Goal: Task Accomplishment & Management: Manage account settings

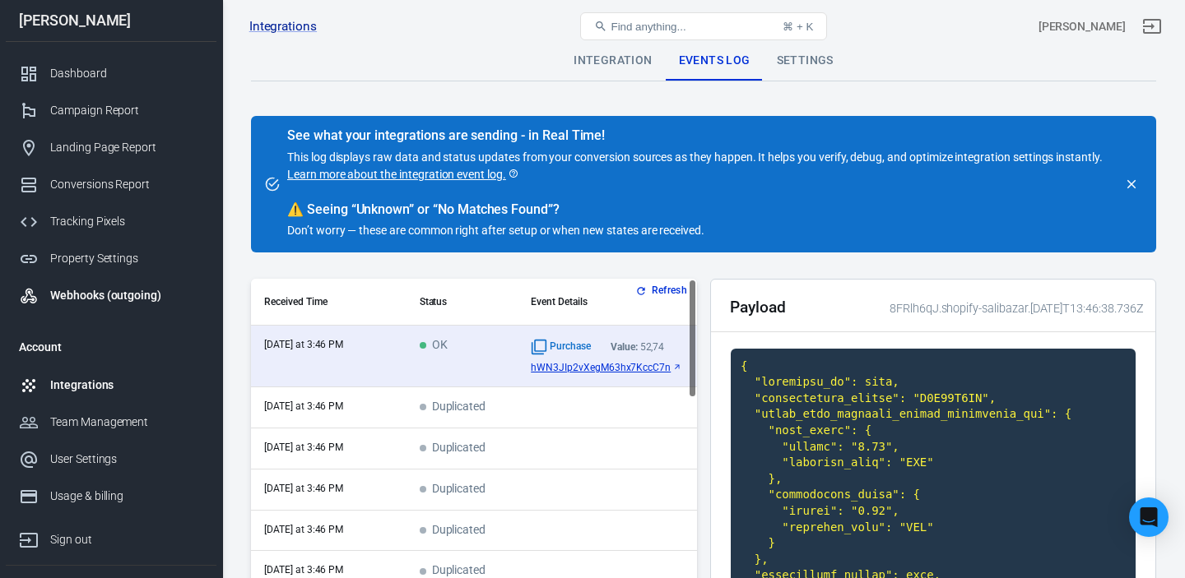
click at [83, 293] on div "Webhooks (outgoing)" at bounding box center [126, 295] width 153 height 17
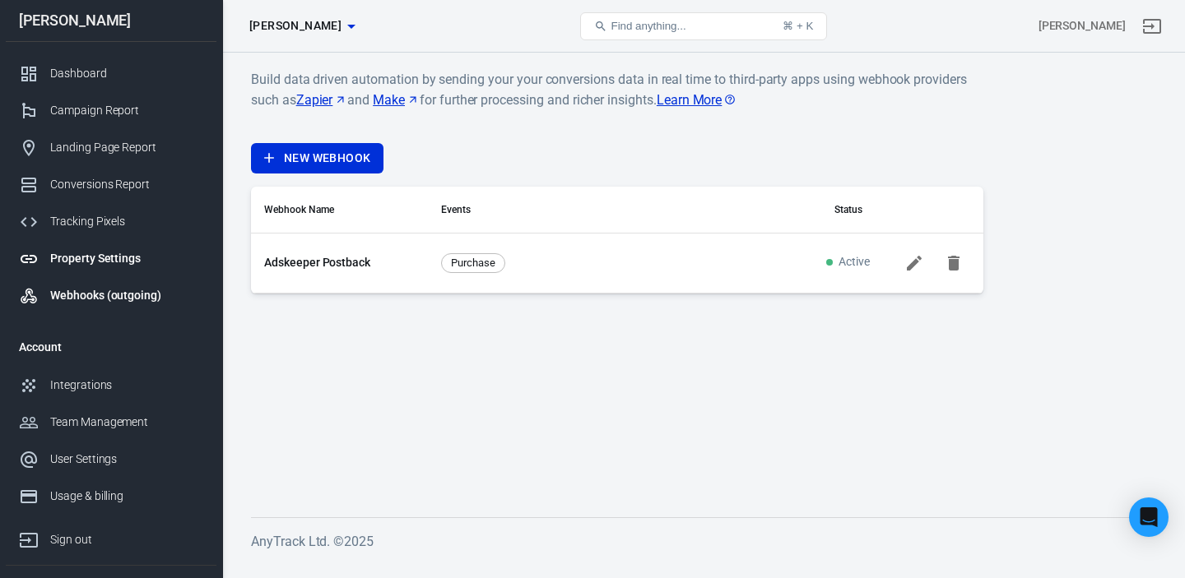
click at [114, 263] on div "Property Settings" at bounding box center [126, 258] width 153 height 17
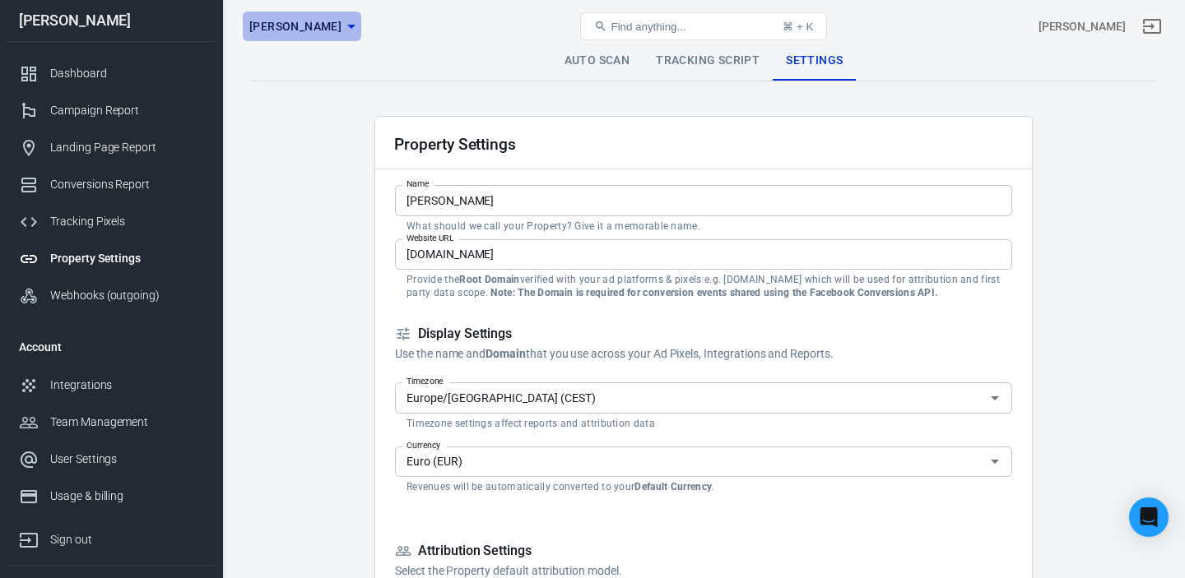
click at [341, 23] on icon "button" at bounding box center [351, 26] width 20 height 20
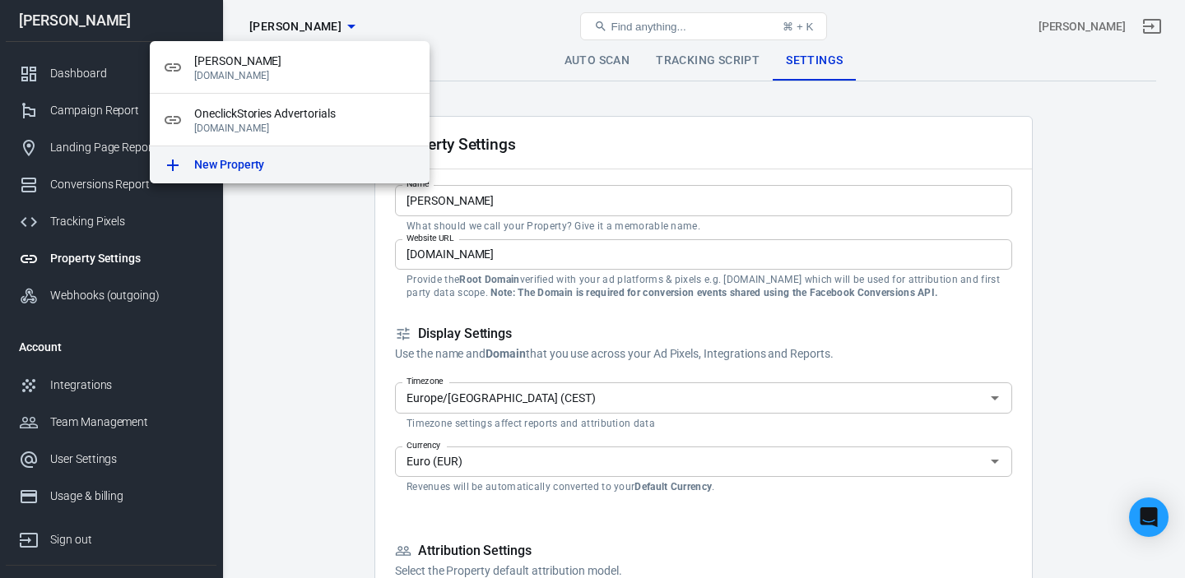
click at [258, 157] on p "New Property" at bounding box center [229, 164] width 70 height 17
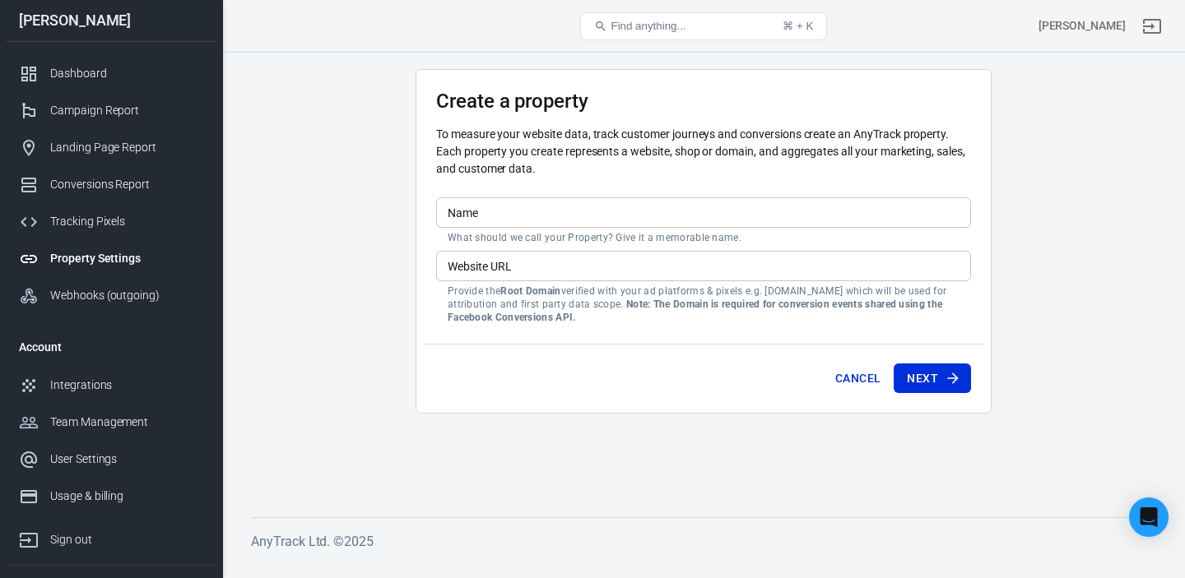
click at [487, 211] on input "Name" at bounding box center [703, 212] width 535 height 30
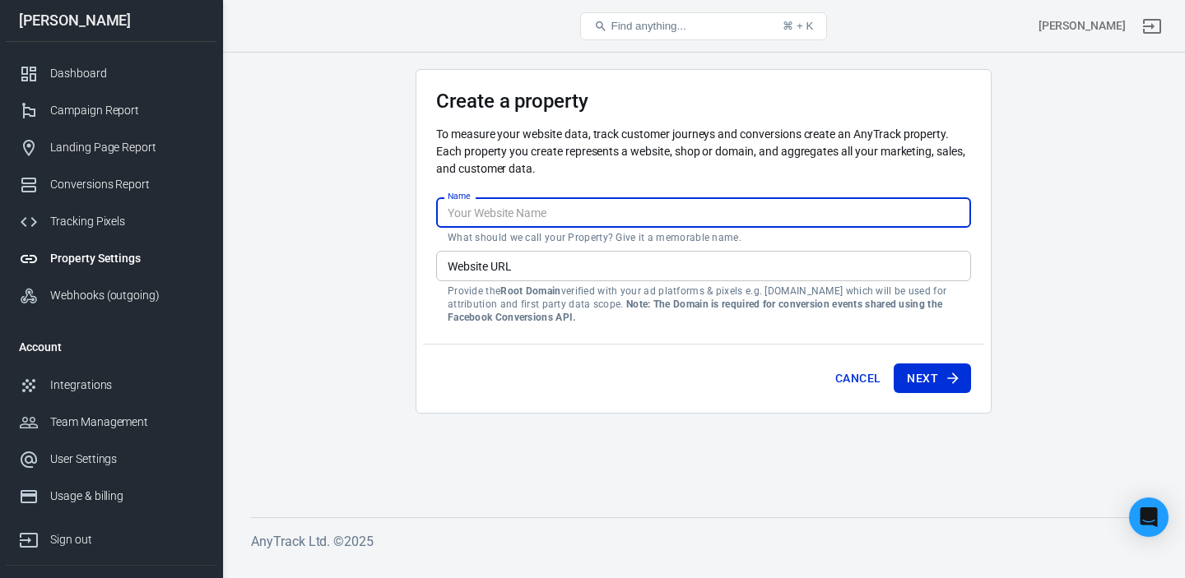
click at [78, 263] on div "Property Settings" at bounding box center [126, 258] width 153 height 17
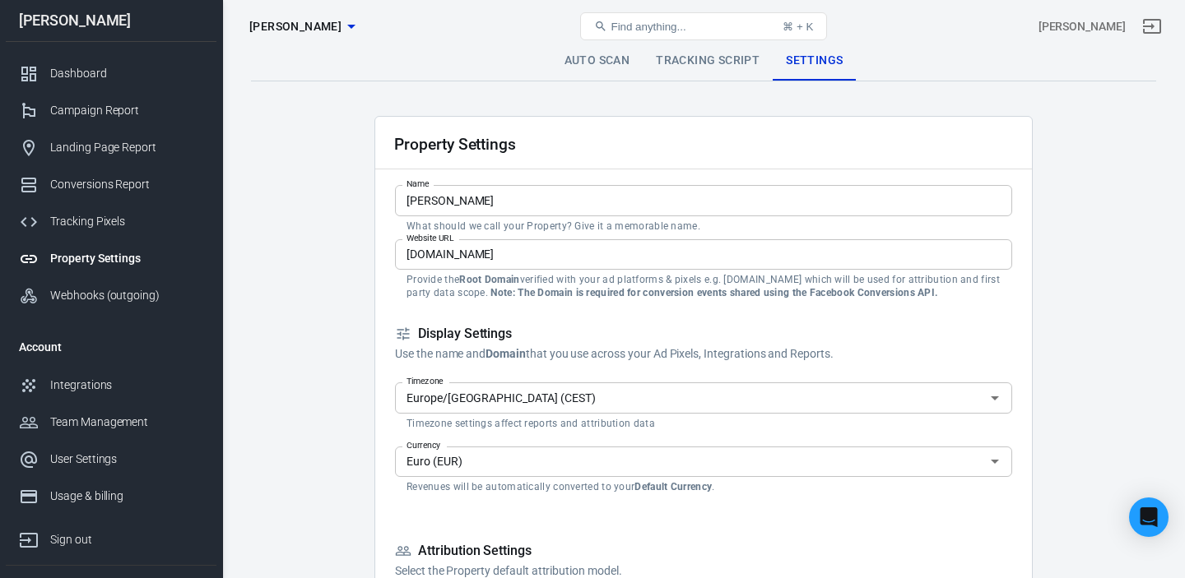
click at [341, 24] on icon "button" at bounding box center [351, 26] width 20 height 20
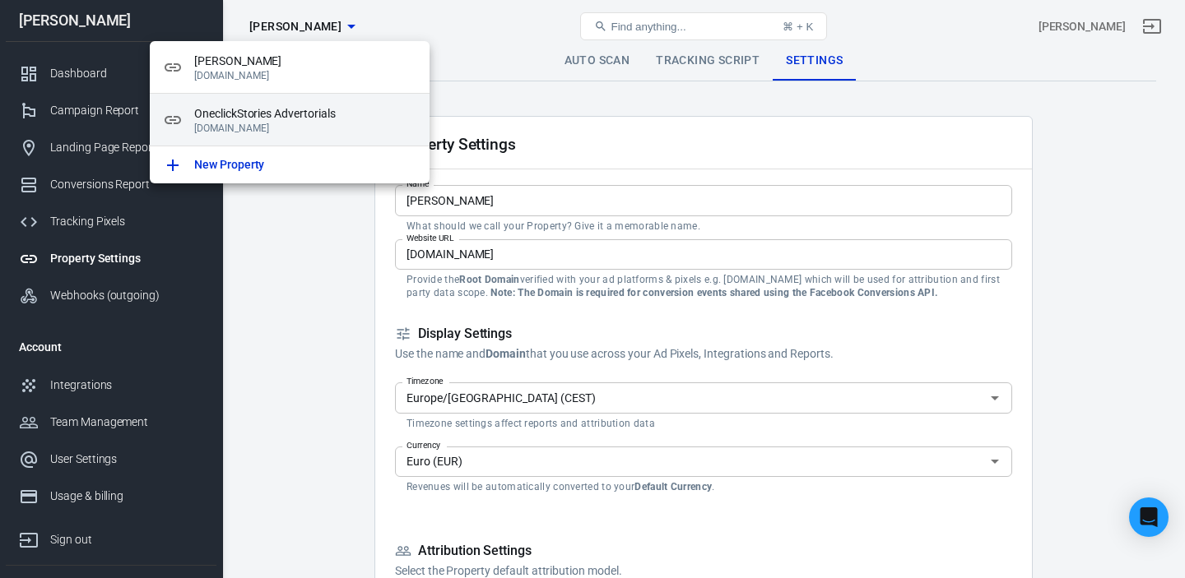
click at [285, 118] on span "OneclickStories Advertorials" at bounding box center [305, 113] width 222 height 17
type input "OneclickStories Advertorials"
type input "oneclickstories.com"
checkbox input "true"
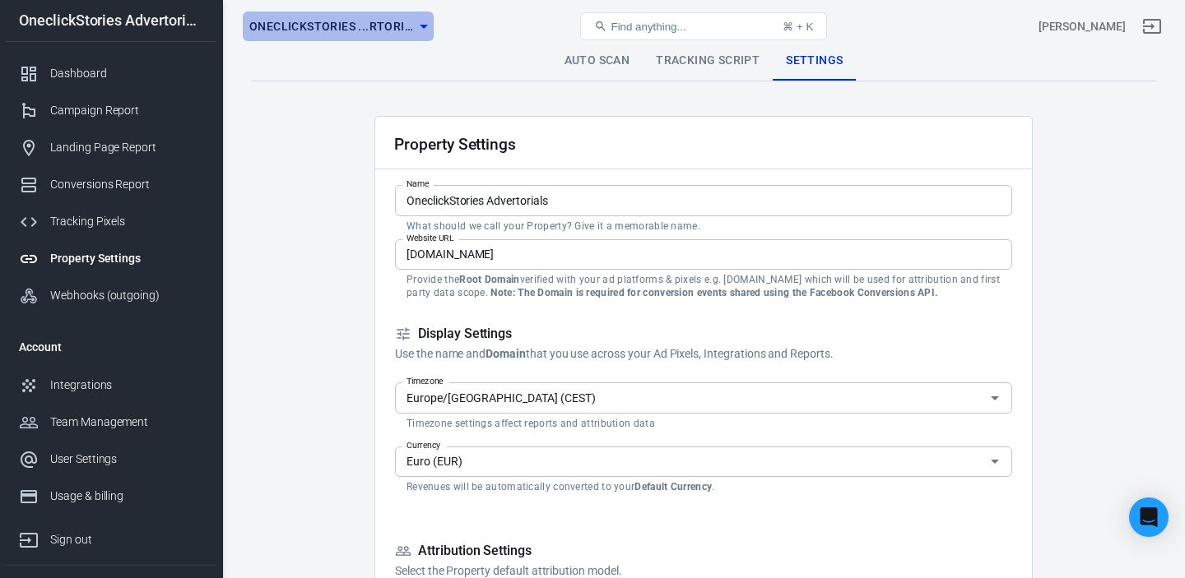
click at [385, 31] on span "OneclickStories ...rtorials" at bounding box center [331, 26] width 165 height 21
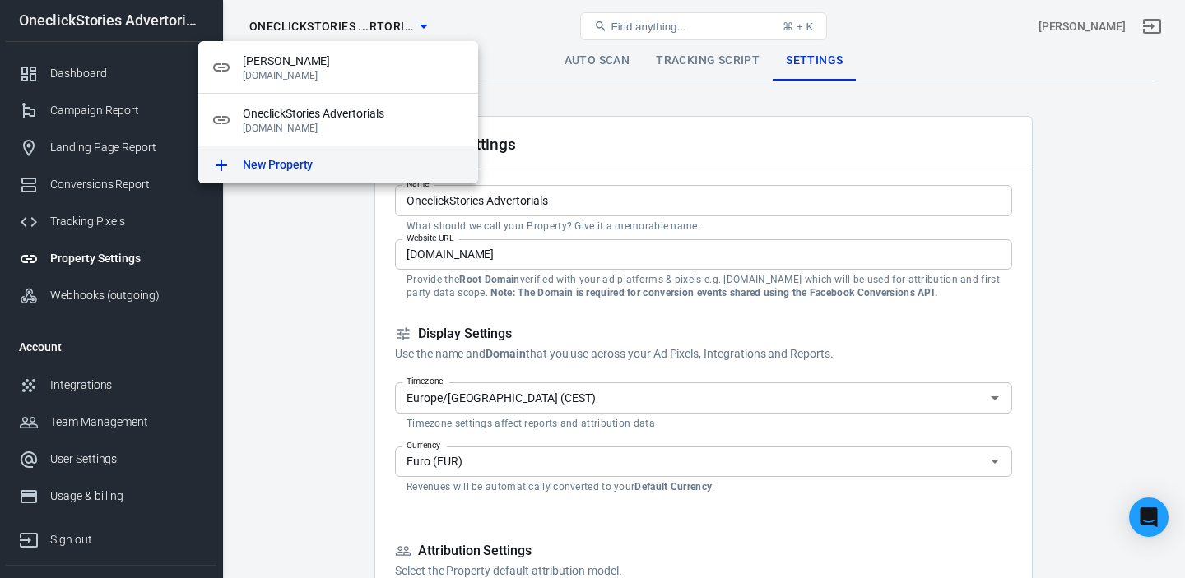
click at [309, 164] on p "New Property" at bounding box center [278, 164] width 70 height 17
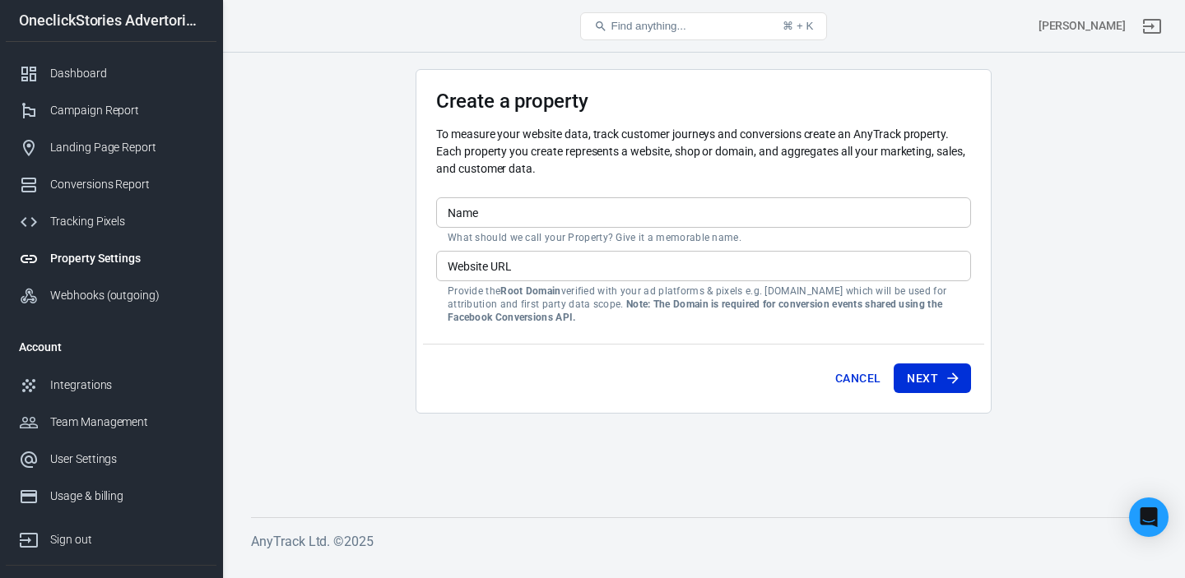
drag, startPoint x: 497, startPoint y: 266, endPoint x: 548, endPoint y: 265, distance: 51.0
click at [497, 266] on input "Website URL" at bounding box center [703, 266] width 535 height 30
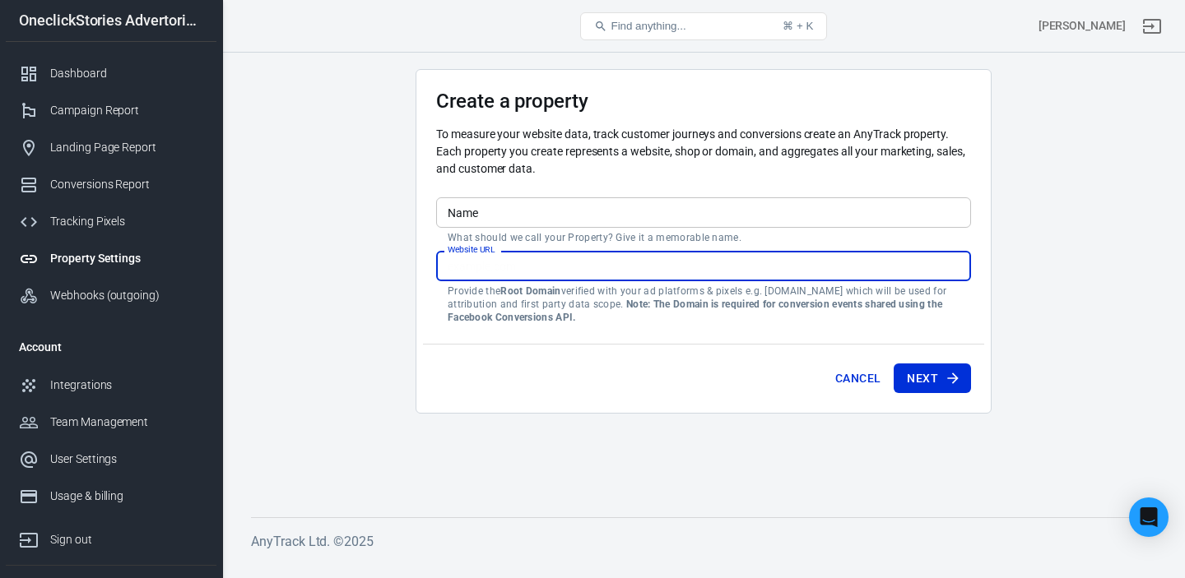
paste input "[DOMAIN_NAME]"
type input "[DOMAIN_NAME]"
click at [505, 220] on input "Name" at bounding box center [703, 212] width 535 height 30
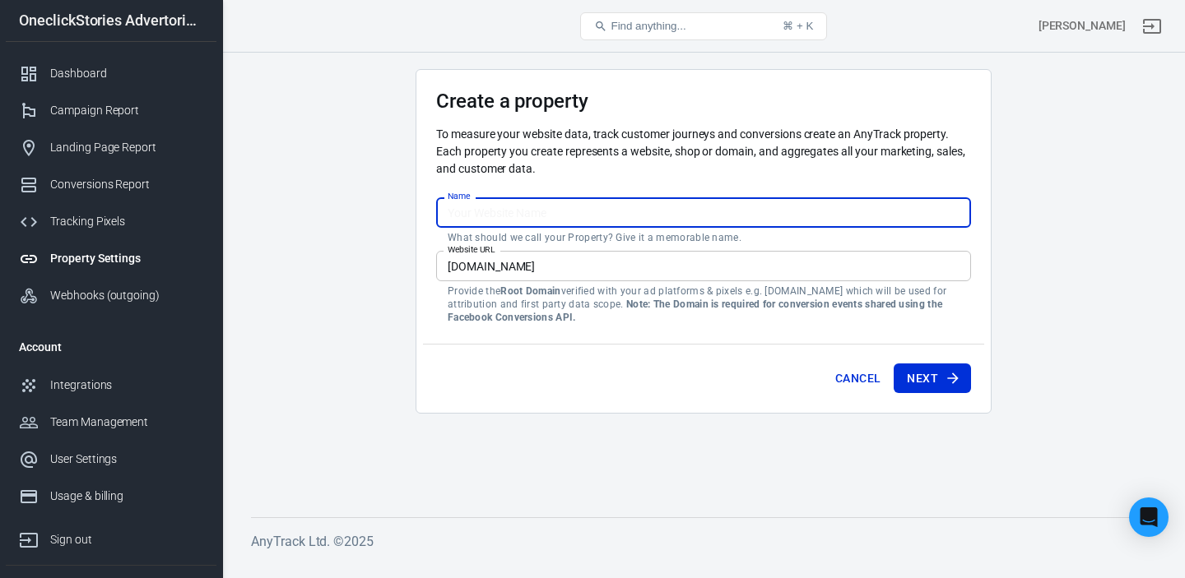
paste input "[DOMAIN_NAME]"
drag, startPoint x: 505, startPoint y: 216, endPoint x: 650, endPoint y: 209, distance: 145.0
click at [649, 211] on input "[DOMAIN_NAME]" at bounding box center [703, 212] width 535 height 30
click at [453, 216] on input "healthycare Advertorials" at bounding box center [703, 212] width 535 height 30
drag, startPoint x: 508, startPoint y: 213, endPoint x: 527, endPoint y: 256, distance: 46.8
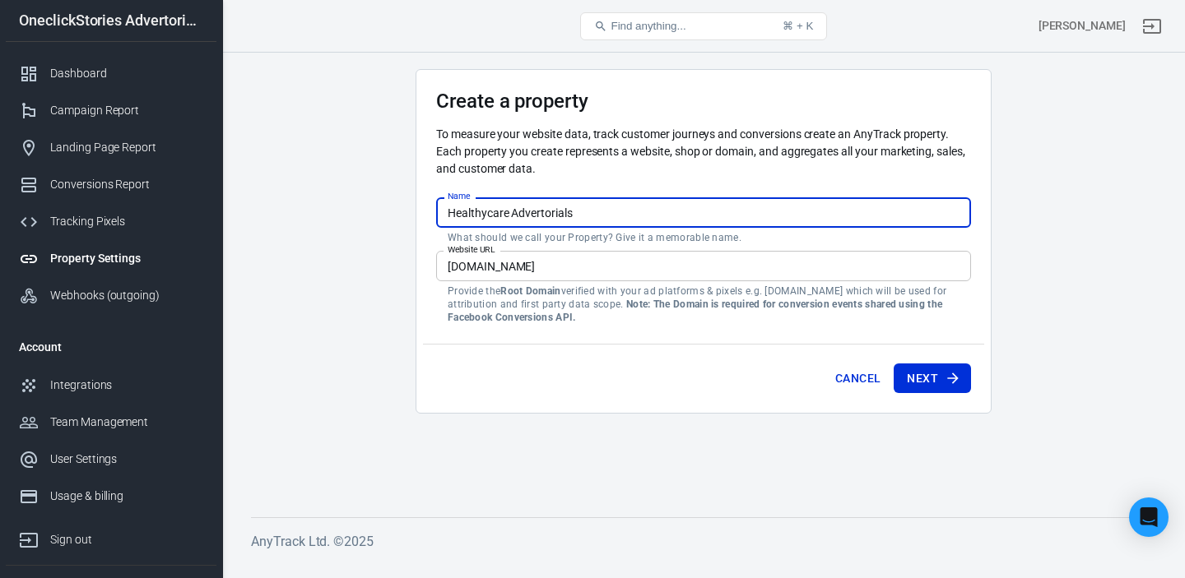
click at [508, 213] on input "Healthycare Advertorials" at bounding box center [703, 212] width 535 height 30
type input "Healthycare Advertorials"
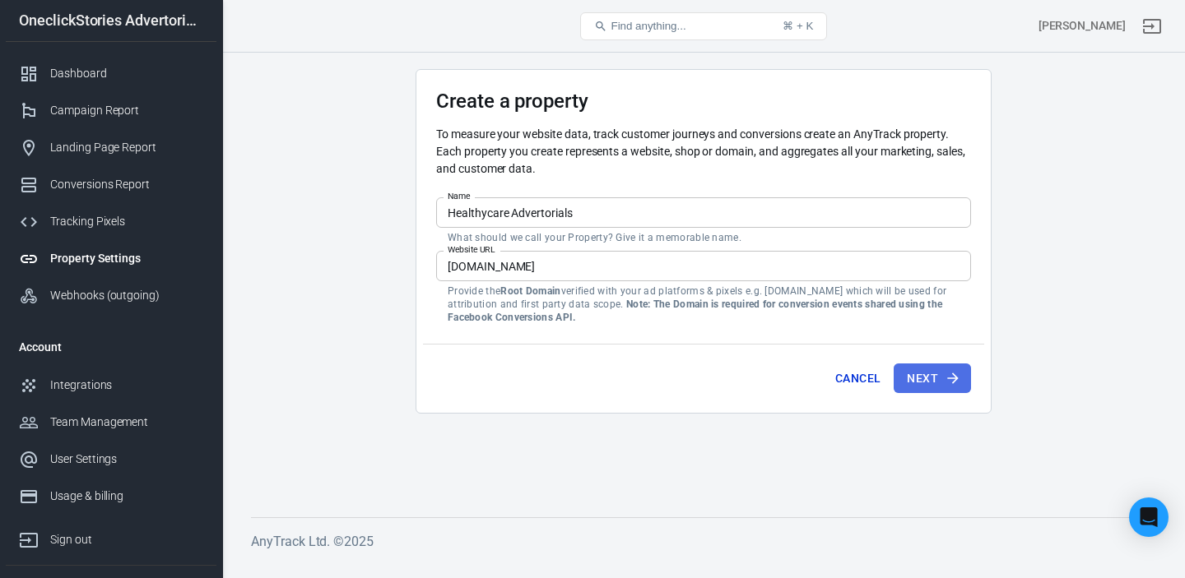
click at [928, 384] on button "Next" at bounding box center [932, 379] width 77 height 30
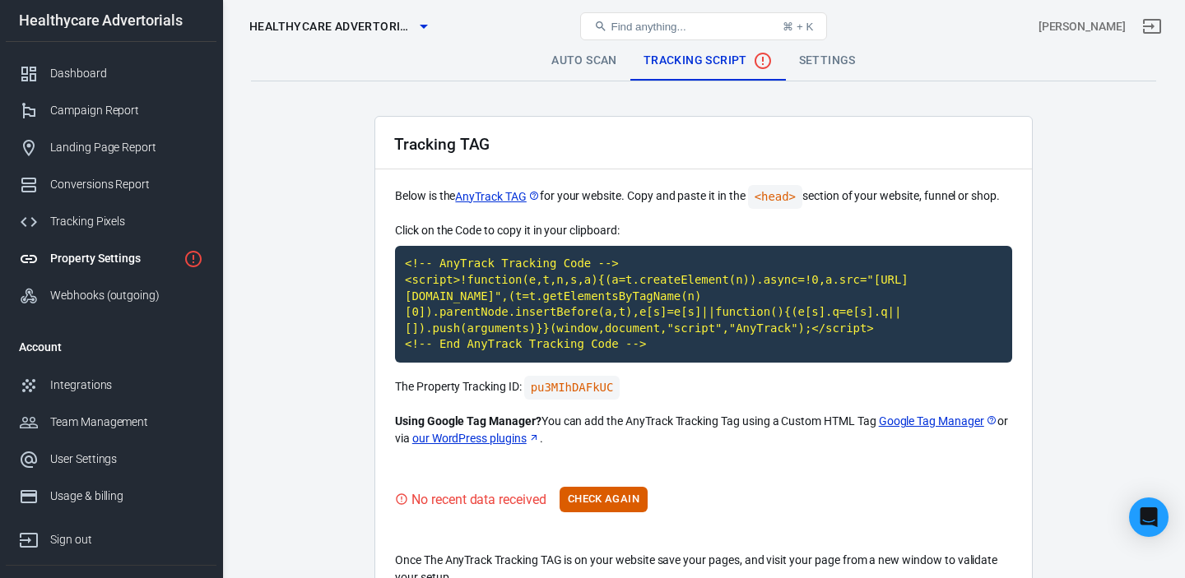
click at [417, 28] on icon "button" at bounding box center [424, 26] width 20 height 20
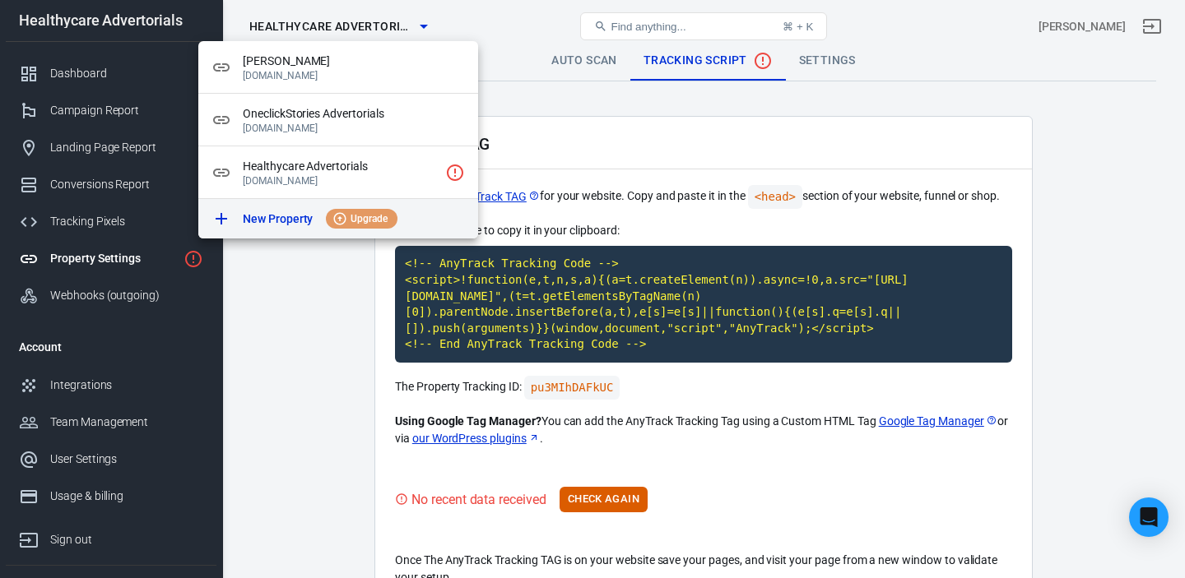
click at [274, 216] on p "New Property" at bounding box center [278, 219] width 70 height 17
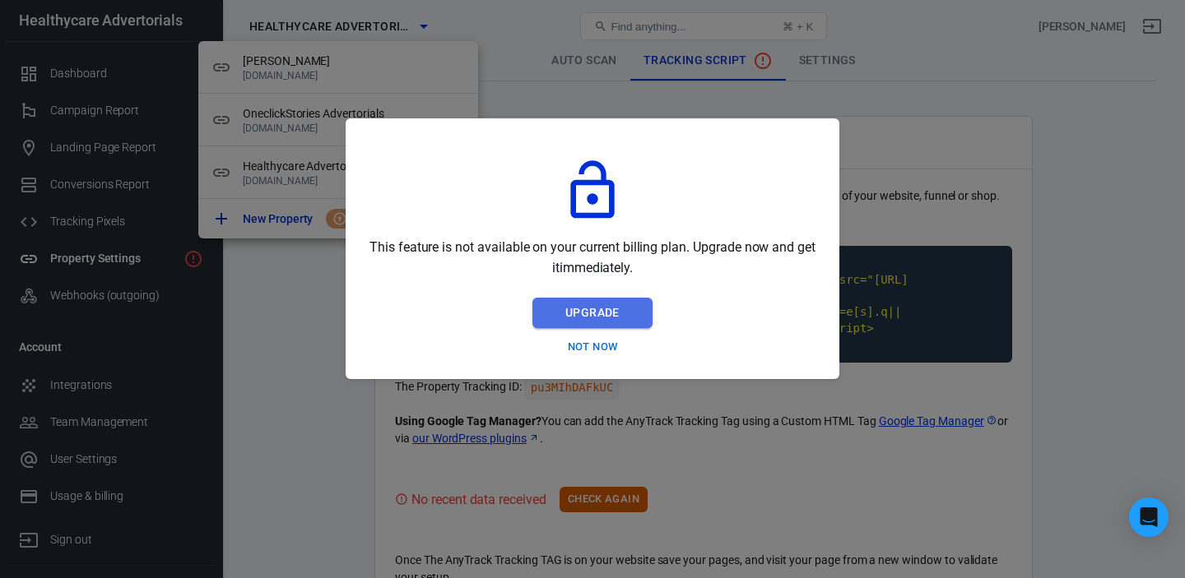
click at [586, 312] on button "Upgrade" at bounding box center [592, 313] width 120 height 30
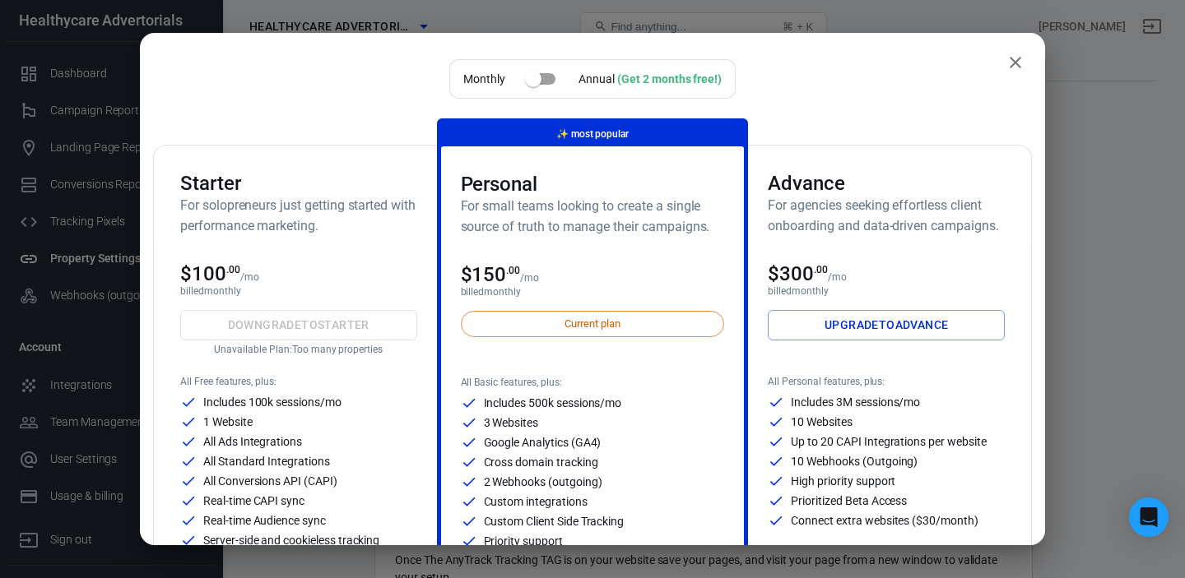
click at [1015, 59] on icon "close" at bounding box center [1015, 63] width 20 height 20
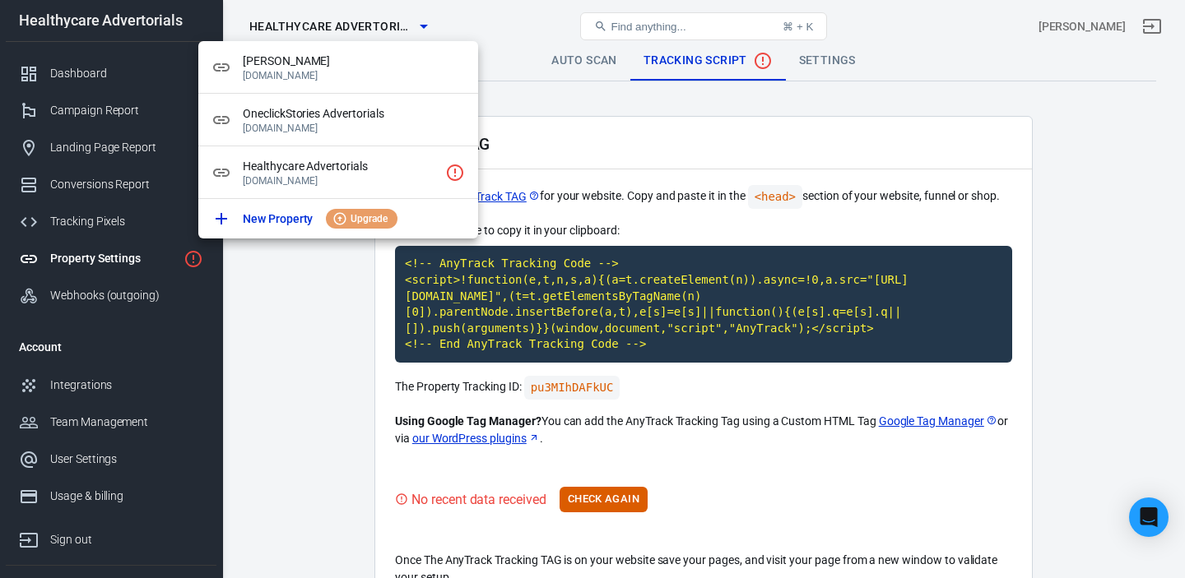
click at [299, 278] on div at bounding box center [592, 289] width 1185 height 578
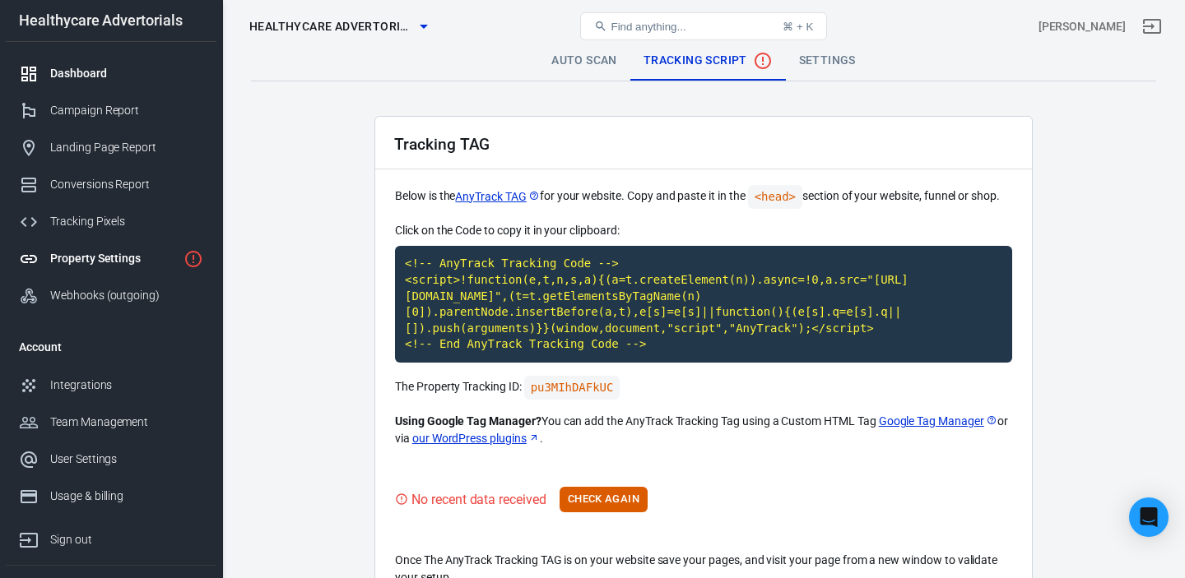
click at [103, 83] on link "Dashboard" at bounding box center [111, 73] width 211 height 37
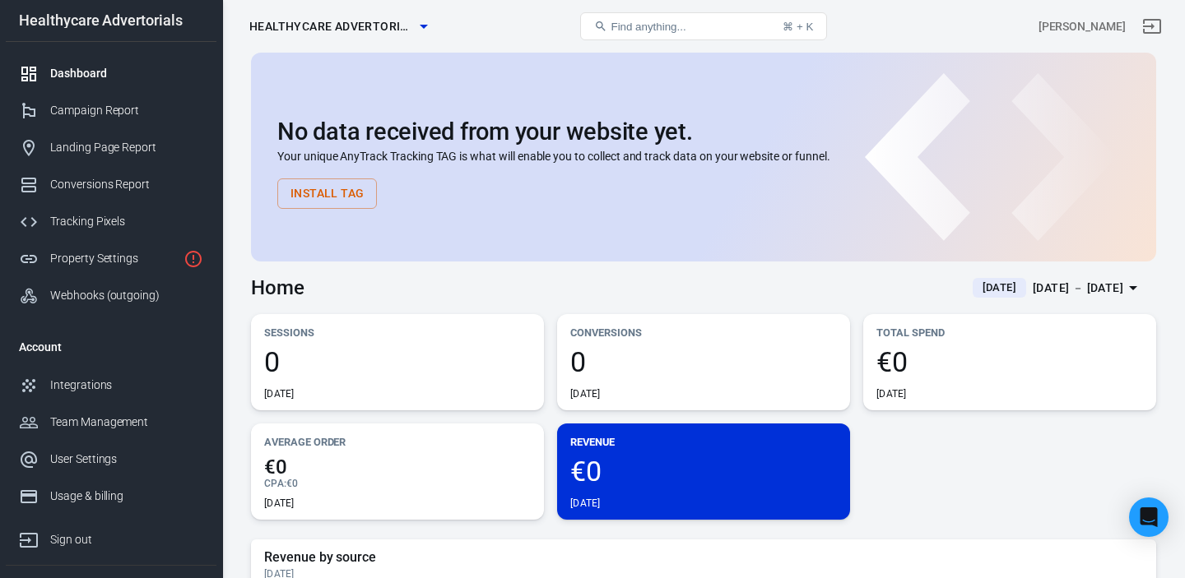
click at [401, 26] on span "Healthycare Advertorials" at bounding box center [331, 26] width 165 height 21
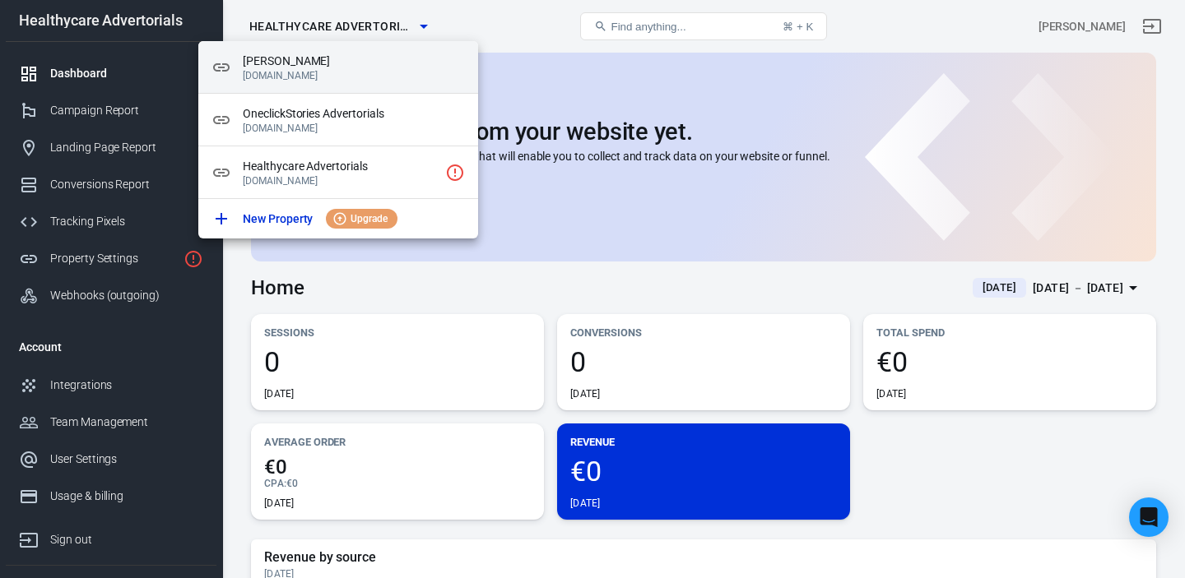
click at [295, 63] on span "[PERSON_NAME]" at bounding box center [354, 61] width 222 height 17
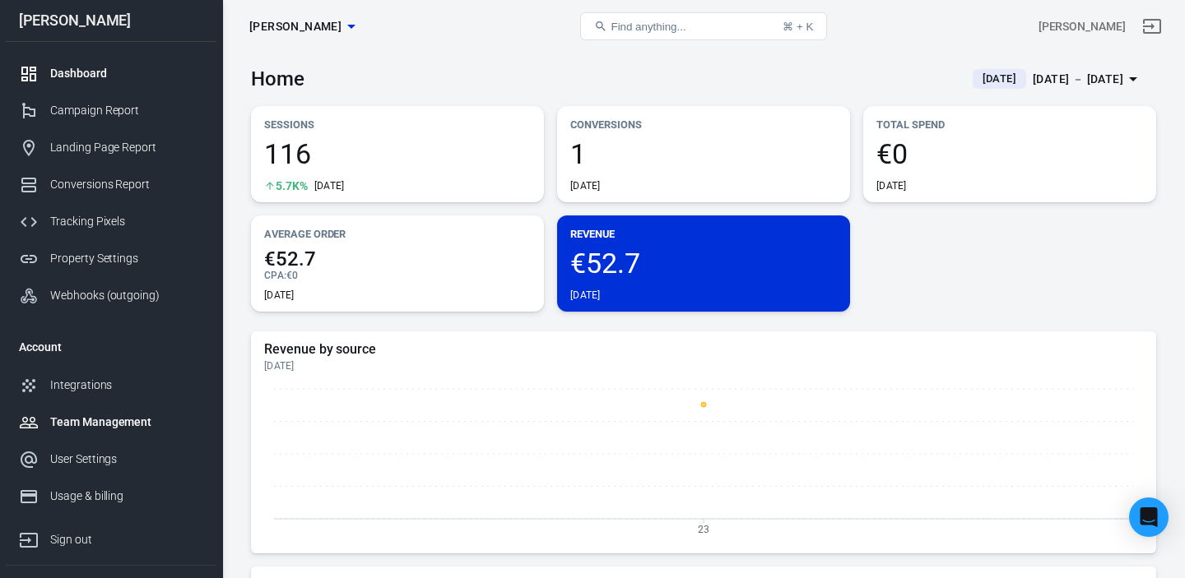
scroll to position [71, 0]
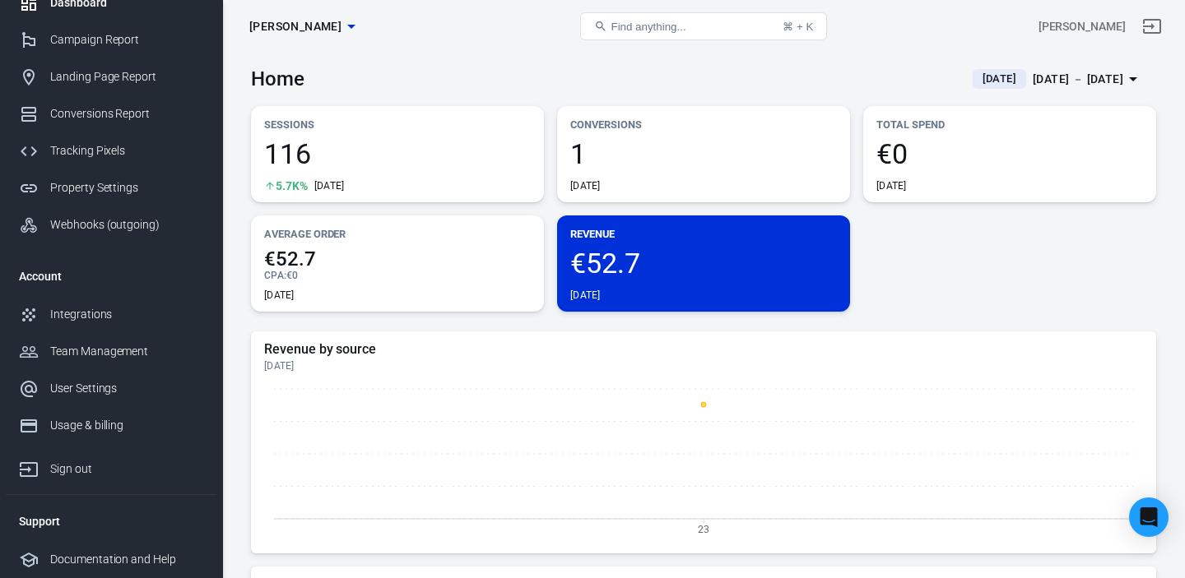
click at [341, 27] on icon "button" at bounding box center [351, 26] width 20 height 20
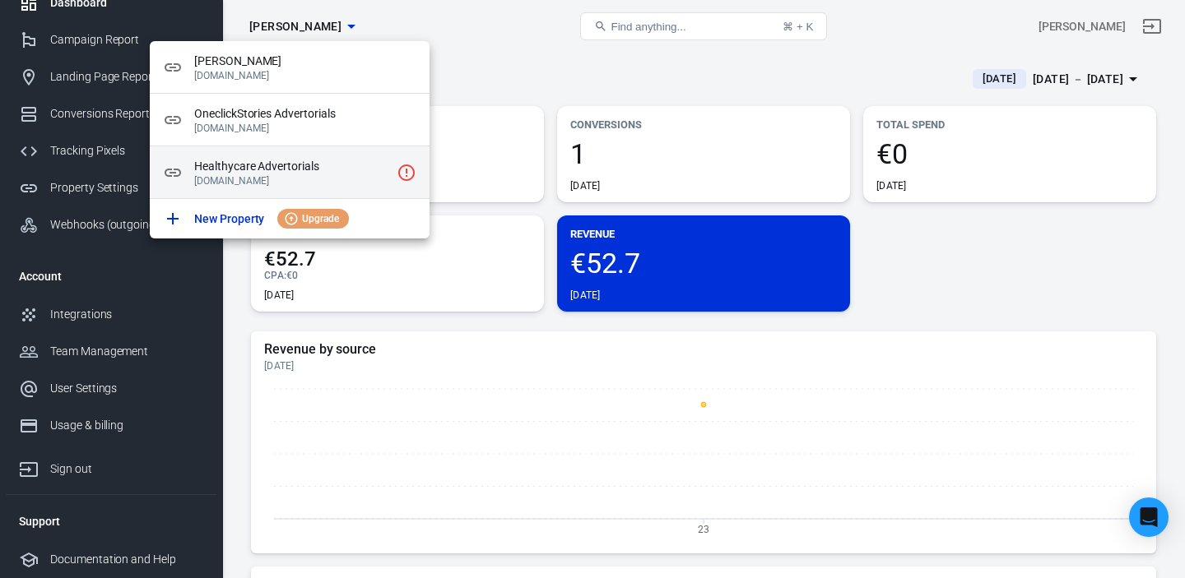
click at [271, 176] on p "[DOMAIN_NAME]" at bounding box center [292, 181] width 196 height 12
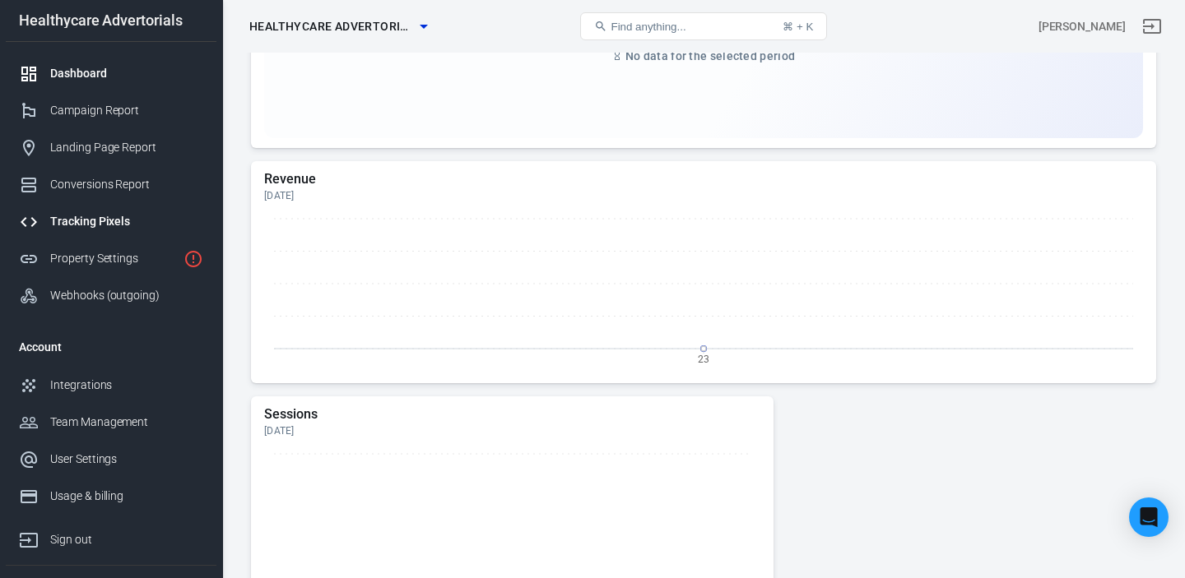
click at [104, 225] on div "Tracking Pixels" at bounding box center [126, 221] width 153 height 17
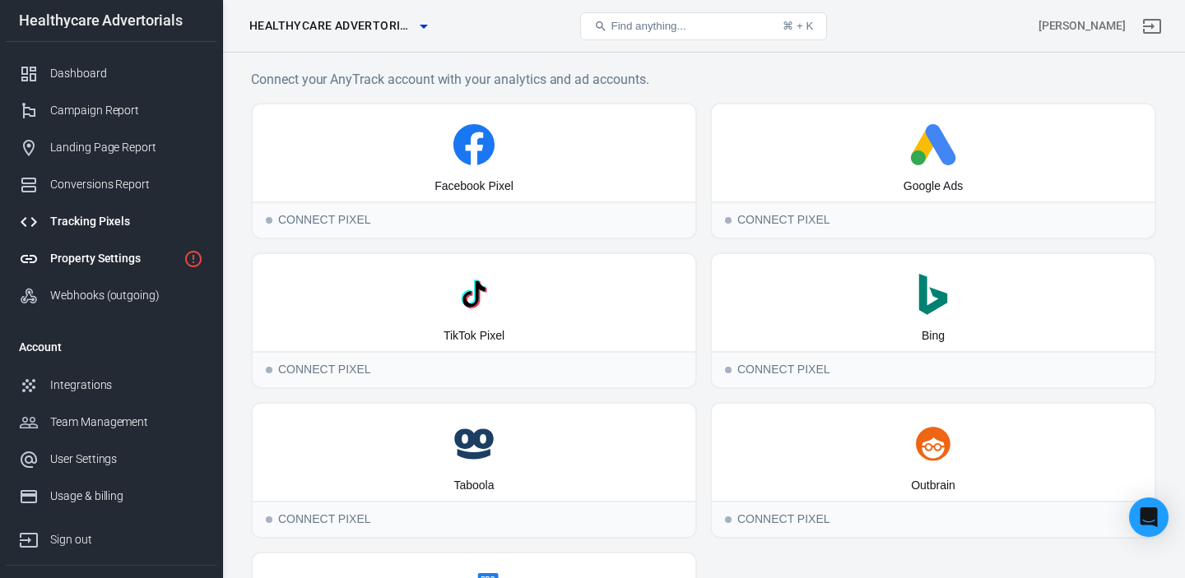
click at [95, 256] on div "Property Settings" at bounding box center [113, 258] width 127 height 17
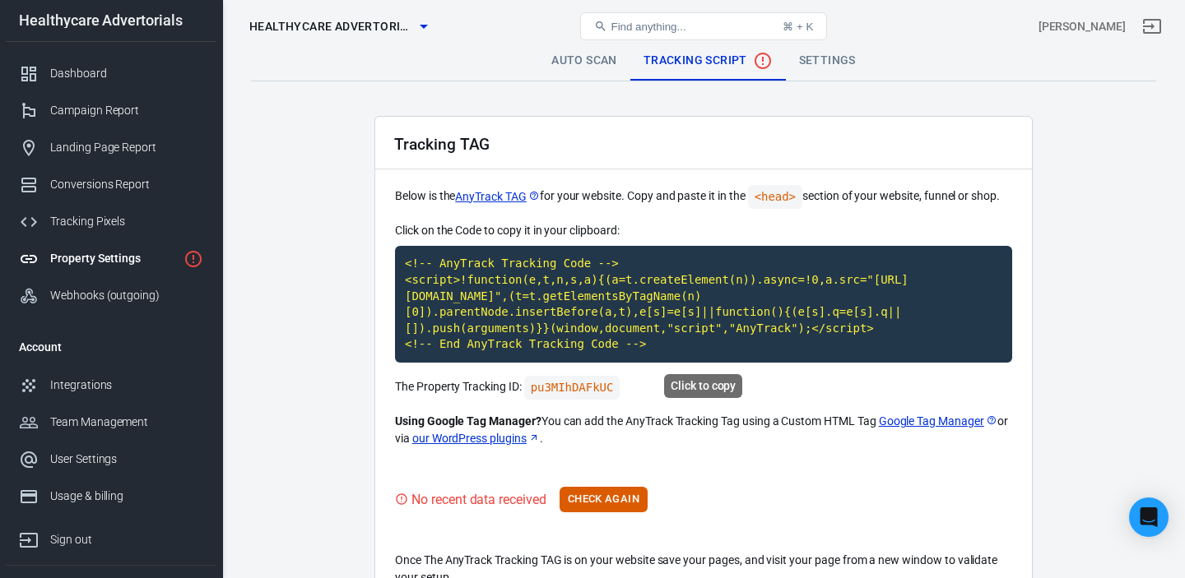
click at [695, 383] on div "Click to copy" at bounding box center [703, 386] width 78 height 24
click at [713, 334] on code "<!-- AnyTrack Tracking Code --> <script>!function(e,t,n,s,a){(a=t.createElement…" at bounding box center [703, 304] width 617 height 117
click at [607, 307] on code "<!-- AnyTrack Tracking Code --> <script>!function(e,t,n,s,a){(a=t.createElement…" at bounding box center [703, 304] width 617 height 117
drag, startPoint x: 591, startPoint y: 488, endPoint x: 609, endPoint y: 465, distance: 29.3
click at [590, 488] on button "Check Again" at bounding box center [603, 500] width 88 height 26
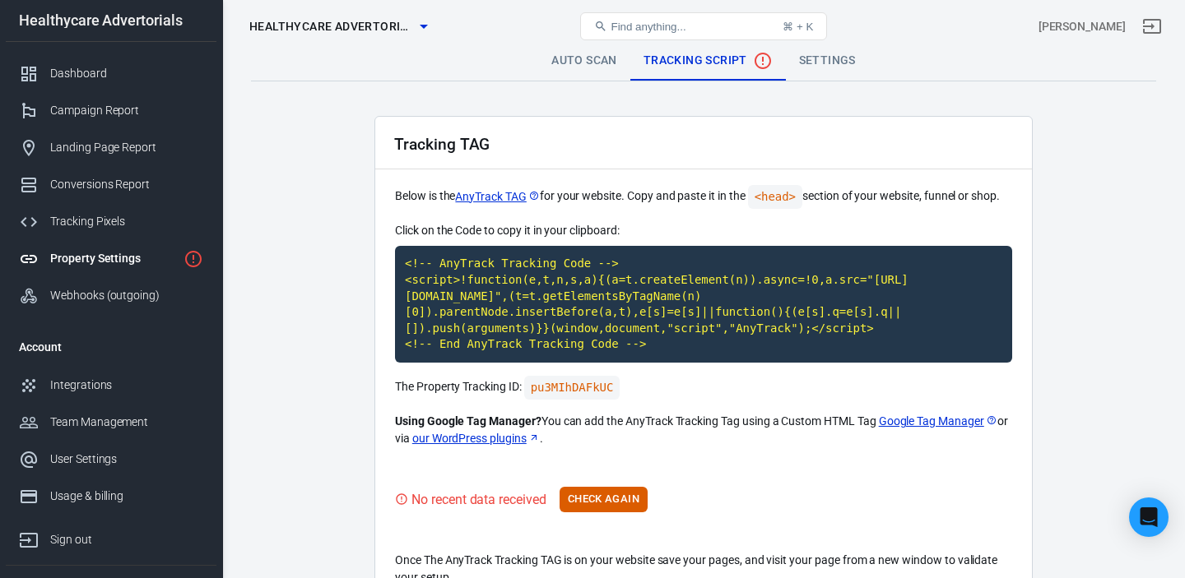
scroll to position [100, 0]
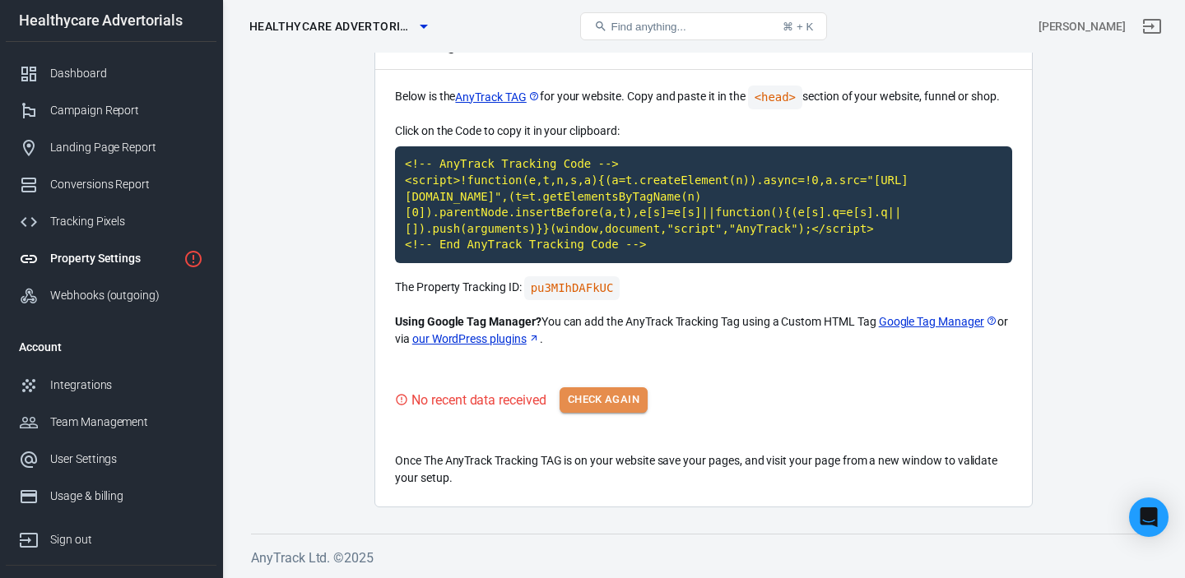
click at [597, 392] on button "Check Again" at bounding box center [603, 401] width 88 height 26
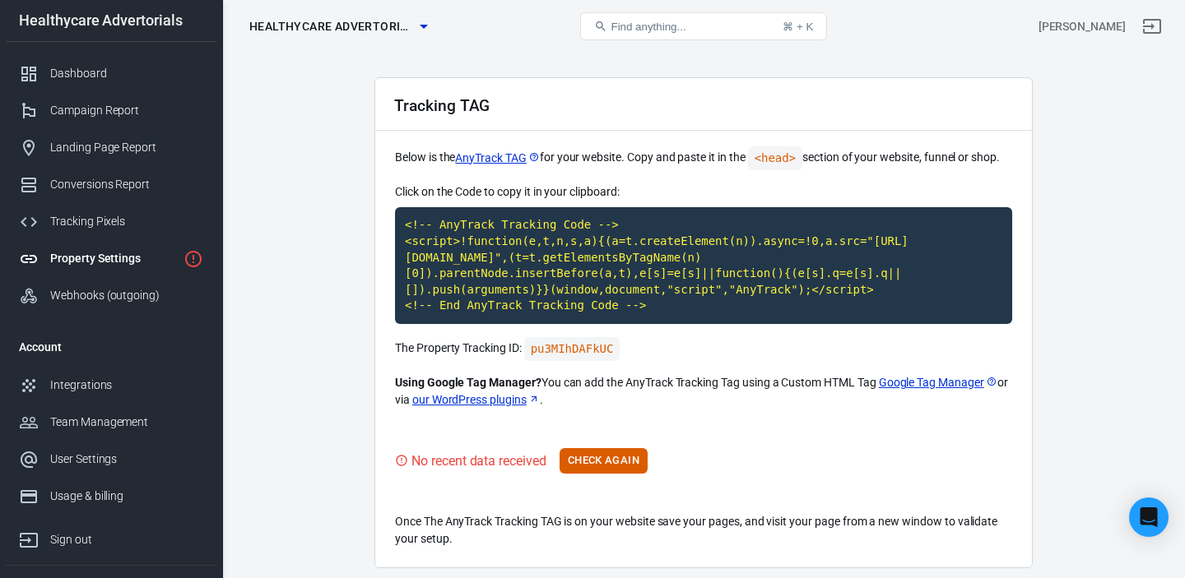
scroll to position [0, 0]
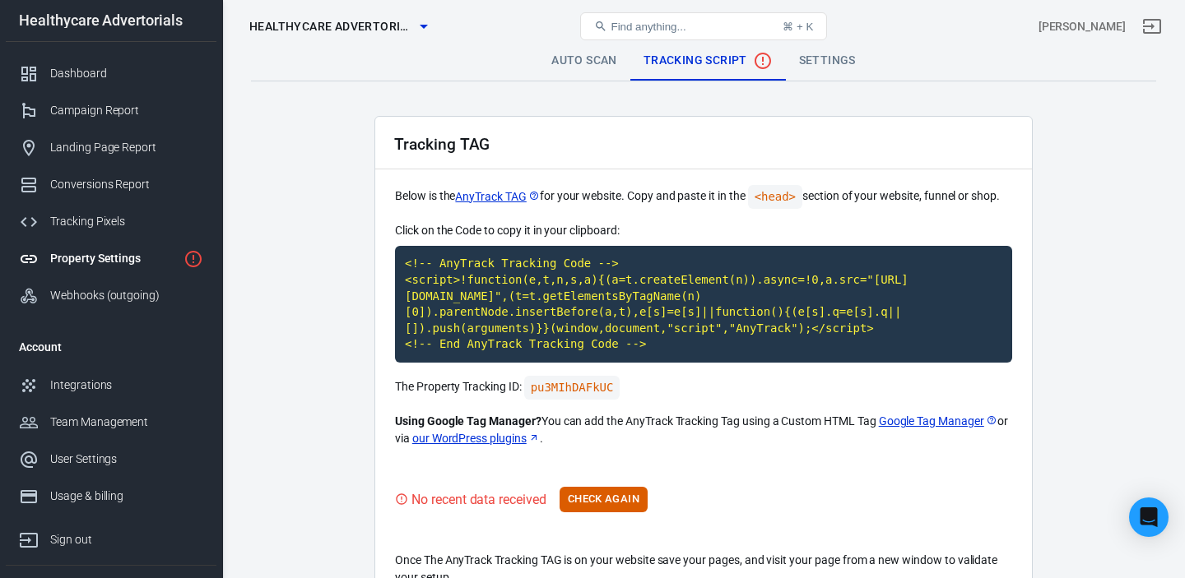
click at [819, 60] on link "Settings" at bounding box center [827, 60] width 83 height 39
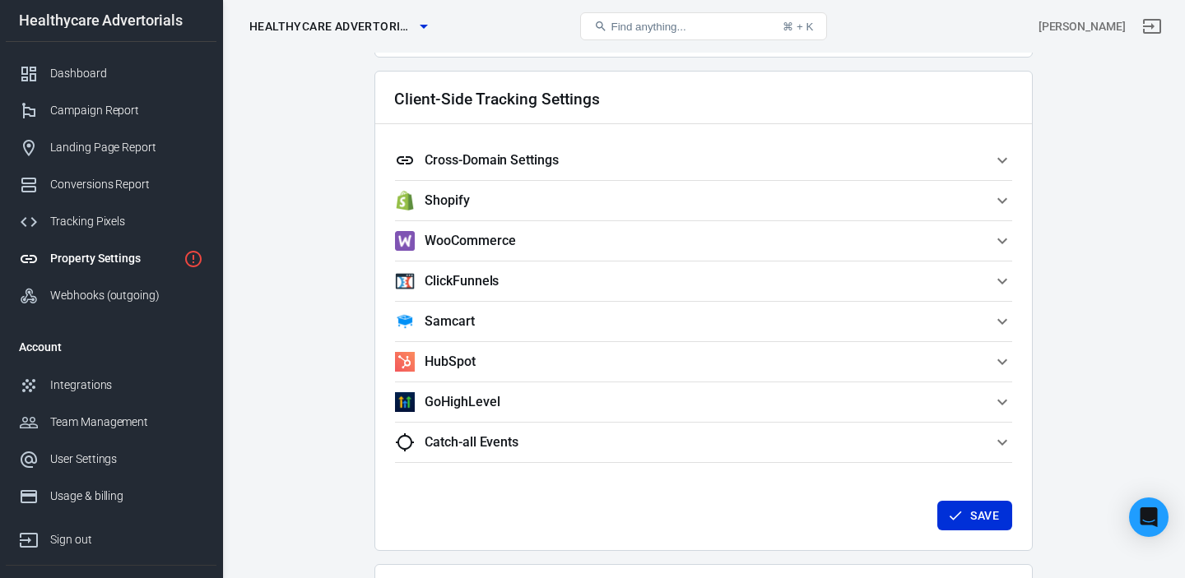
scroll to position [1422, 0]
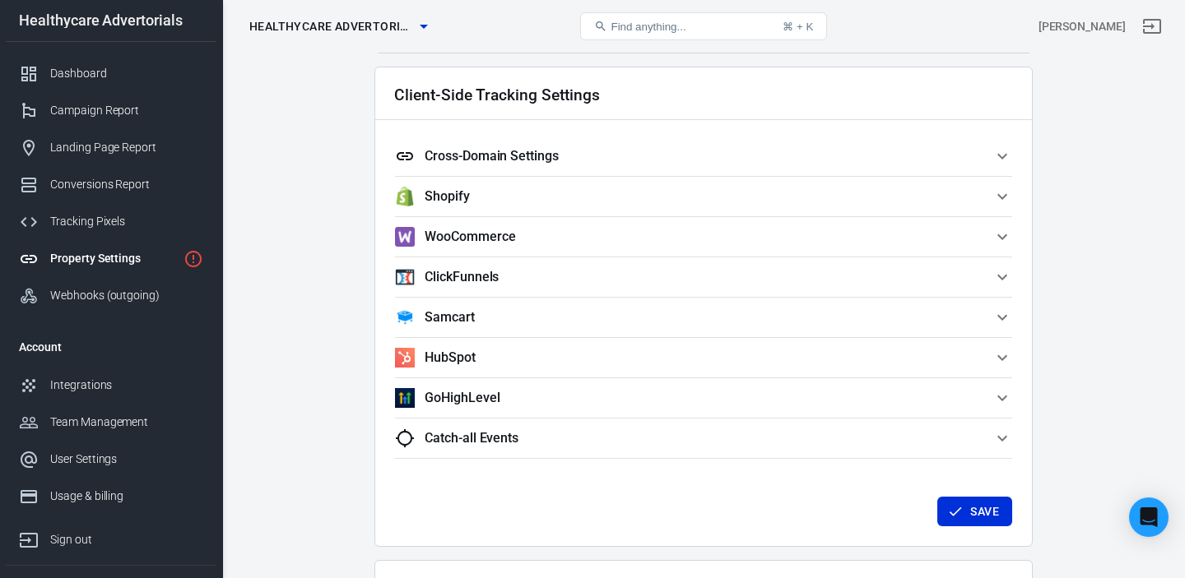
click at [614, 150] on span "Cross-Domain Settings" at bounding box center [693, 156] width 597 height 20
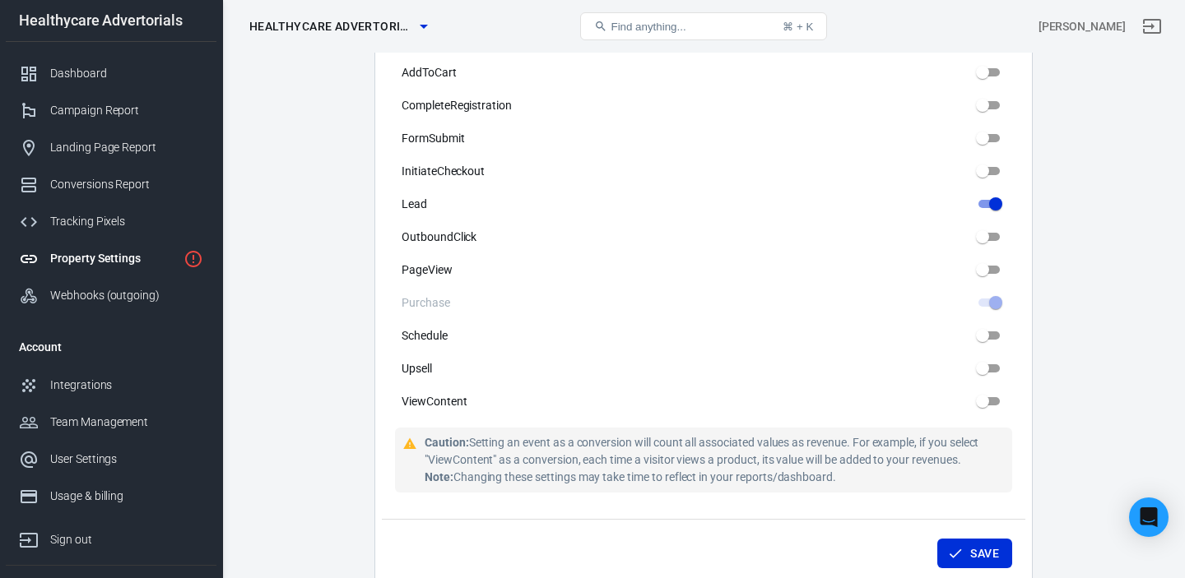
scroll to position [0, 0]
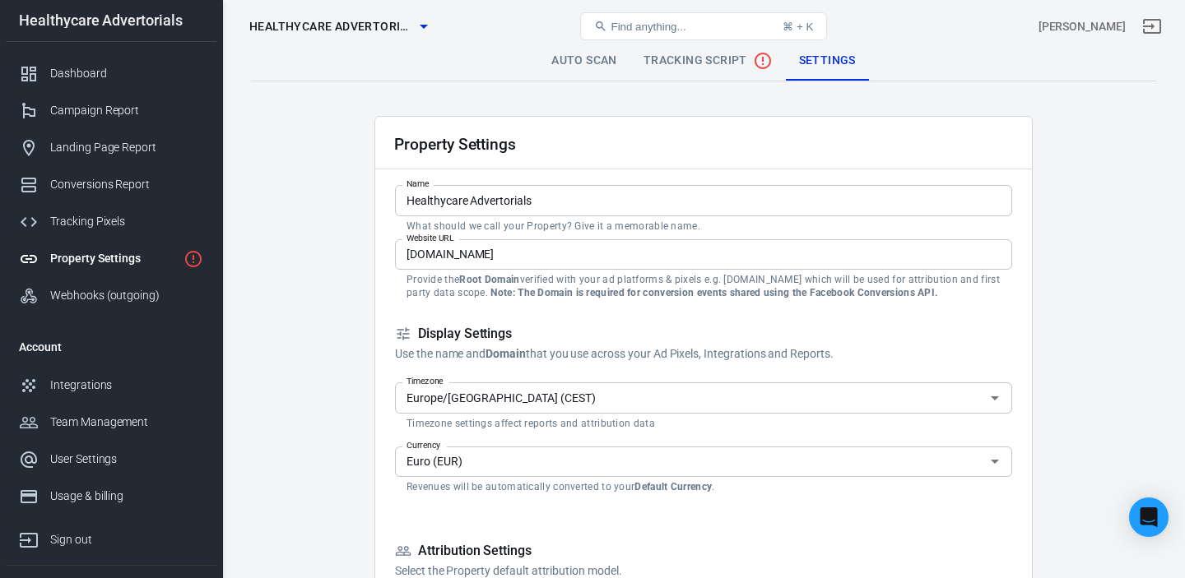
click at [688, 62] on span "Tracking Script" at bounding box center [707, 61] width 129 height 20
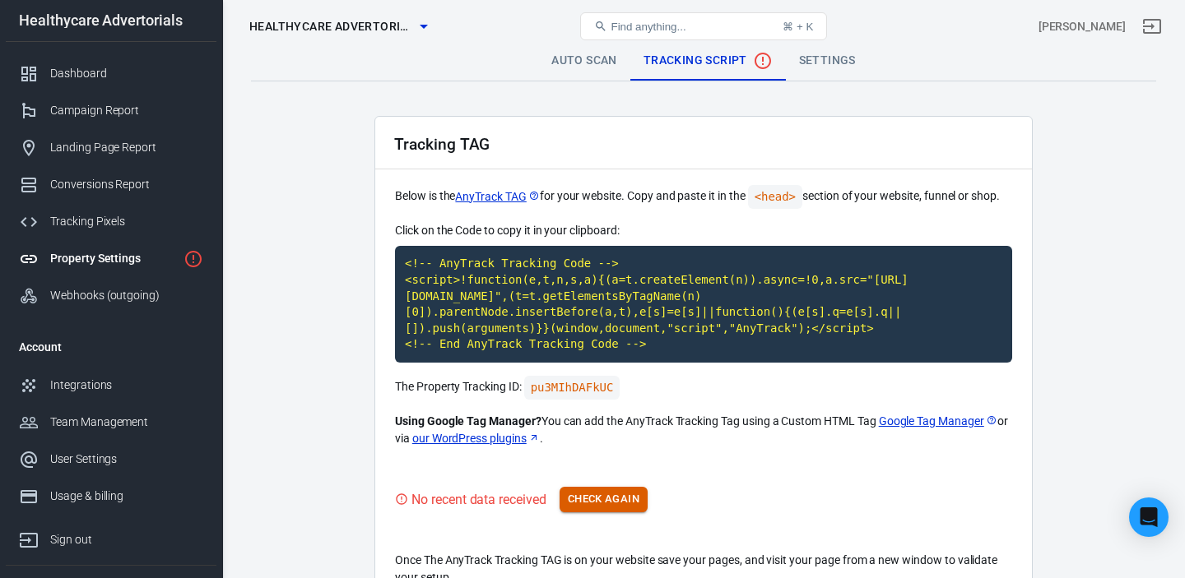
click at [610, 503] on button "Check Again" at bounding box center [603, 500] width 88 height 26
click at [571, 304] on code "<!-- AnyTrack Tracking Code --> <script>!function(e,t,n,s,a){(a=t.createElement…" at bounding box center [703, 304] width 617 height 117
drag, startPoint x: 620, startPoint y: 494, endPoint x: 698, endPoint y: 494, distance: 77.3
click at [620, 494] on button "Check Again" at bounding box center [603, 500] width 88 height 26
click at [585, 504] on button "Check Again" at bounding box center [603, 500] width 88 height 26
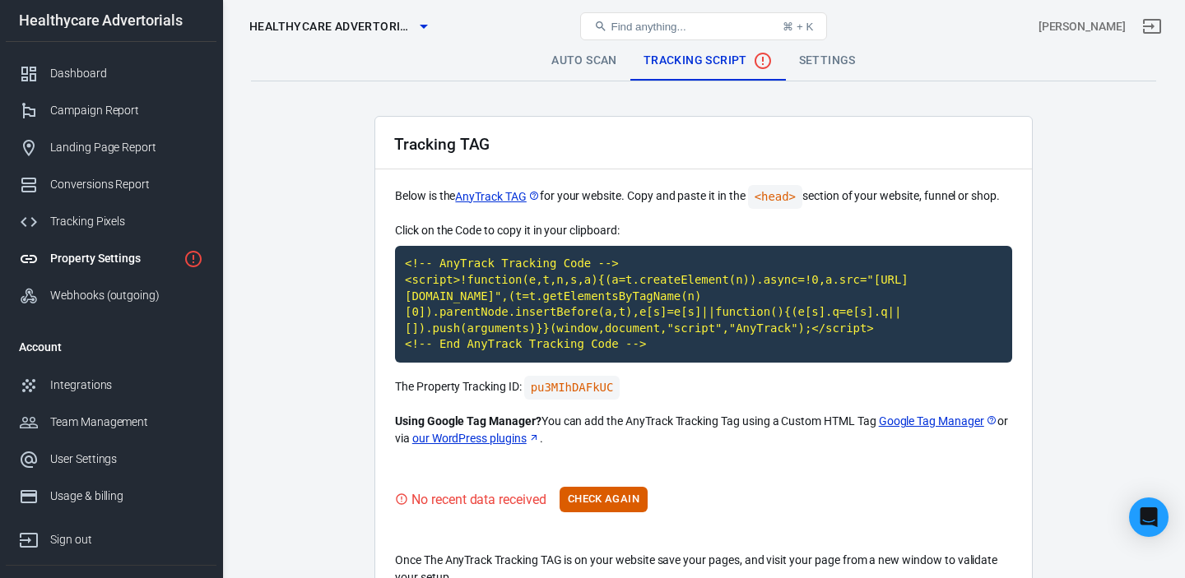
click at [604, 501] on button "Check Again" at bounding box center [603, 500] width 88 height 26
click at [734, 313] on code "<!-- AnyTrack Tracking Code --> <script>!function(e,t,n,s,a){(a=t.createElement…" at bounding box center [703, 304] width 617 height 117
click at [61, 72] on div "Dashboard" at bounding box center [126, 73] width 153 height 17
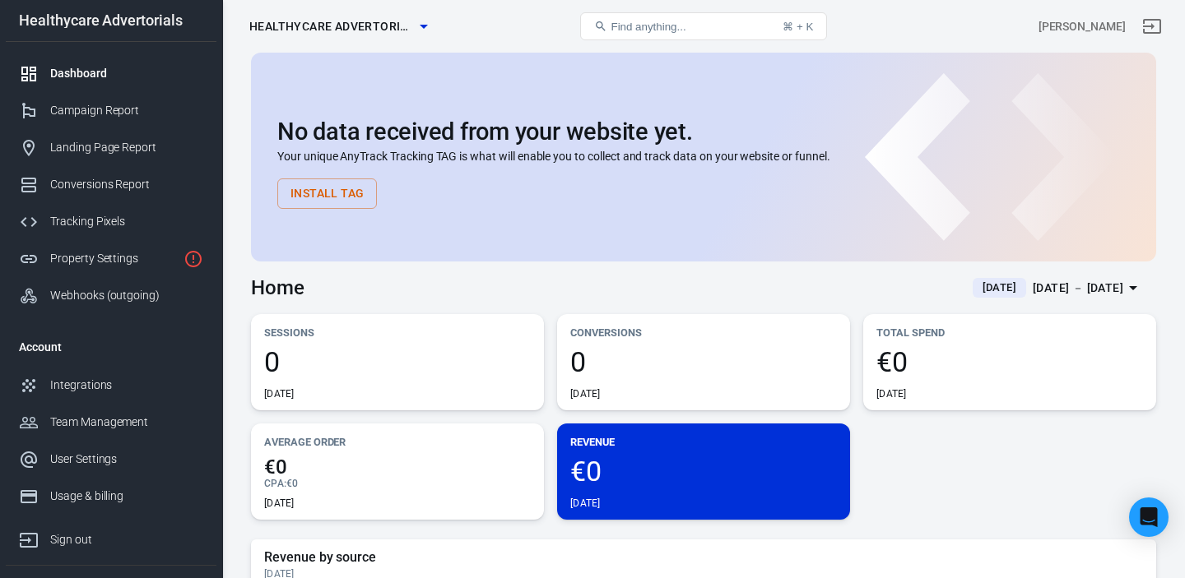
click at [410, 26] on span "Healthycare Advertorials" at bounding box center [331, 26] width 165 height 21
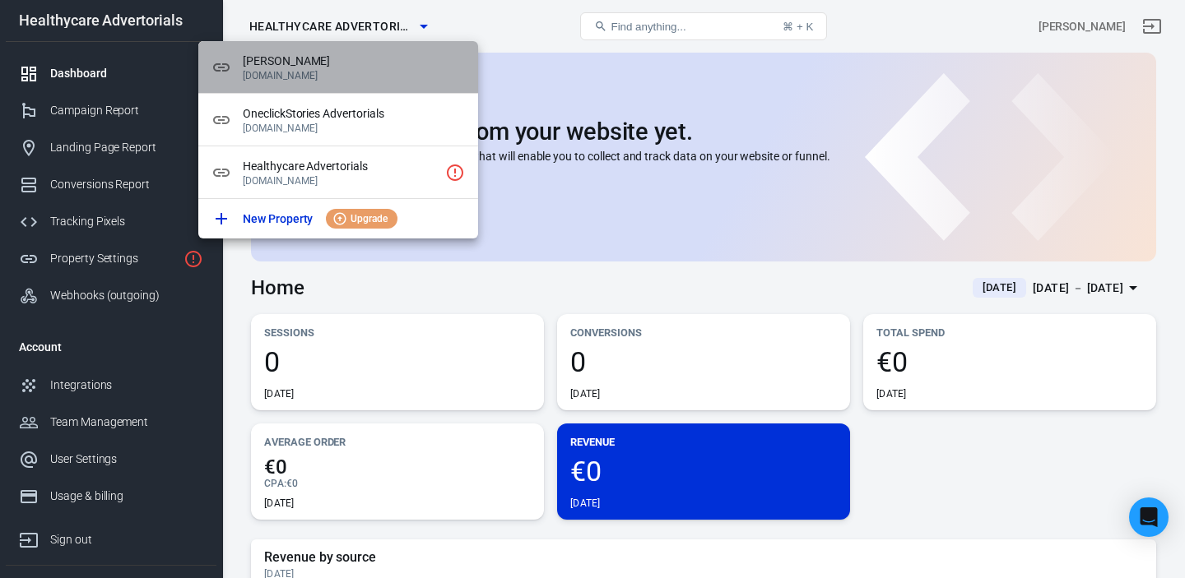
click at [312, 58] on span "[PERSON_NAME]" at bounding box center [354, 61] width 222 height 17
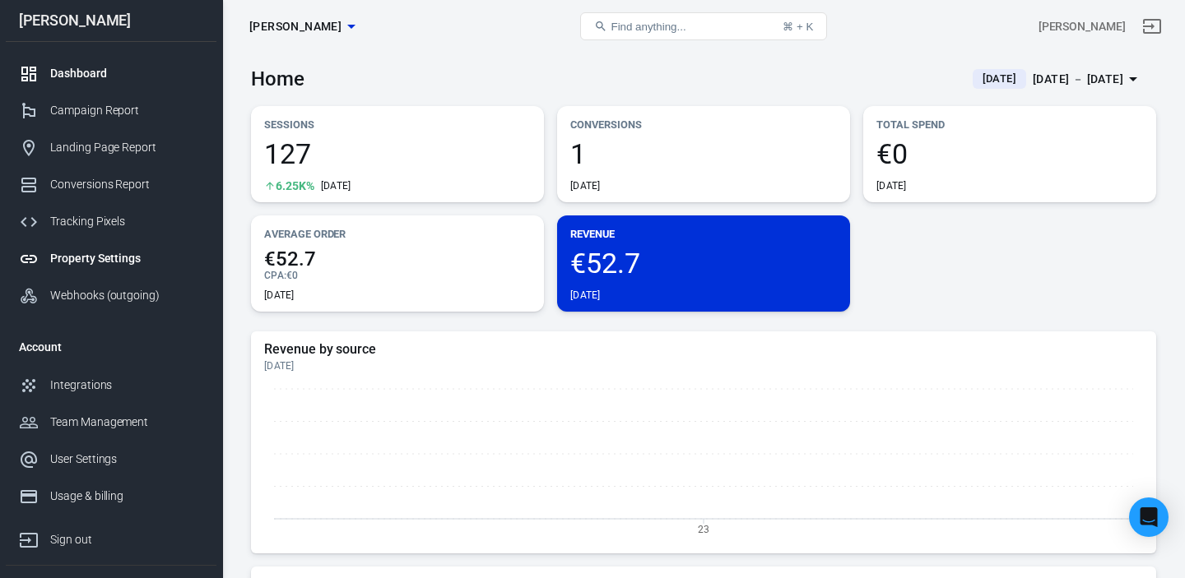
click at [100, 253] on div "Property Settings" at bounding box center [126, 258] width 153 height 17
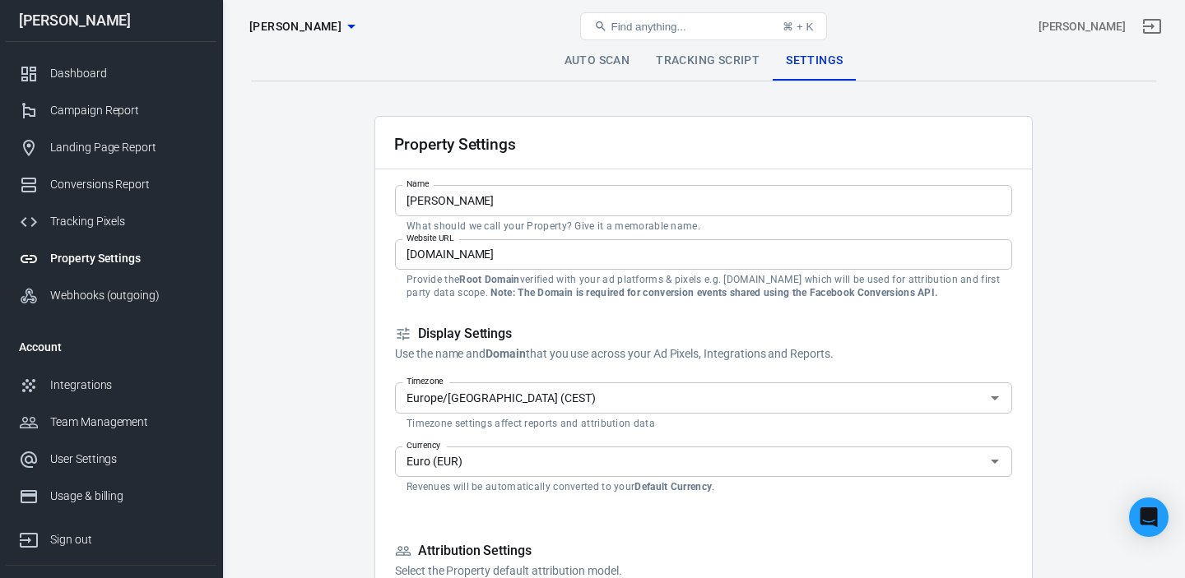
click at [314, 23] on span "[PERSON_NAME]" at bounding box center [295, 26] width 92 height 21
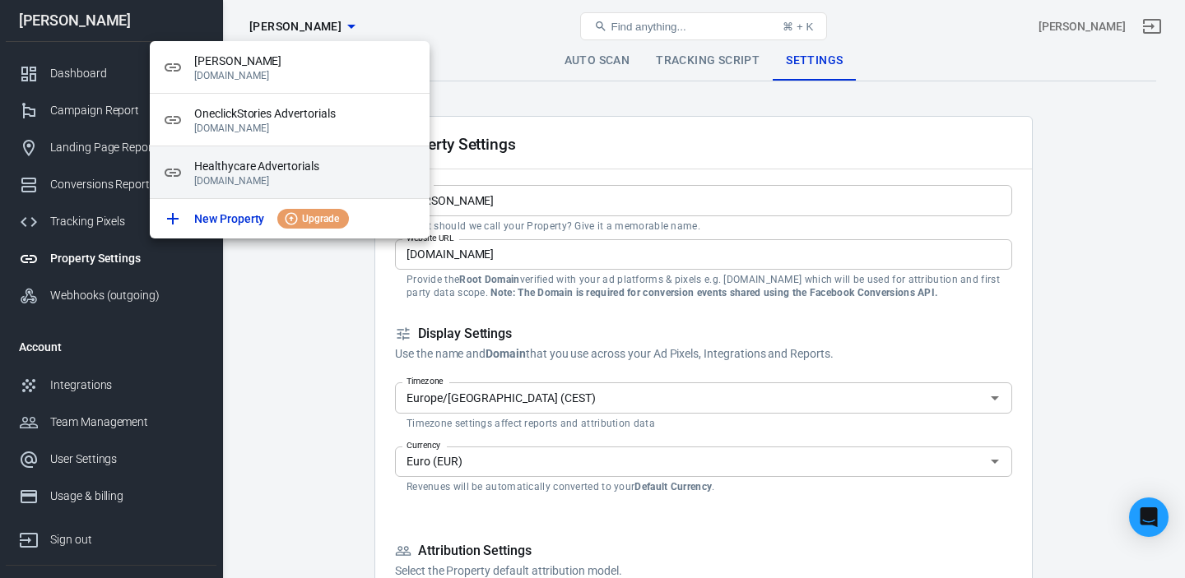
click at [252, 174] on span "Healthycare Advertorials" at bounding box center [305, 166] width 222 height 17
type input "Healthycare Advertorials"
type input "[DOMAIN_NAME]"
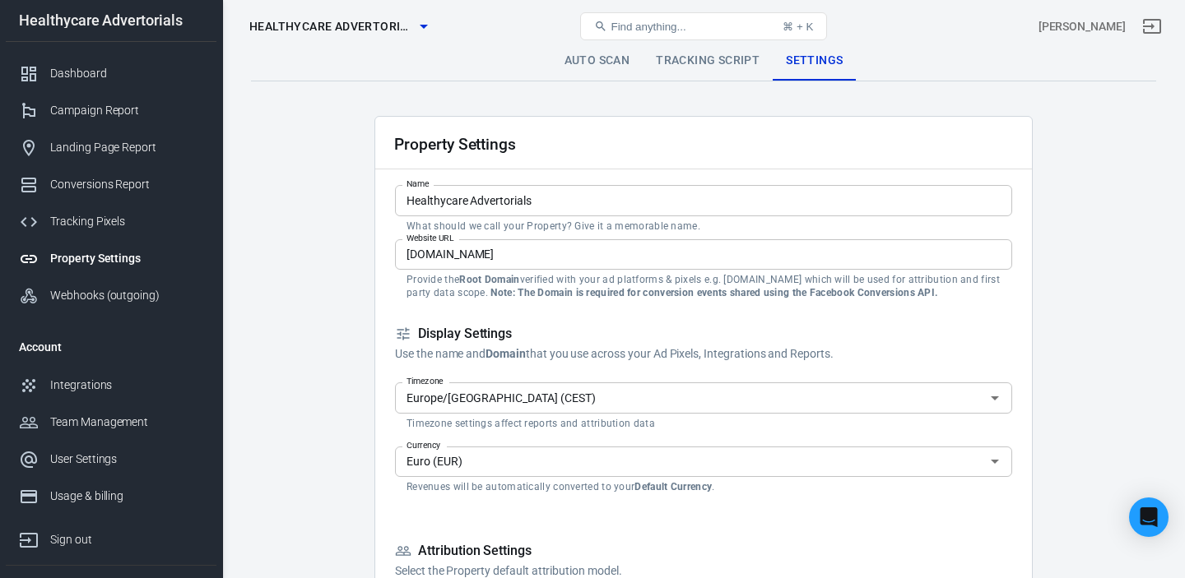
click at [686, 66] on link "Tracking Script" at bounding box center [708, 60] width 130 height 39
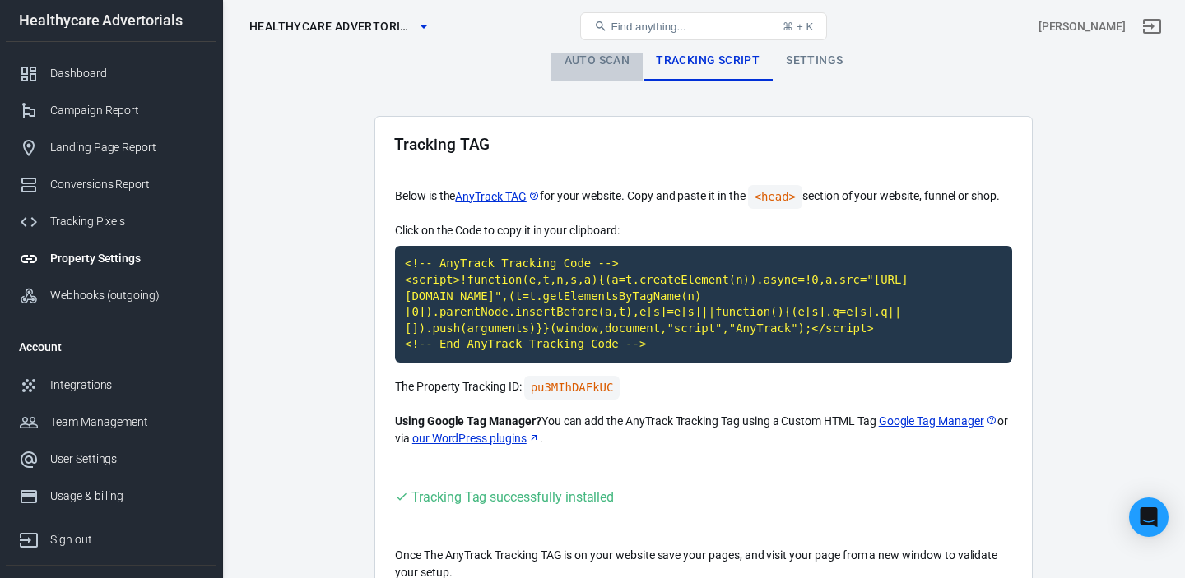
click at [589, 64] on link "Auto Scan" at bounding box center [597, 60] width 92 height 39
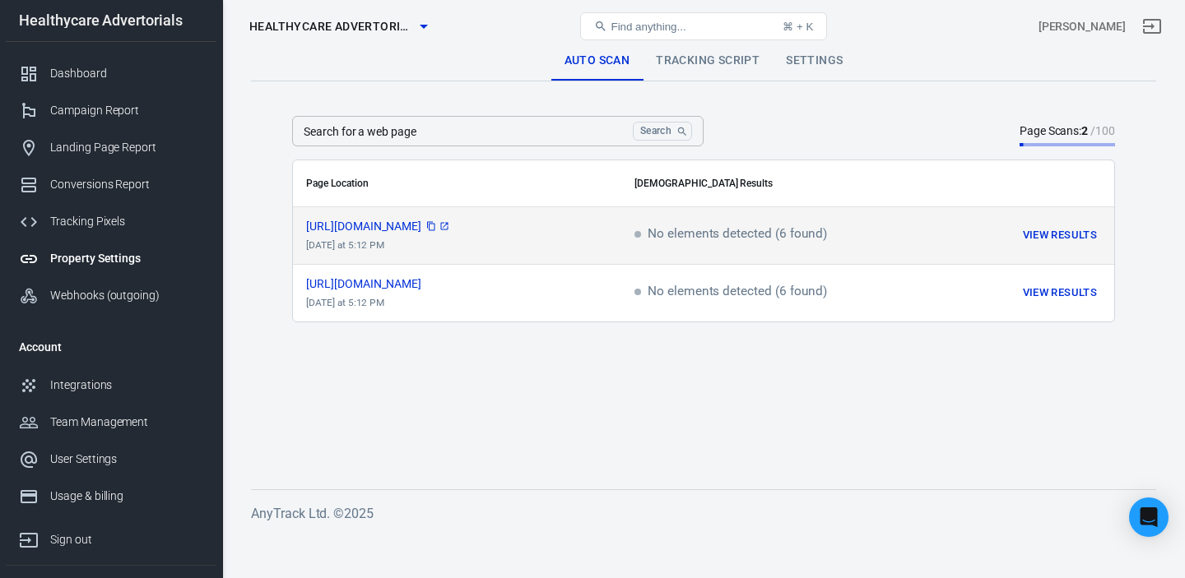
click at [449, 228] on icon "scrollable content" at bounding box center [444, 226] width 10 height 10
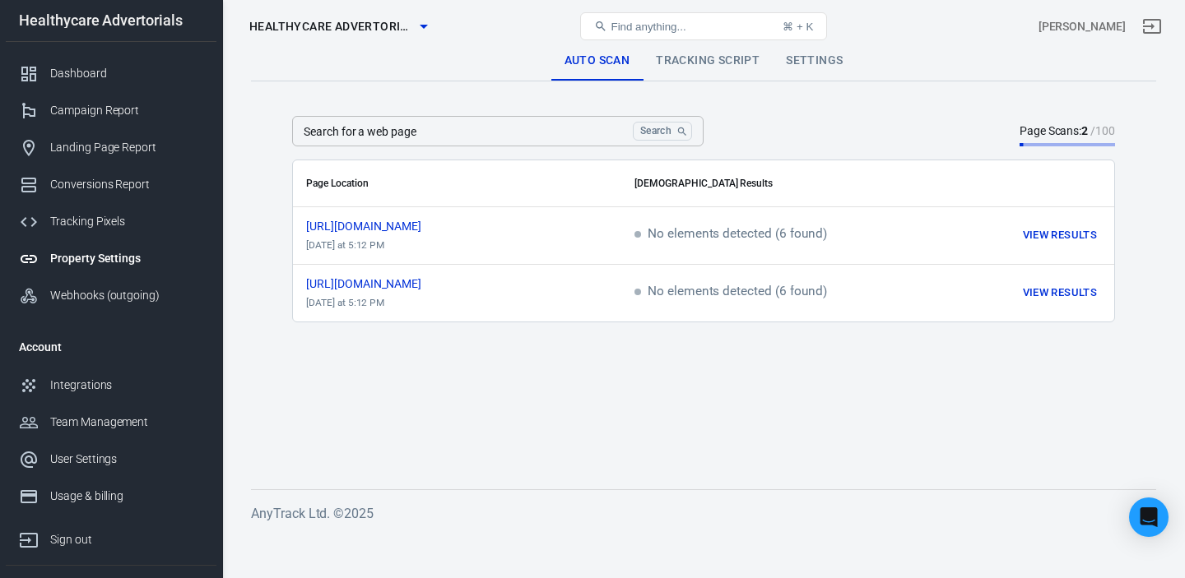
click at [821, 64] on link "Settings" at bounding box center [814, 60] width 83 height 39
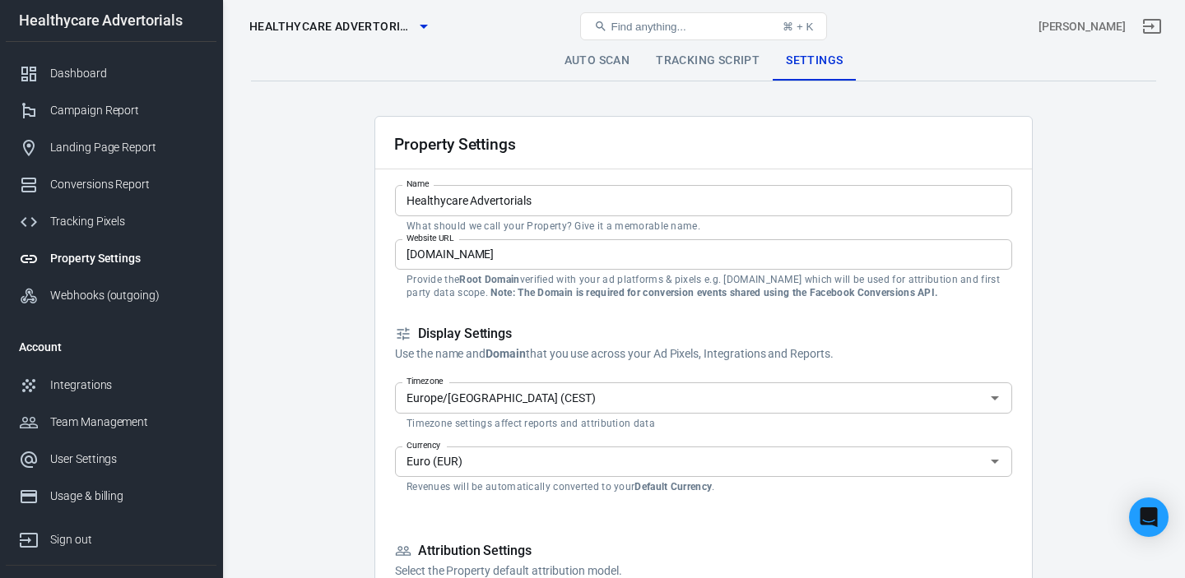
click at [381, 18] on span "Healthycare Advertorials" at bounding box center [331, 26] width 165 height 21
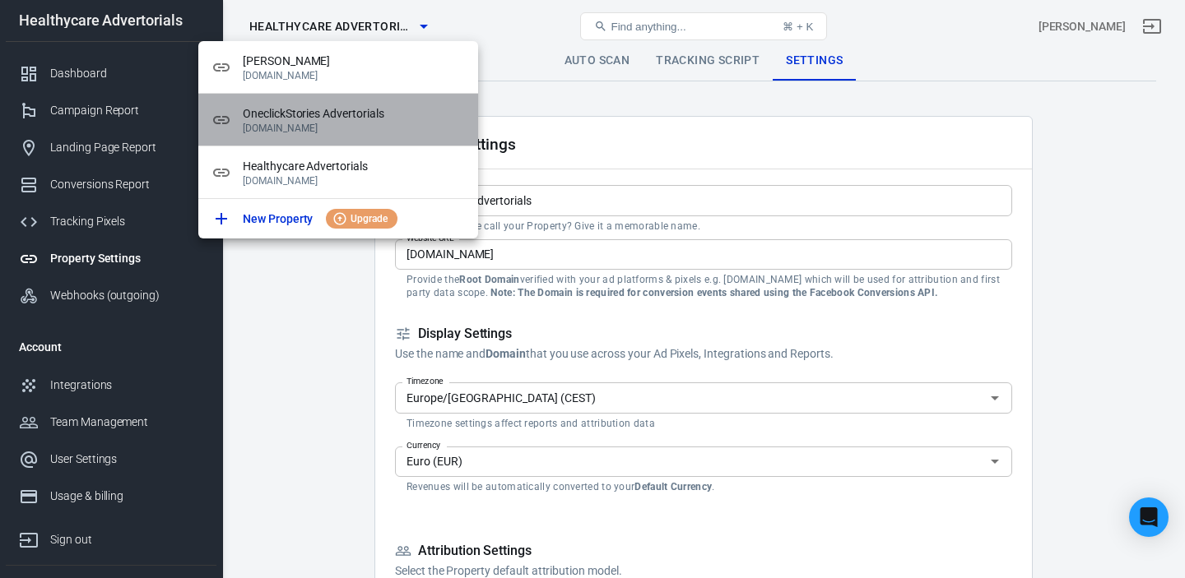
click at [310, 118] on span "OneclickStories Advertorials" at bounding box center [354, 113] width 222 height 17
type input "OneclickStories Advertorials"
type input "[DOMAIN_NAME]"
checkbox input "true"
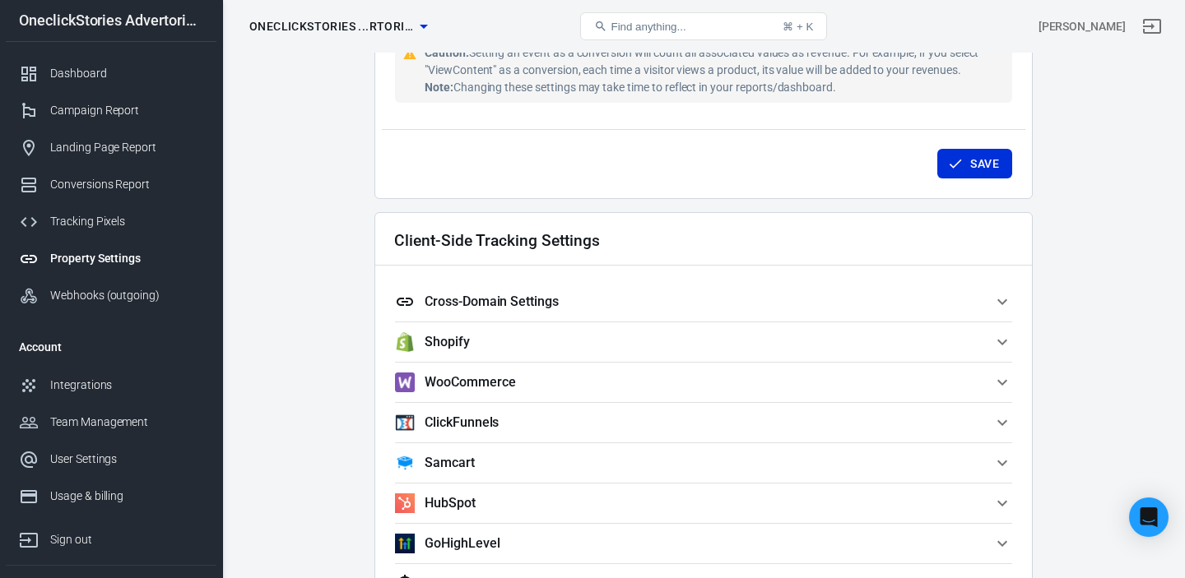
scroll to position [1280, 0]
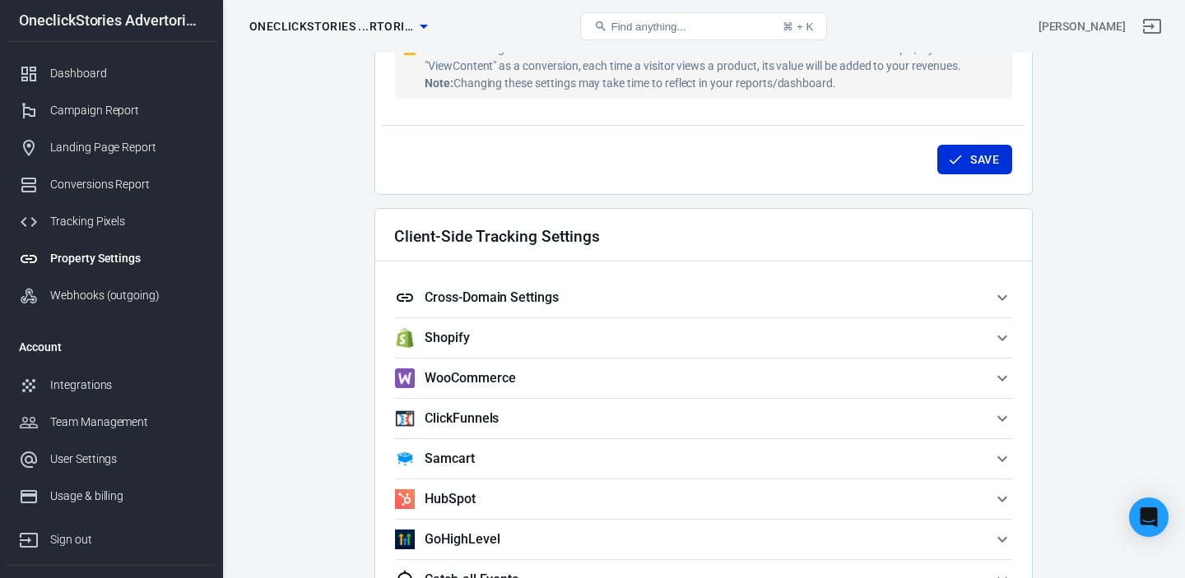
click at [648, 299] on span "Cross-Domain Settings" at bounding box center [693, 298] width 597 height 20
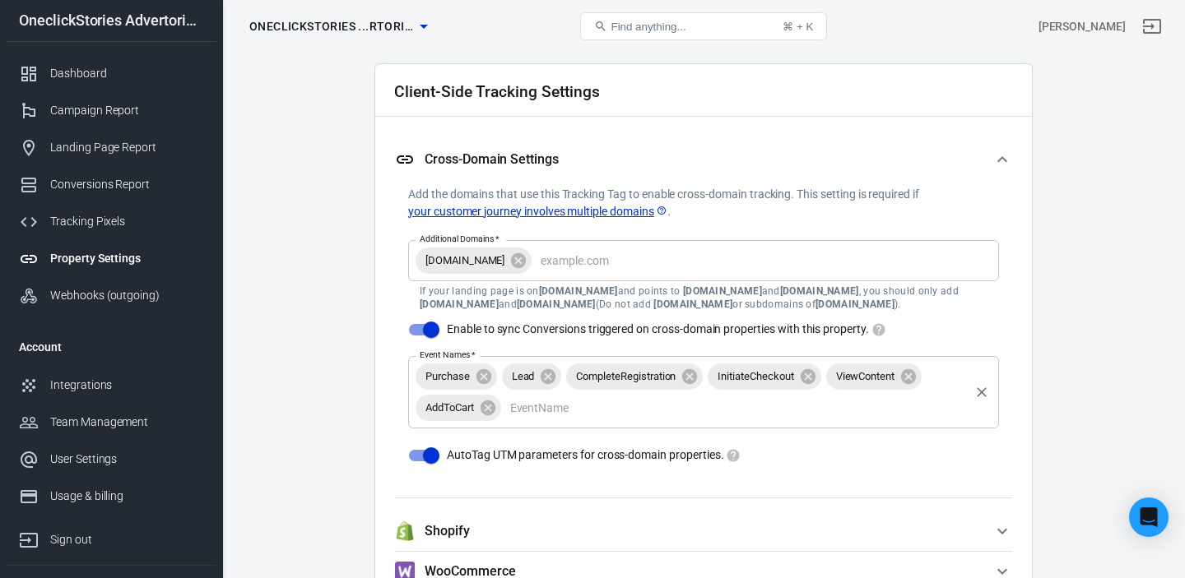
scroll to position [0, 0]
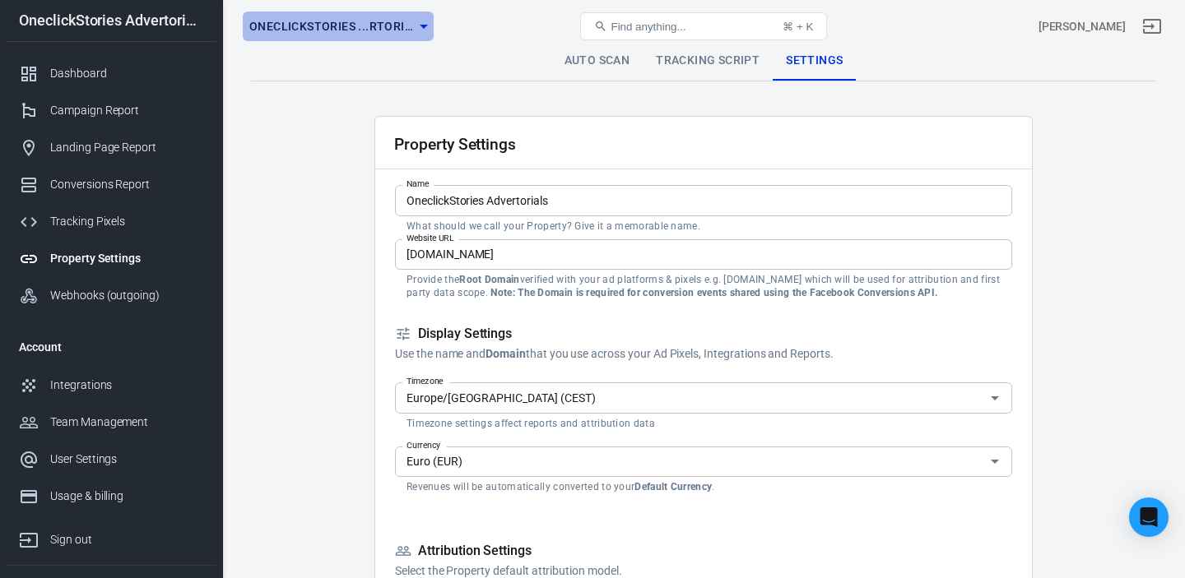
click at [419, 29] on icon "button" at bounding box center [424, 26] width 20 height 20
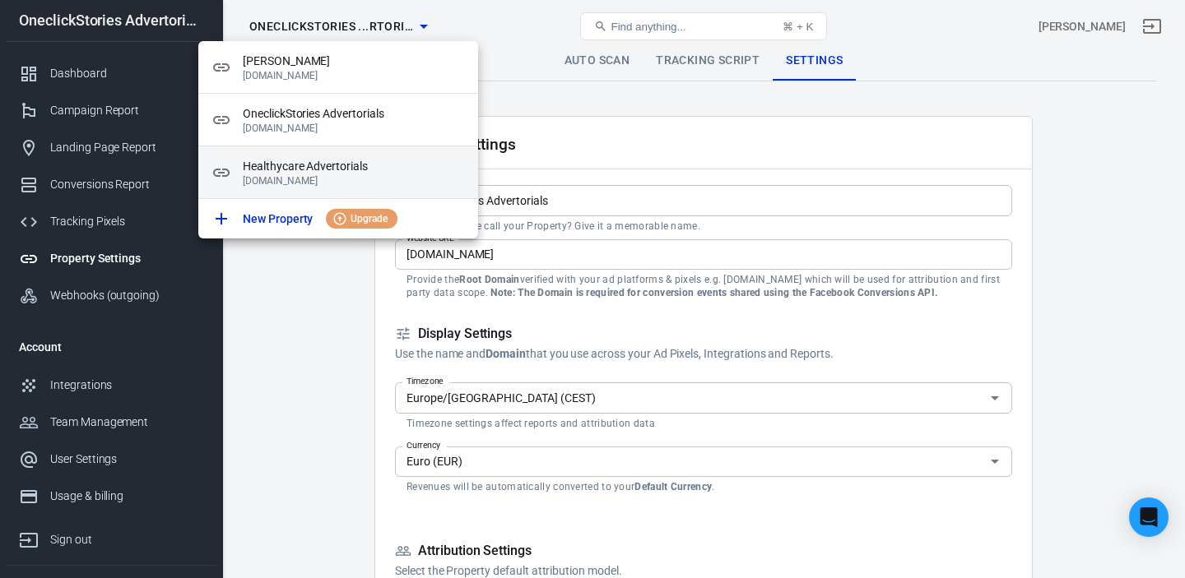
click at [309, 169] on span "Healthycare Advertorials" at bounding box center [354, 166] width 222 height 17
type input "Healthycare Advertorials"
type input "[DOMAIN_NAME]"
checkbox input "false"
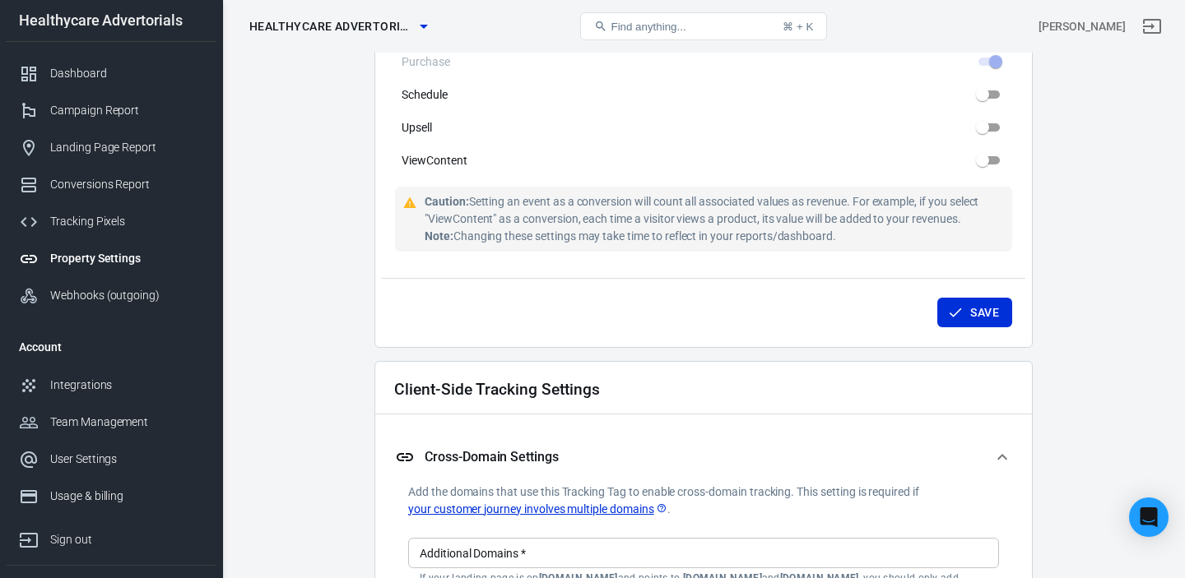
scroll to position [1270, 0]
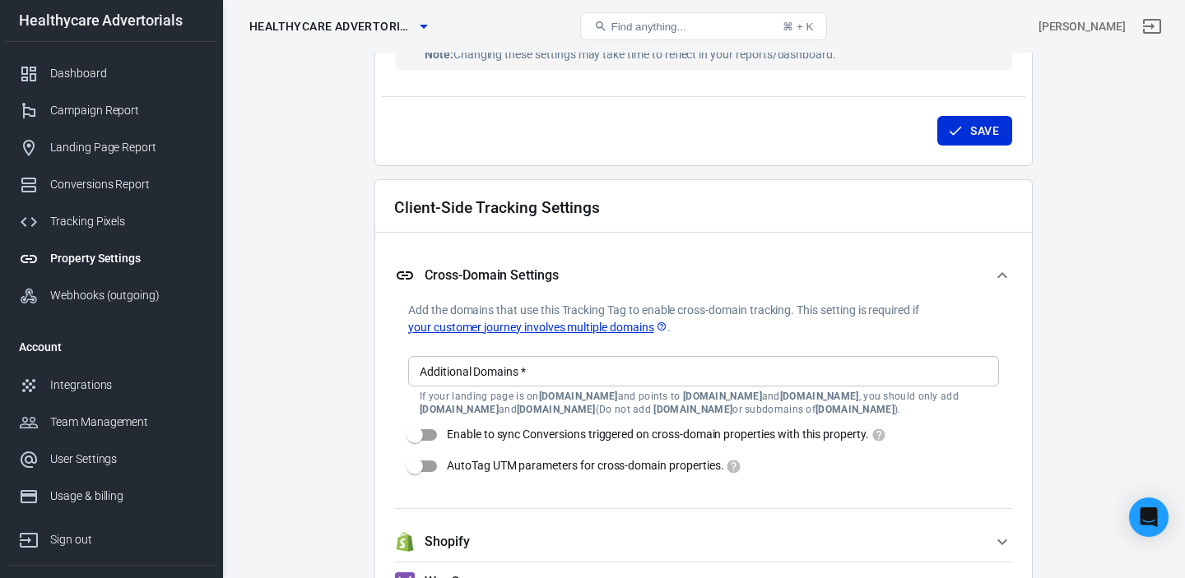
click at [569, 372] on input "Additional Domains   *" at bounding box center [702, 371] width 578 height 21
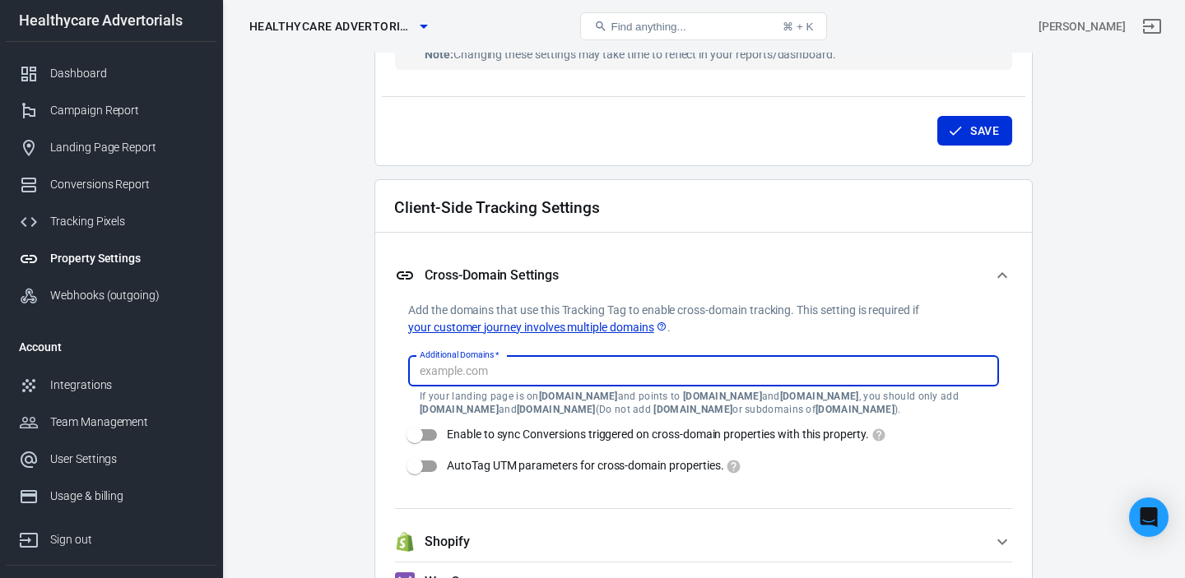
scroll to position [1310, 0]
type input "[DOMAIN_NAME]"
click at [382, 389] on div "Client-Side Tracking Settings Cross-Domain Settings Add the domains that use th…" at bounding box center [703, 535] width 658 height 713
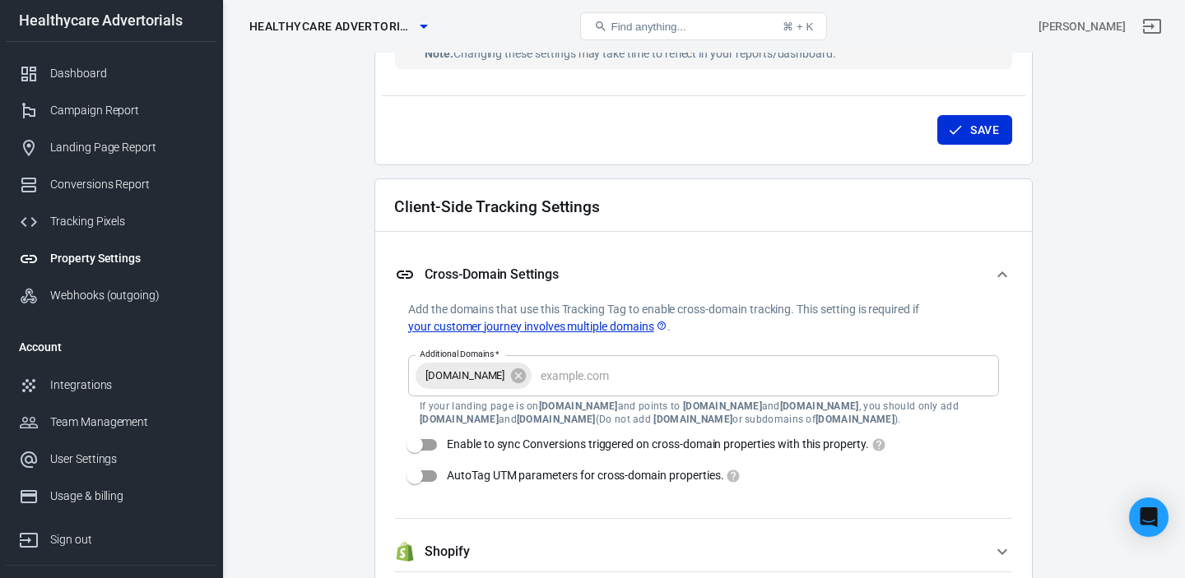
click at [421, 441] on input "Enable to sync Conversions triggered on cross-domain properties with this prope…" at bounding box center [415, 444] width 94 height 31
checkbox input "true"
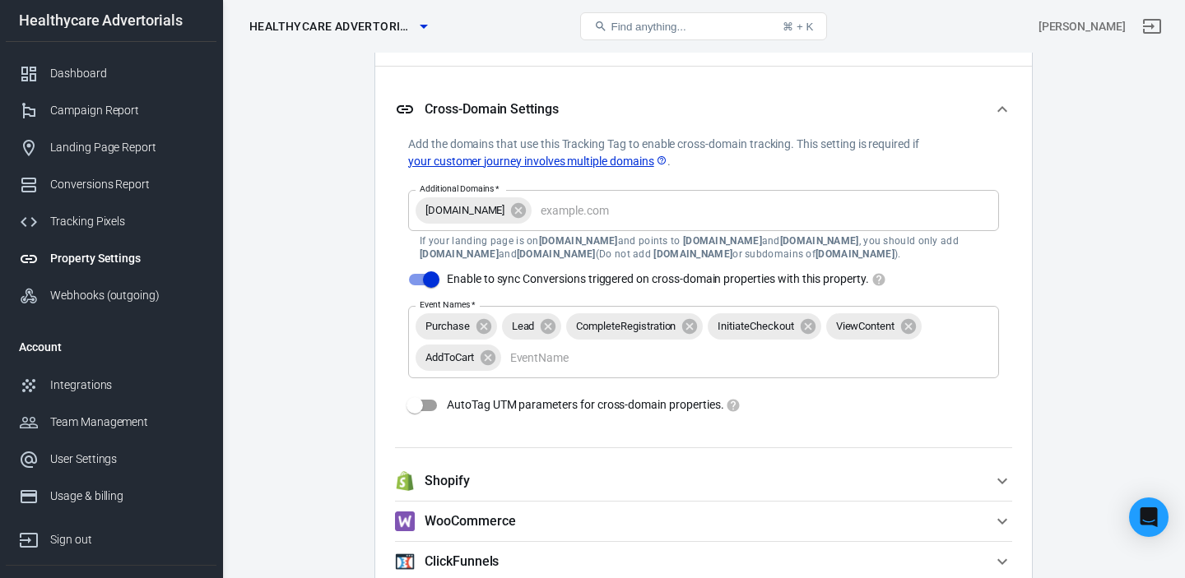
scroll to position [1517, 0]
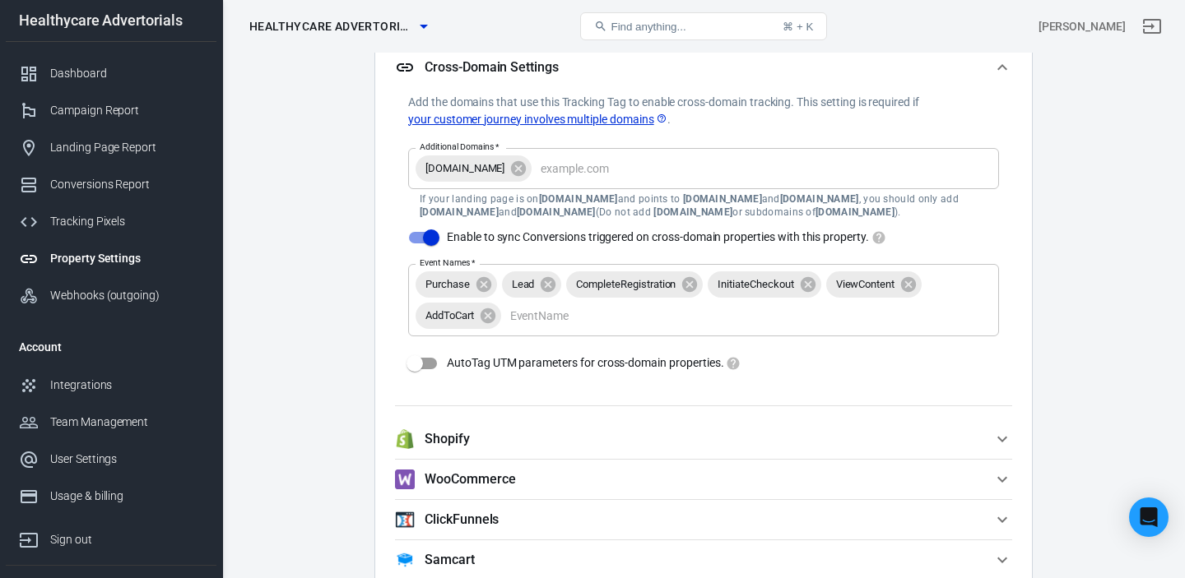
click at [425, 364] on input "AutoTag UTM parameters for cross-domain properties." at bounding box center [415, 363] width 94 height 31
checkbox input "true"
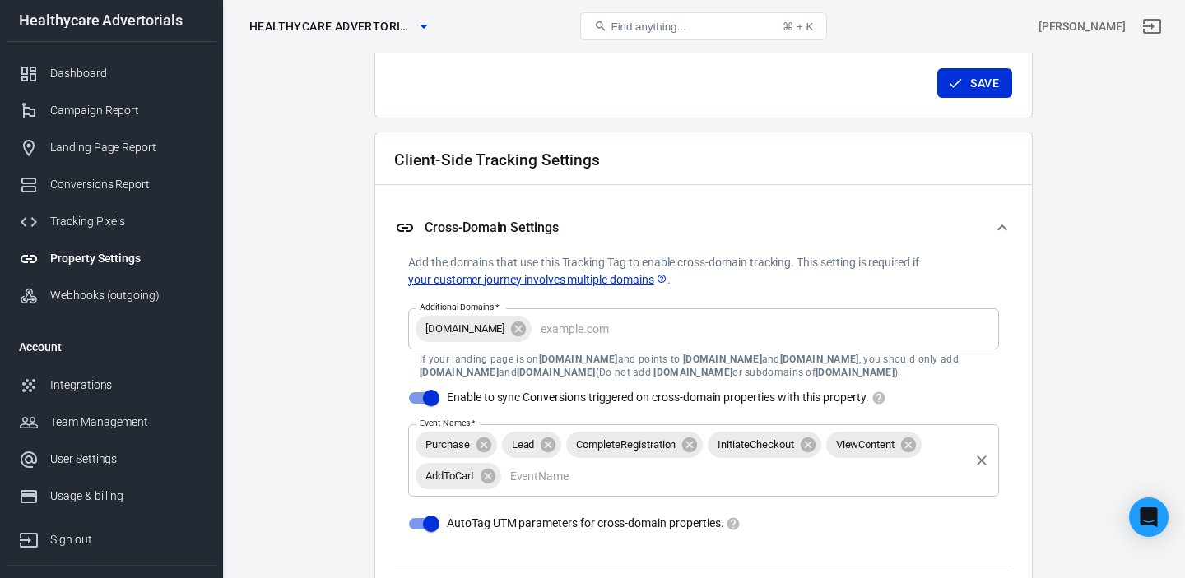
scroll to position [1313, 0]
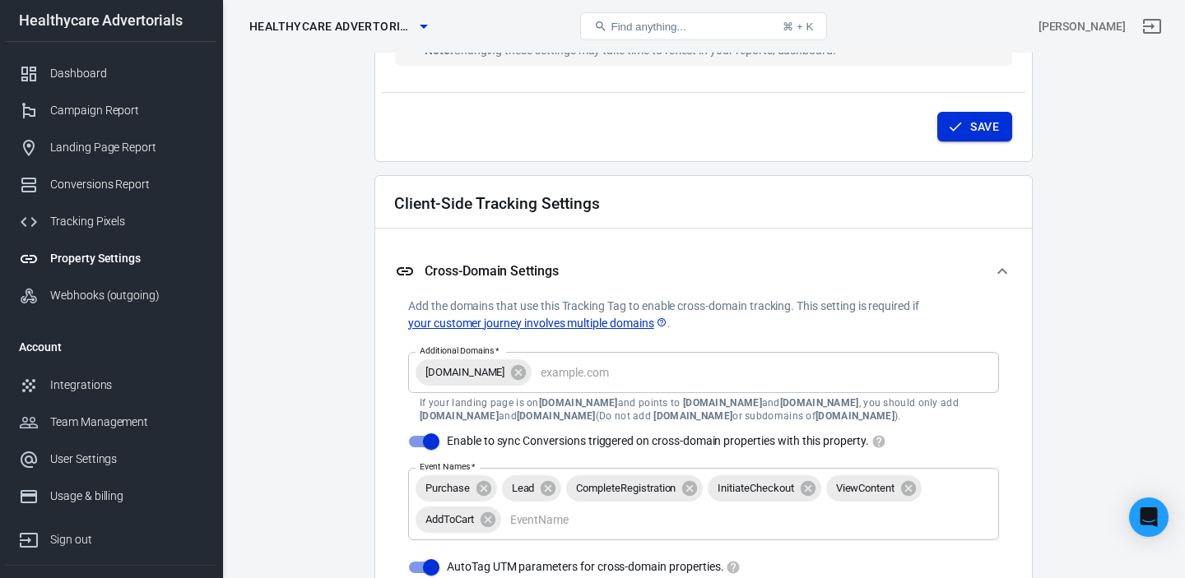
click at [972, 123] on button "Save" at bounding box center [974, 127] width 75 height 30
checkbox input "false"
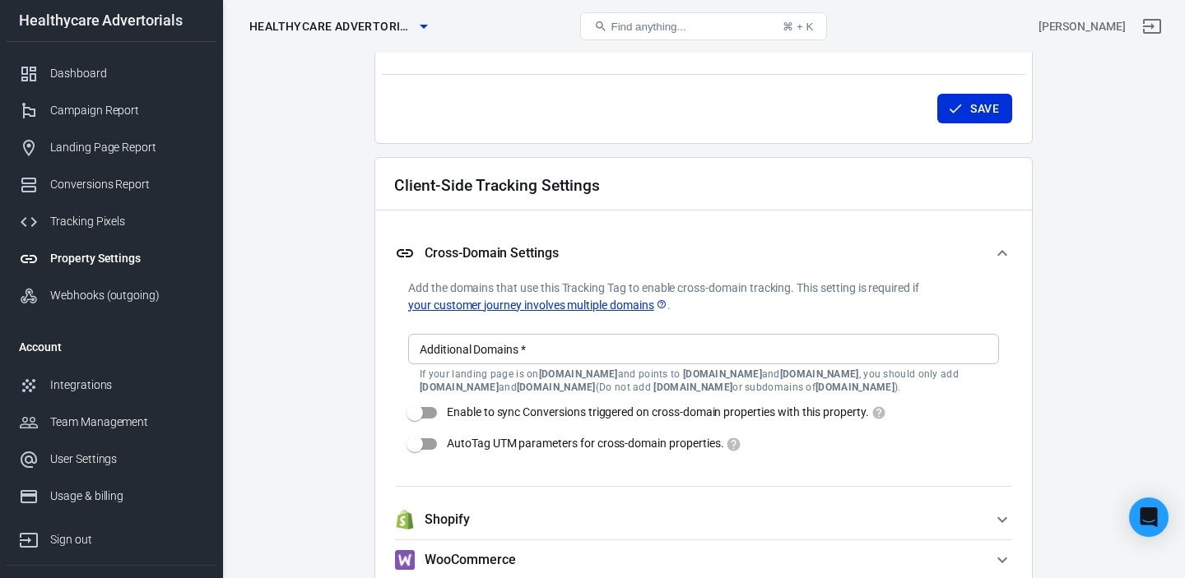
scroll to position [1354, 0]
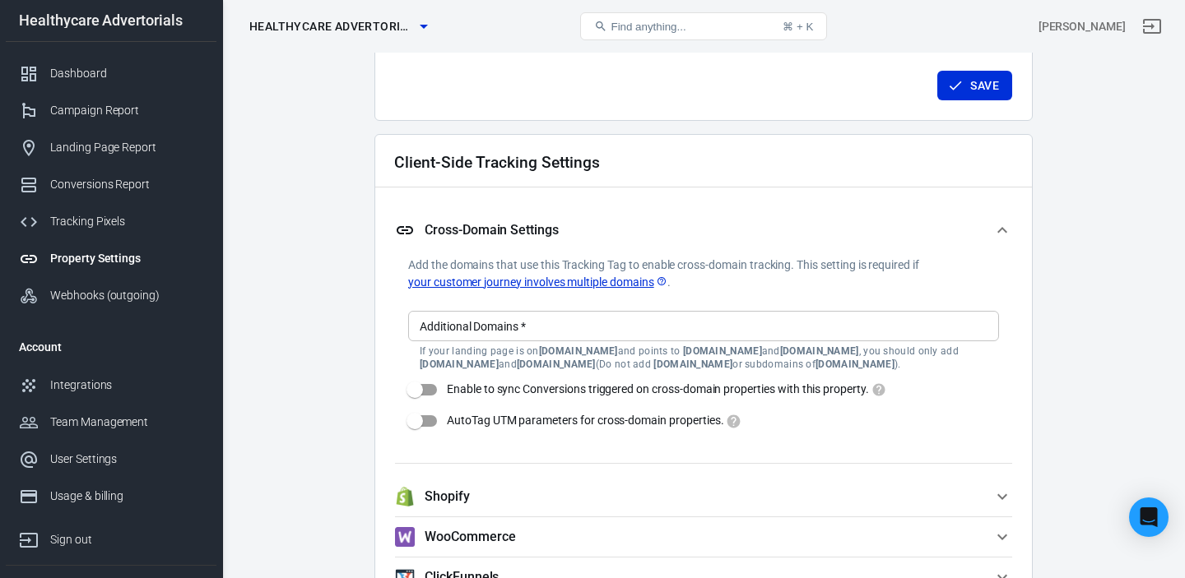
click at [428, 25] on icon "button" at bounding box center [424, 26] width 20 height 20
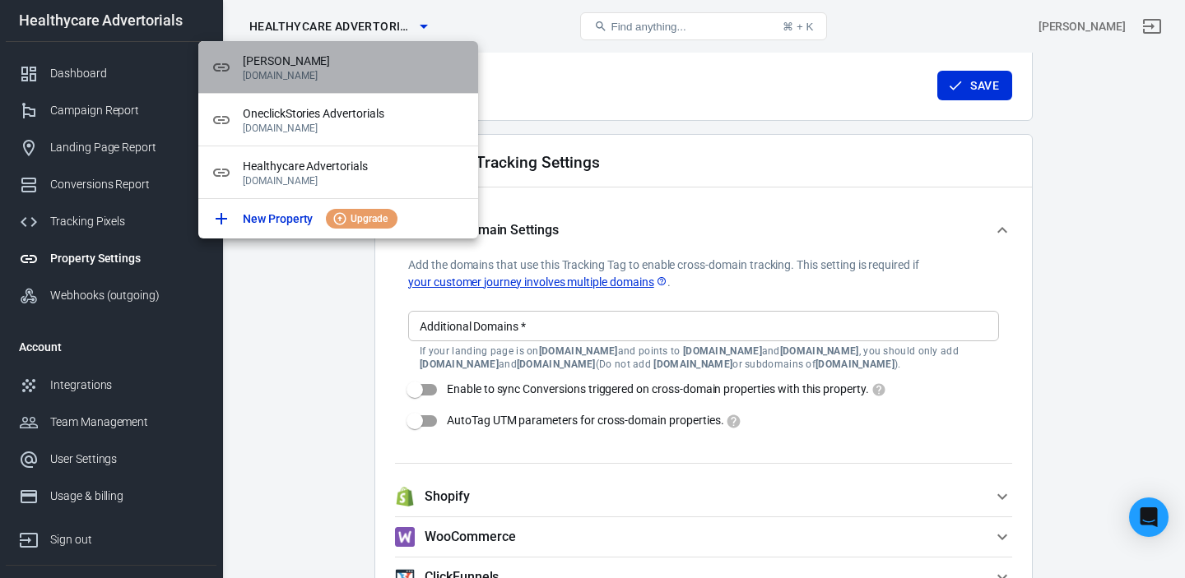
click at [341, 66] on span "[PERSON_NAME]" at bounding box center [354, 61] width 222 height 17
type input "[PERSON_NAME]"
type input "[DOMAIN_NAME]"
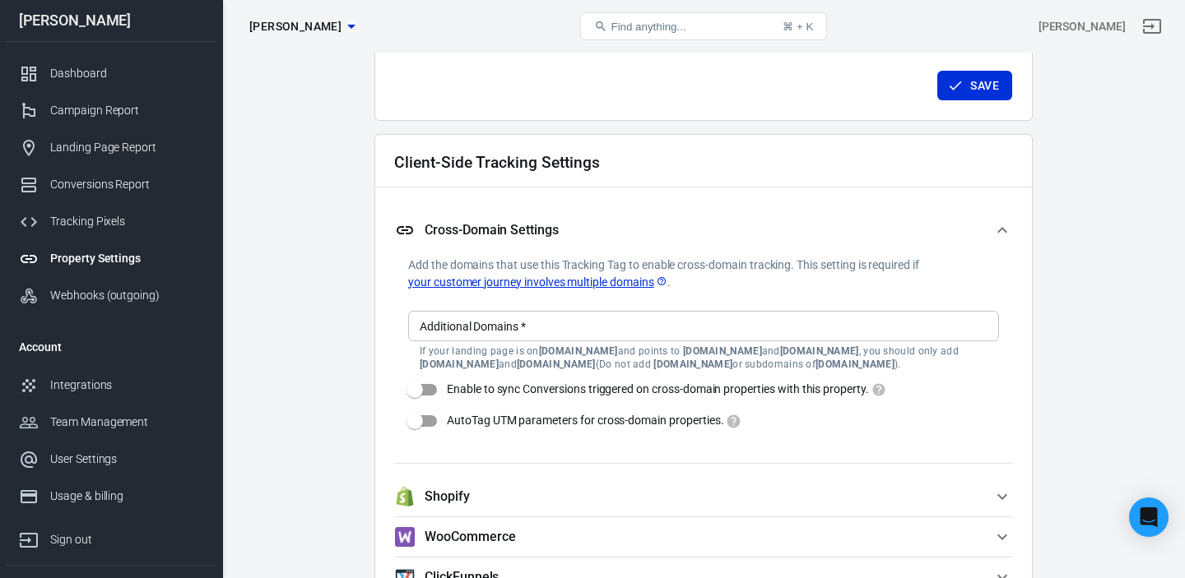
click at [341, 24] on icon "button" at bounding box center [351, 26] width 20 height 20
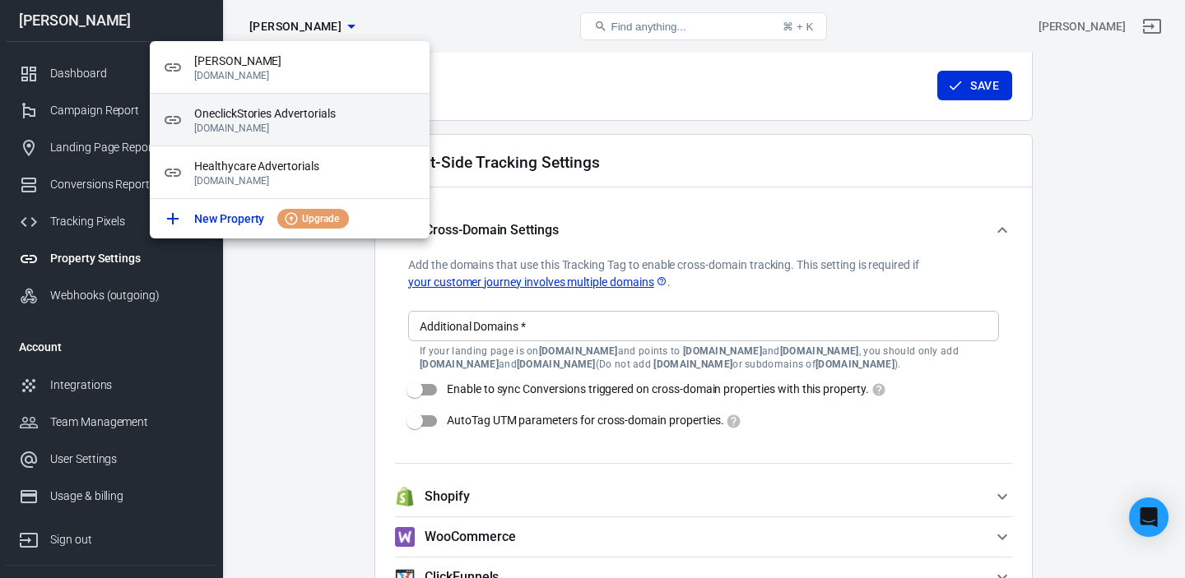
click at [296, 118] on span "OneclickStories Advertorials" at bounding box center [305, 113] width 222 height 17
type input "OneclickStories Advertorials"
type input "[DOMAIN_NAME]"
checkbox input "true"
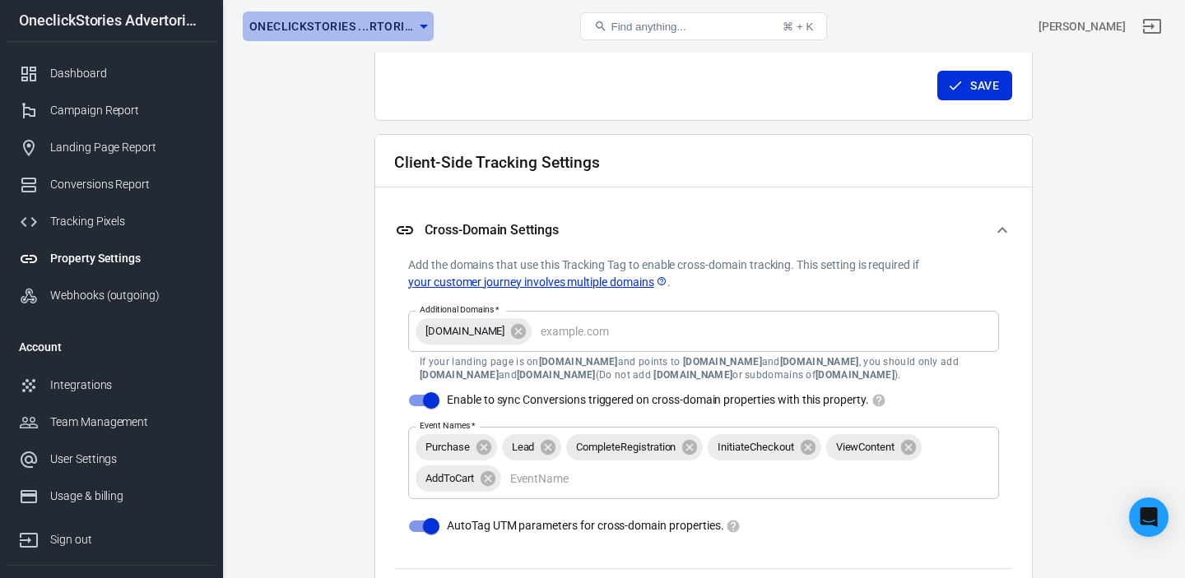
click at [420, 28] on icon "button" at bounding box center [424, 26] width 20 height 20
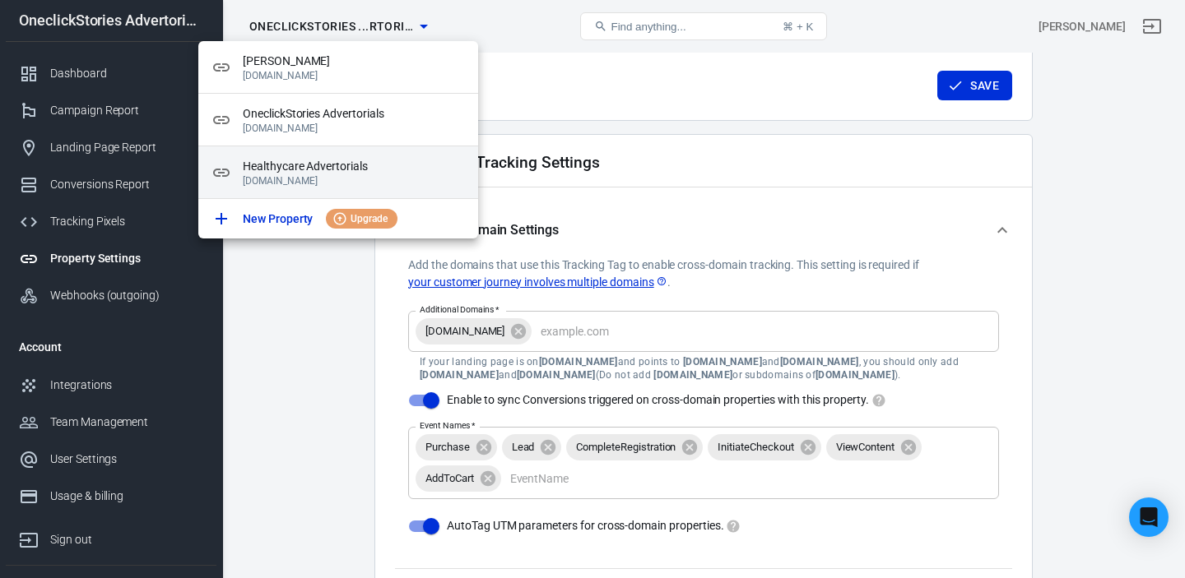
click at [328, 166] on span "Healthycare Advertorials" at bounding box center [354, 166] width 222 height 17
type input "Healthycare Advertorials"
type input "[DOMAIN_NAME]"
checkbox input "false"
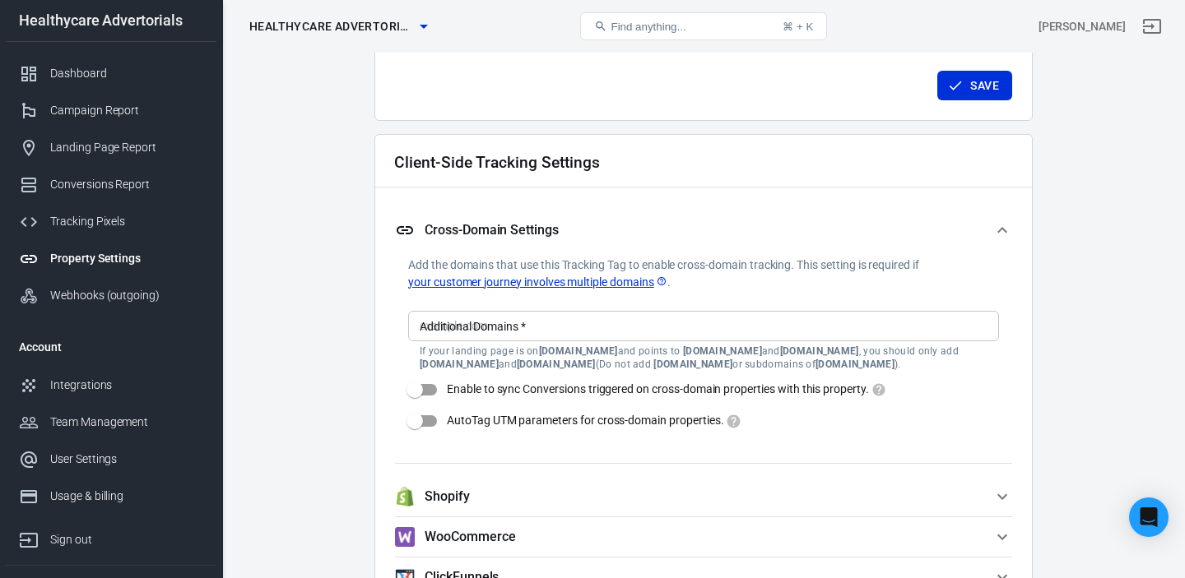
click at [400, 24] on span "Healthycare Advertorials" at bounding box center [331, 26] width 165 height 21
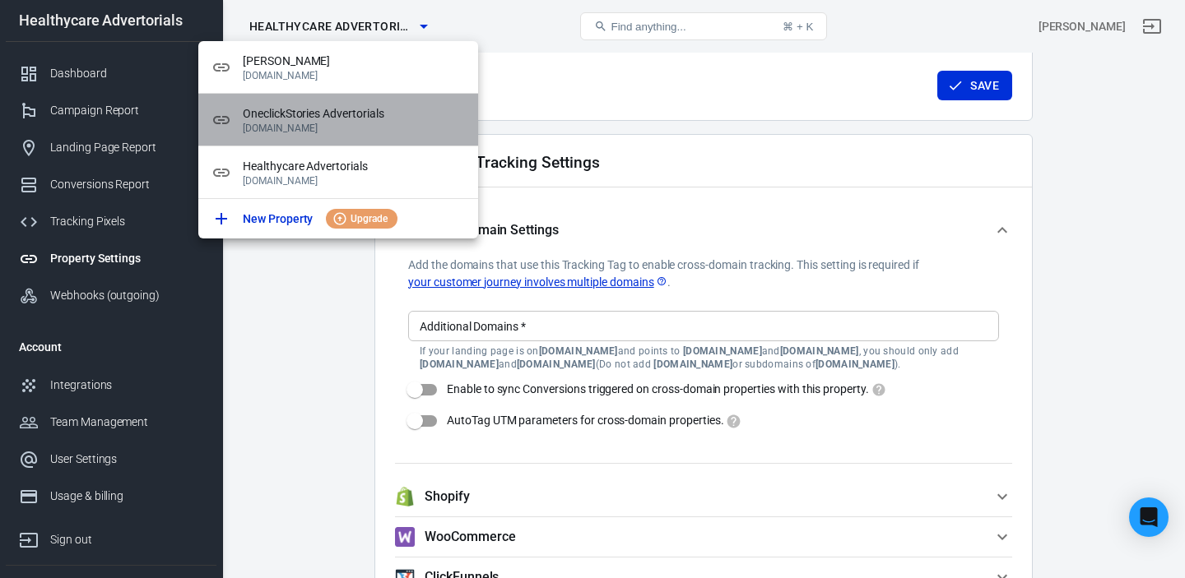
click at [313, 117] on span "OneclickStories Advertorials" at bounding box center [354, 113] width 222 height 17
type input "OneclickStories Advertorials"
type input "[DOMAIN_NAME]"
checkbox input "true"
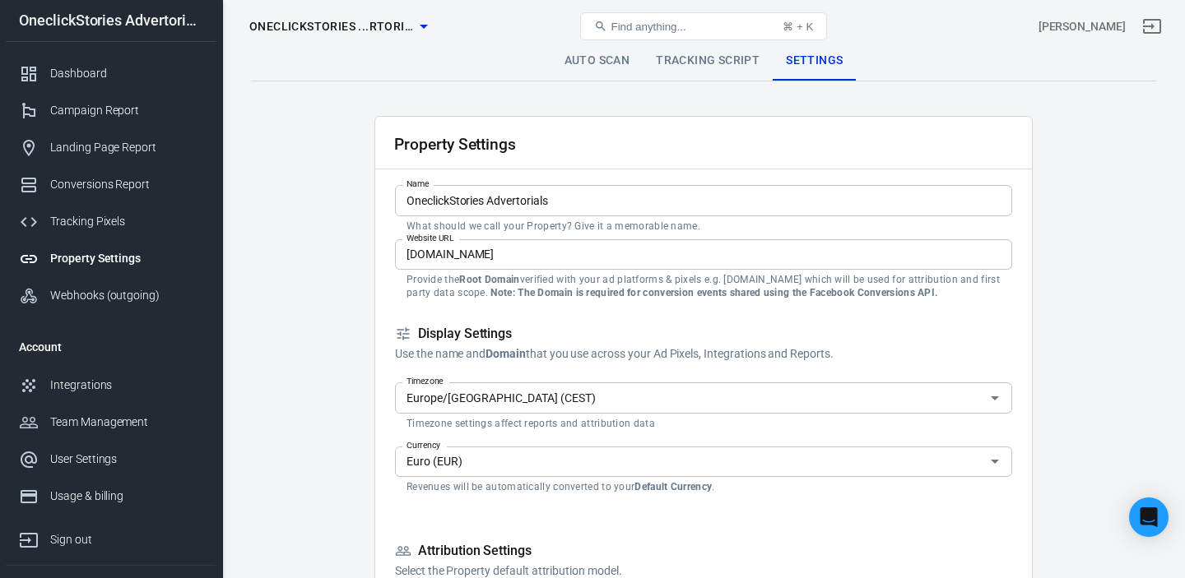
click at [594, 62] on link "Auto Scan" at bounding box center [597, 60] width 92 height 39
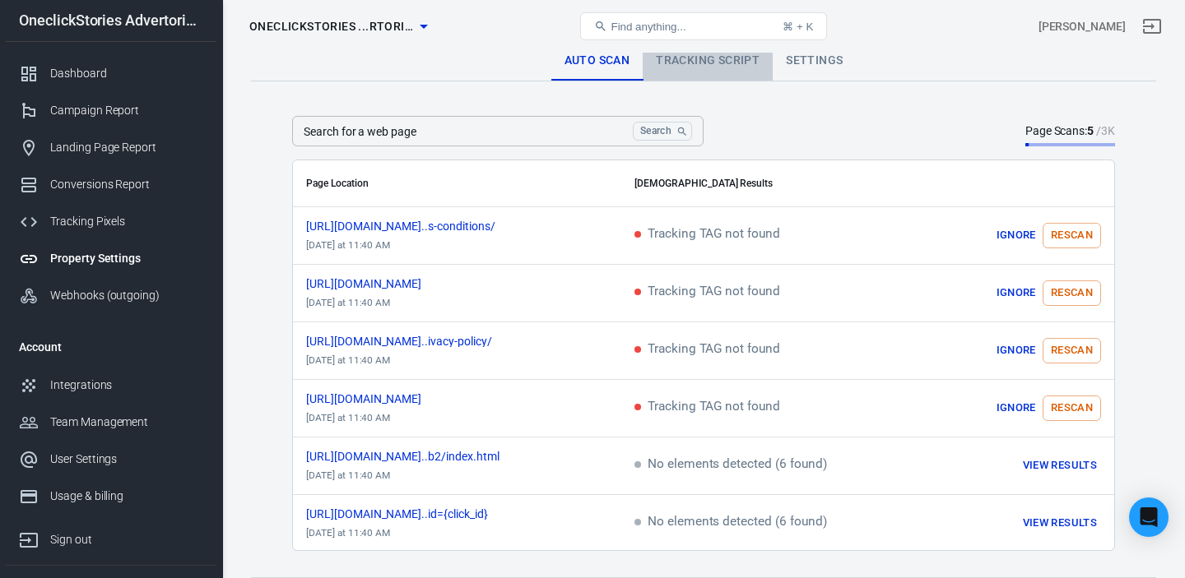
click at [708, 65] on link "Tracking Script" at bounding box center [708, 60] width 130 height 39
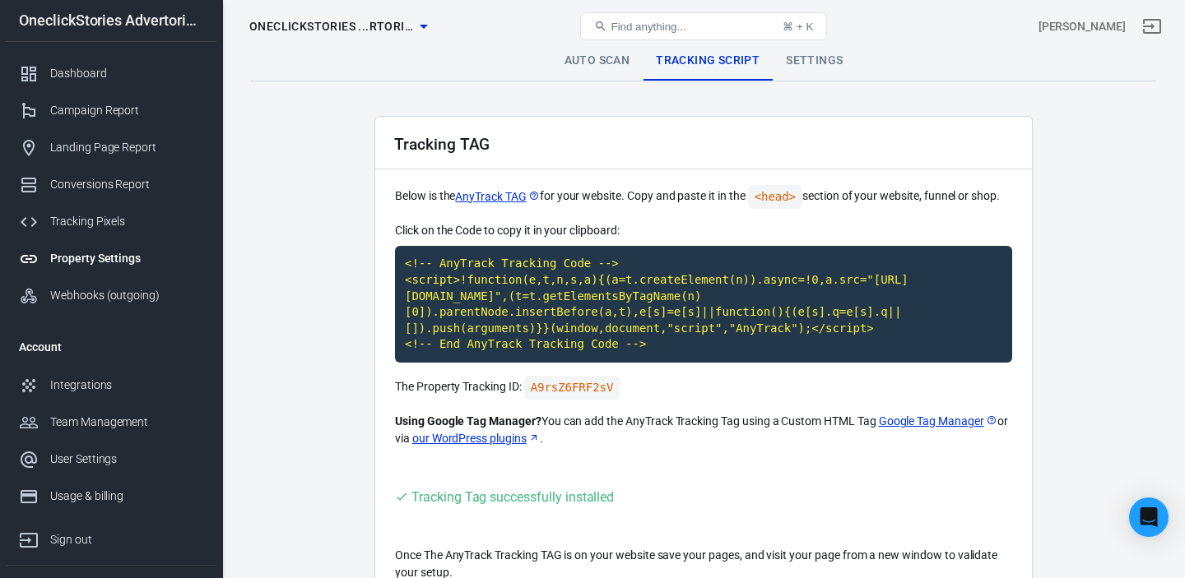
click at [815, 68] on link "Settings" at bounding box center [814, 60] width 83 height 39
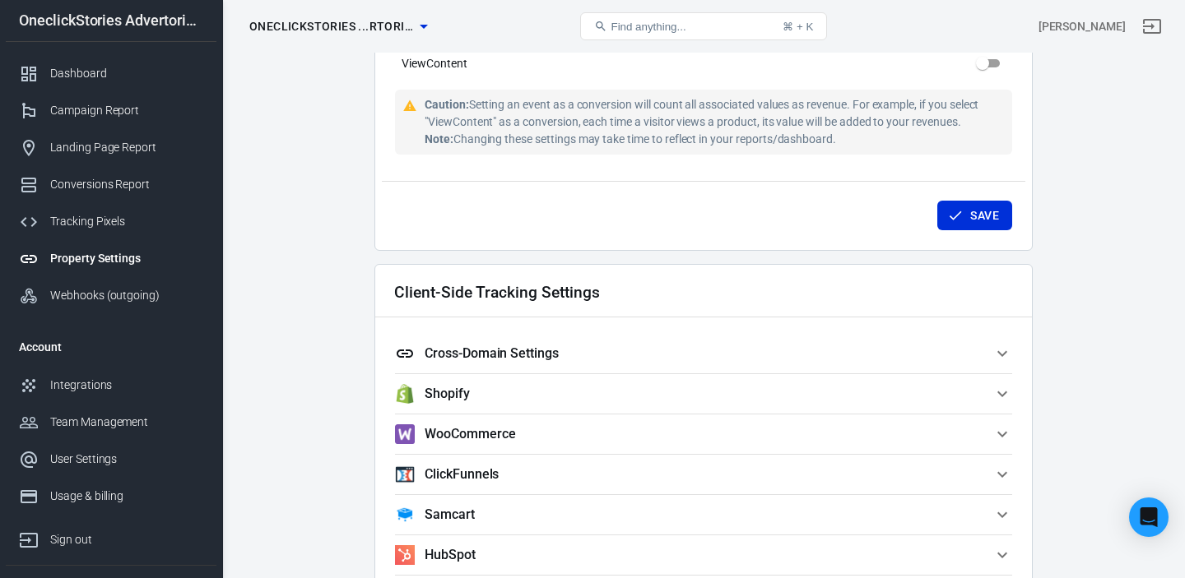
scroll to position [1203, 0]
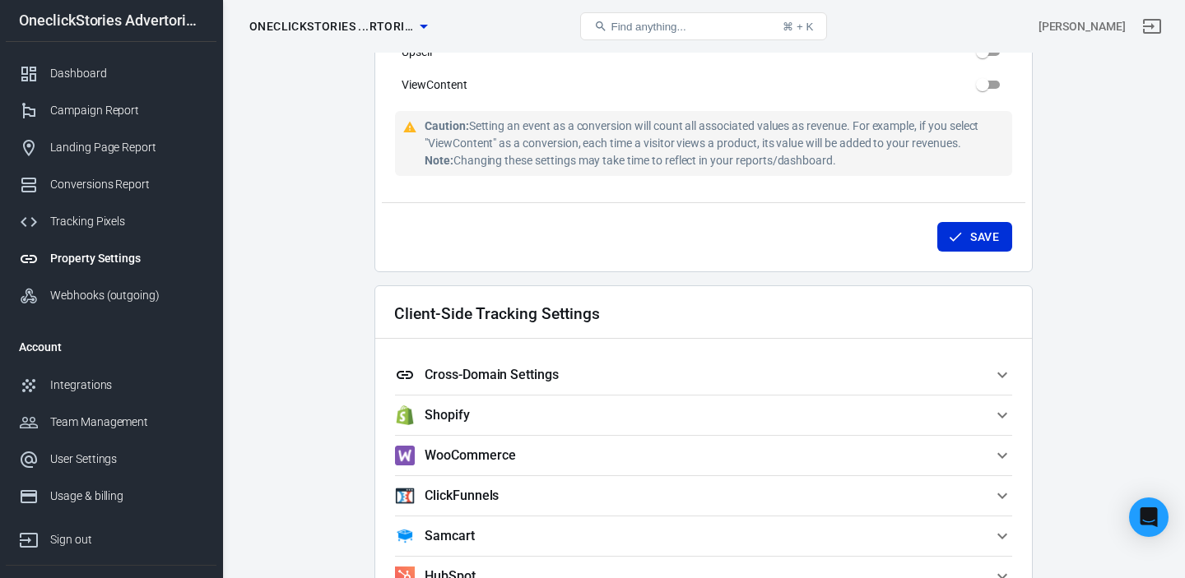
click at [538, 386] on button "Cross-Domain Settings" at bounding box center [703, 374] width 617 height 39
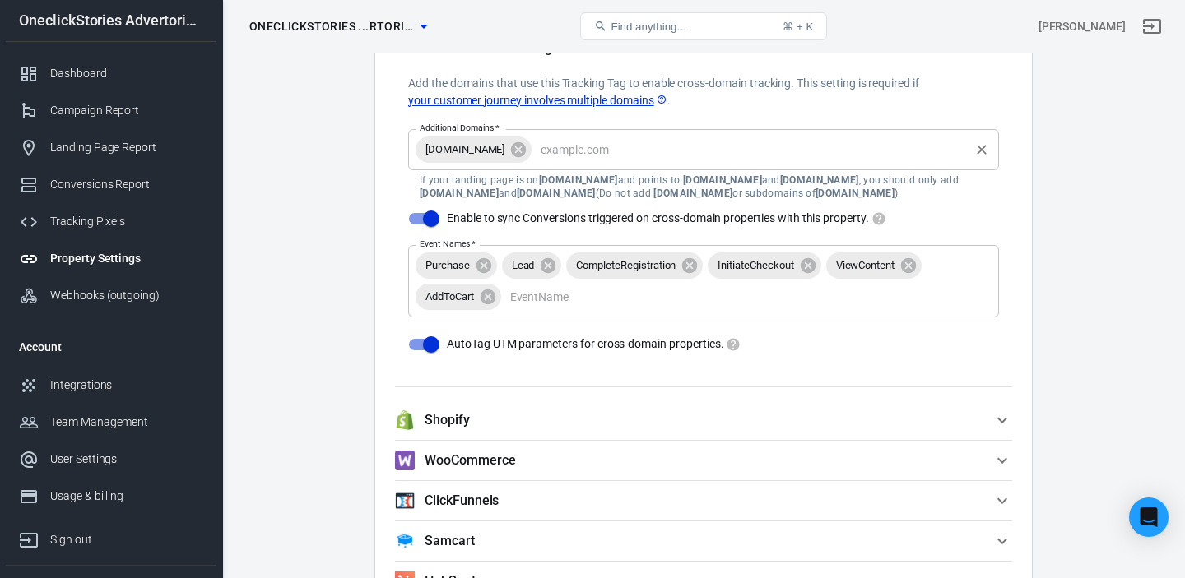
scroll to position [1544, 0]
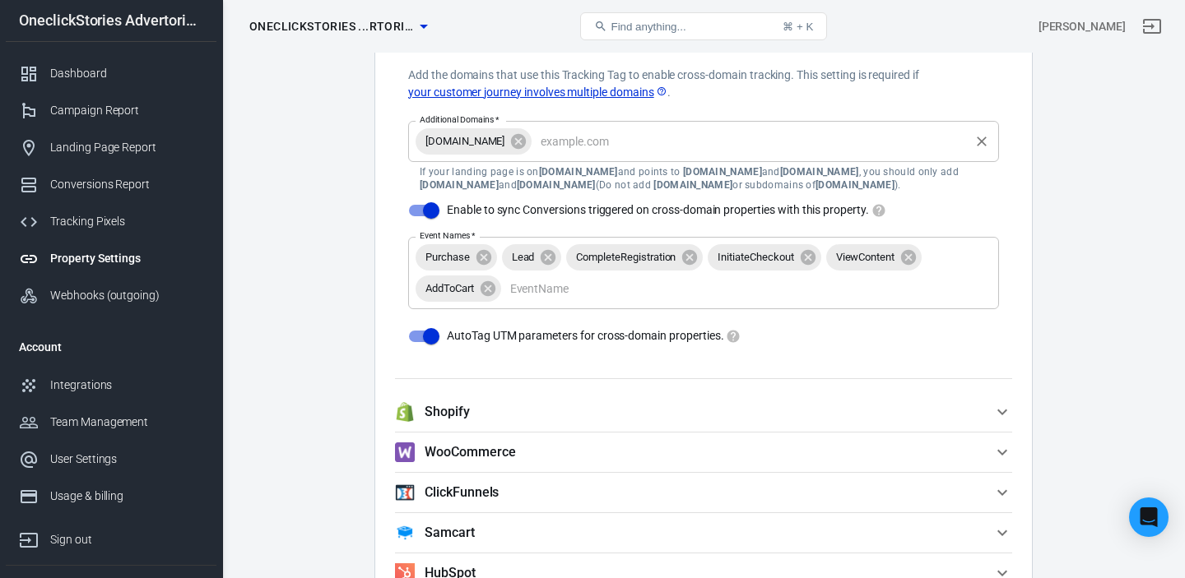
click at [511, 139] on icon at bounding box center [518, 140] width 15 height 15
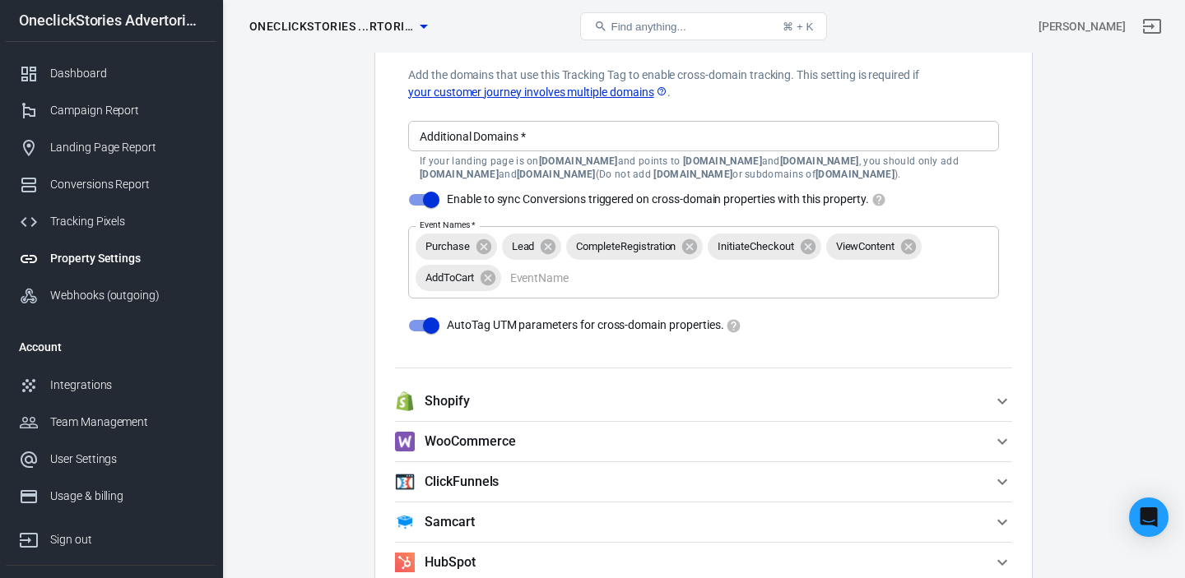
click at [431, 197] on input "Enable to sync Conversions triggered on cross-domain properties with this prope…" at bounding box center [431, 199] width 94 height 31
checkbox input "false"
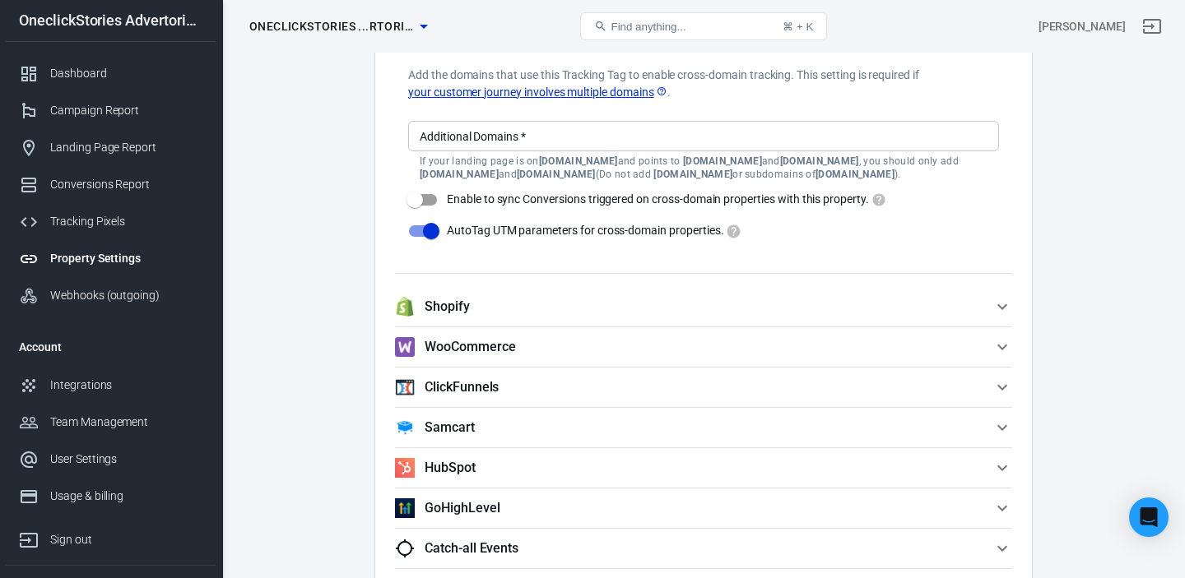
drag, startPoint x: 431, startPoint y: 230, endPoint x: 444, endPoint y: 239, distance: 15.5
click at [431, 230] on input "AutoTag UTM parameters for cross-domain properties." at bounding box center [431, 231] width 94 height 31
checkbox input "false"
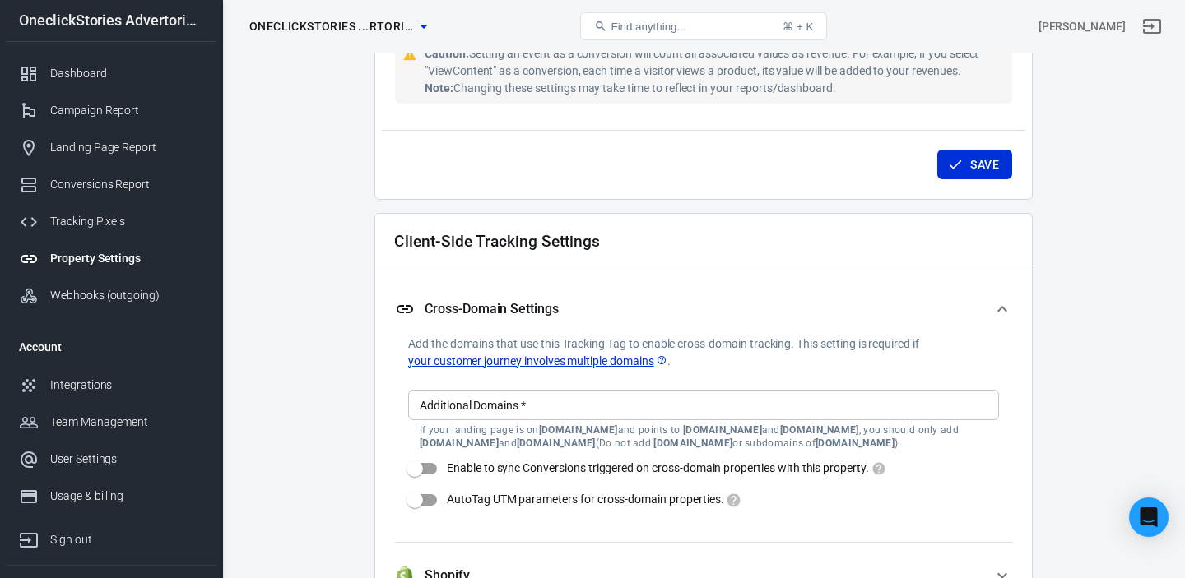
scroll to position [1257, 0]
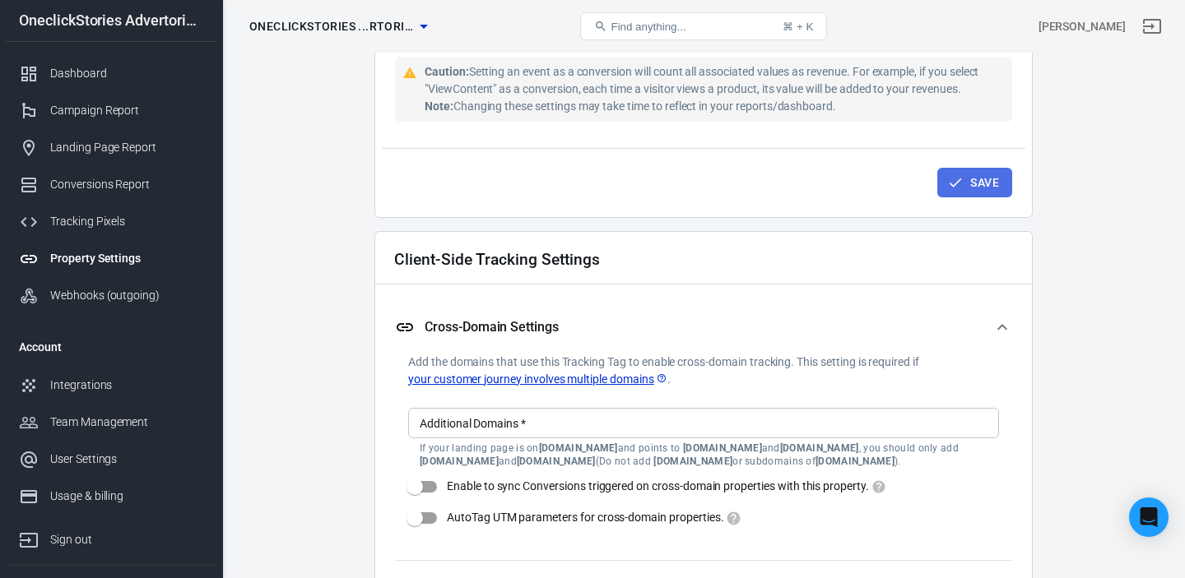
click at [958, 188] on icon "submit" at bounding box center [955, 182] width 16 height 16
checkbox input "true"
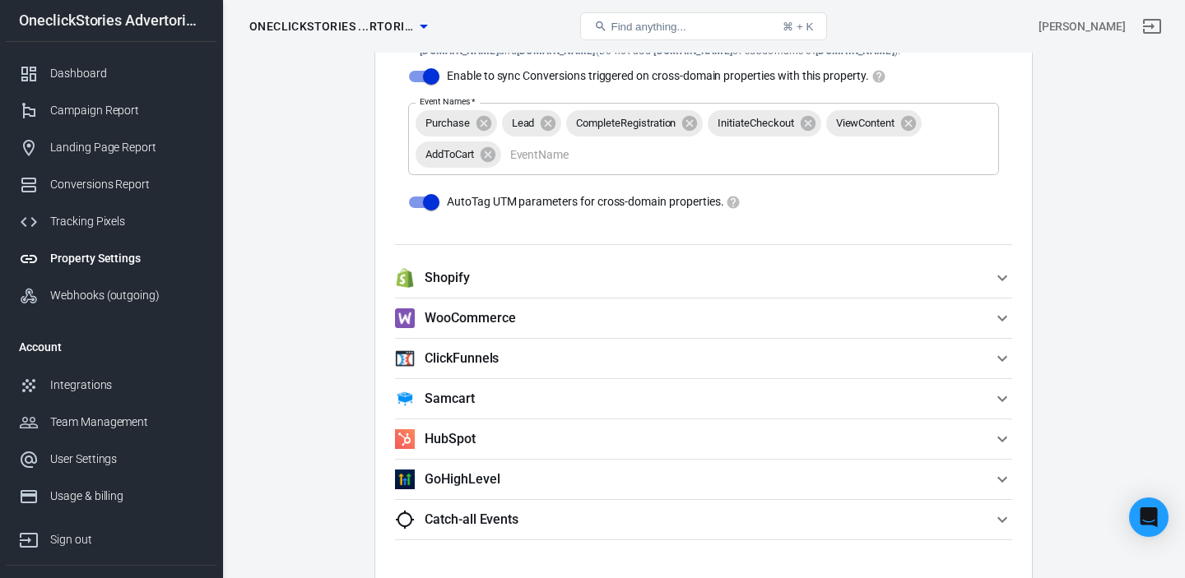
scroll to position [1933, 0]
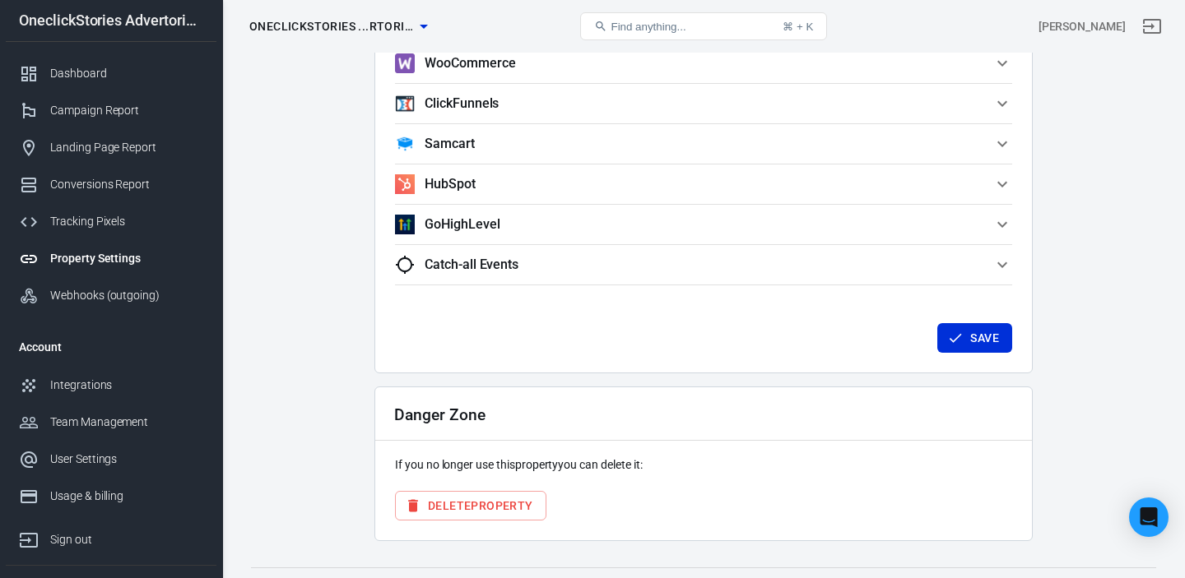
click at [501, 507] on button "Delete Property" at bounding box center [470, 506] width 151 height 30
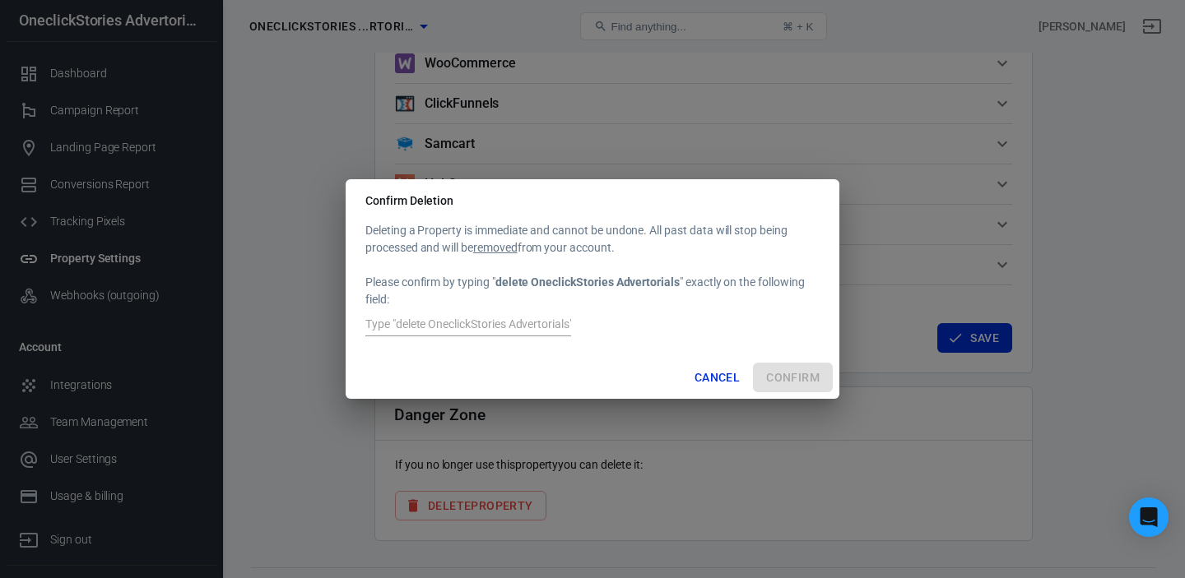
click at [509, 323] on input "text" at bounding box center [468, 325] width 206 height 21
drag, startPoint x: 712, startPoint y: 379, endPoint x: 720, endPoint y: 339, distance: 41.0
click at [712, 377] on button "Cancel" at bounding box center [717, 378] width 58 height 30
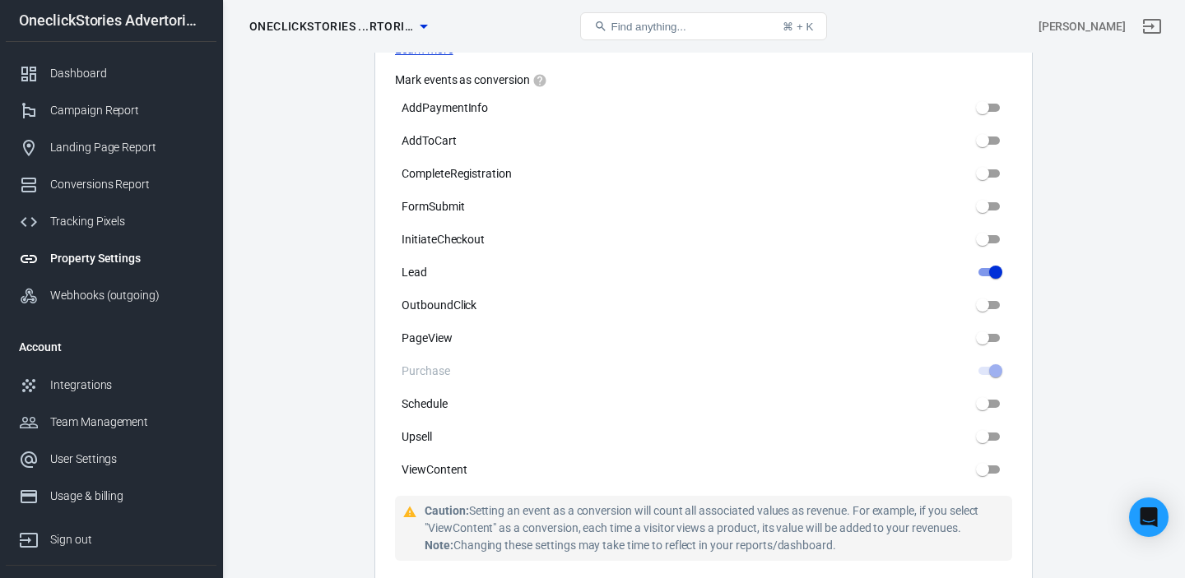
scroll to position [0, 0]
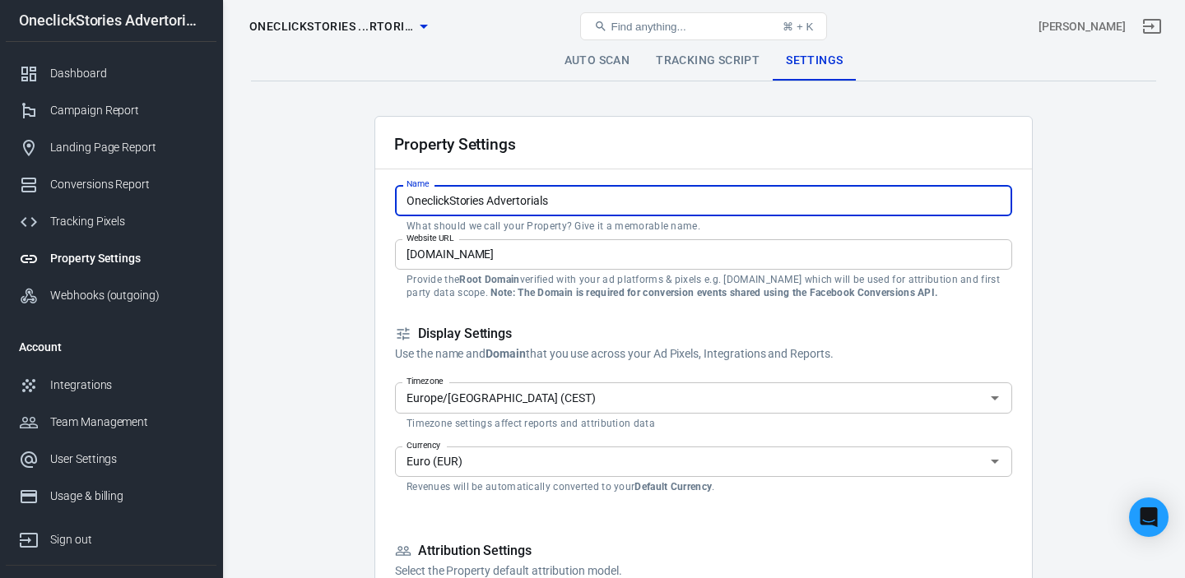
drag, startPoint x: 563, startPoint y: 198, endPoint x: 378, endPoint y: 125, distance: 198.3
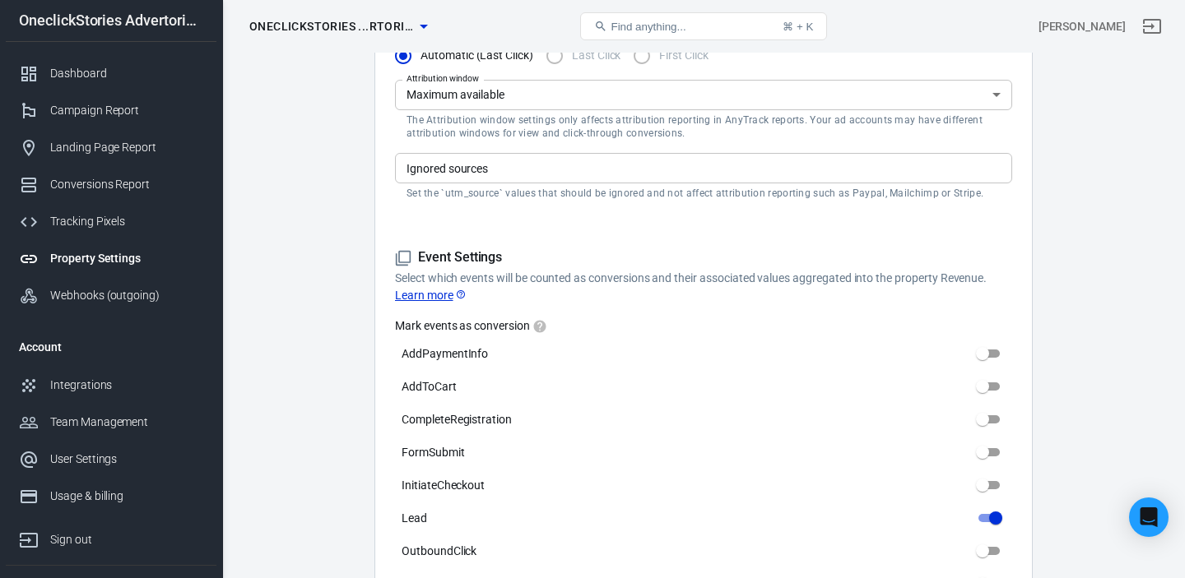
scroll to position [1968, 0]
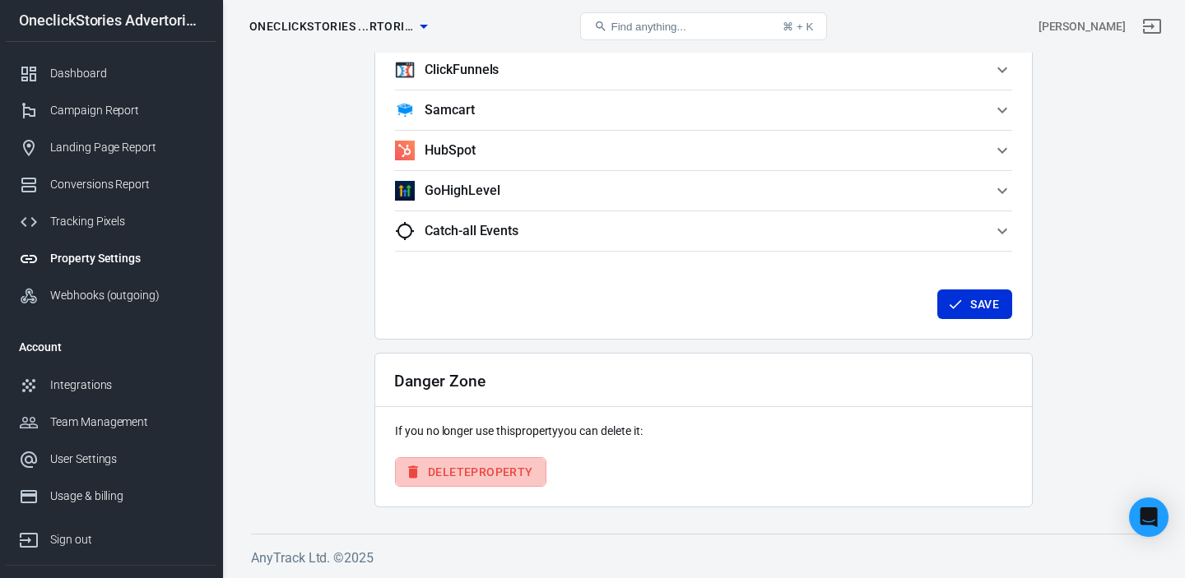
click at [499, 472] on button "Delete Property" at bounding box center [470, 472] width 151 height 30
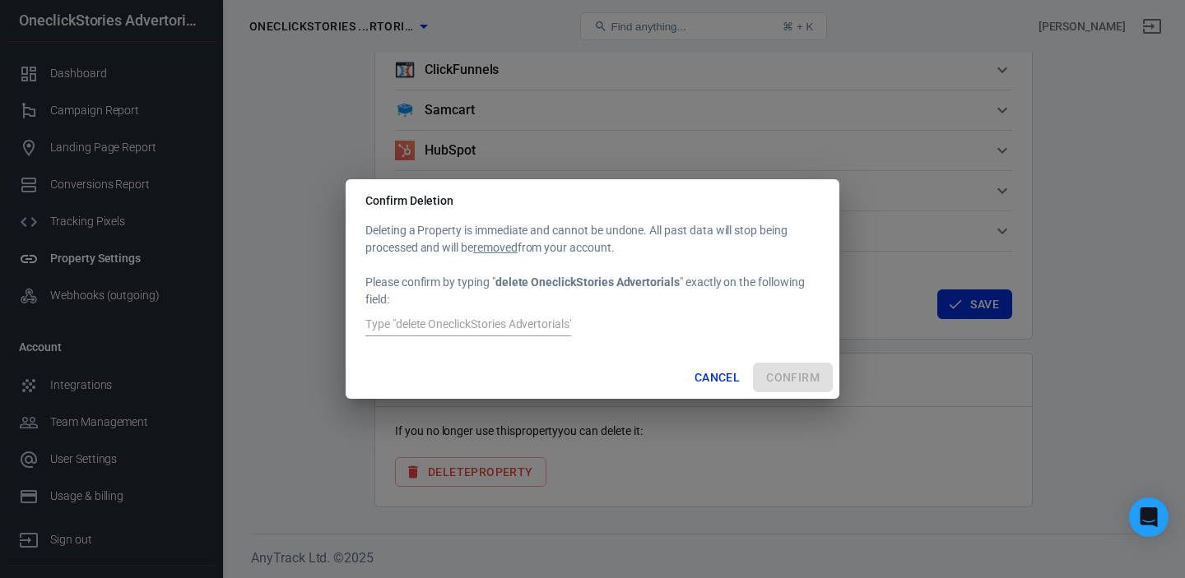
click at [449, 324] on input "text" at bounding box center [468, 325] width 206 height 21
paste input "OneclickStories Advertorials"
type input "delete OneclickStories Advertorials"
click at [798, 379] on button "Confirm" at bounding box center [793, 378] width 80 height 30
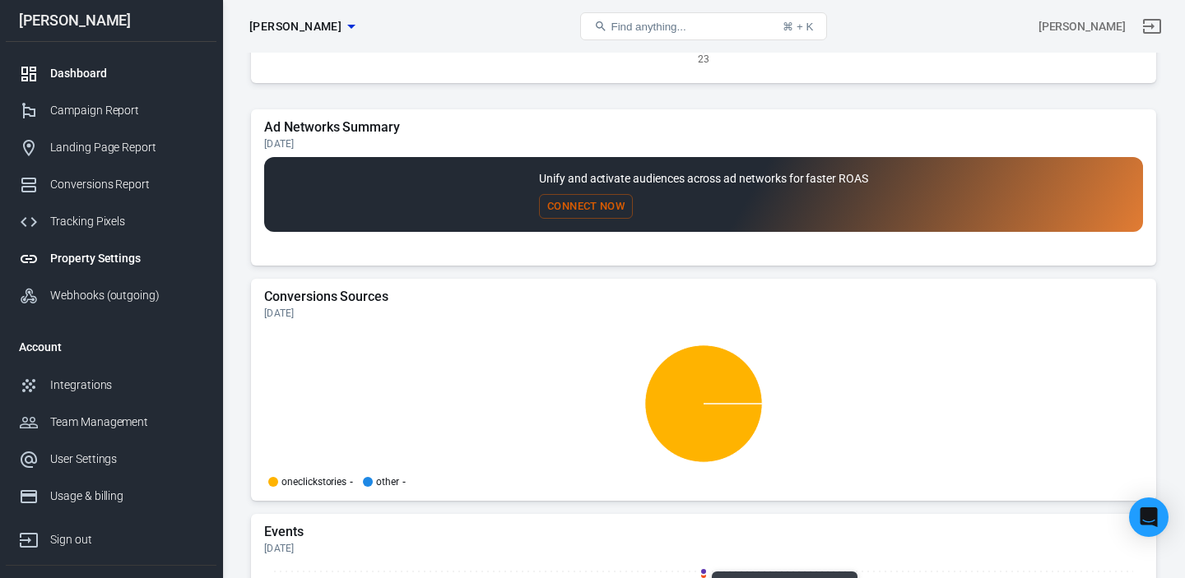
scroll to position [1316, 0]
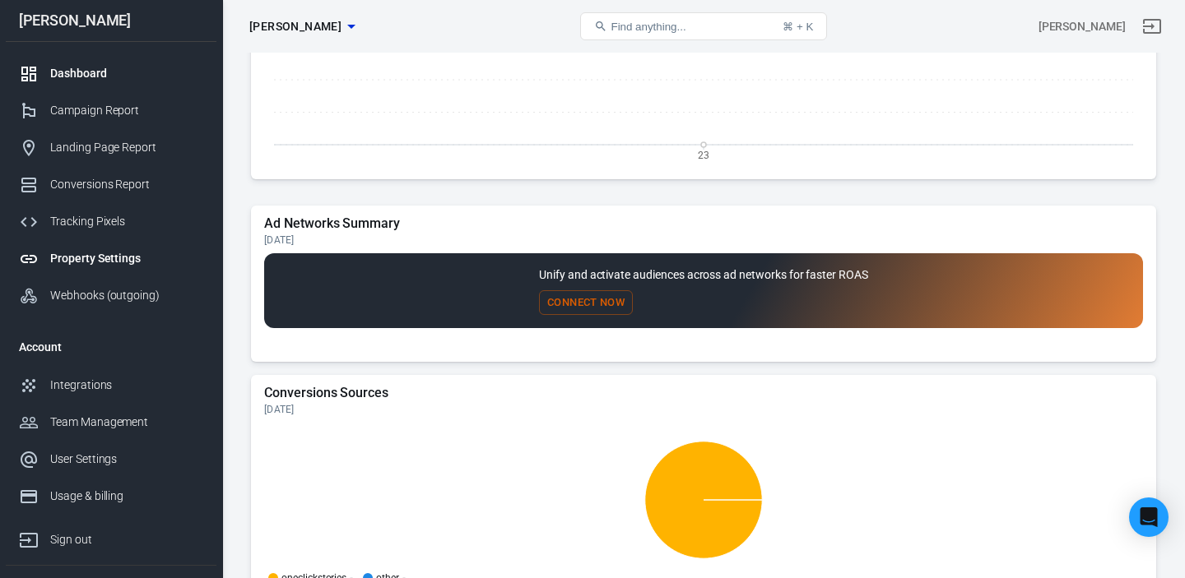
click at [109, 258] on div "Property Settings" at bounding box center [126, 258] width 153 height 17
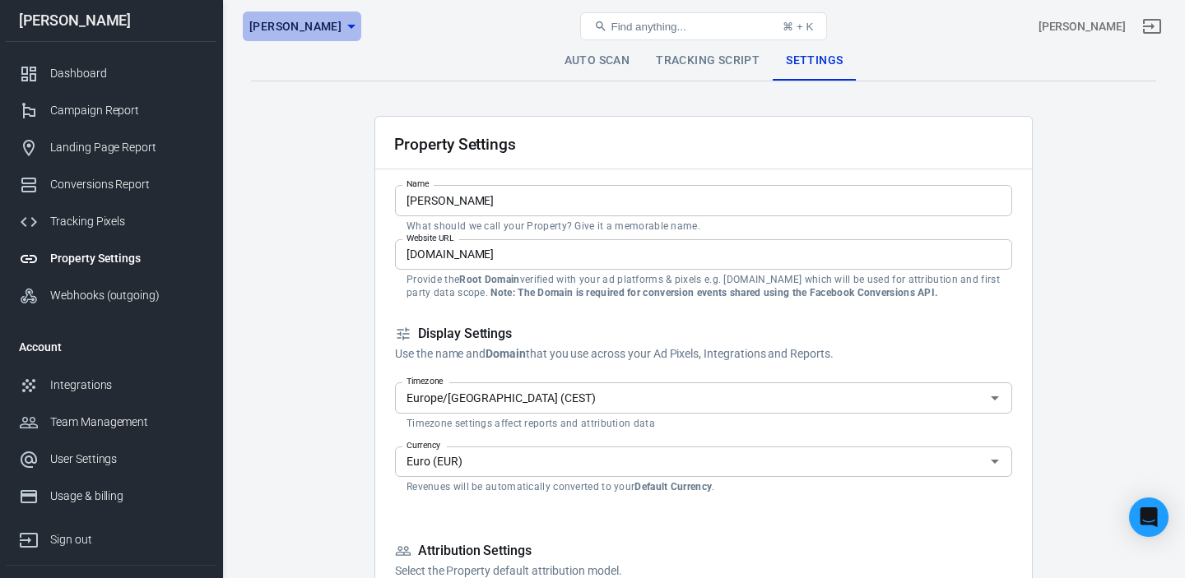
click at [314, 33] on span "[PERSON_NAME]" at bounding box center [295, 26] width 92 height 21
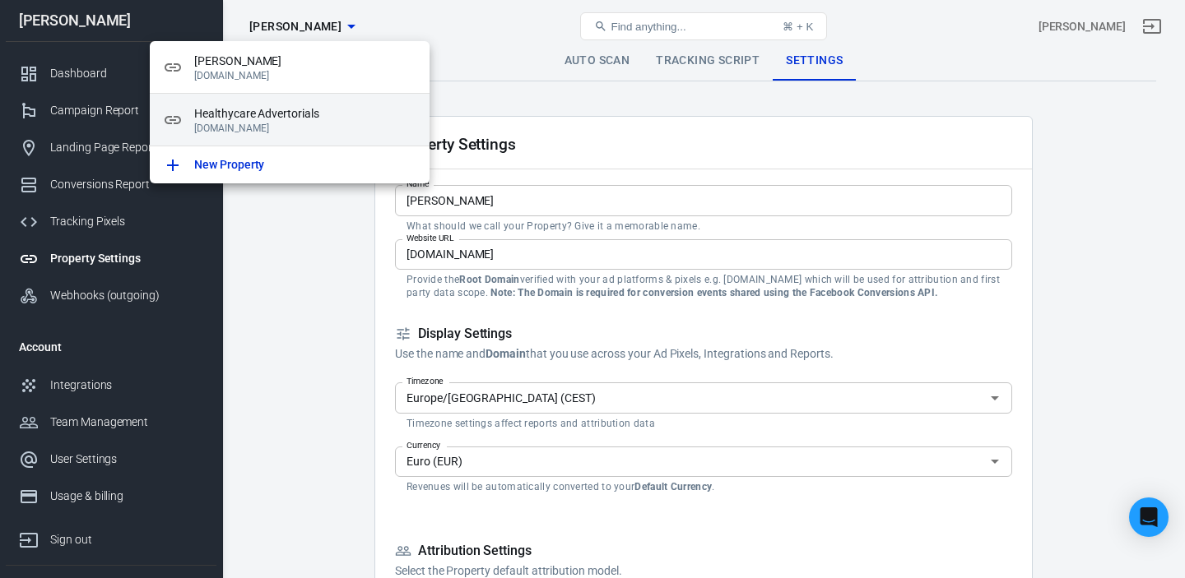
click at [270, 115] on span "Healthycare Advertorials" at bounding box center [305, 113] width 222 height 17
type input "Healthycare Advertorials"
type input "[DOMAIN_NAME]"
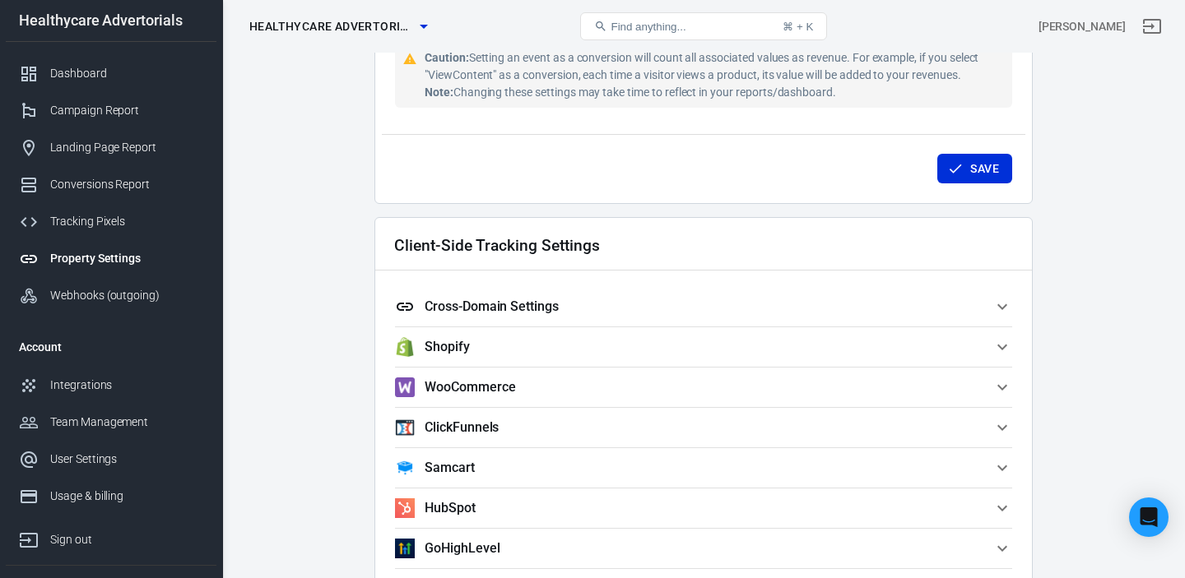
scroll to position [1301, 0]
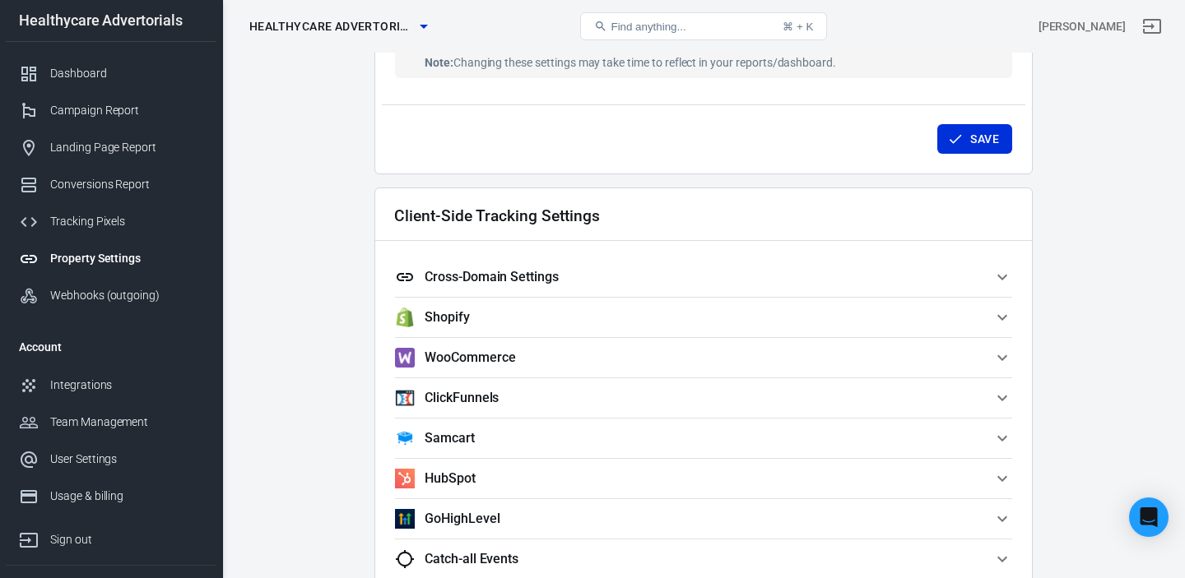
click at [507, 280] on h5 "Cross-Domain Settings" at bounding box center [492, 277] width 134 height 16
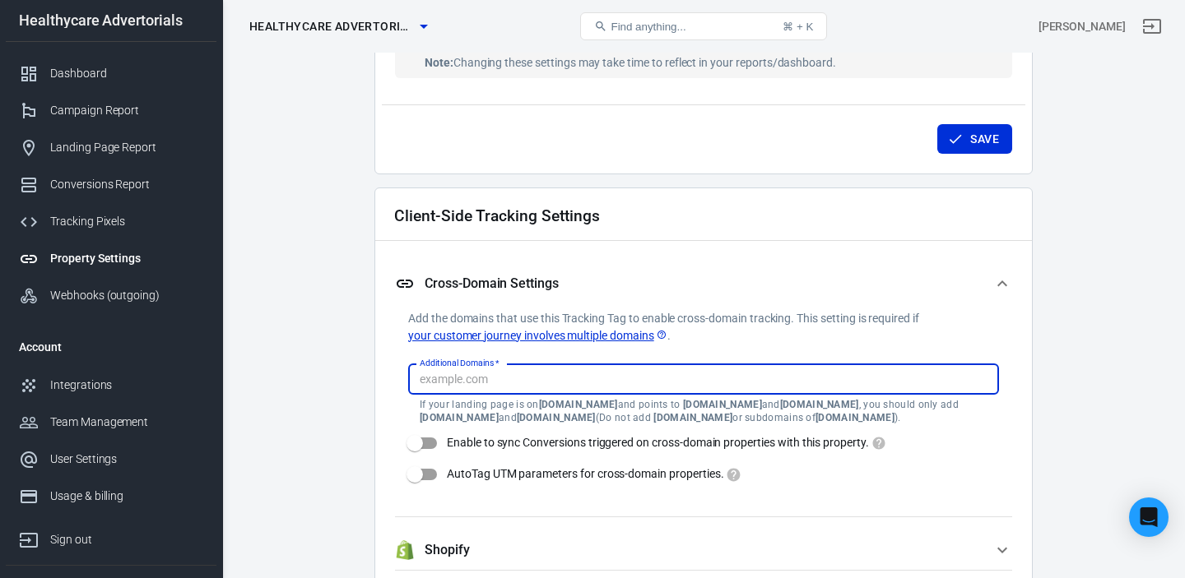
click at [546, 381] on input "Additional Domains   *" at bounding box center [702, 379] width 578 height 21
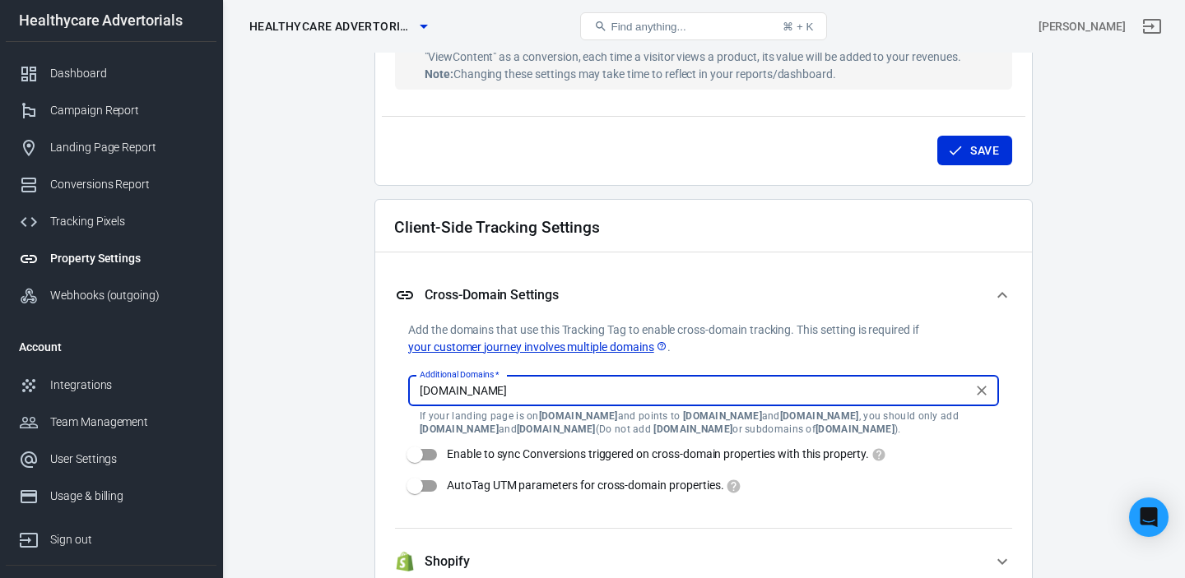
type input "[DOMAIN_NAME]"
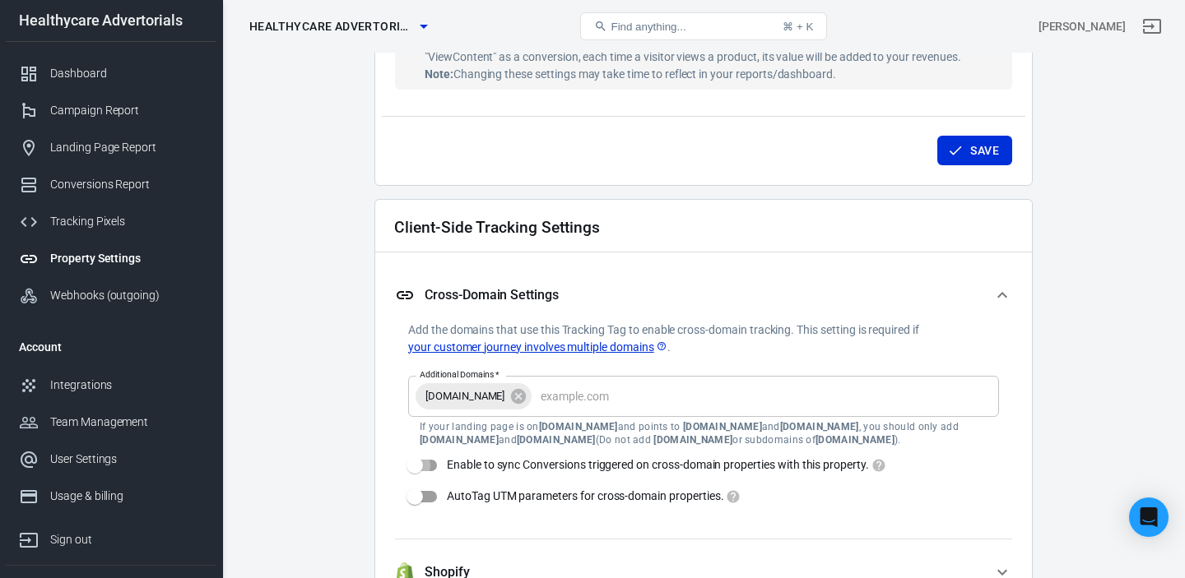
drag, startPoint x: 424, startPoint y: 458, endPoint x: 429, endPoint y: 481, distance: 23.6
click at [424, 458] on input "Enable to sync Conversions triggered on cross-domain properties with this prope…" at bounding box center [415, 465] width 94 height 31
checkbox input "true"
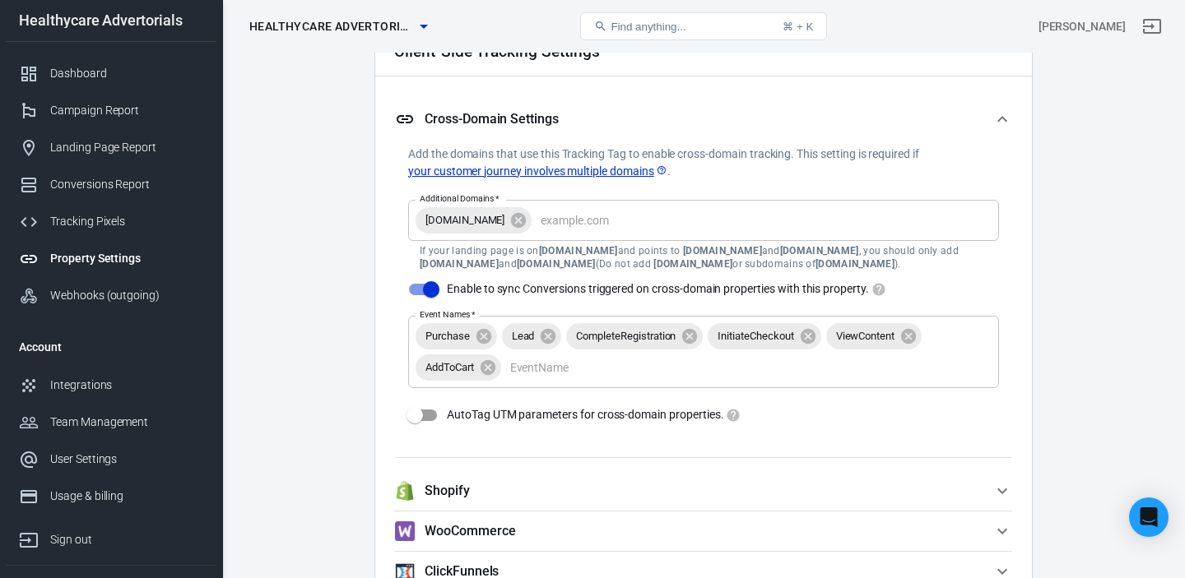
scroll to position [1500, 0]
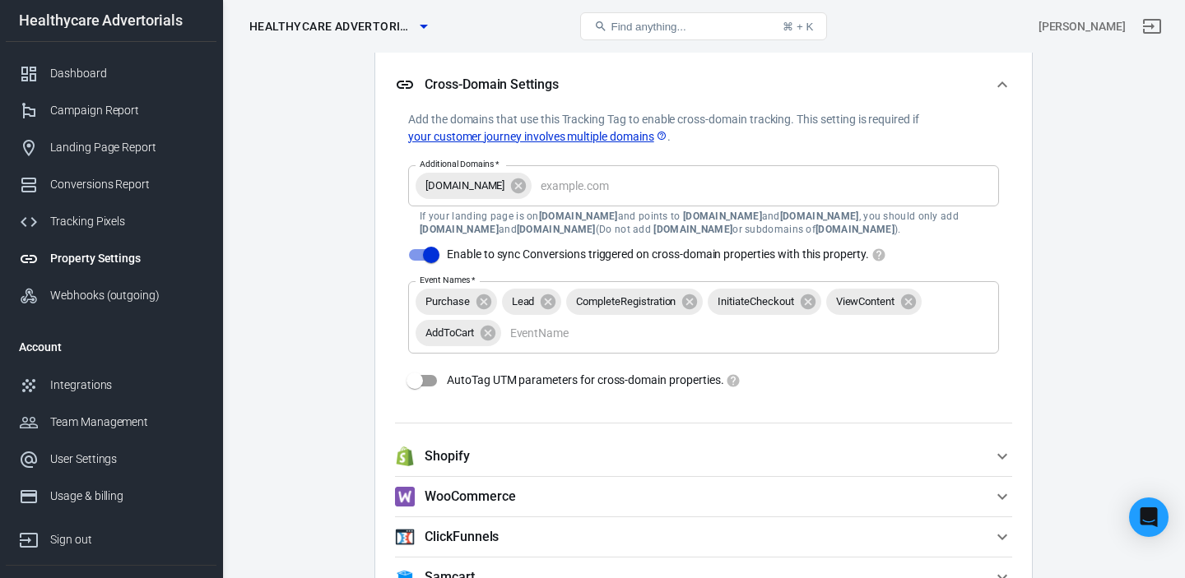
click at [420, 383] on input "AutoTag UTM parameters for cross-domain properties." at bounding box center [415, 380] width 94 height 31
checkbox input "true"
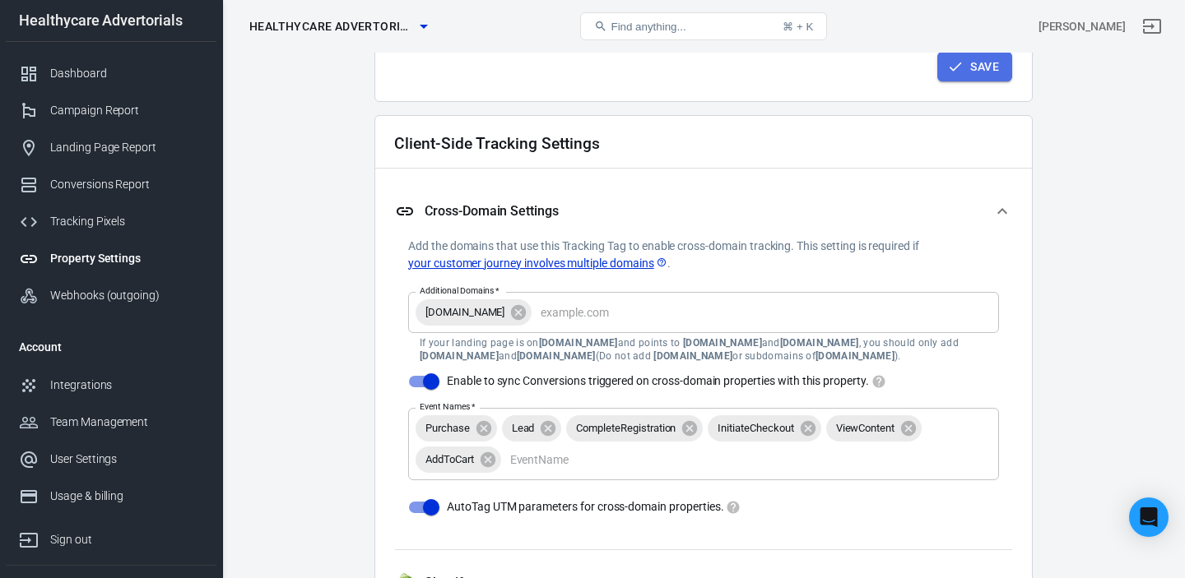
click at [969, 67] on button "Save" at bounding box center [974, 67] width 75 height 30
checkbox input "false"
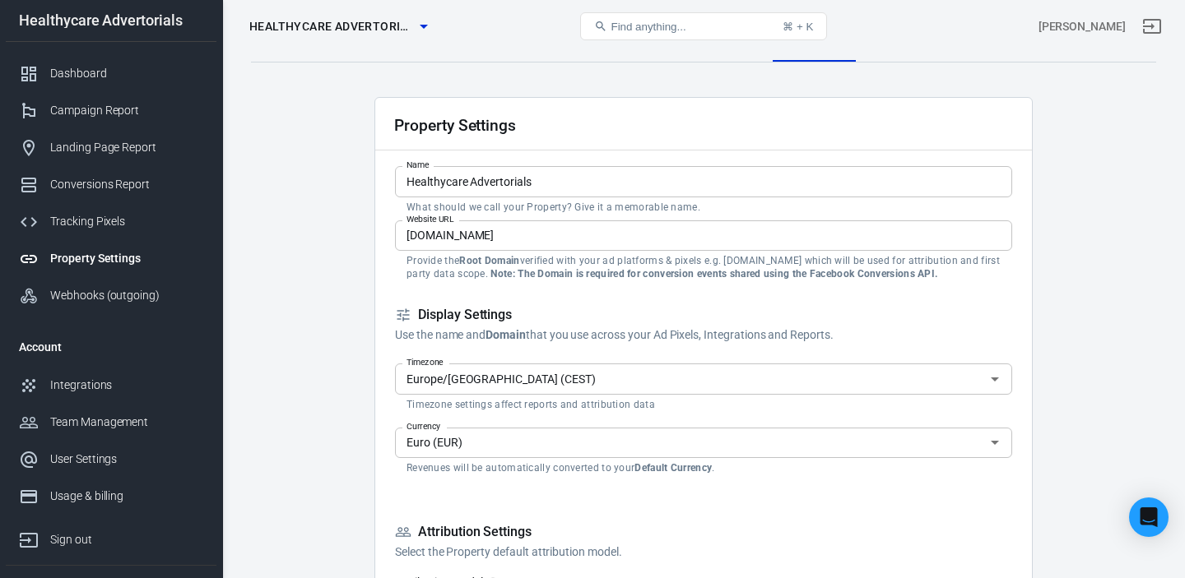
scroll to position [0, 0]
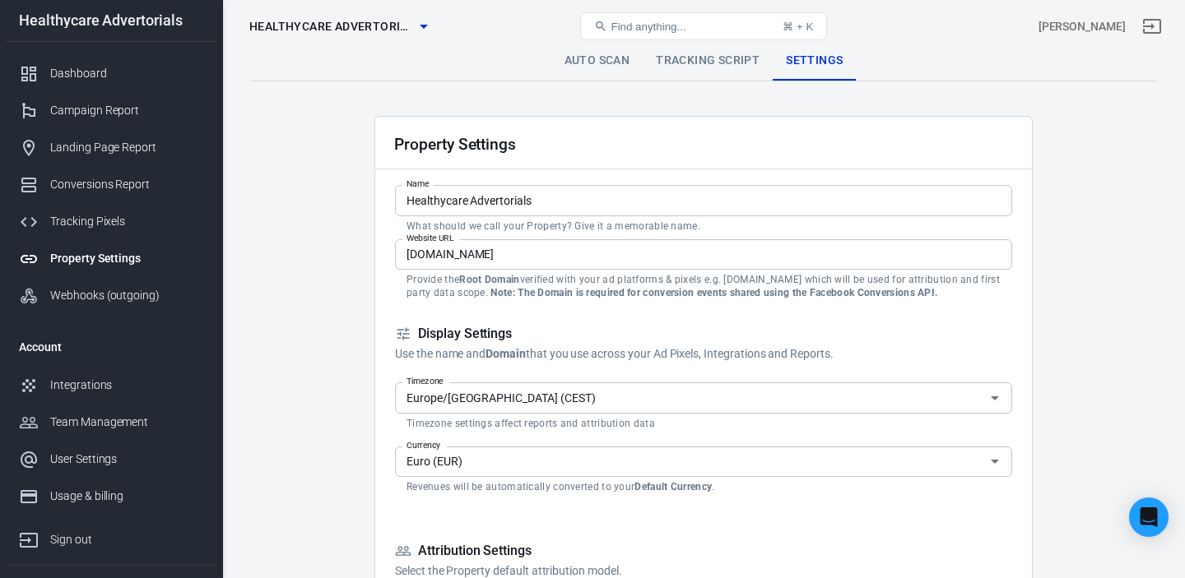
click at [606, 66] on link "Auto Scan" at bounding box center [597, 60] width 92 height 39
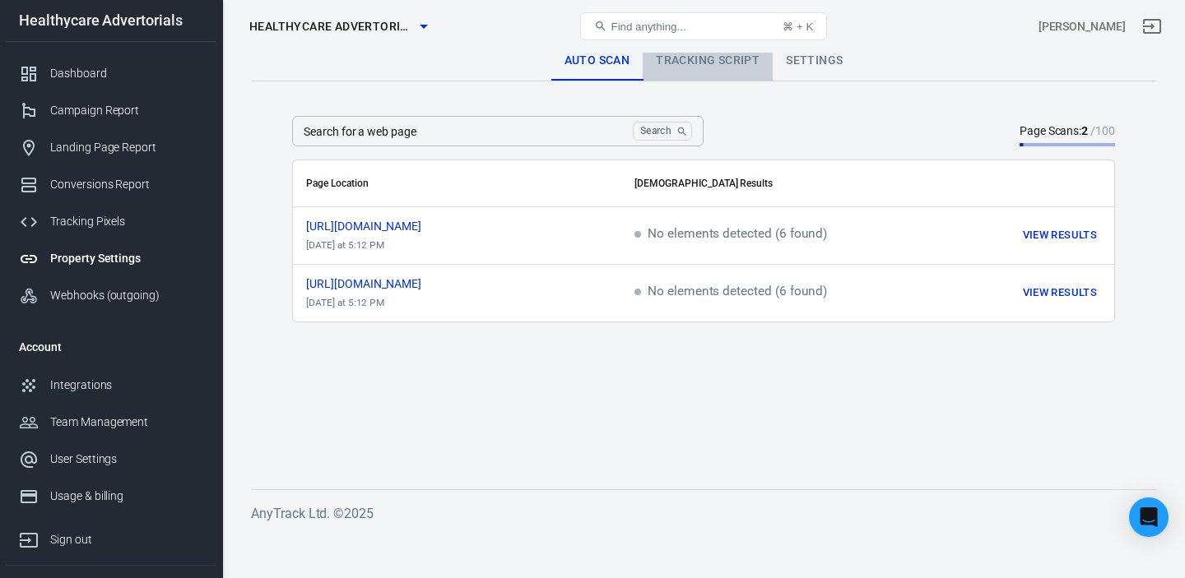
click at [706, 63] on link "Tracking Script" at bounding box center [708, 60] width 130 height 39
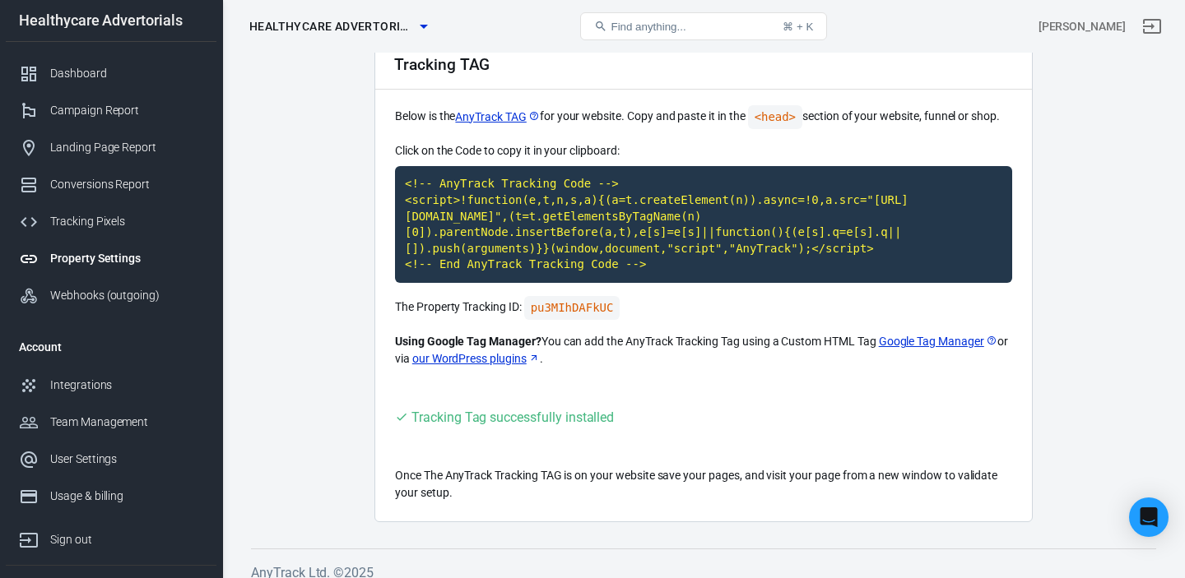
scroll to position [95, 0]
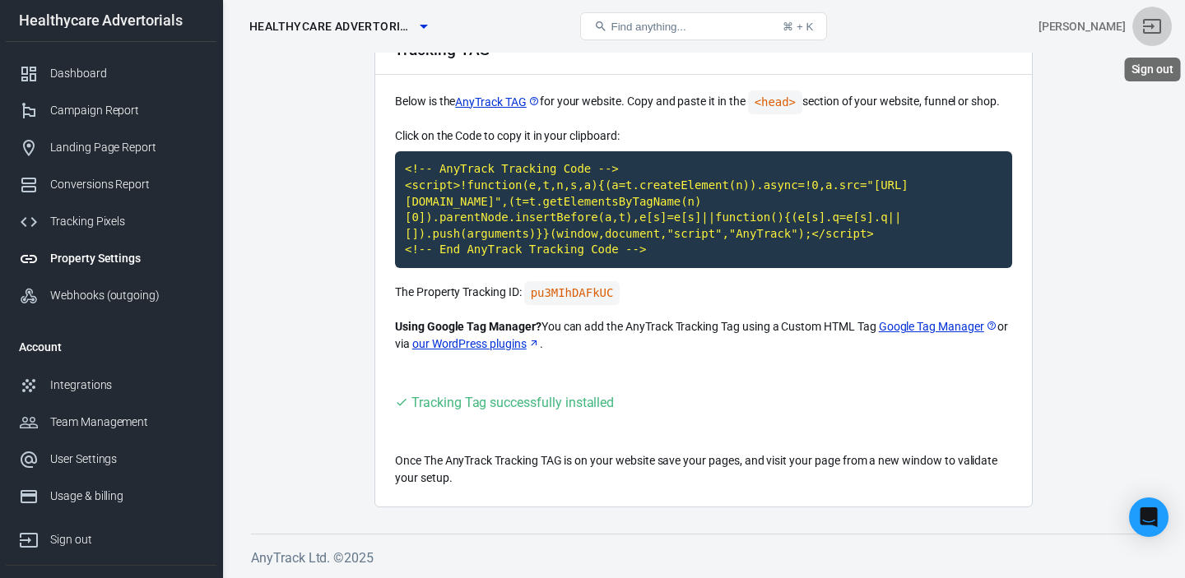
click at [1155, 26] on icon "Sign out" at bounding box center [1152, 26] width 20 height 20
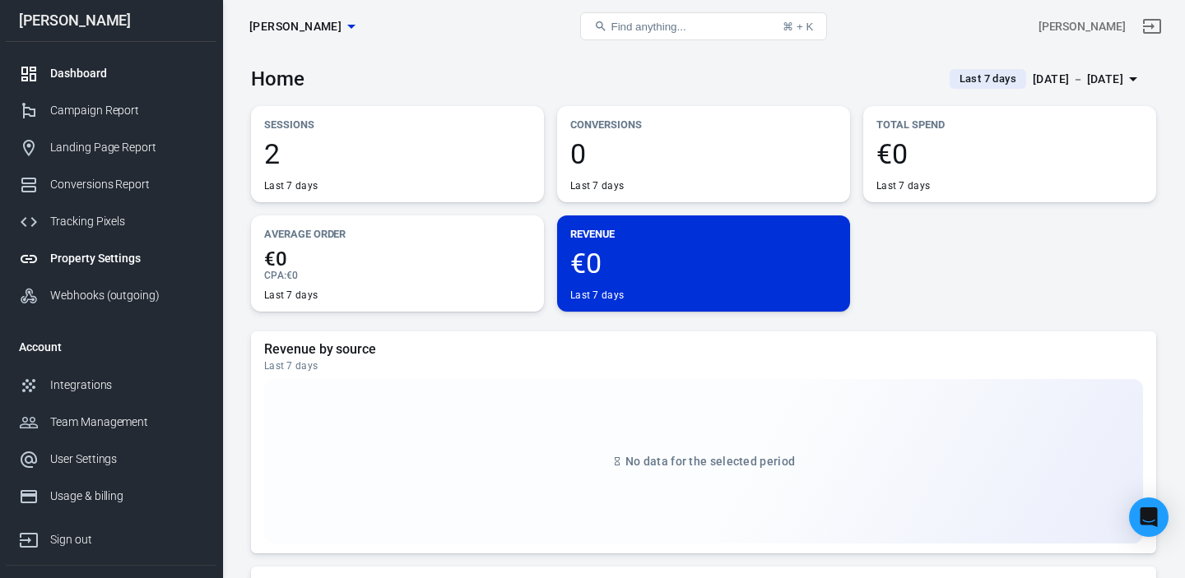
click at [96, 262] on div "Property Settings" at bounding box center [126, 258] width 153 height 17
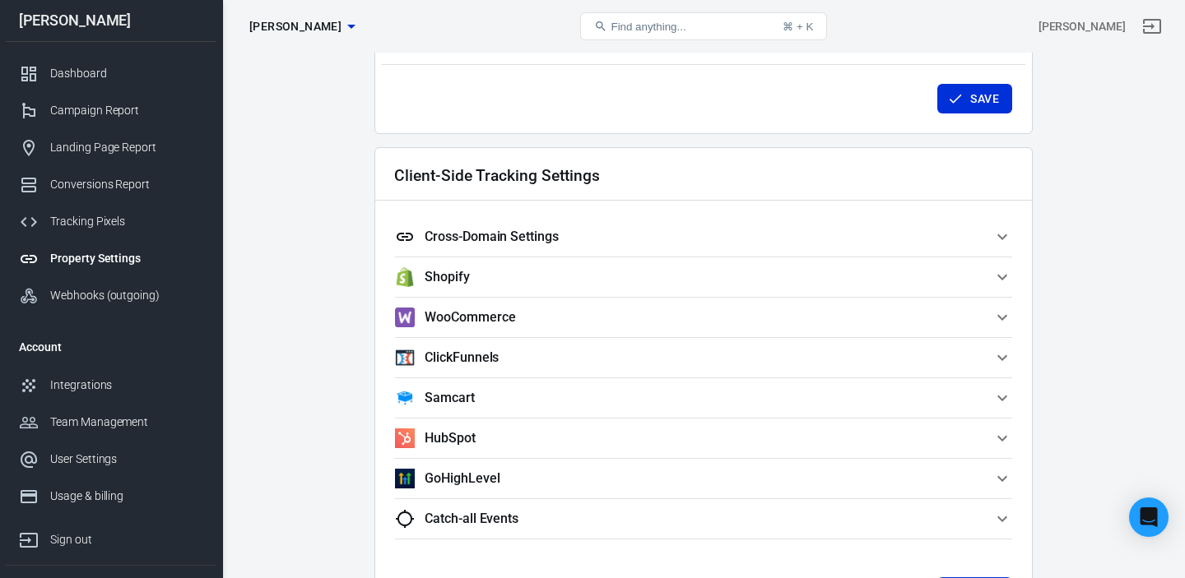
click at [545, 244] on h5 "Cross-Domain Settings" at bounding box center [492, 237] width 134 height 16
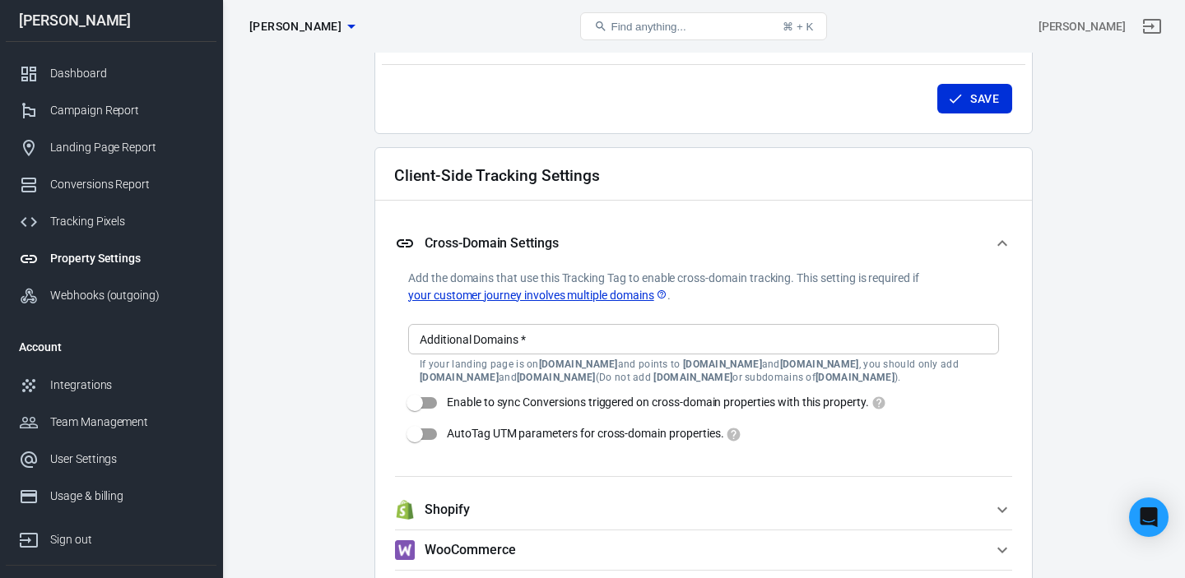
scroll to position [1346, 0]
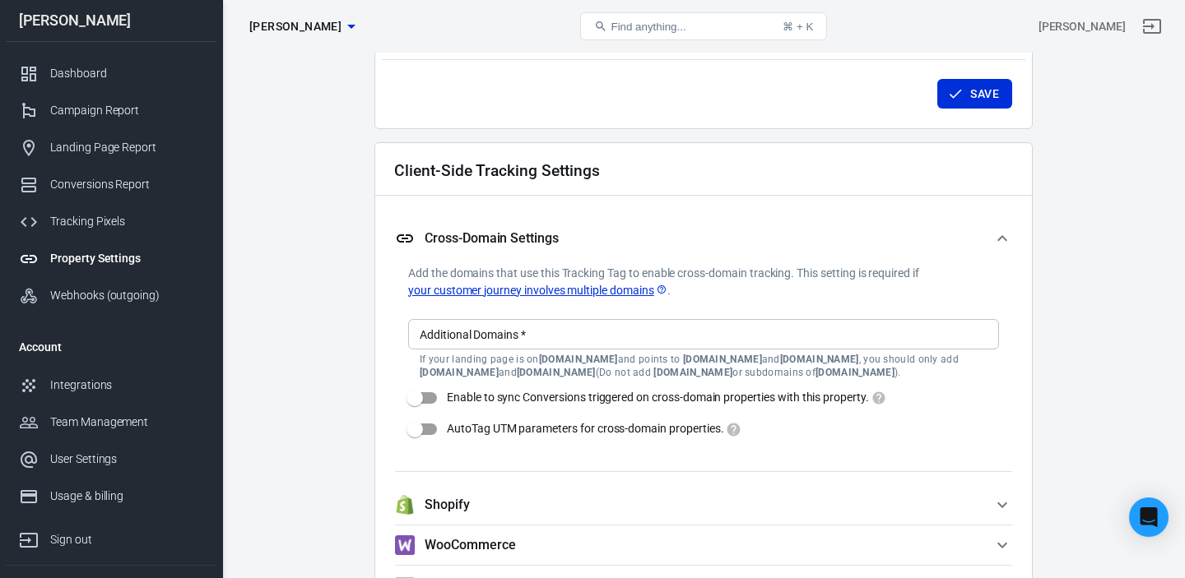
click at [494, 341] on input "Additional Domains   *" at bounding box center [702, 334] width 578 height 21
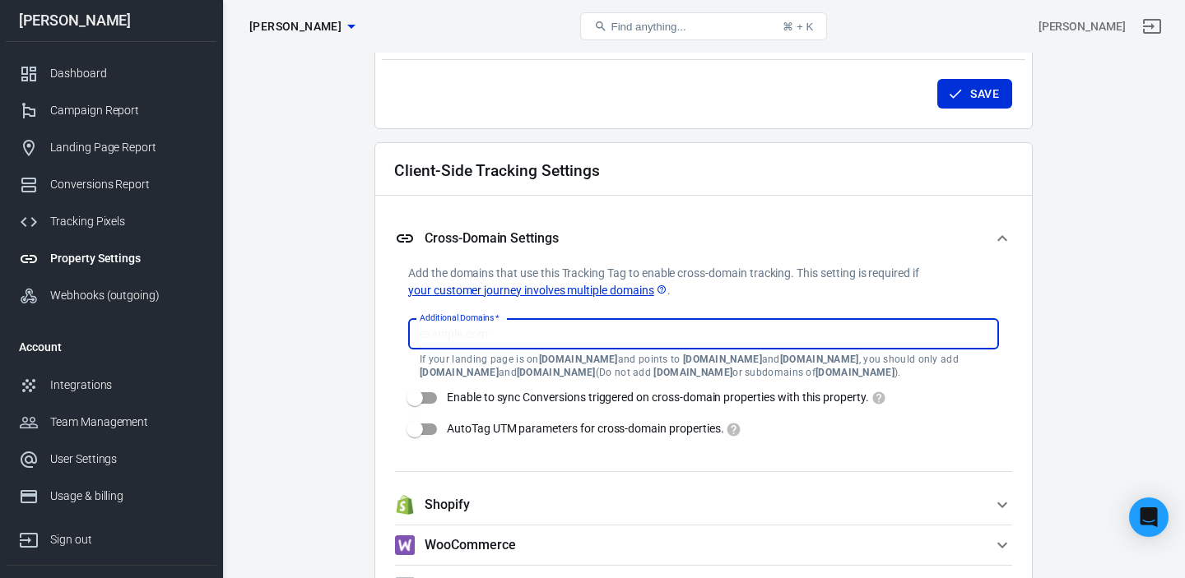
scroll to position [1350, 0]
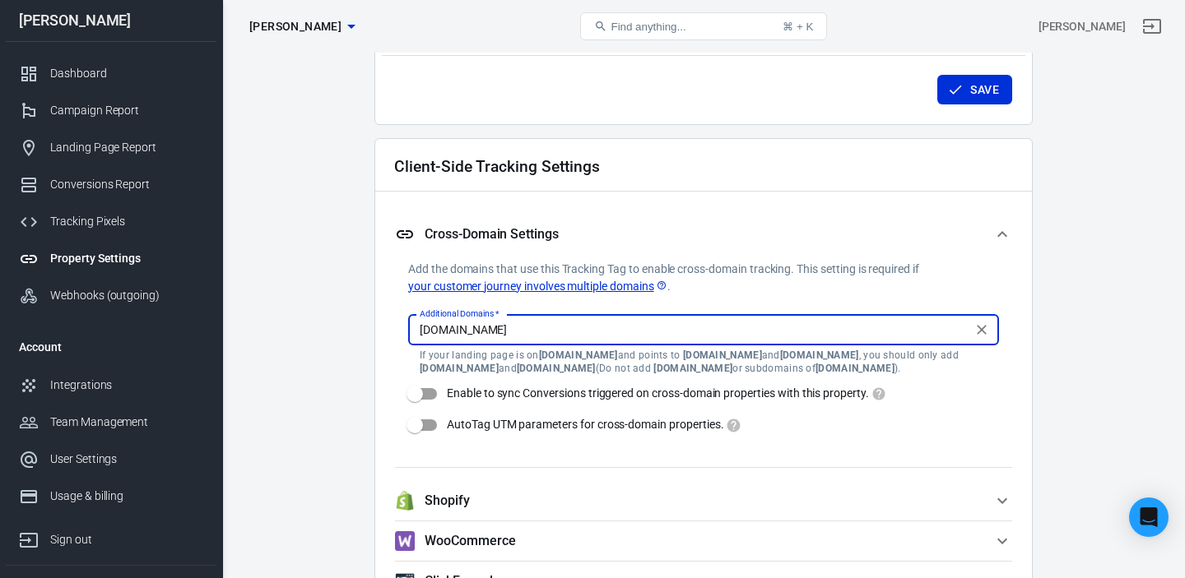
type input "[DOMAIN_NAME]"
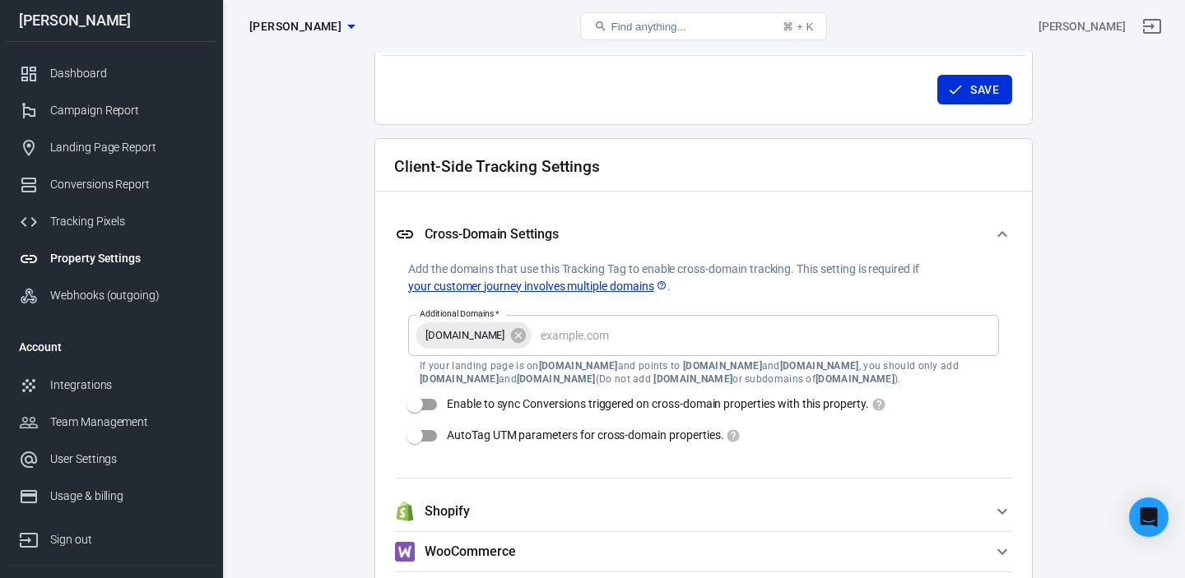
click at [390, 347] on div "Client-Side Tracking Settings Cross-Domain Settings Add the domains that use th…" at bounding box center [703, 500] width 658 height 724
drag, startPoint x: 416, startPoint y: 402, endPoint x: 415, endPoint y: 420, distance: 18.2
click at [416, 402] on input "Enable to sync Conversions triggered on cross-domain properties with this prope…" at bounding box center [415, 404] width 94 height 31
checkbox input "true"
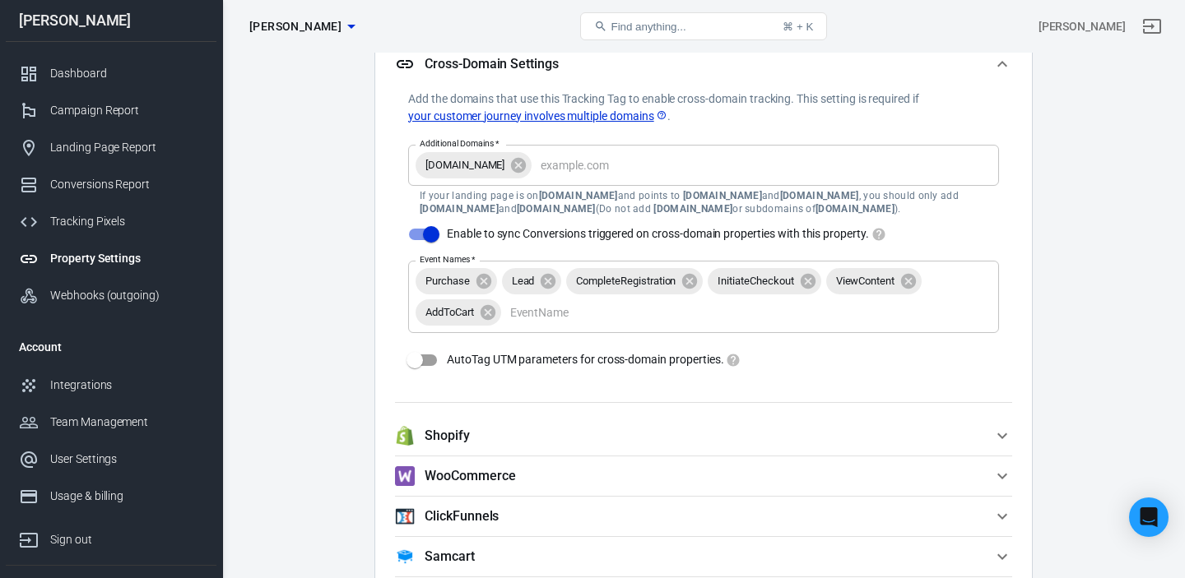
drag, startPoint x: 423, startPoint y: 359, endPoint x: 430, endPoint y: 364, distance: 8.9
click at [423, 360] on input "AutoTag UTM parameters for cross-domain properties." at bounding box center [415, 360] width 94 height 31
checkbox input "true"
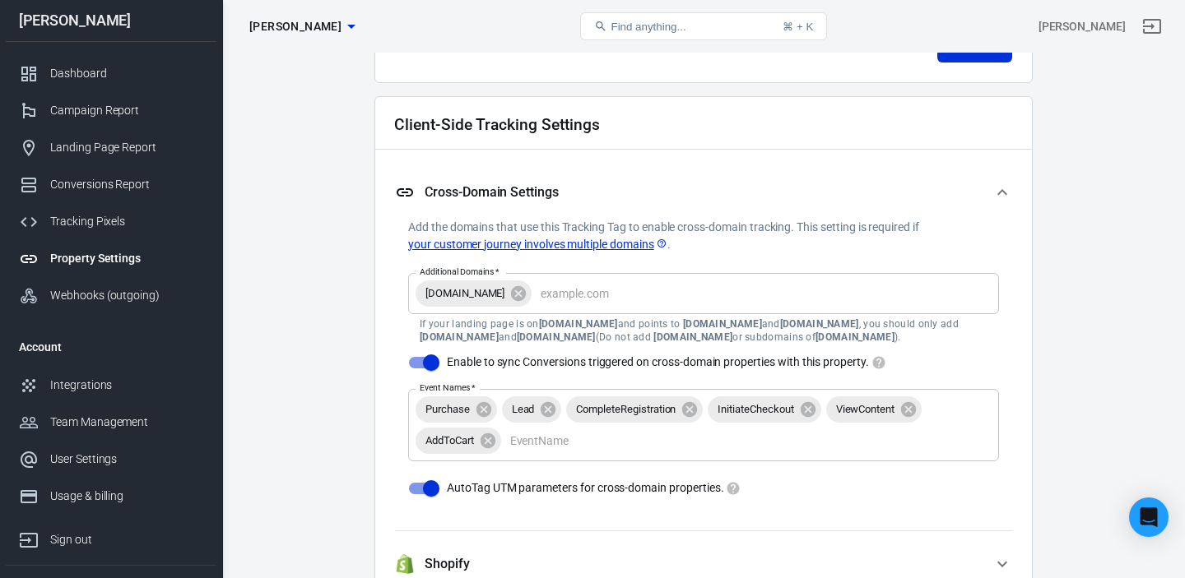
scroll to position [1390, 0]
click at [980, 58] on button "Save" at bounding box center [974, 50] width 75 height 30
checkbox input "false"
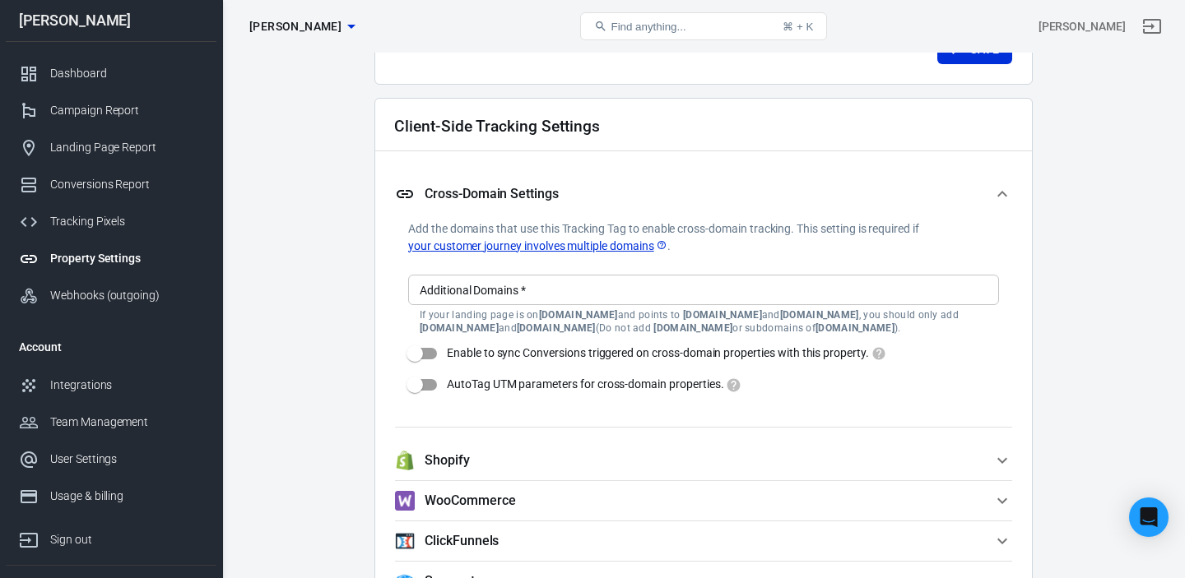
click at [639, 248] on link "your customer journey involves multiple domains" at bounding box center [537, 246] width 259 height 17
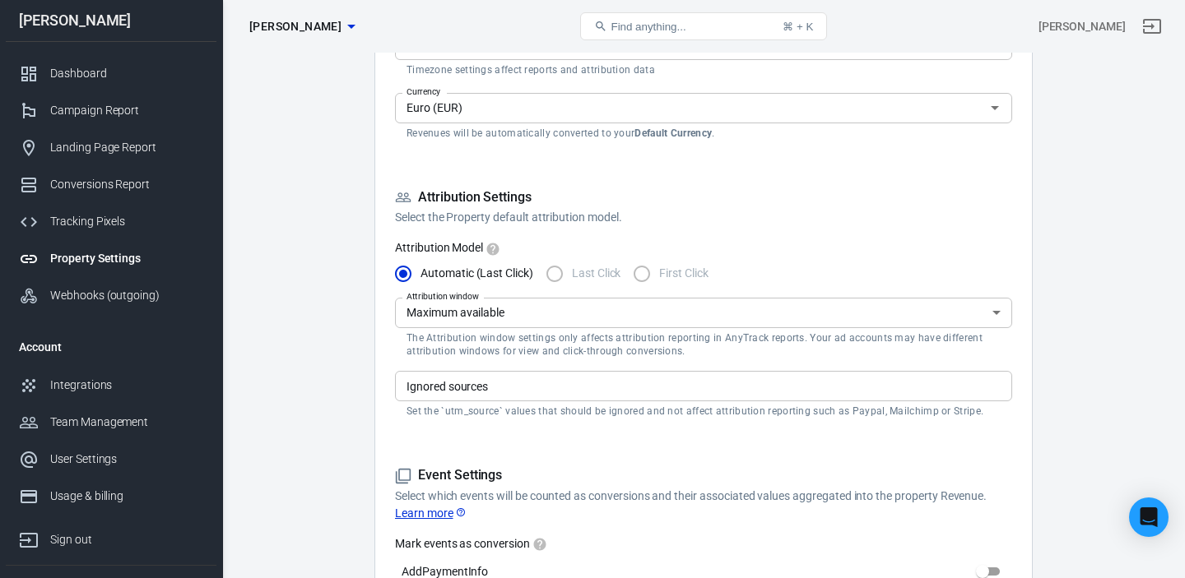
scroll to position [0, 0]
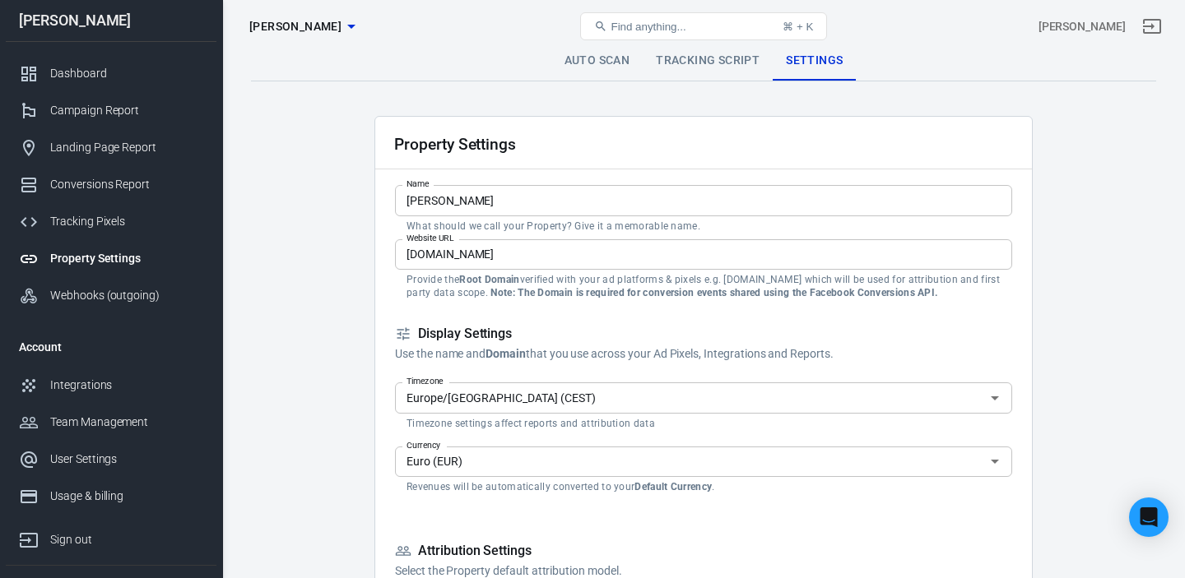
click at [615, 61] on link "Auto Scan" at bounding box center [597, 60] width 92 height 39
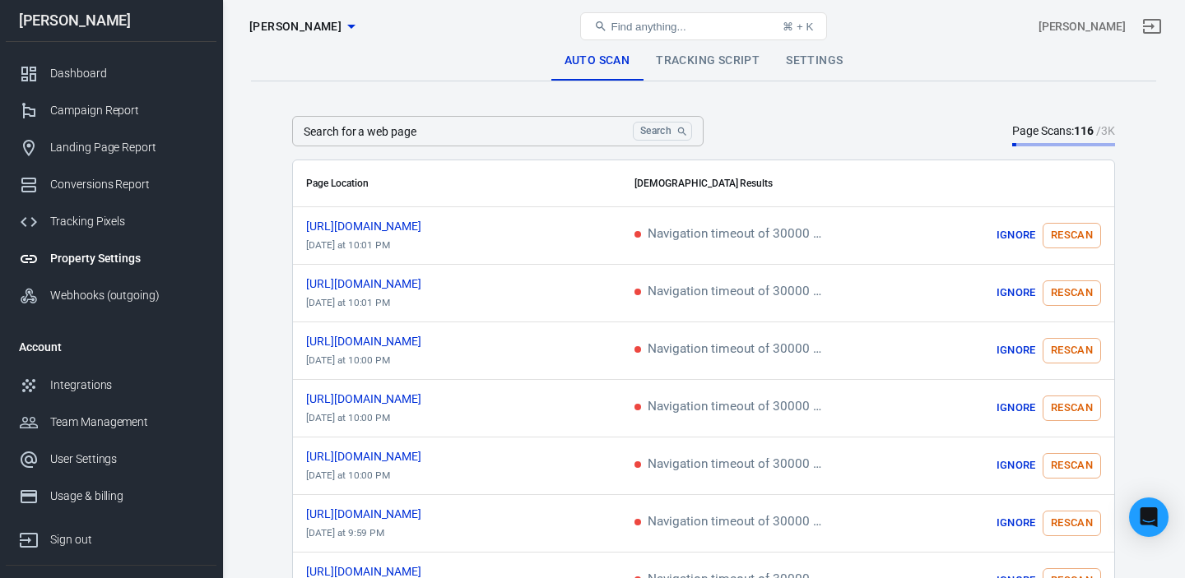
click at [341, 29] on icon "button" at bounding box center [351, 26] width 20 height 20
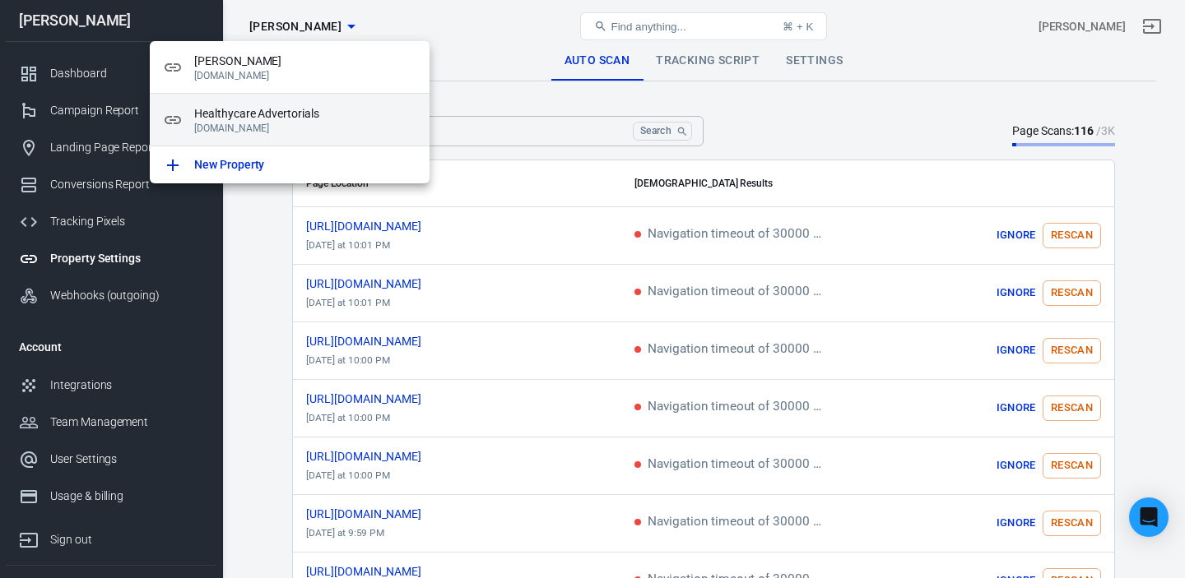
click at [303, 122] on span "Healthycare Advertorials" at bounding box center [305, 113] width 222 height 17
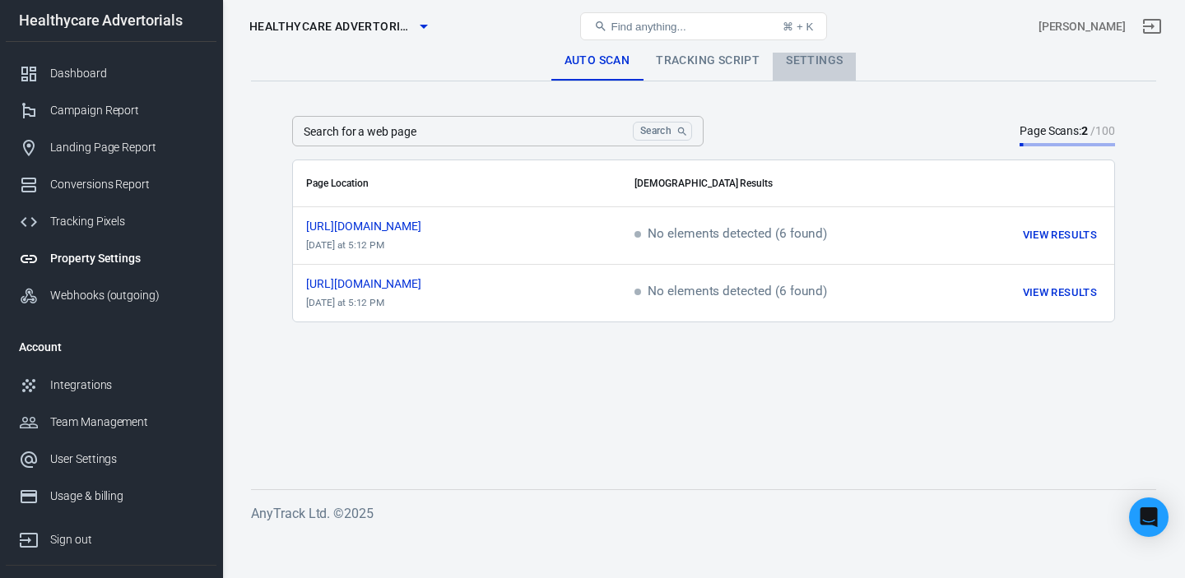
click at [817, 62] on link "Settings" at bounding box center [814, 60] width 83 height 39
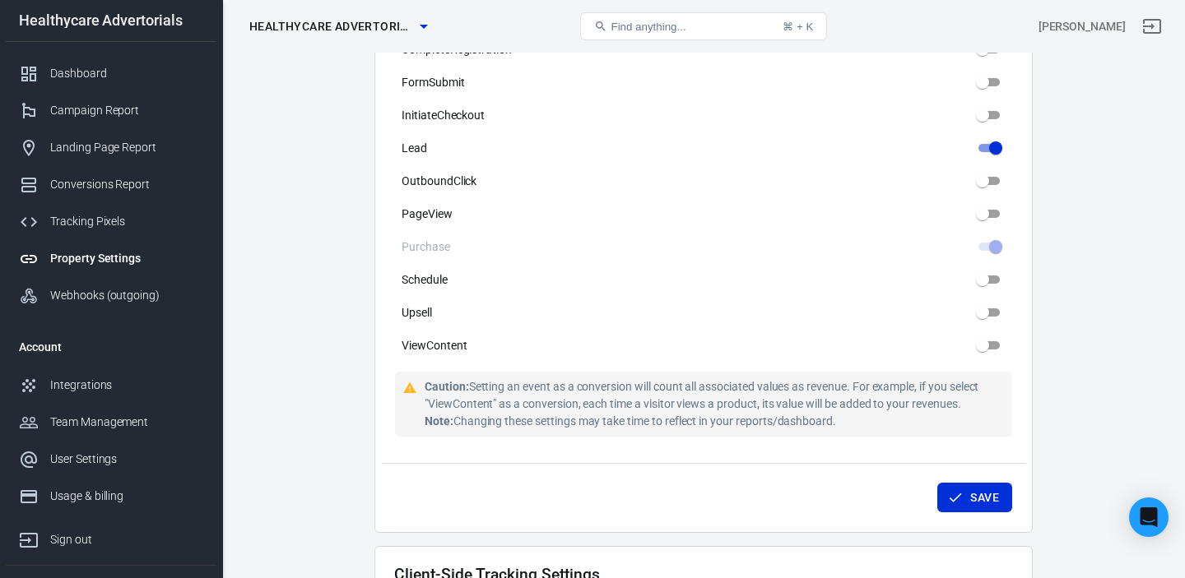
scroll to position [1157, 0]
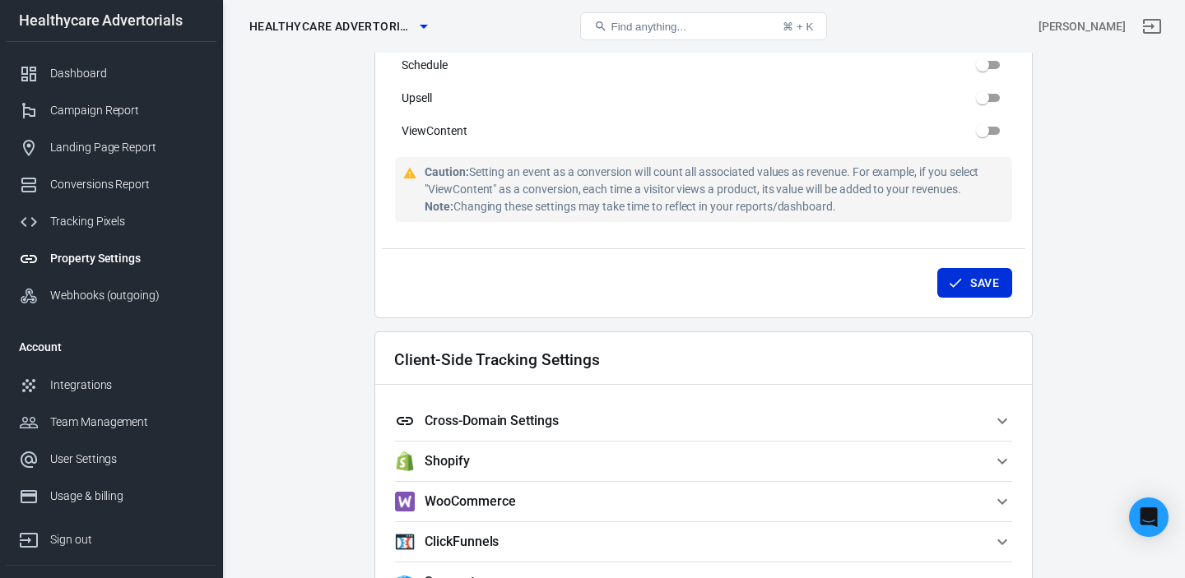
click at [552, 363] on h2 "Client-Side Tracking Settings" at bounding box center [497, 359] width 206 height 17
drag, startPoint x: 648, startPoint y: 423, endPoint x: 649, endPoint y: 400, distance: 23.1
click at [648, 423] on span "Cross-Domain Settings" at bounding box center [693, 421] width 597 height 20
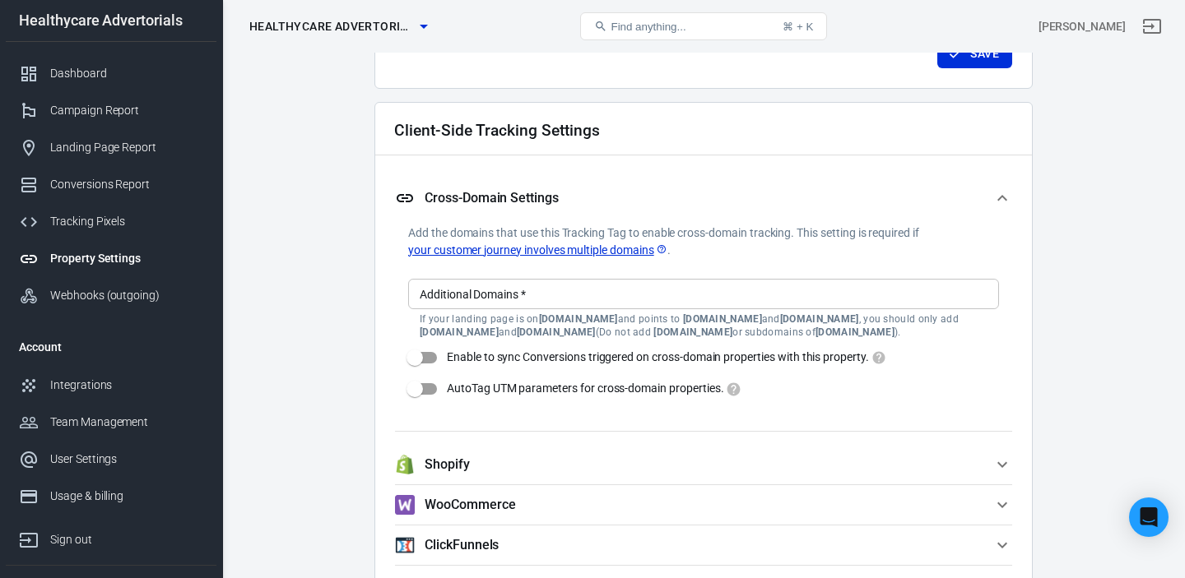
scroll to position [1388, 0]
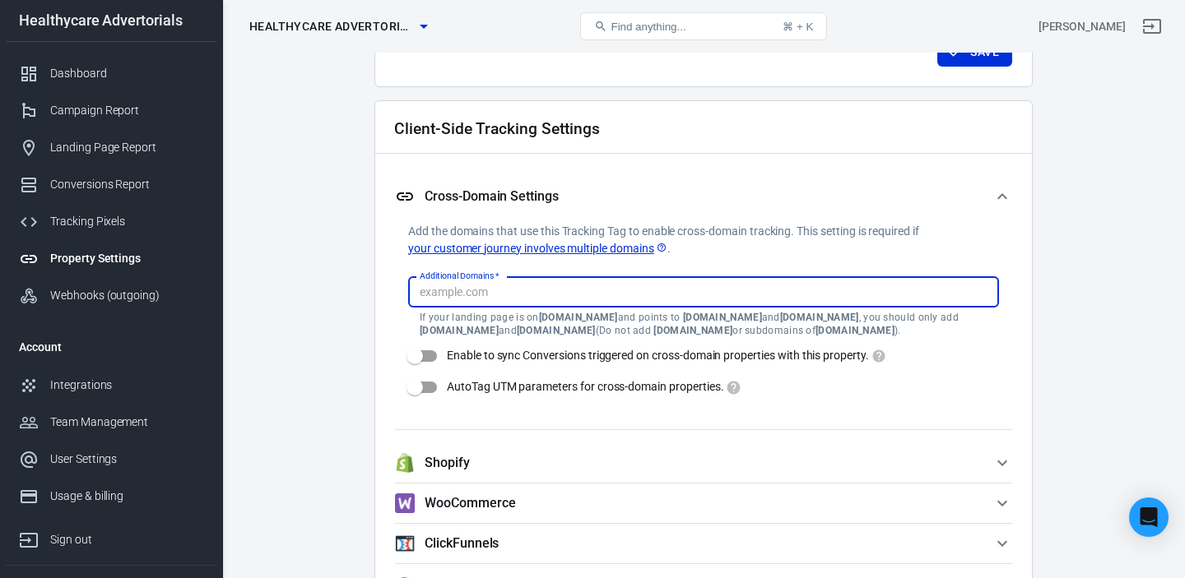
click at [520, 295] on input "Additional Domains   *" at bounding box center [702, 292] width 578 height 21
type input "[DOMAIN_NAME]"
drag, startPoint x: 413, startPoint y: 355, endPoint x: 419, endPoint y: 379, distance: 24.5
click at [414, 355] on input "Enable to sync Conversions triggered on cross-domain properties with this prope…" at bounding box center [415, 356] width 94 height 31
checkbox input "true"
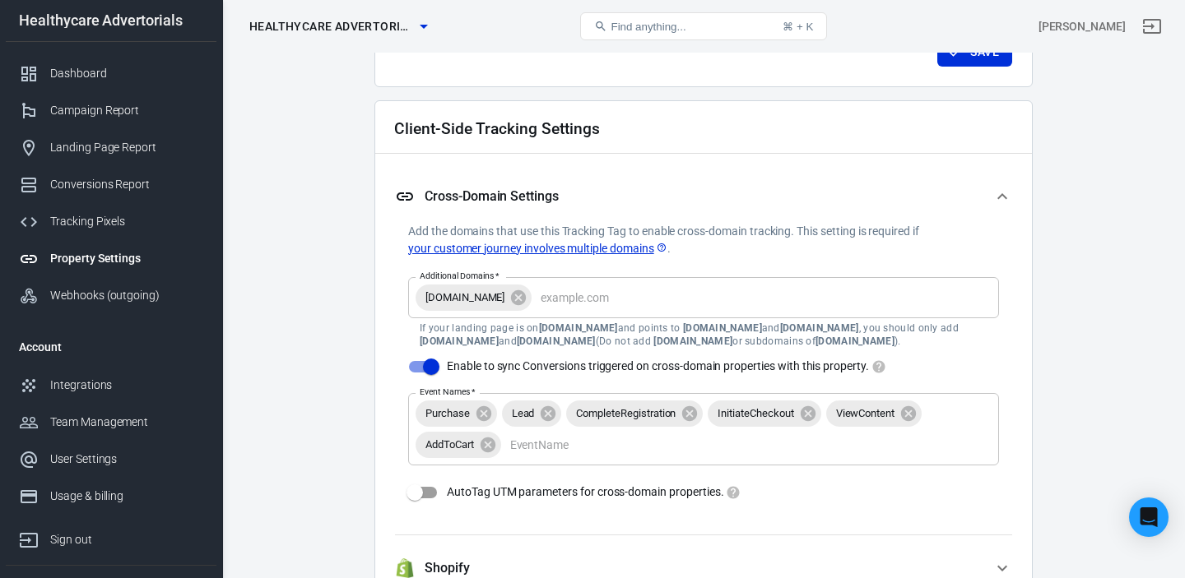
click at [414, 494] on input "AutoTag UTM parameters for cross-domain properties." at bounding box center [415, 492] width 94 height 31
checkbox input "true"
click at [979, 61] on button "Save" at bounding box center [974, 52] width 75 height 30
checkbox input "false"
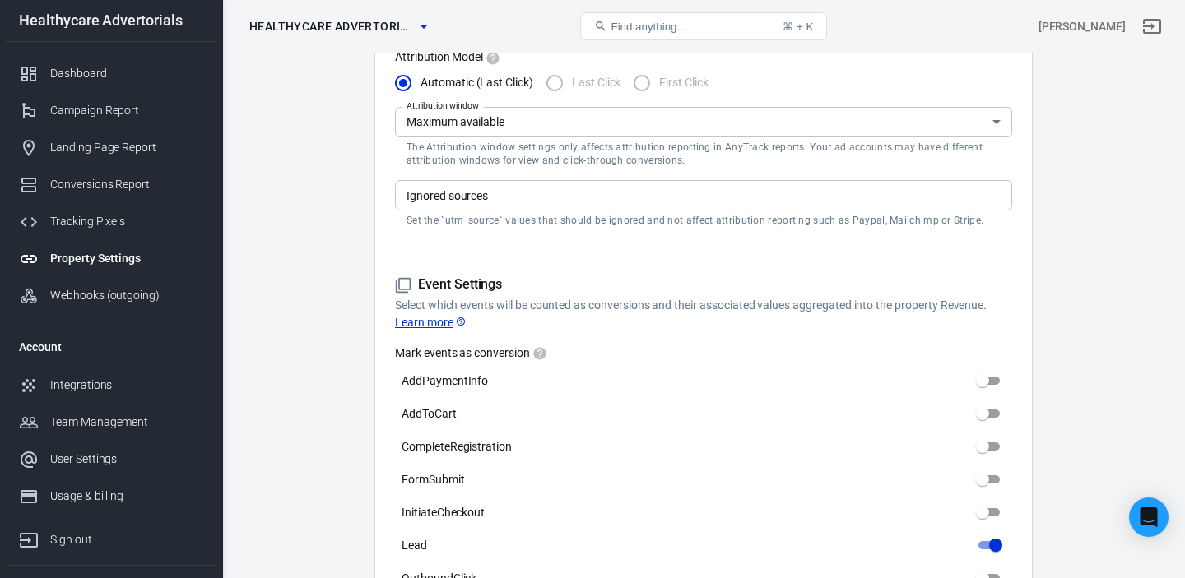
scroll to position [0, 0]
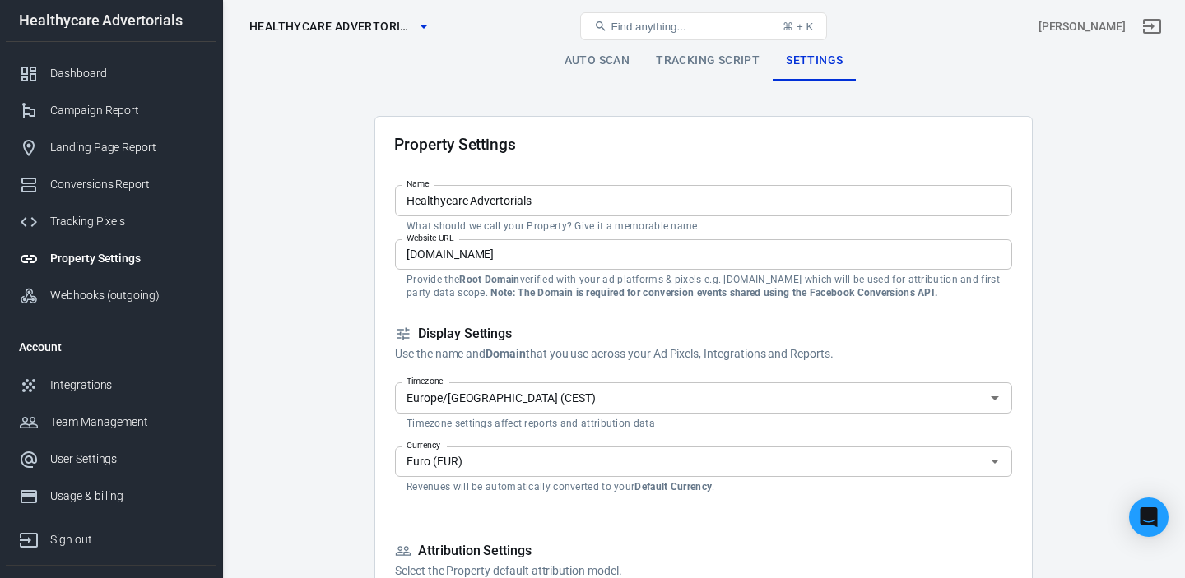
click at [397, 26] on span "Healthycare Advertorials" at bounding box center [331, 26] width 165 height 21
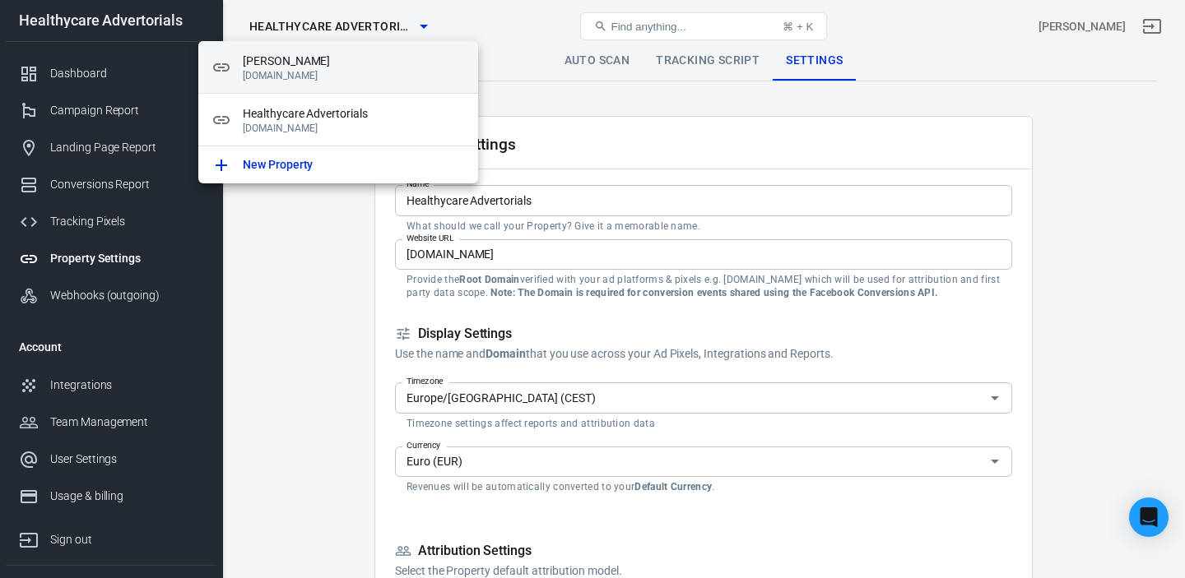
click at [304, 67] on span "[PERSON_NAME]" at bounding box center [354, 61] width 222 height 17
type input "[PERSON_NAME]"
type input "[DOMAIN_NAME]"
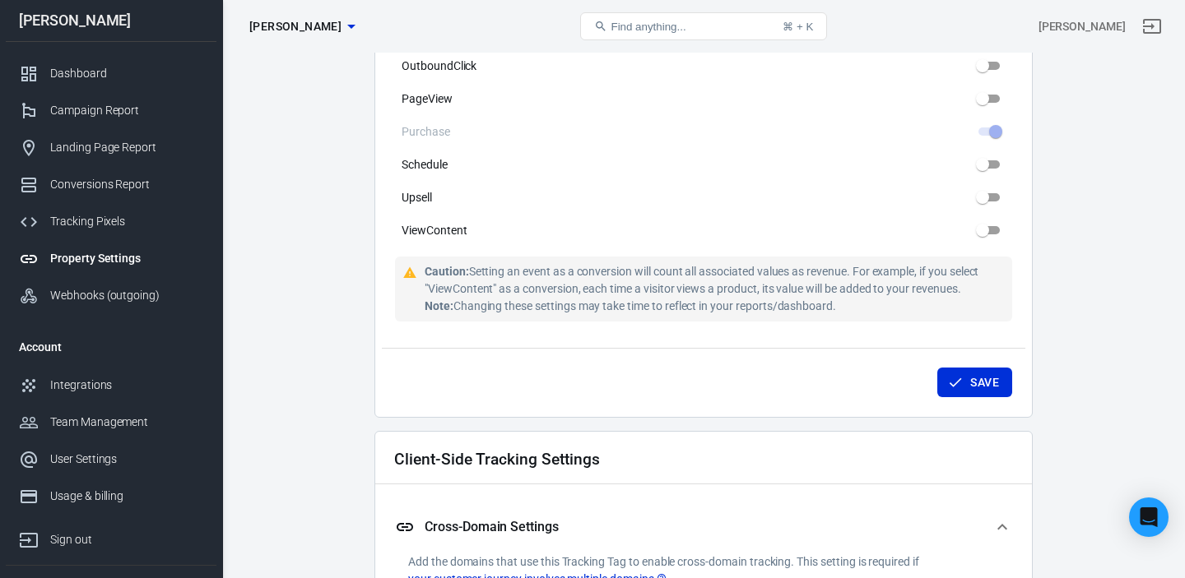
scroll to position [1098, 0]
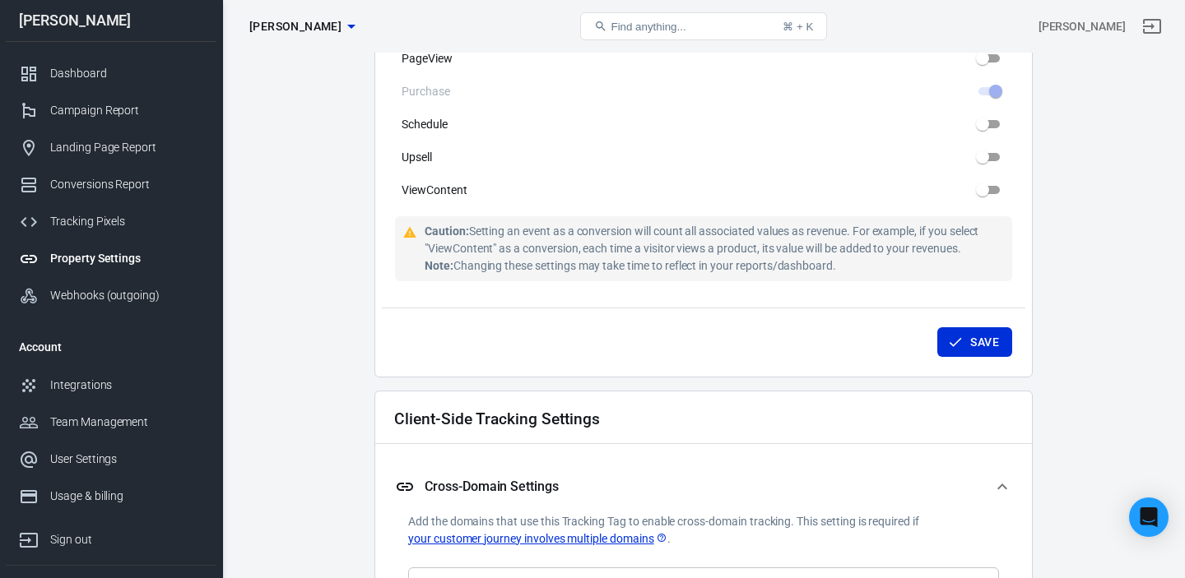
click at [589, 416] on h2 "Client-Side Tracking Settings" at bounding box center [497, 419] width 206 height 17
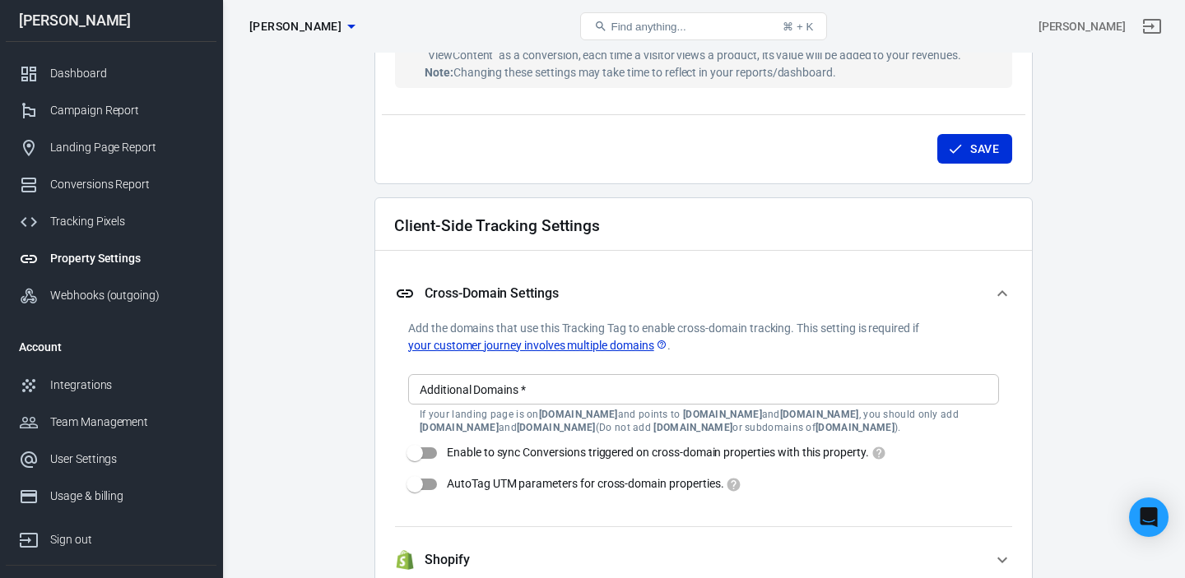
scroll to position [1295, 0]
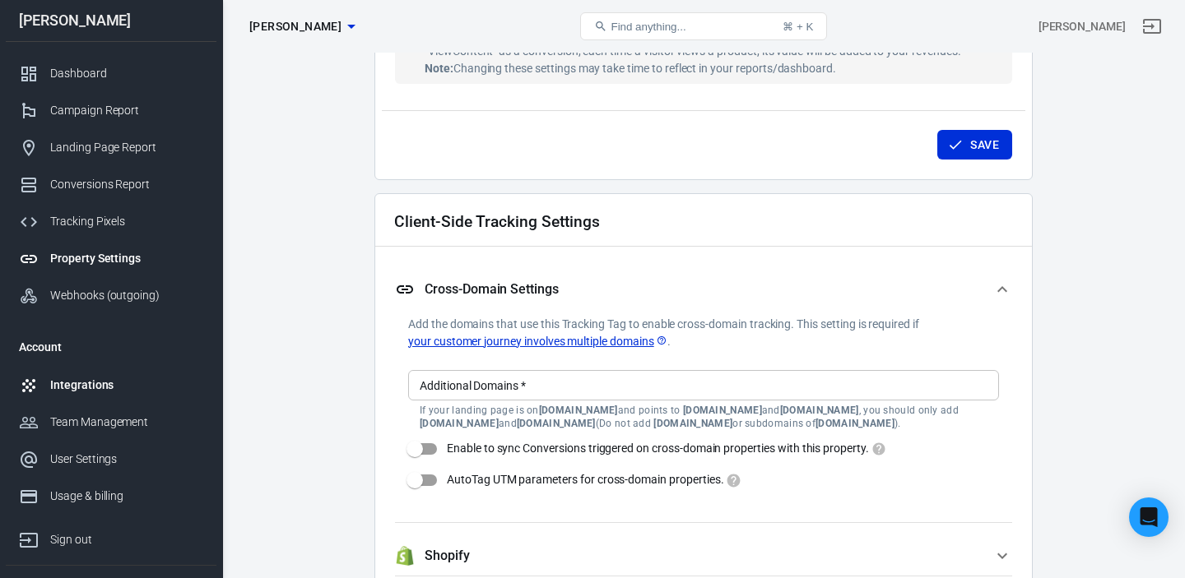
click at [94, 381] on div "Integrations" at bounding box center [126, 385] width 153 height 17
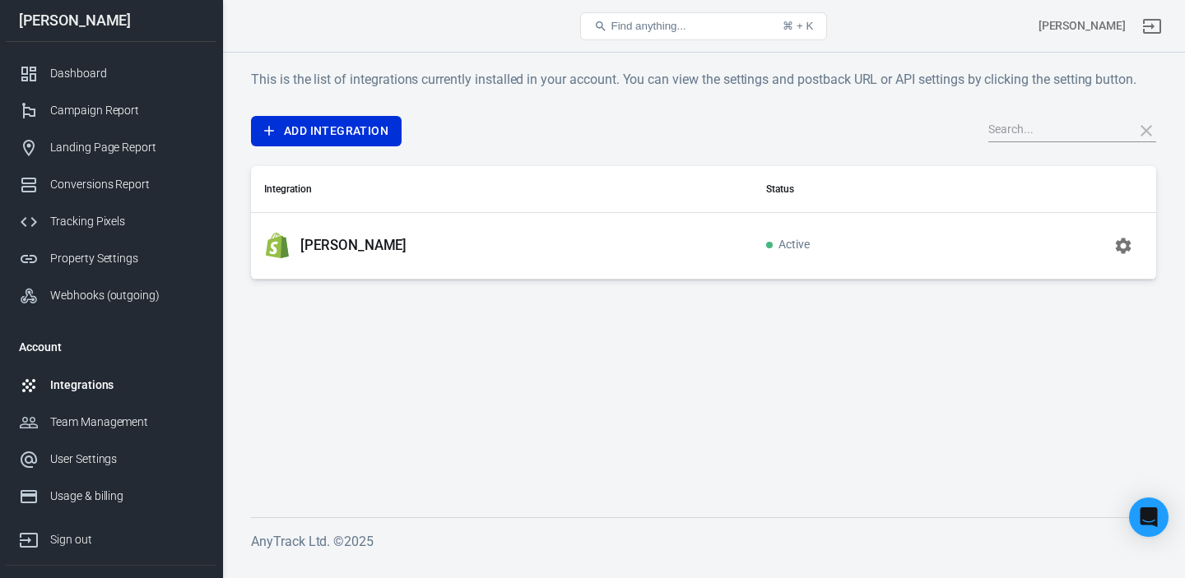
click at [1122, 249] on icon "button" at bounding box center [1124, 246] width 16 height 16
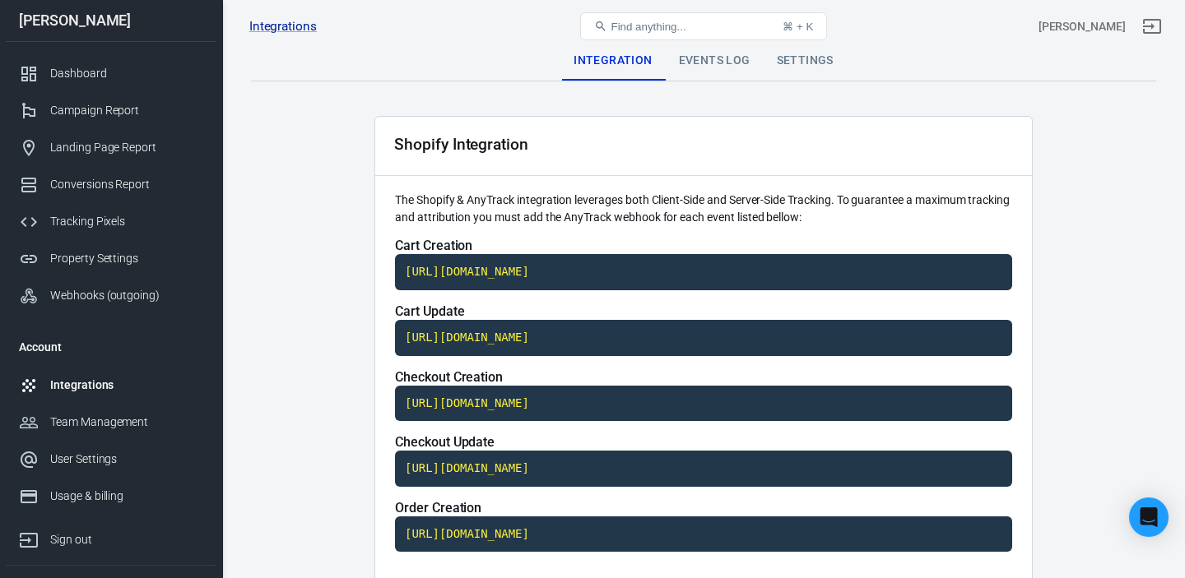
click at [723, 61] on div "Events Log" at bounding box center [715, 60] width 98 height 39
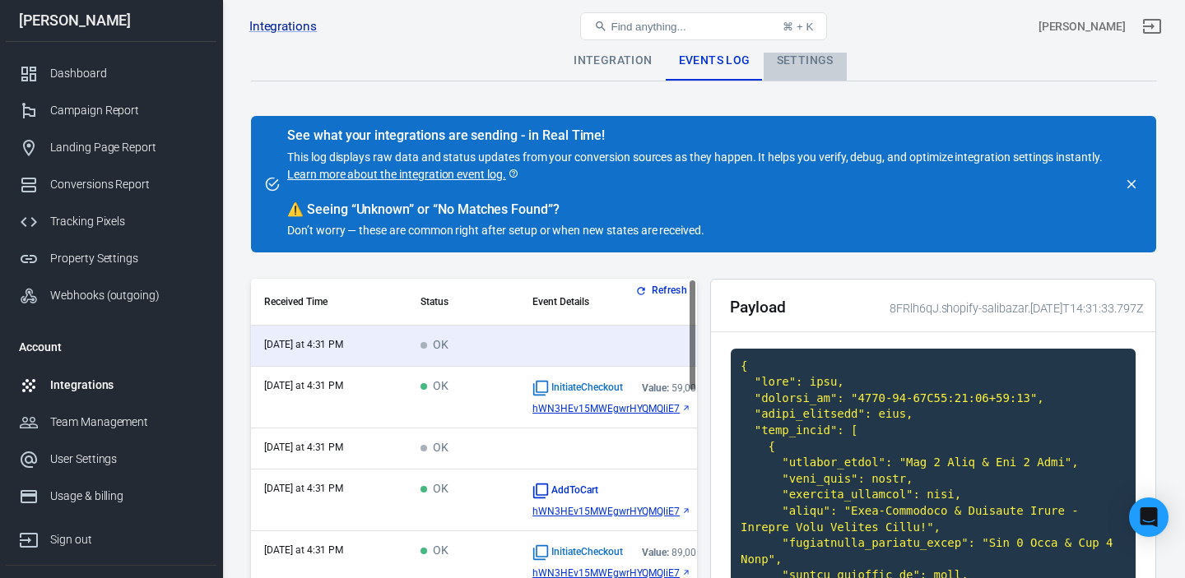
click at [809, 60] on div "Settings" at bounding box center [805, 60] width 83 height 39
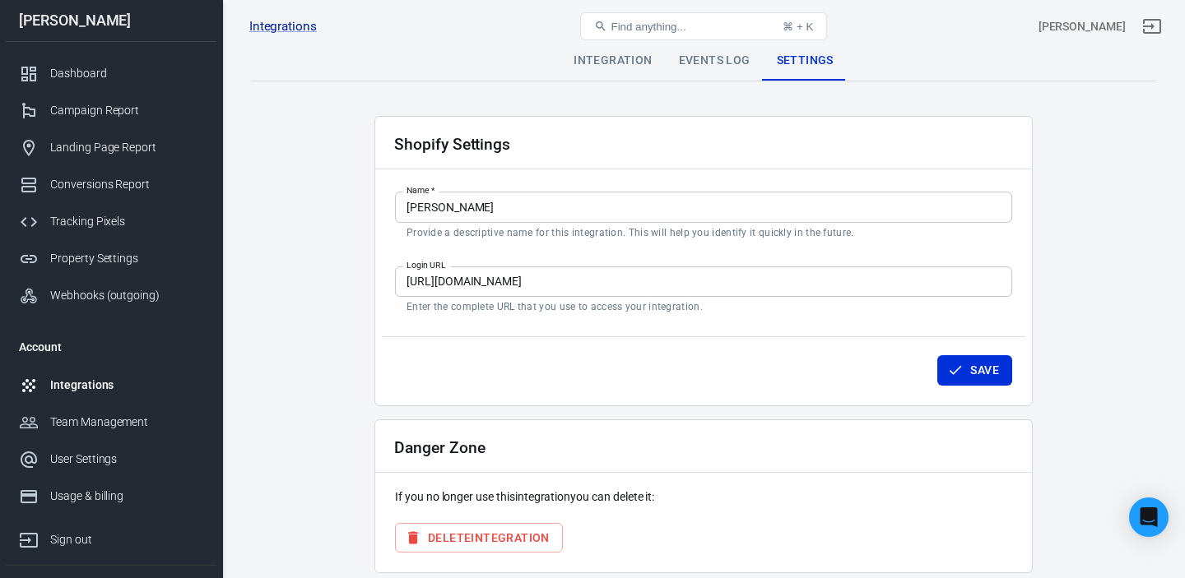
scroll to position [66, 0]
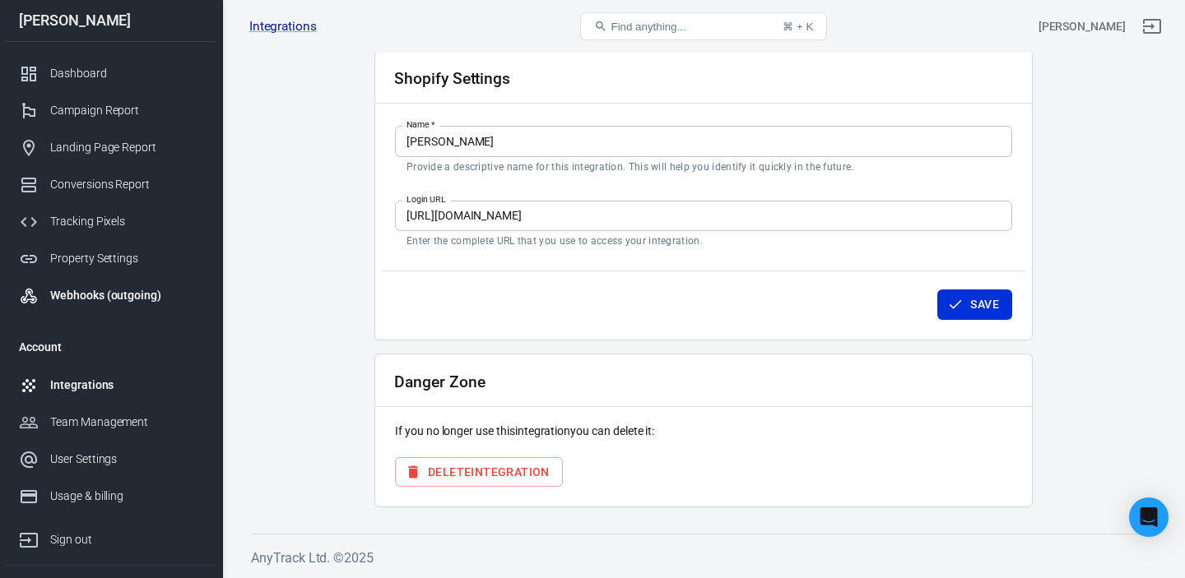
click at [91, 288] on div "Webhooks (outgoing)" at bounding box center [126, 295] width 153 height 17
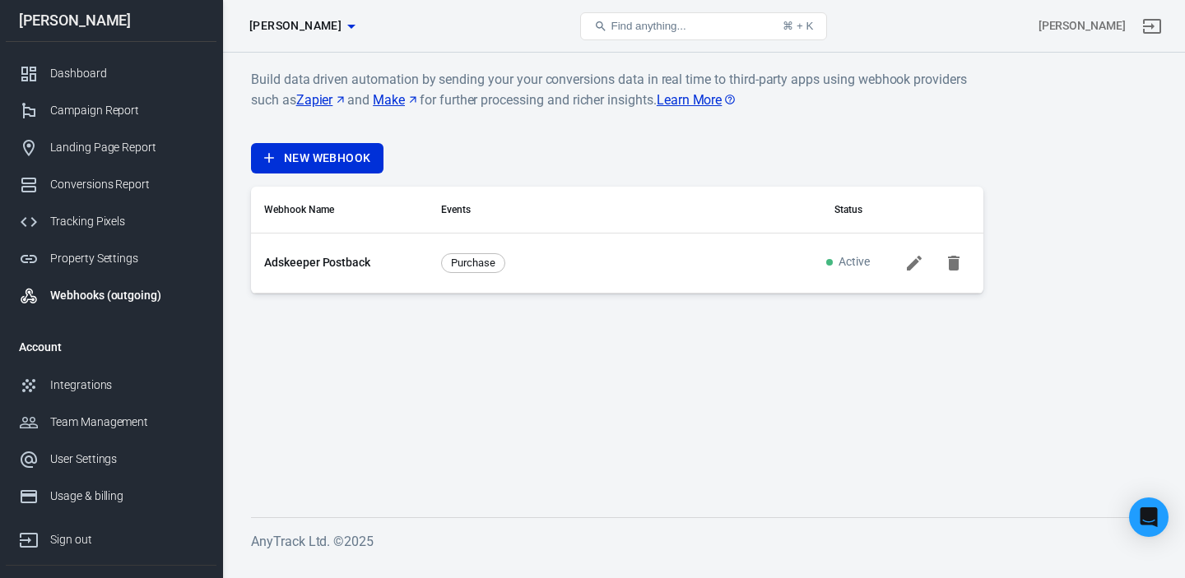
click at [910, 267] on icon at bounding box center [914, 262] width 15 height 15
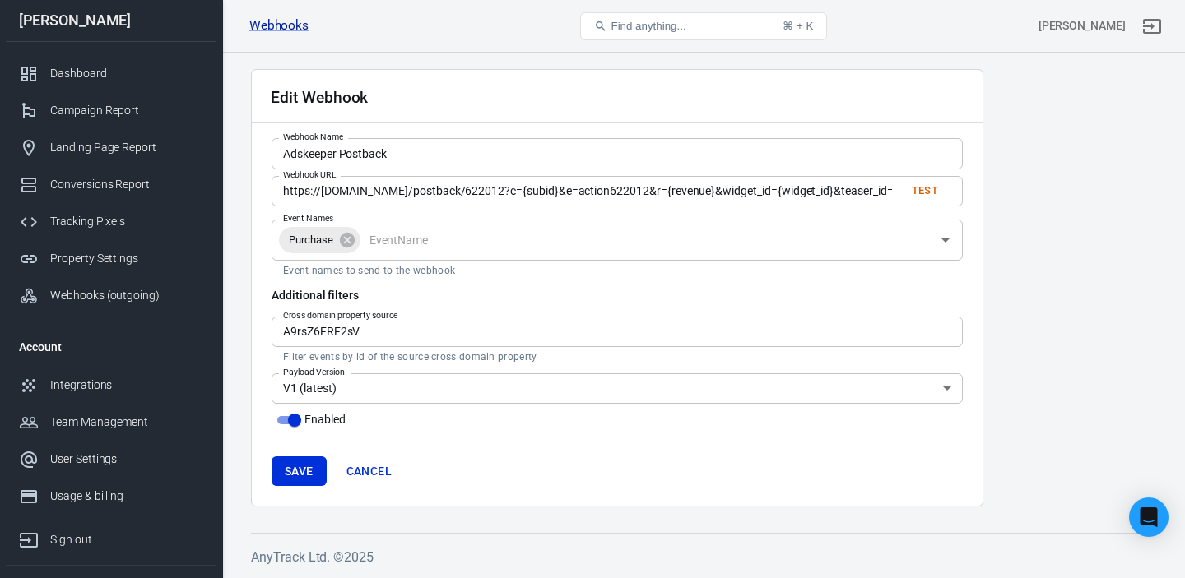
click at [376, 472] on link "Cancel" at bounding box center [369, 472] width 58 height 30
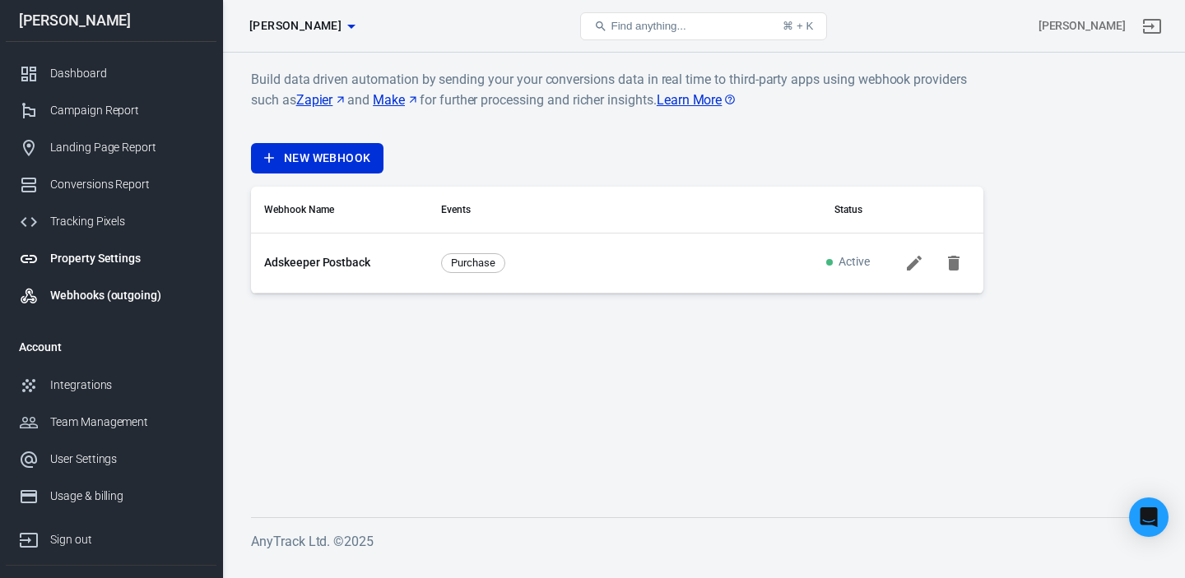
click at [113, 259] on div "Property Settings" at bounding box center [126, 258] width 153 height 17
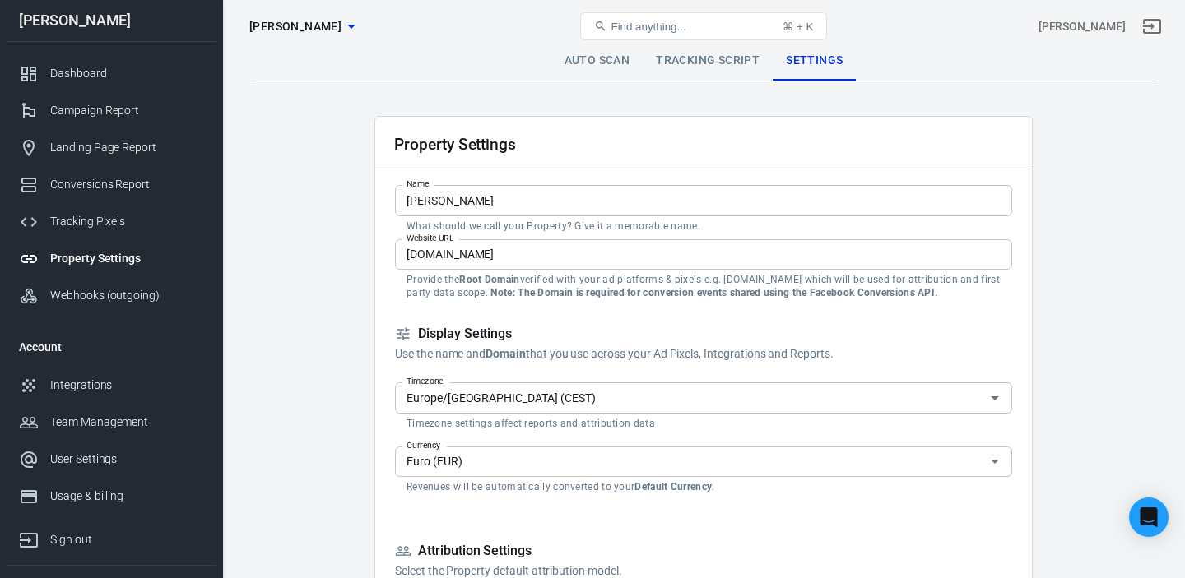
click at [341, 27] on icon "button" at bounding box center [351, 26] width 20 height 20
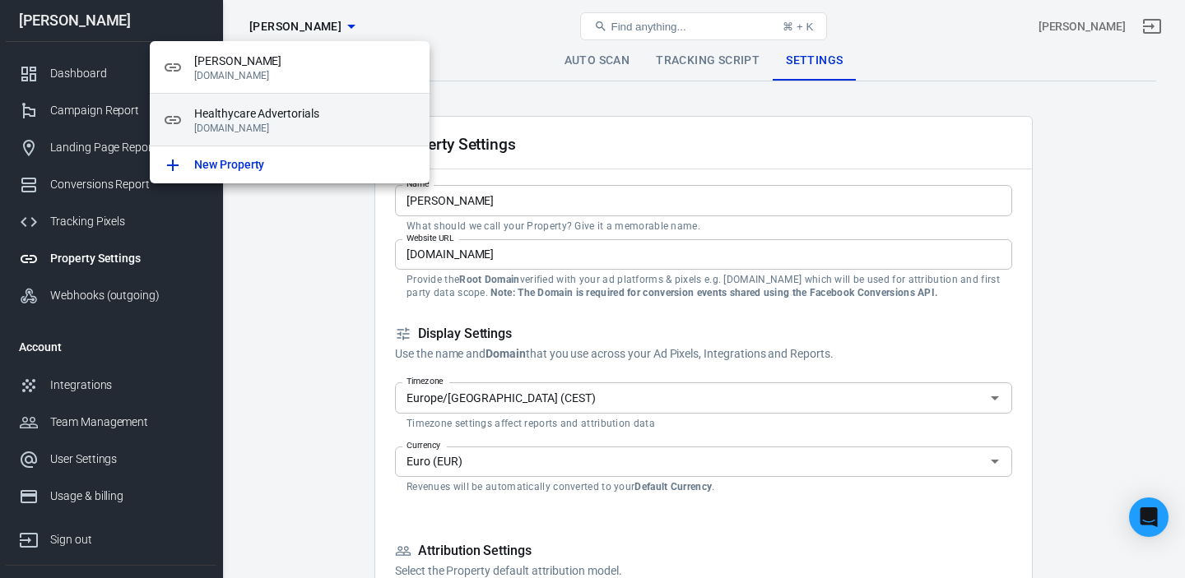
click at [304, 118] on span "Healthycare Advertorials" at bounding box center [305, 113] width 222 height 17
type input "Healthycare Advertorials"
type input "[DOMAIN_NAME]"
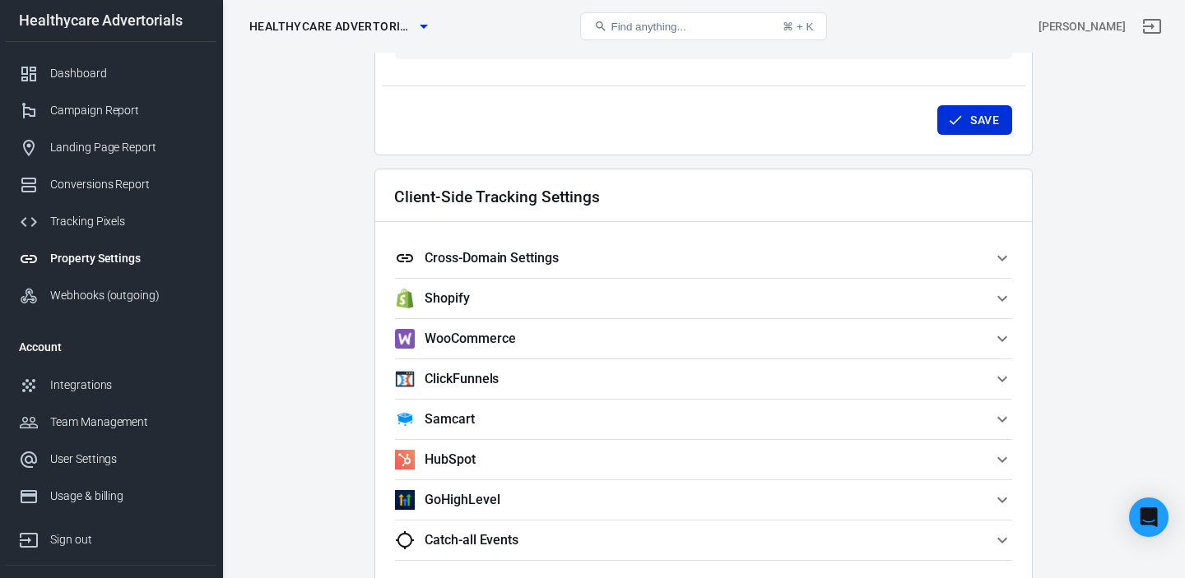
scroll to position [1325, 0]
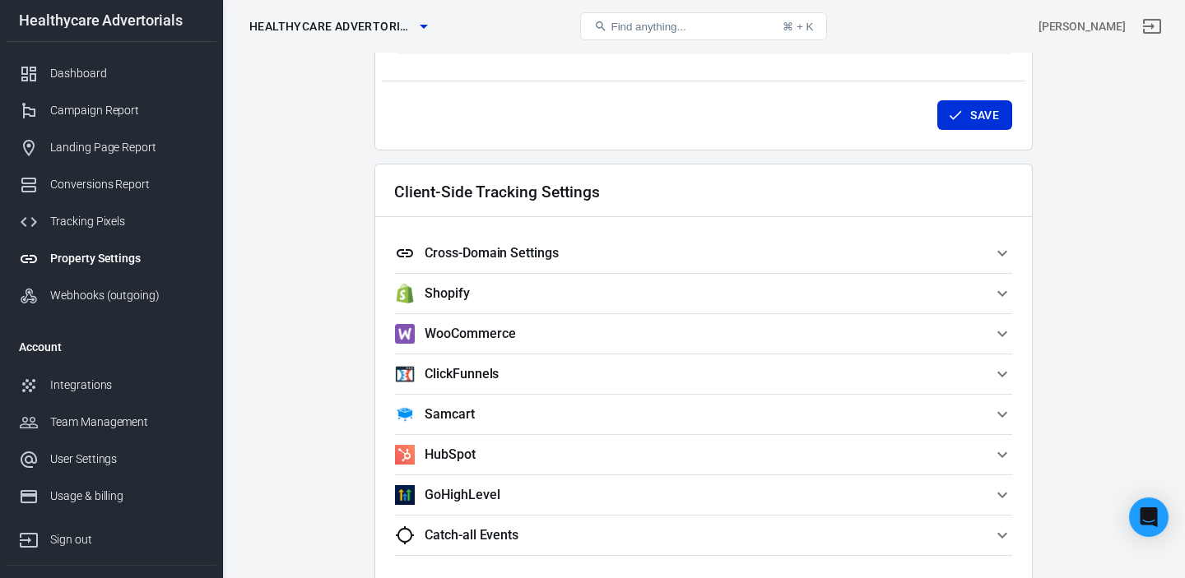
click at [505, 300] on span "Shopify" at bounding box center [693, 294] width 597 height 20
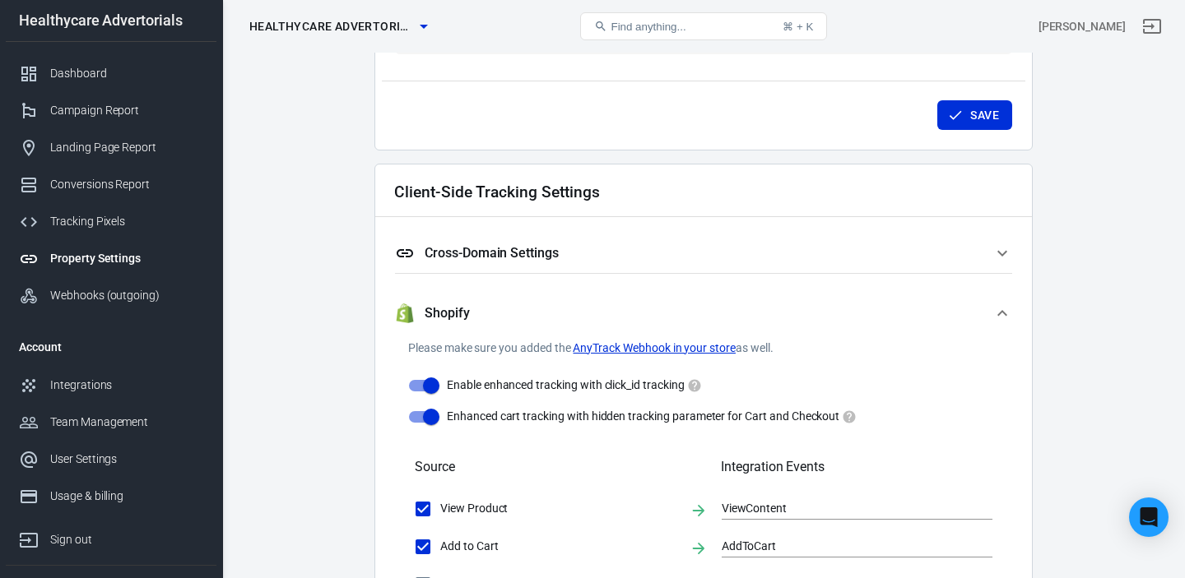
click at [650, 350] on link "AnyTrack Webhook in your store" at bounding box center [654, 348] width 163 height 17
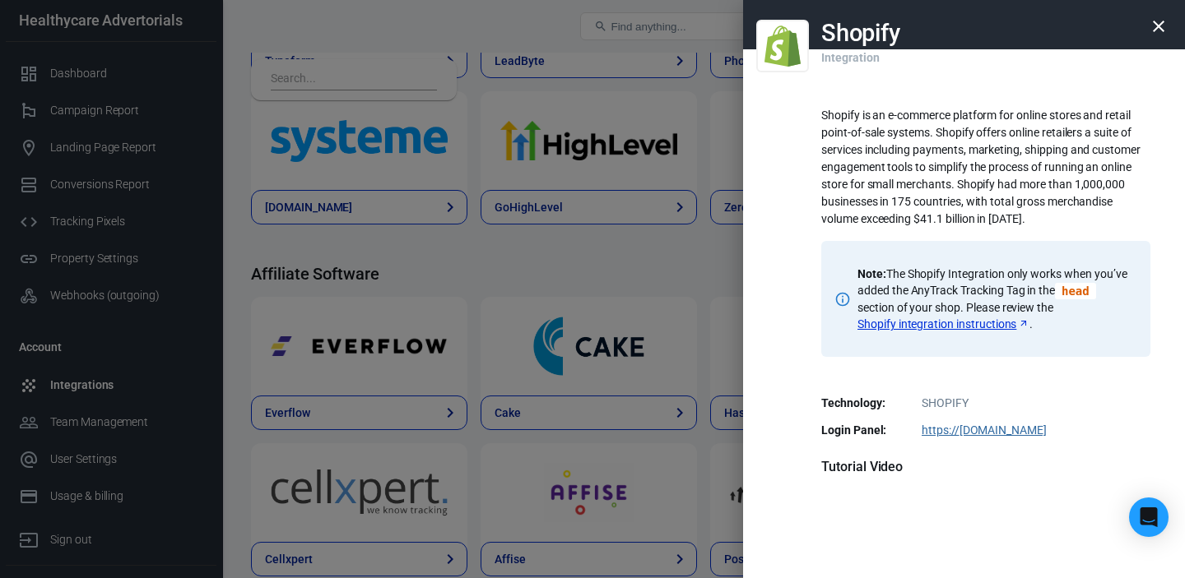
click at [959, 324] on link "Shopify integration instructions" at bounding box center [943, 324] width 172 height 16
click at [1158, 31] on icon "button" at bounding box center [1159, 26] width 20 height 20
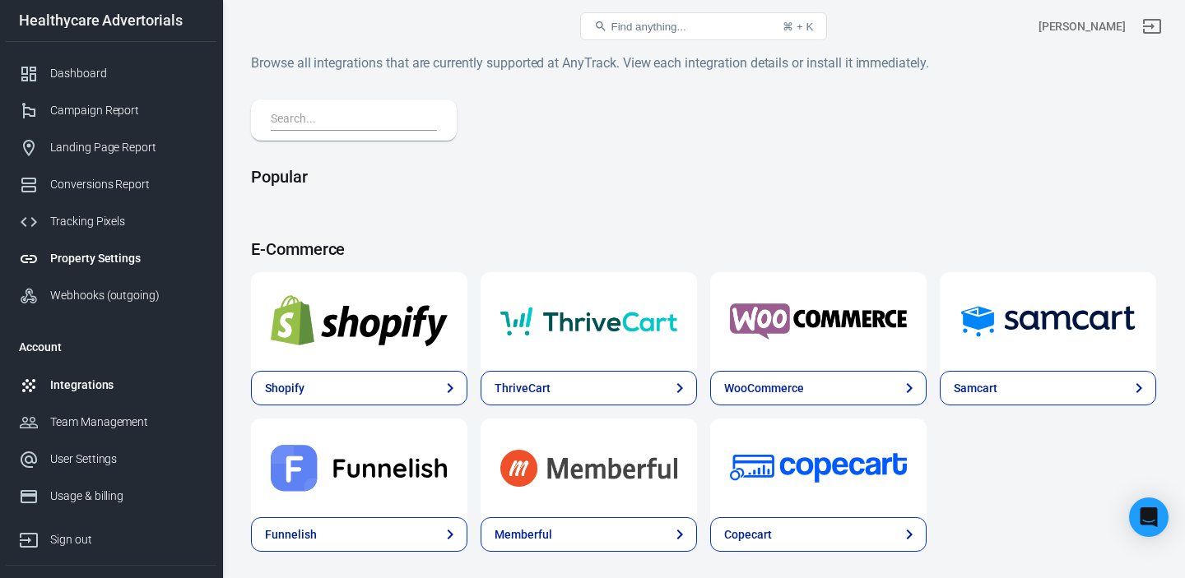
click at [102, 267] on div "Property Settings" at bounding box center [126, 258] width 153 height 17
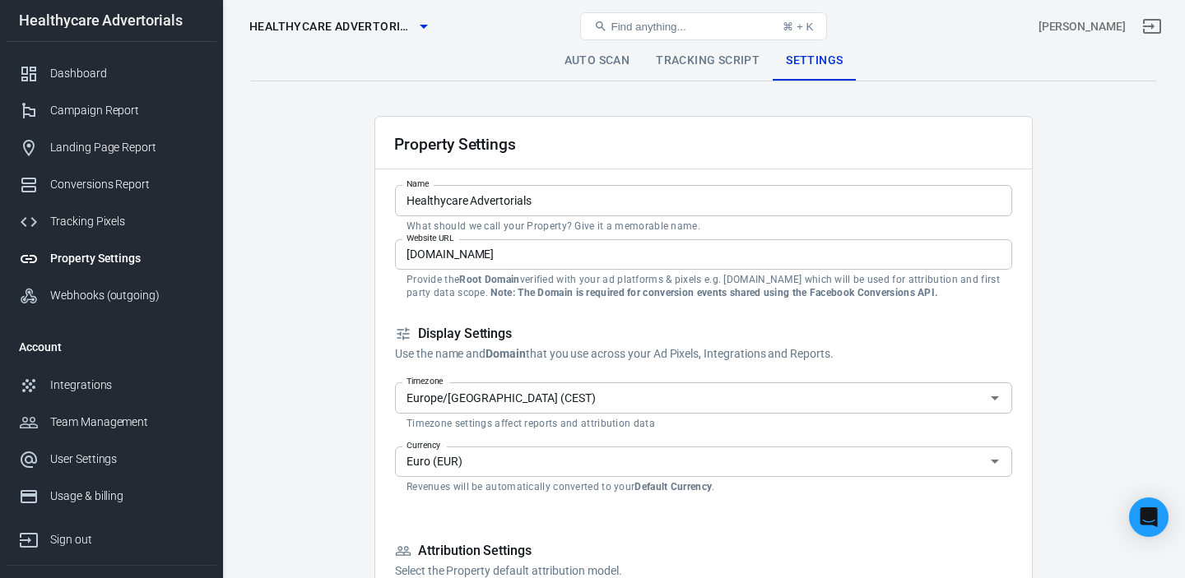
click at [712, 68] on link "Tracking Script" at bounding box center [708, 60] width 130 height 39
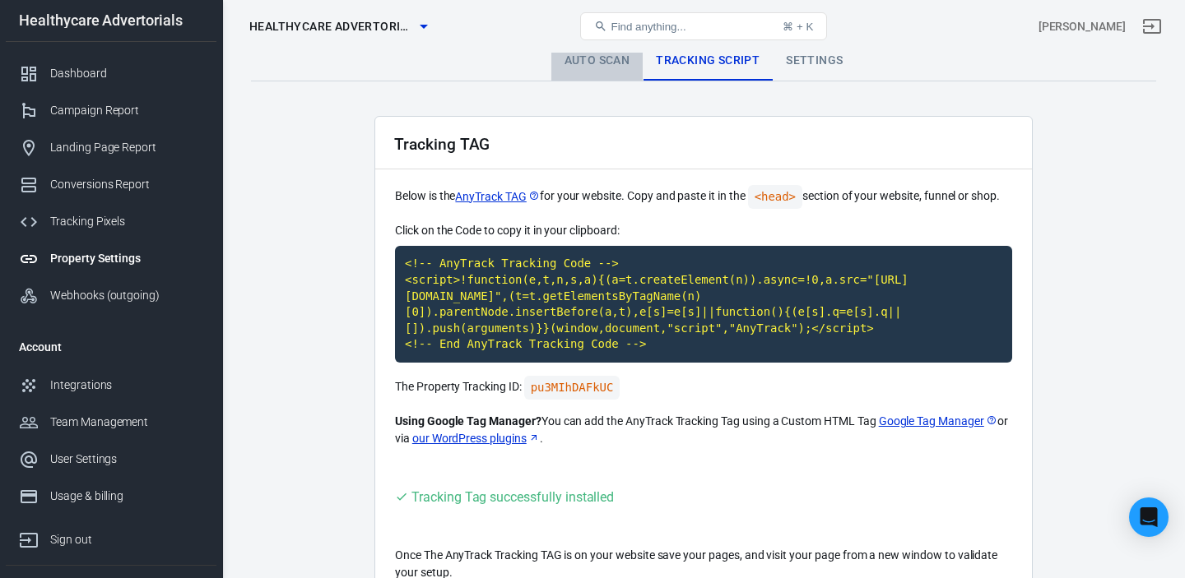
click at [598, 67] on link "Auto Scan" at bounding box center [597, 60] width 92 height 39
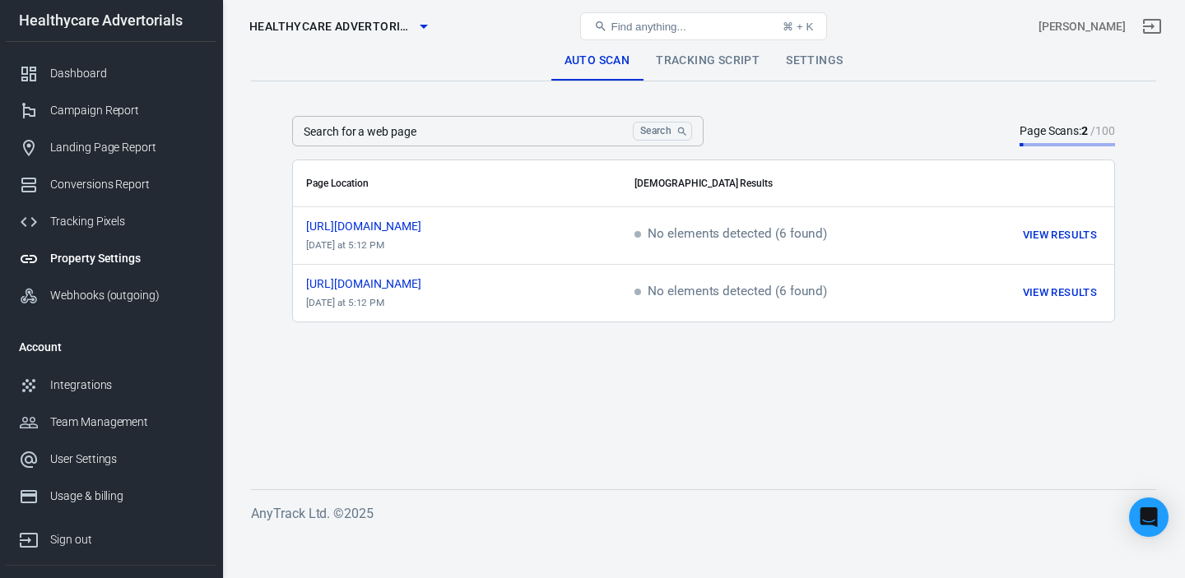
click at [692, 66] on link "Tracking Script" at bounding box center [708, 60] width 130 height 39
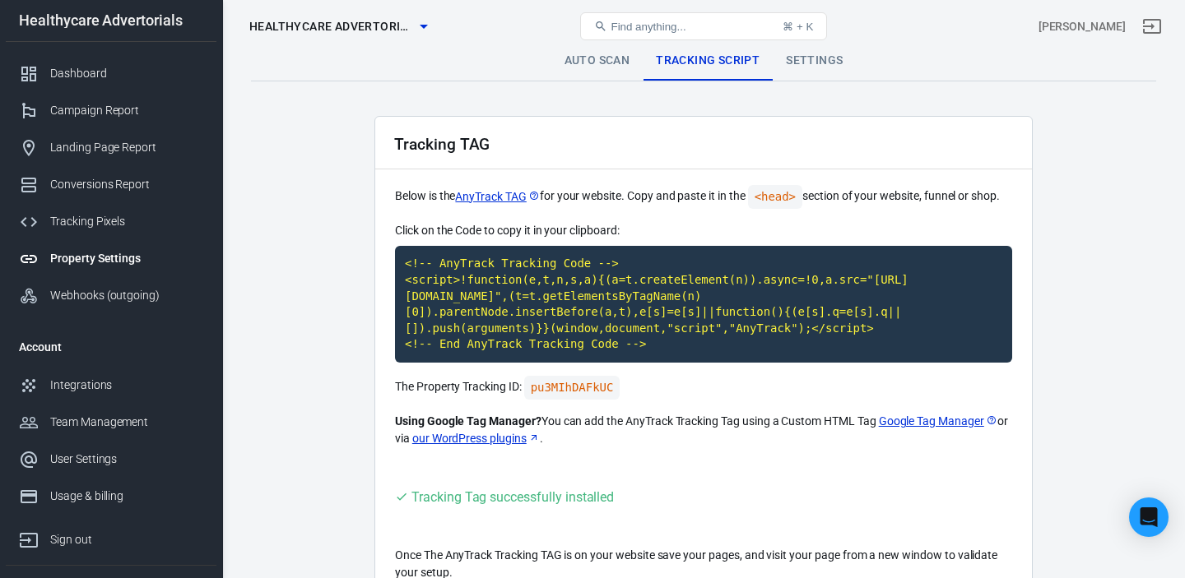
click at [830, 67] on link "Settings" at bounding box center [814, 60] width 83 height 39
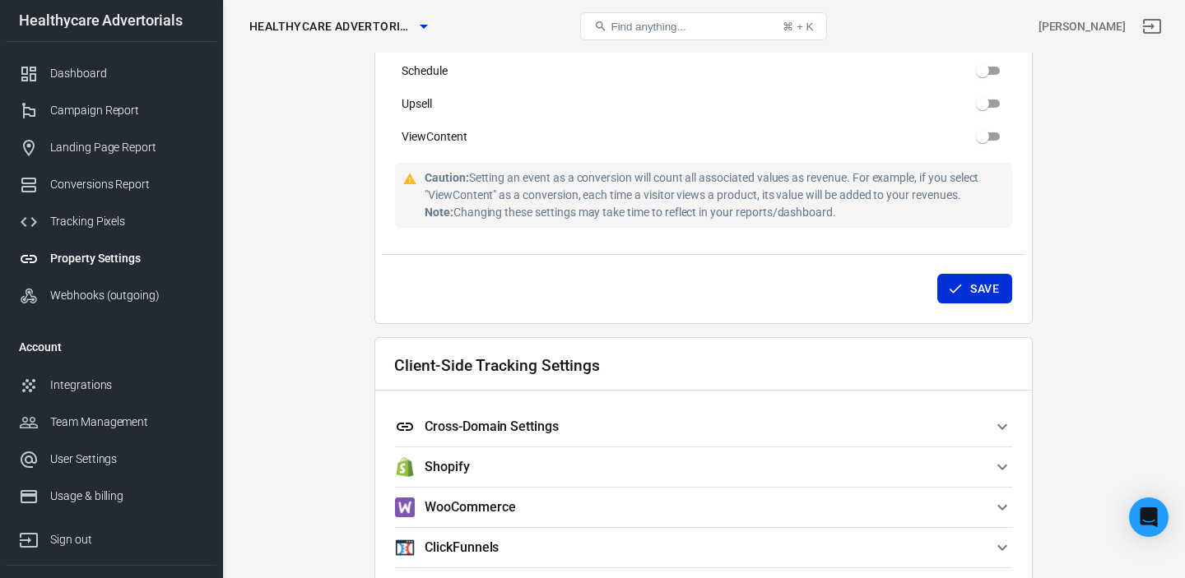
scroll to position [1153, 0]
click at [548, 360] on h2 "Client-Side Tracking Settings" at bounding box center [497, 363] width 206 height 17
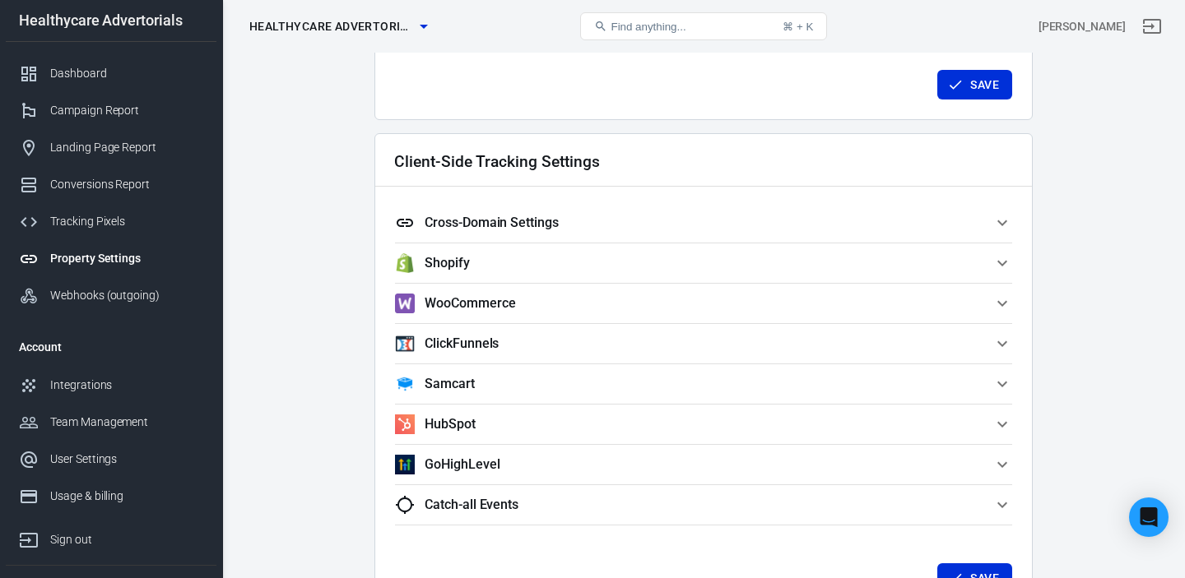
click at [557, 265] on span "Shopify" at bounding box center [693, 263] width 597 height 20
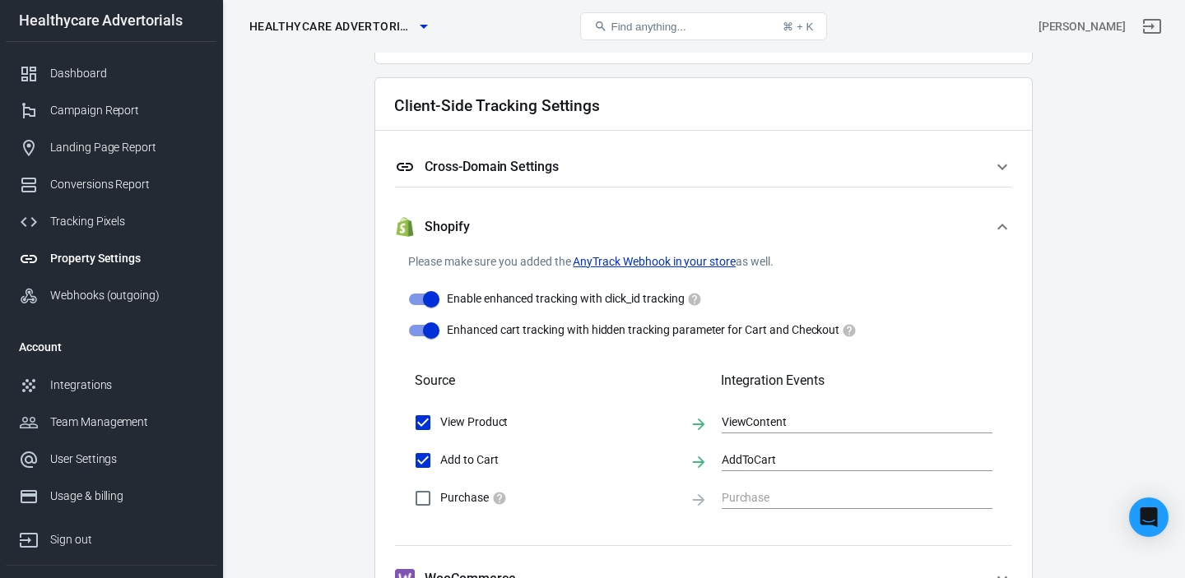
scroll to position [1410, 0]
click at [699, 225] on span "Shopify" at bounding box center [693, 228] width 597 height 20
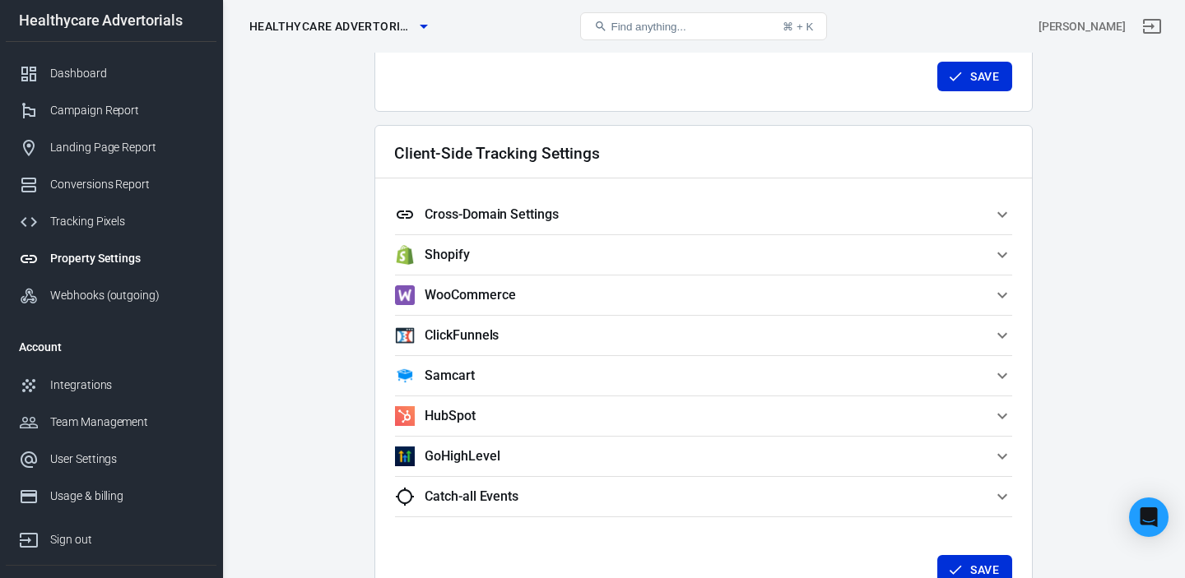
scroll to position [1354, 0]
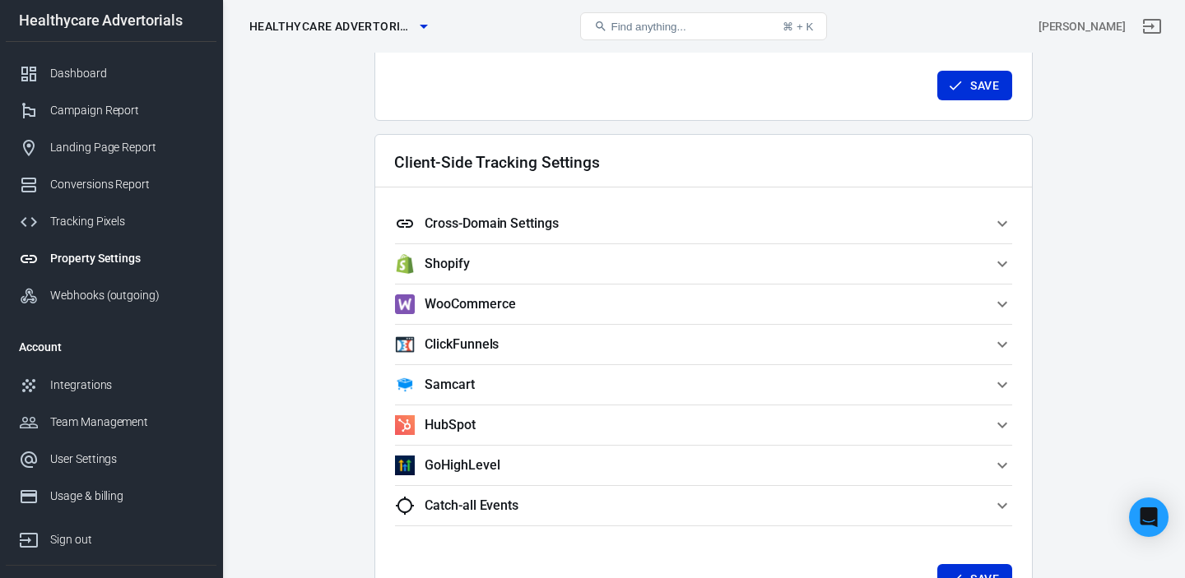
click at [605, 225] on span "Cross-Domain Settings" at bounding box center [693, 224] width 597 height 20
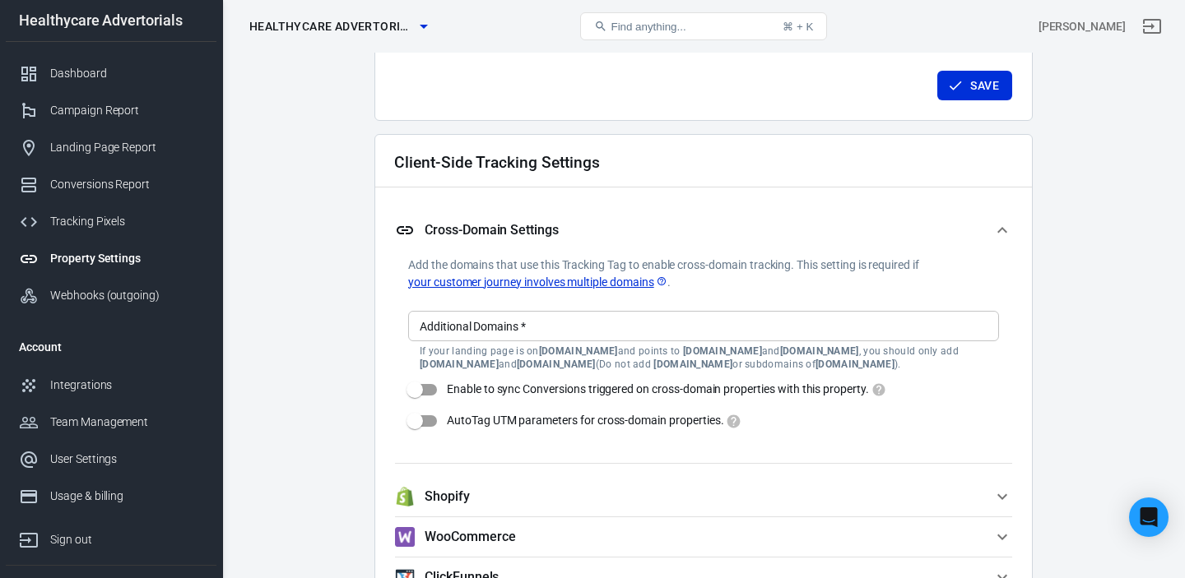
click at [421, 392] on input "Enable to sync Conversions triggered on cross-domain properties with this prope…" at bounding box center [415, 389] width 94 height 31
checkbox input "true"
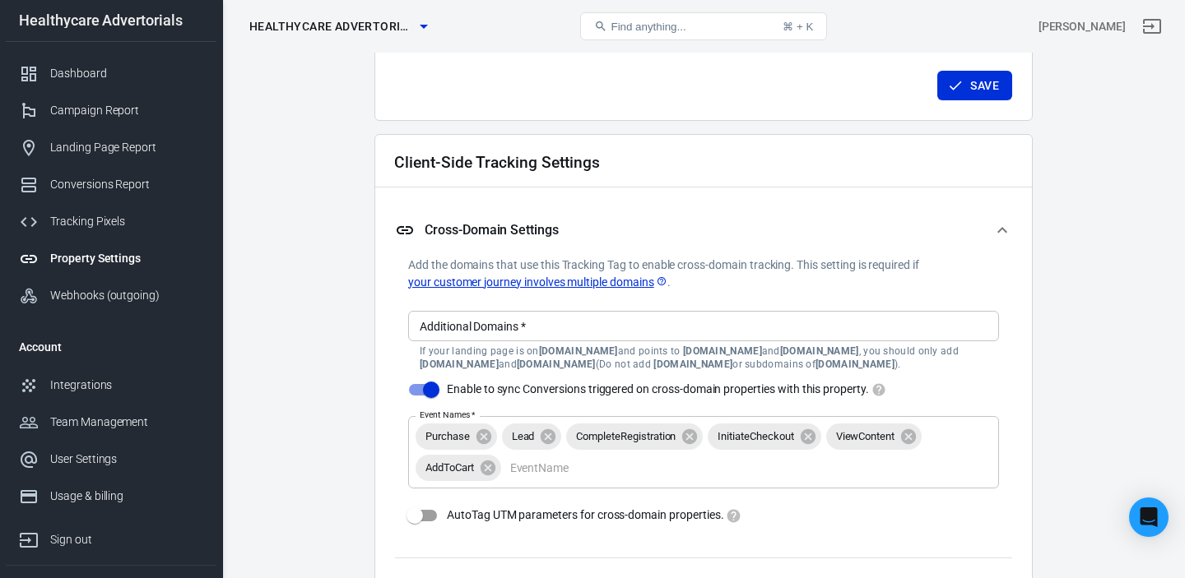
click at [415, 519] on input "AutoTag UTM parameters for cross-domain properties." at bounding box center [415, 515] width 94 height 31
checkbox input "true"
click at [465, 331] on input "Additional Domains   *" at bounding box center [702, 326] width 578 height 21
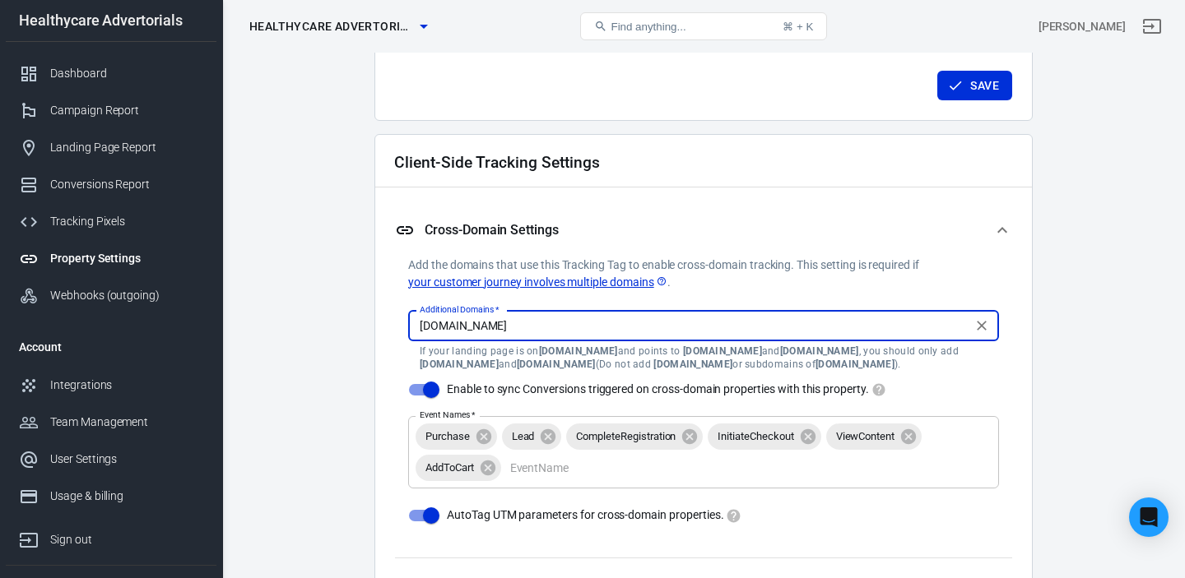
type input "[DOMAIN_NAME]"
click at [388, 345] on div "Client-Side Tracking Settings Cross-Domain Settings Add the domains that use th…" at bounding box center [703, 538] width 658 height 808
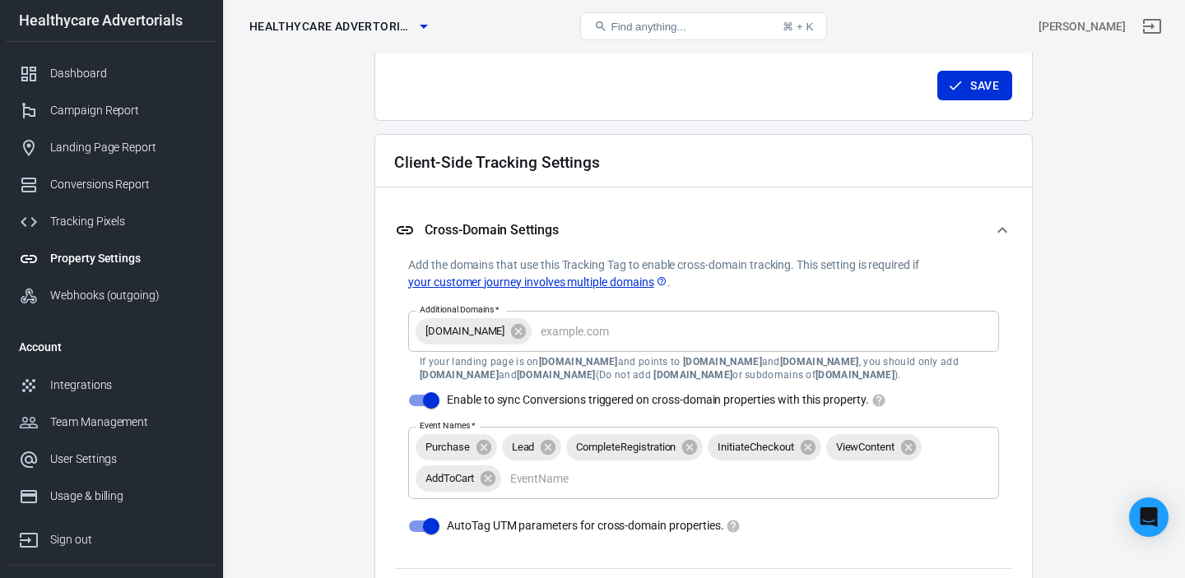
click at [979, 88] on button "Save" at bounding box center [974, 86] width 75 height 30
checkbox input "false"
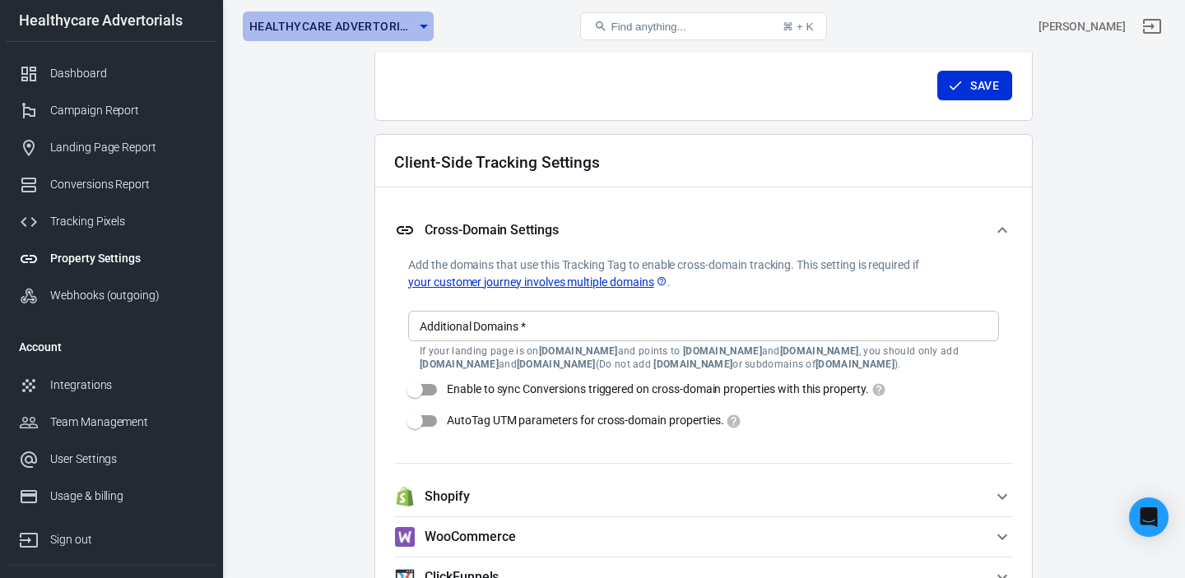
click at [425, 29] on icon "button" at bounding box center [424, 26] width 20 height 20
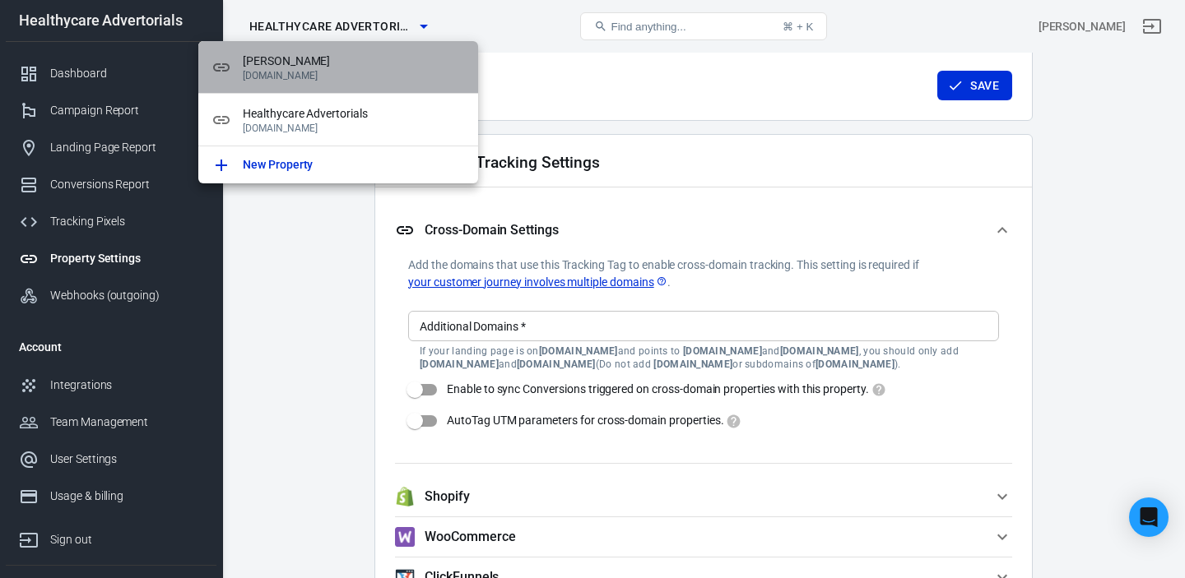
click at [351, 72] on p "[DOMAIN_NAME]" at bounding box center [354, 76] width 222 height 12
type input "[PERSON_NAME]"
type input "[DOMAIN_NAME]"
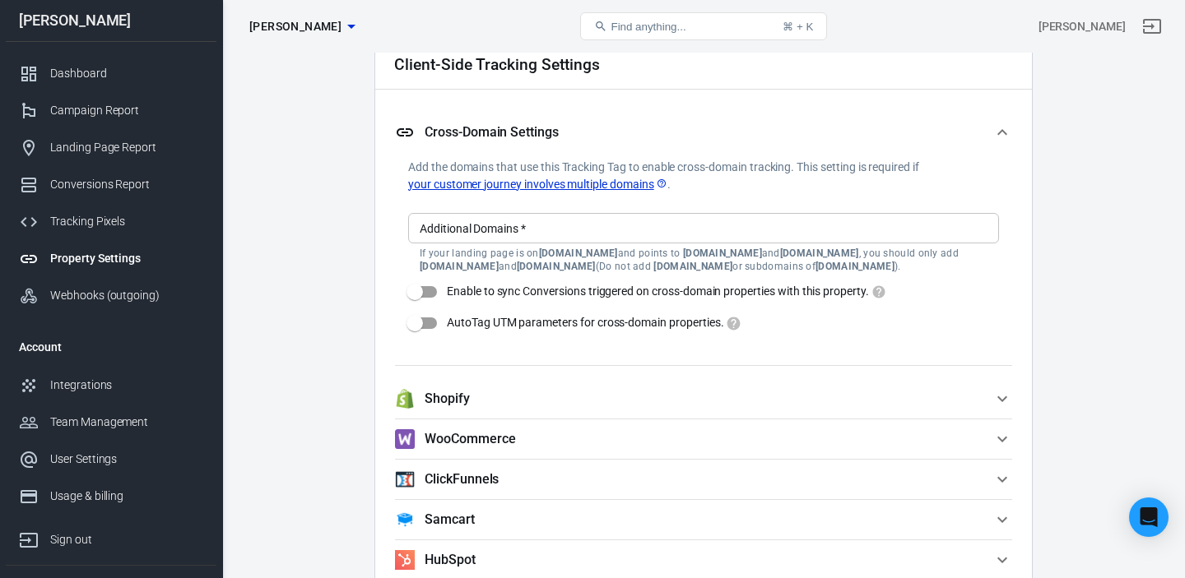
scroll to position [1450, 0]
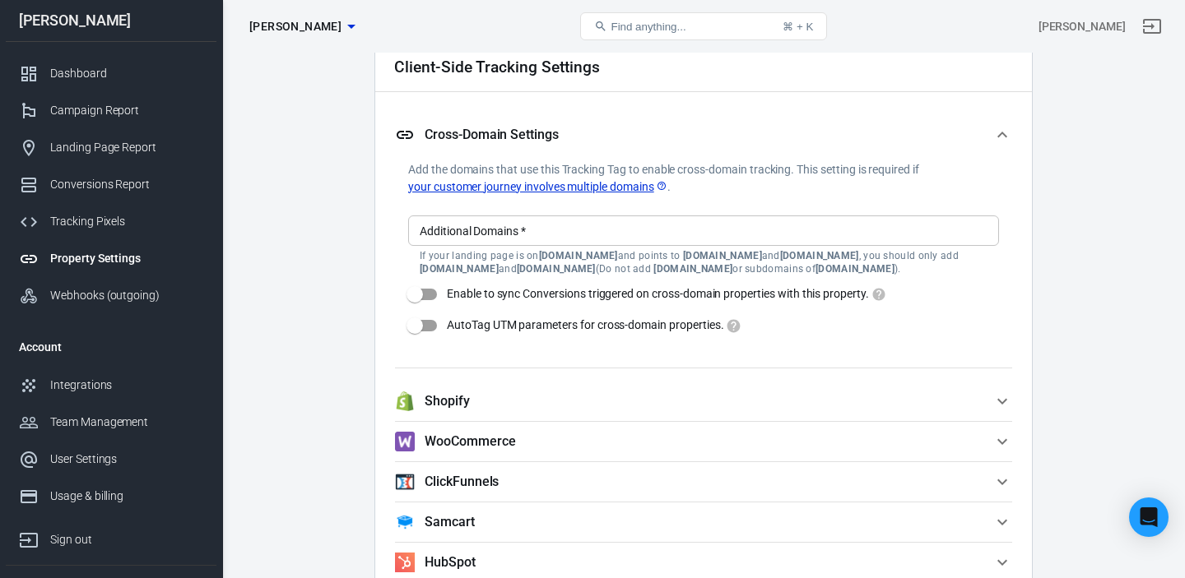
click at [564, 231] on input "Additional Domains   *" at bounding box center [702, 230] width 578 height 21
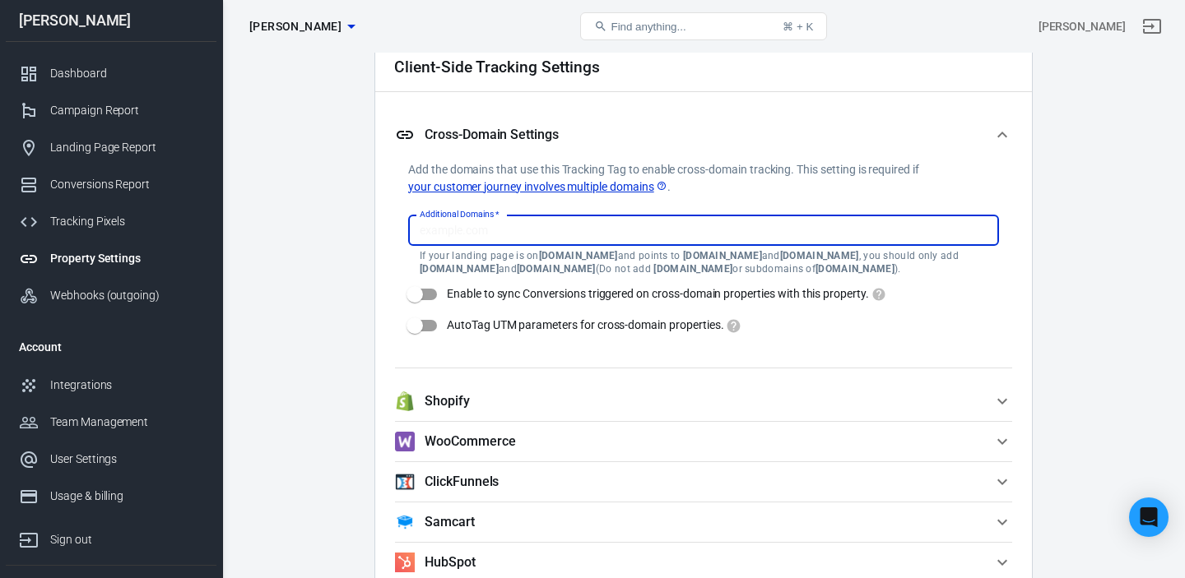
paste input "[DOMAIN_NAME]"
type input "[DOMAIN_NAME]"
click at [390, 253] on div "Client-Side Tracking Settings Cross-Domain Settings Add the domains that use th…" at bounding box center [703, 395] width 658 height 713
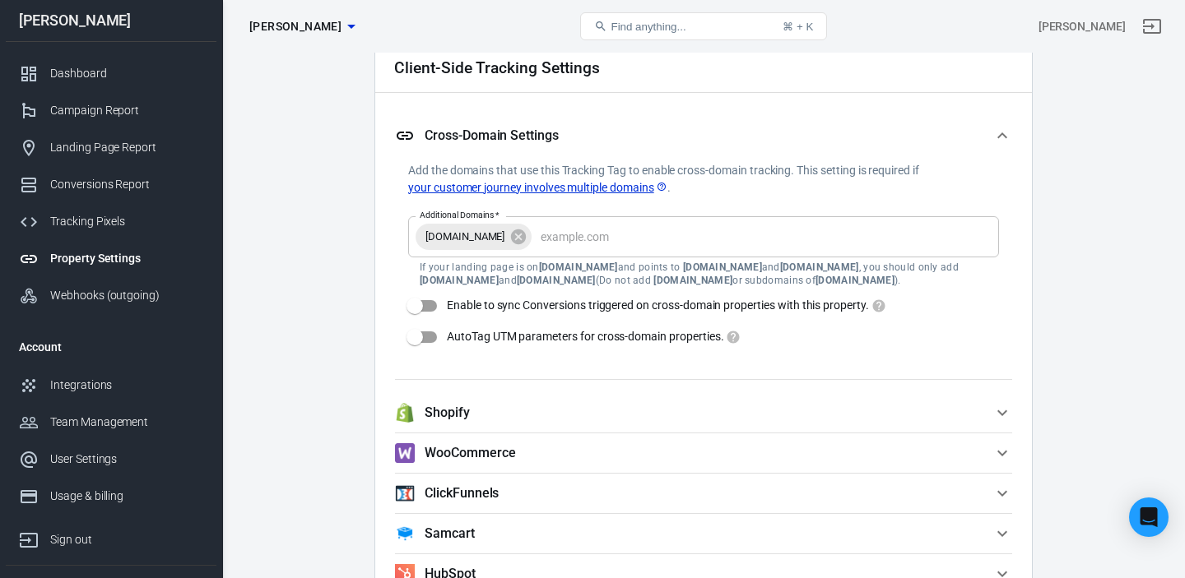
click at [424, 309] on input "Enable to sync Conversions triggered on cross-domain properties with this prope…" at bounding box center [415, 305] width 94 height 31
checkbox input "true"
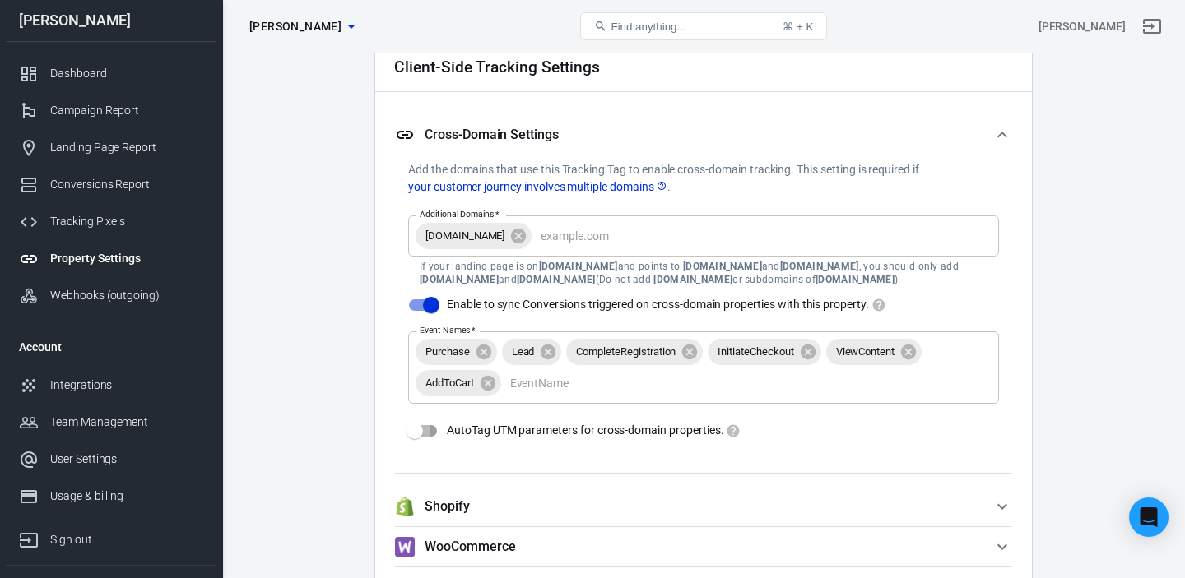
click at [416, 429] on input "AutoTag UTM parameters for cross-domain properties." at bounding box center [415, 430] width 94 height 31
checkbox input "true"
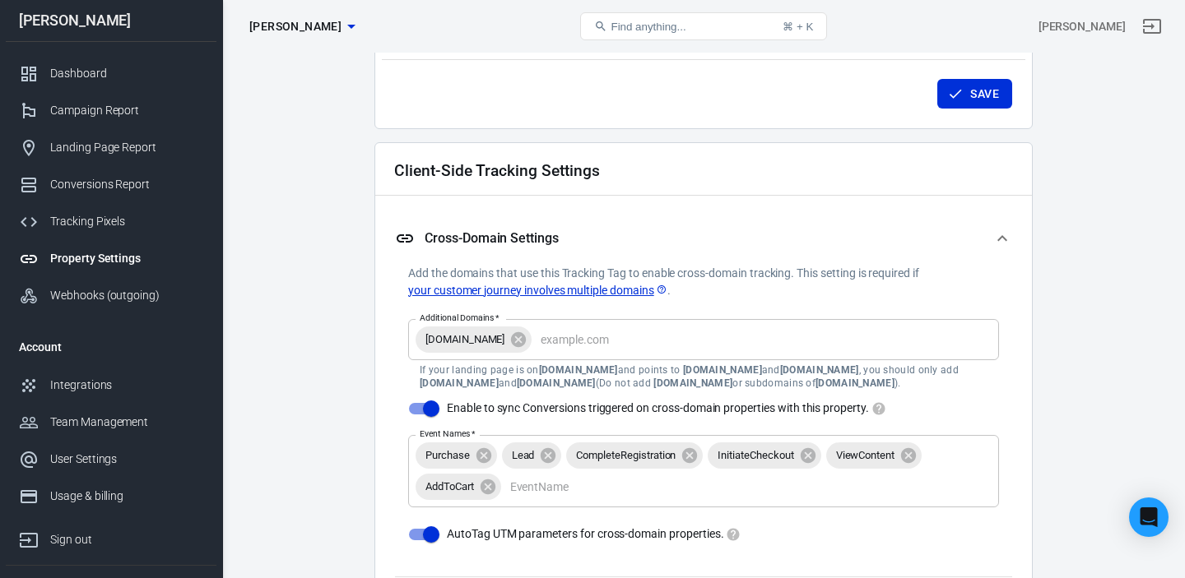
scroll to position [1345, 0]
click at [962, 91] on icon "submit" at bounding box center [955, 94] width 16 height 16
checkbox input "false"
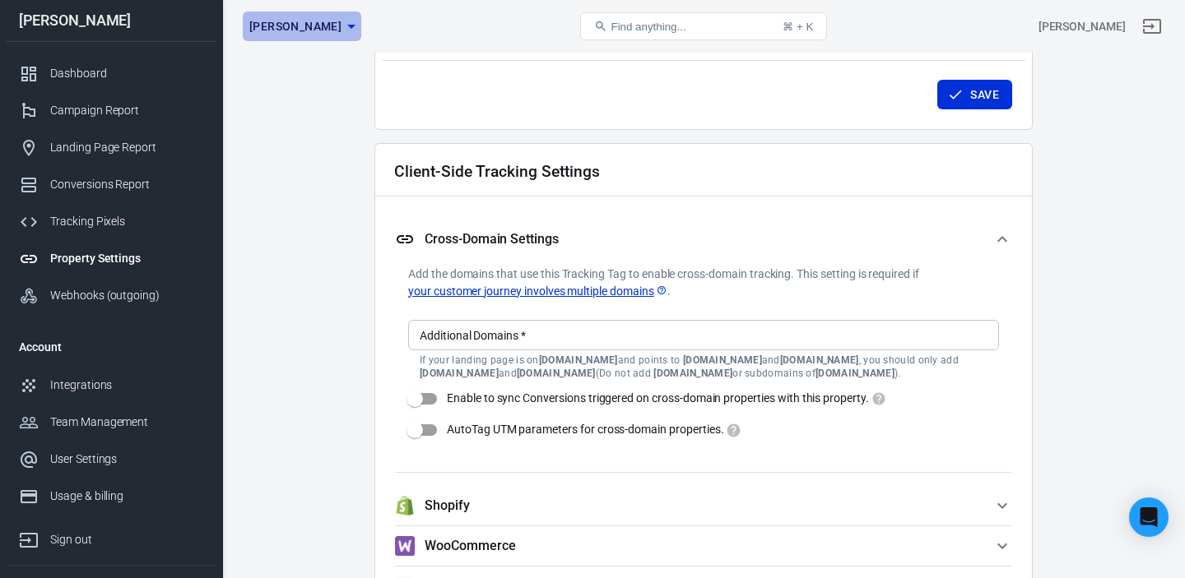
click at [341, 33] on icon "button" at bounding box center [351, 26] width 20 height 20
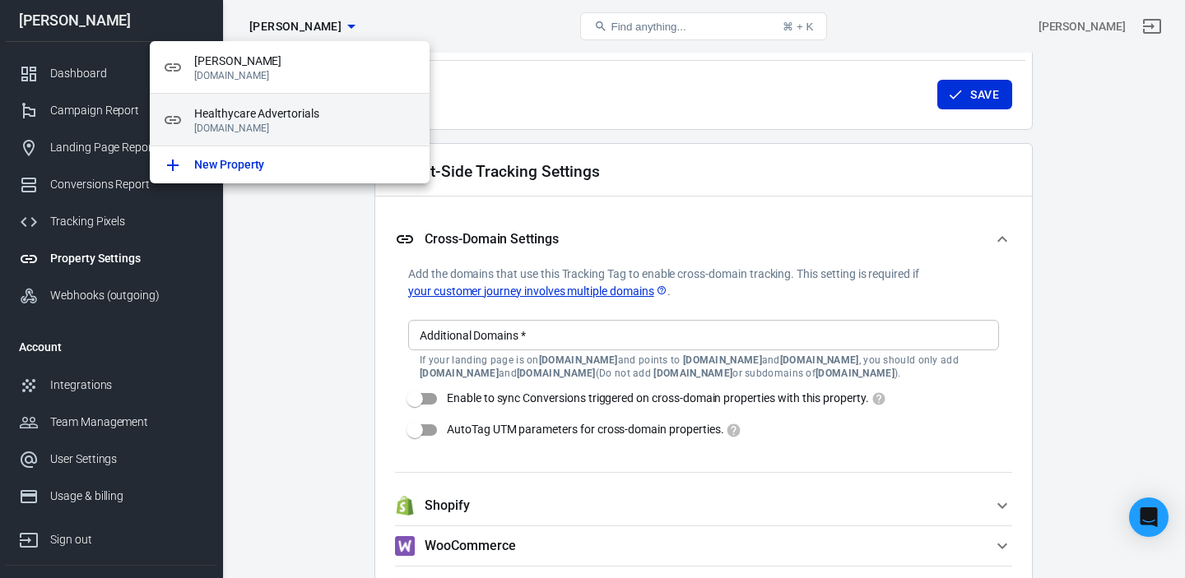
click at [239, 114] on span "Healthycare Advertorials" at bounding box center [305, 113] width 222 height 17
type input "Healthycare Advertorials"
type input "[DOMAIN_NAME]"
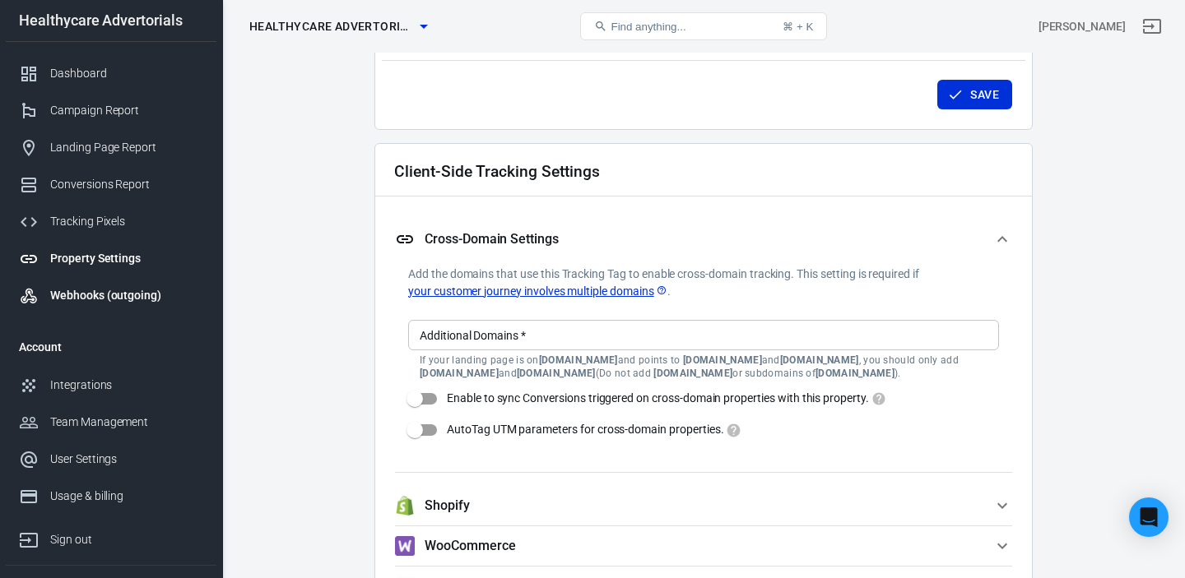
click at [118, 295] on div "Webhooks (outgoing)" at bounding box center [126, 295] width 153 height 17
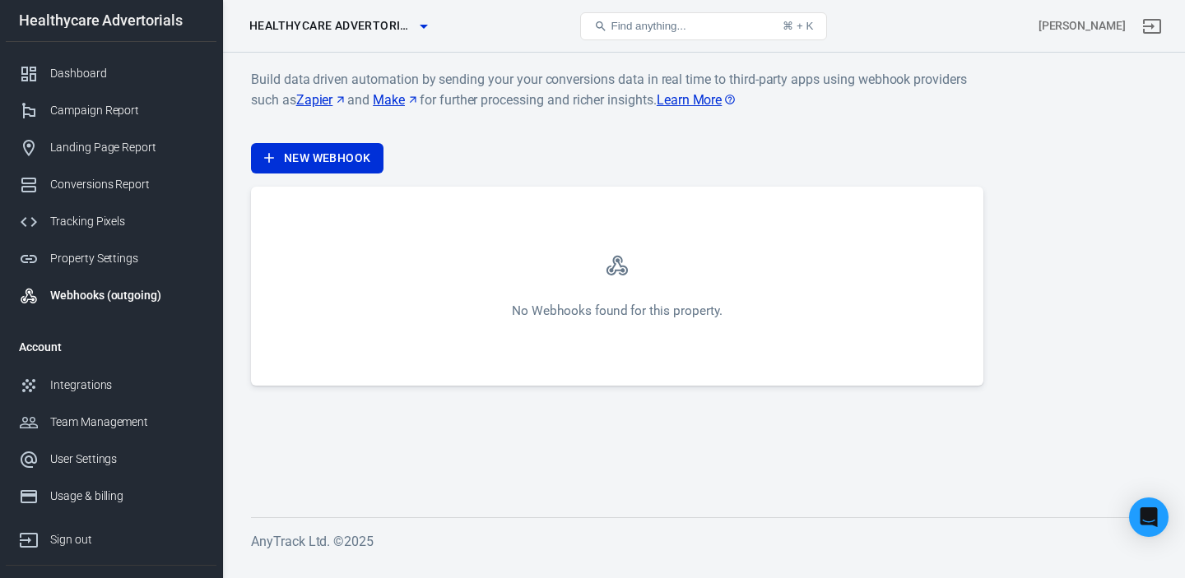
click at [389, 30] on span "Healthycare Advertorials" at bounding box center [331, 26] width 165 height 21
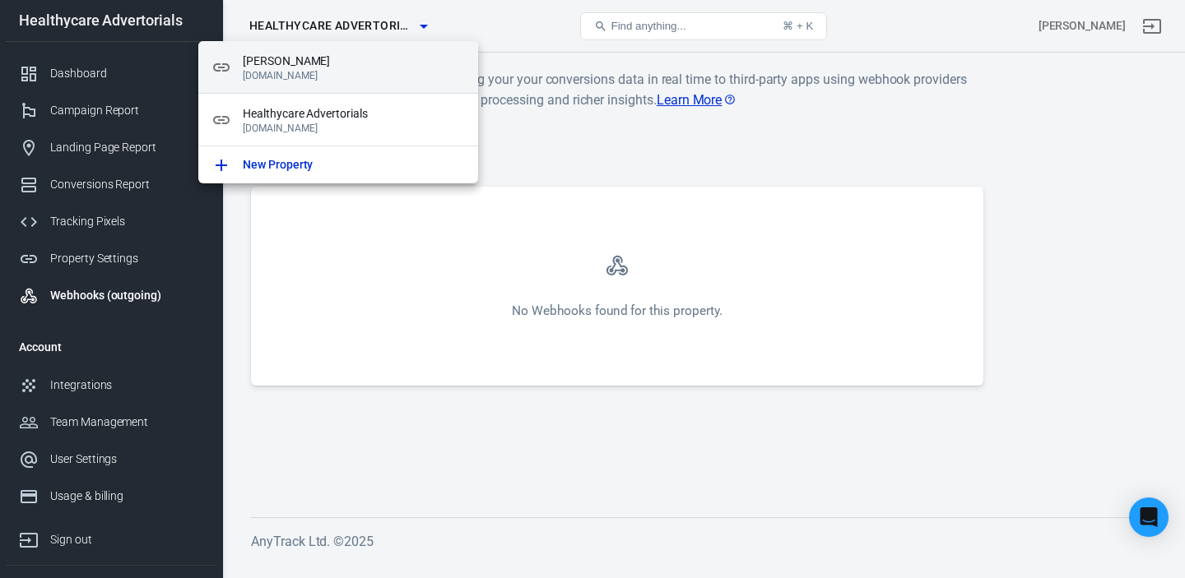
click at [283, 62] on span "[PERSON_NAME]" at bounding box center [354, 61] width 222 height 17
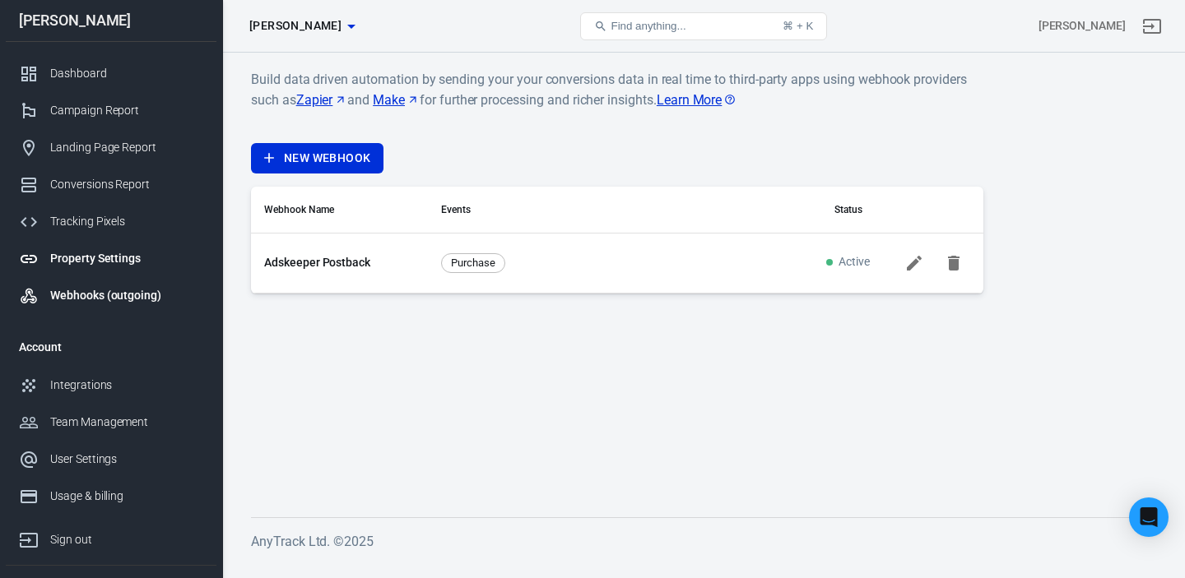
click at [109, 259] on div "Property Settings" at bounding box center [126, 258] width 153 height 17
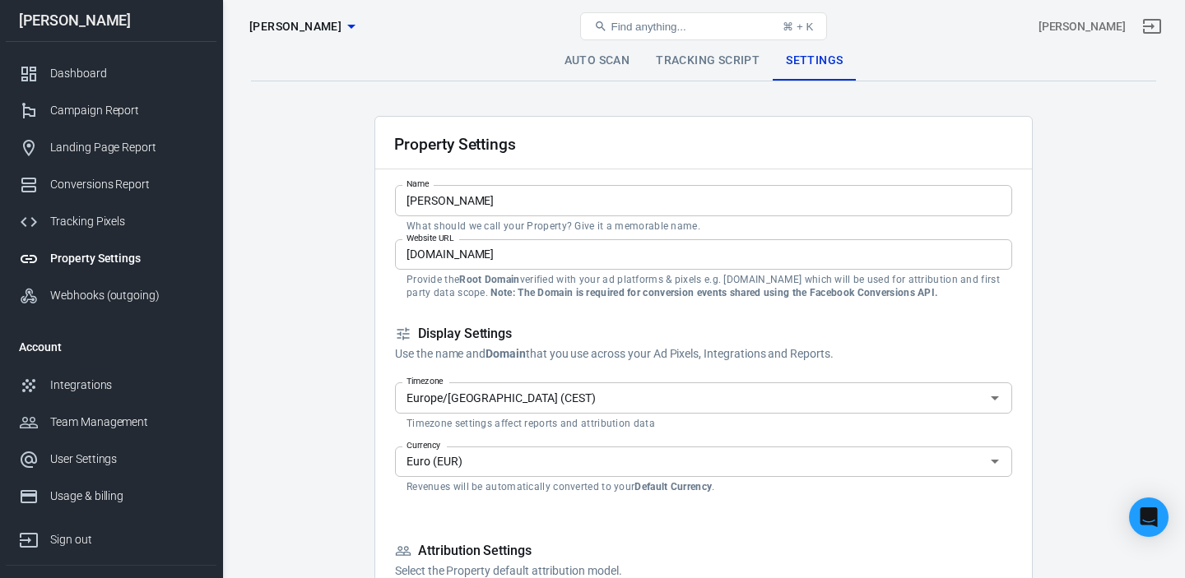
click at [307, 35] on span "[PERSON_NAME]" at bounding box center [295, 26] width 92 height 21
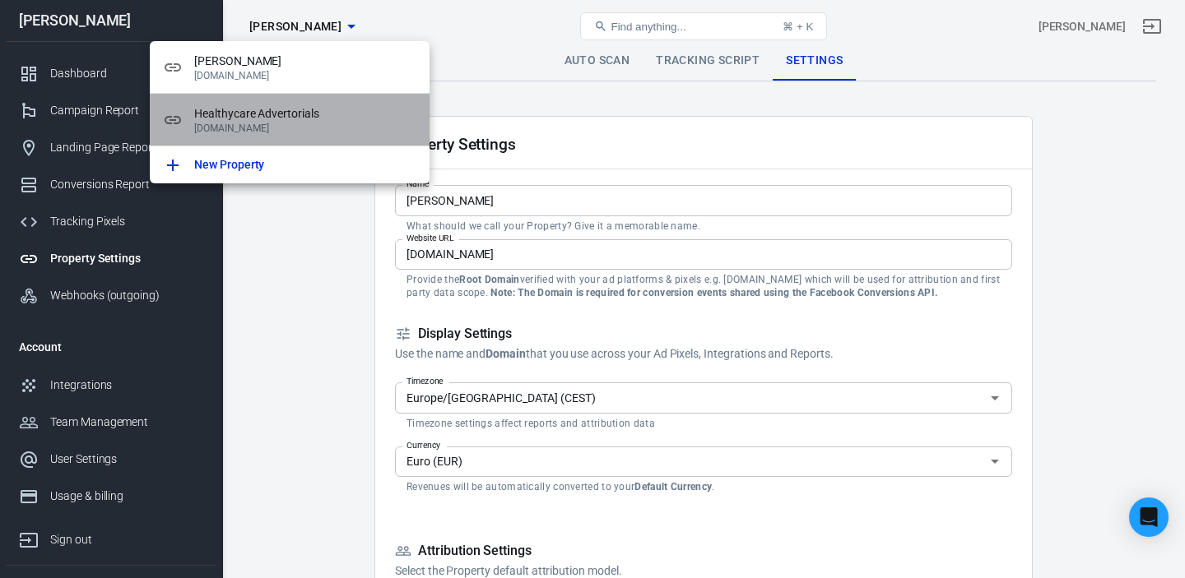
click at [291, 123] on p "[DOMAIN_NAME]" at bounding box center [305, 129] width 222 height 12
type input "Healthycare Advertorials"
type input "[DOMAIN_NAME]"
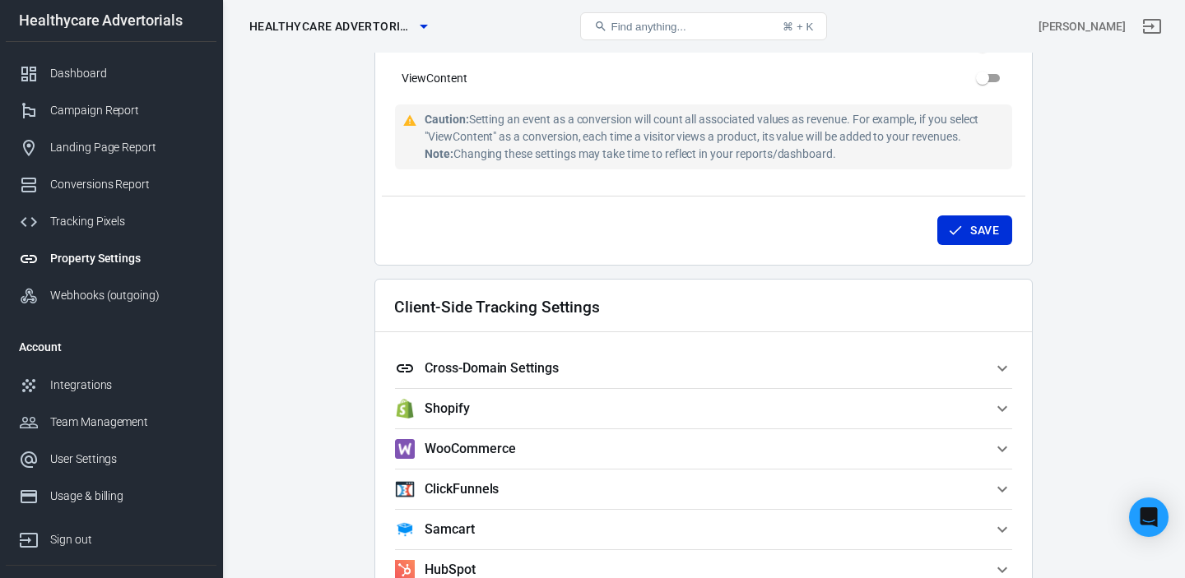
scroll to position [1206, 0]
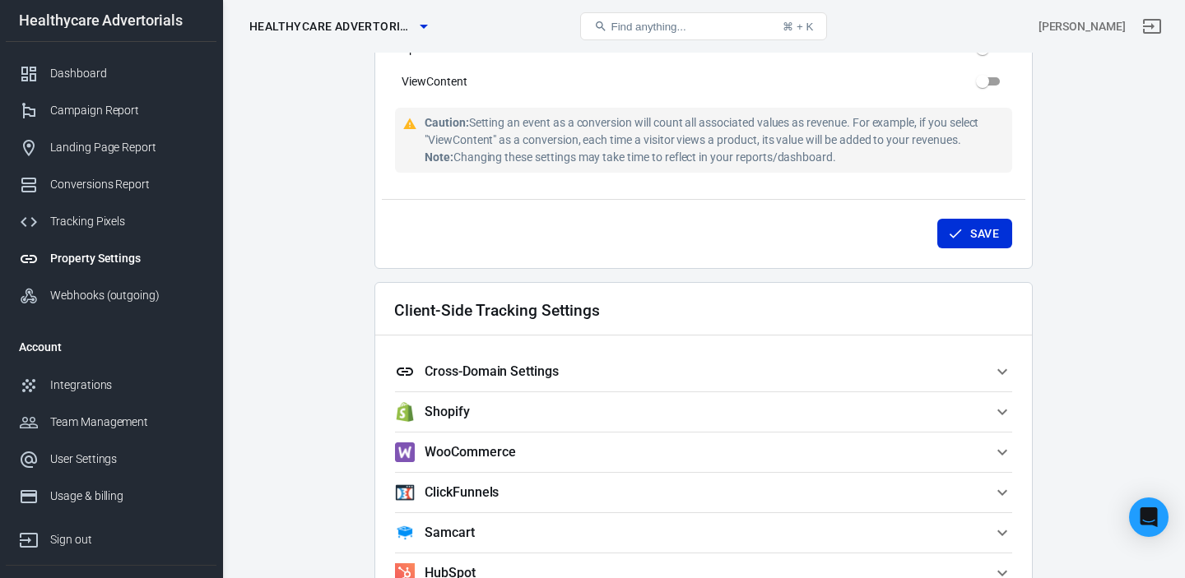
click at [606, 378] on span "Cross-Domain Settings" at bounding box center [693, 372] width 597 height 20
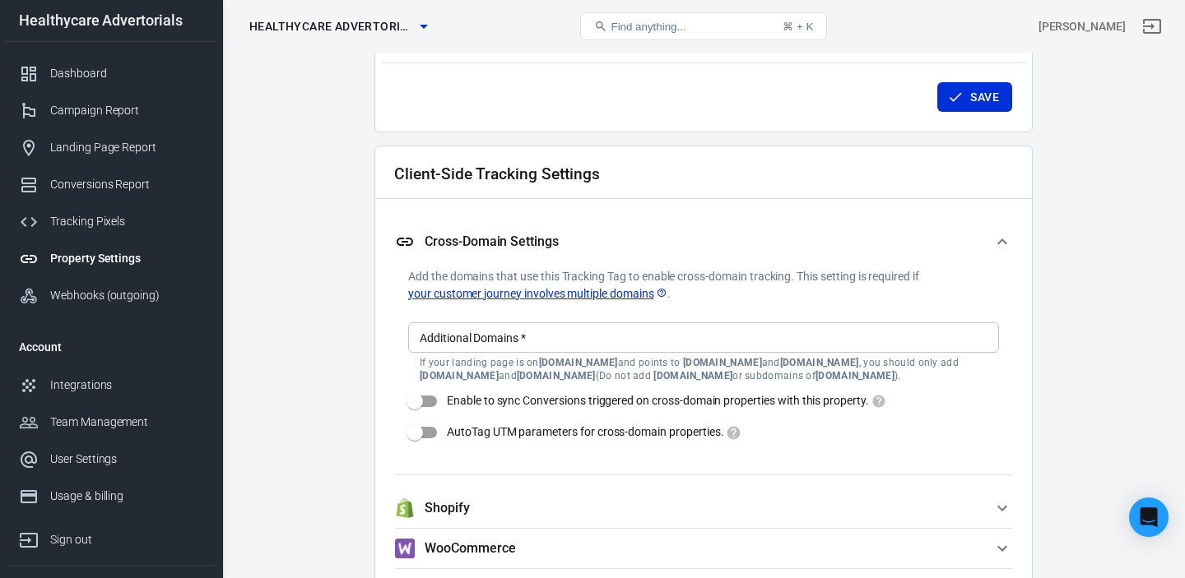
click at [522, 345] on input "Additional Domains   *" at bounding box center [702, 337] width 578 height 21
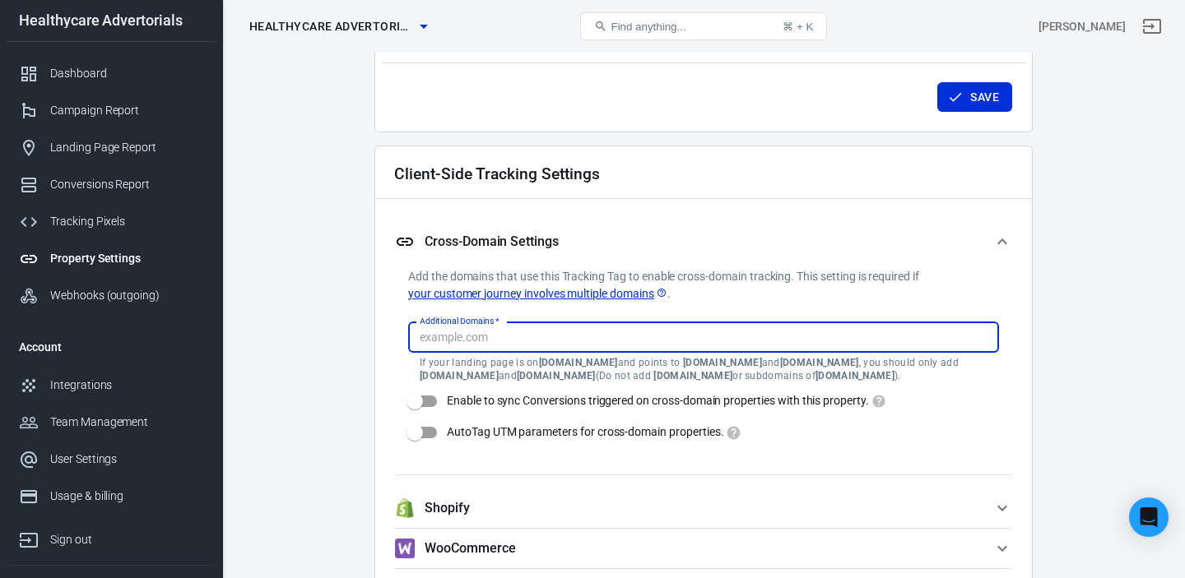
scroll to position [1344, 0]
type input "[DOMAIN_NAME]"
click at [399, 360] on div "Add the domains that use this Tracking Tag to enable cross-domain tracking. Thi…" at bounding box center [703, 370] width 617 height 207
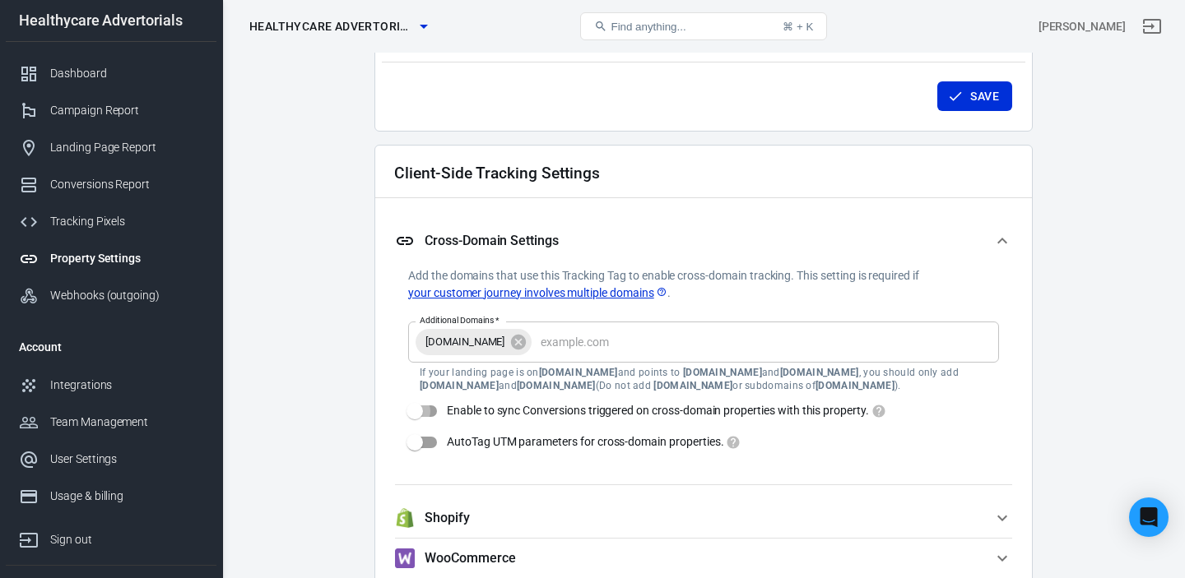
drag, startPoint x: 415, startPoint y: 409, endPoint x: 413, endPoint y: 430, distance: 21.5
click at [415, 409] on input "Enable to sync Conversions triggered on cross-domain properties with this prope…" at bounding box center [415, 411] width 94 height 31
checkbox input "true"
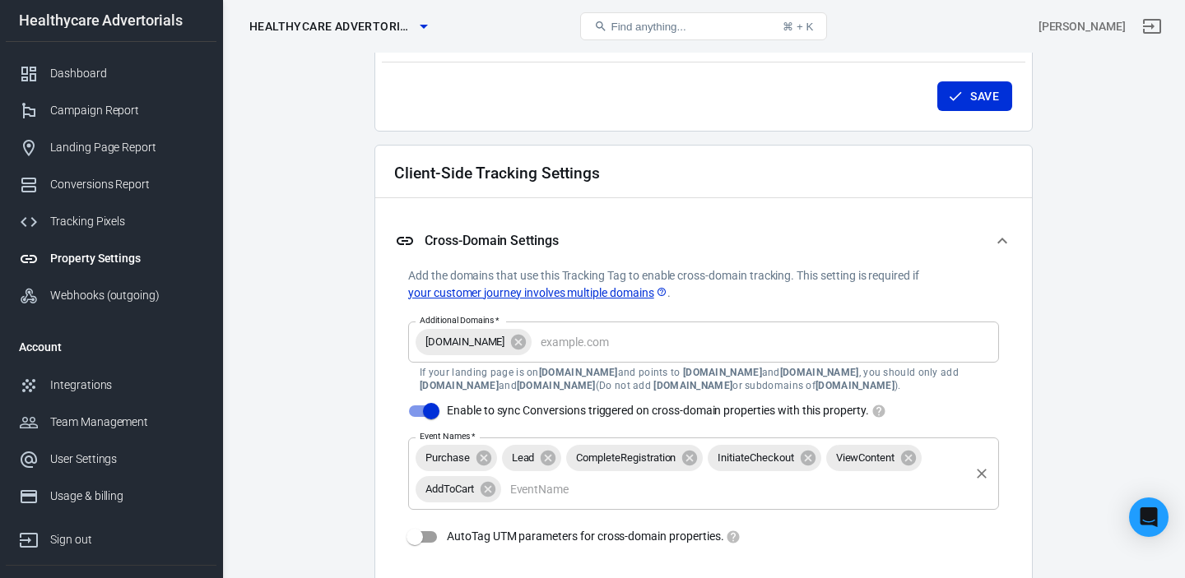
drag, startPoint x: 415, startPoint y: 536, endPoint x: 416, endPoint y: 511, distance: 24.7
click at [415, 536] on input "AutoTag UTM parameters for cross-domain properties." at bounding box center [415, 537] width 94 height 31
checkbox input "true"
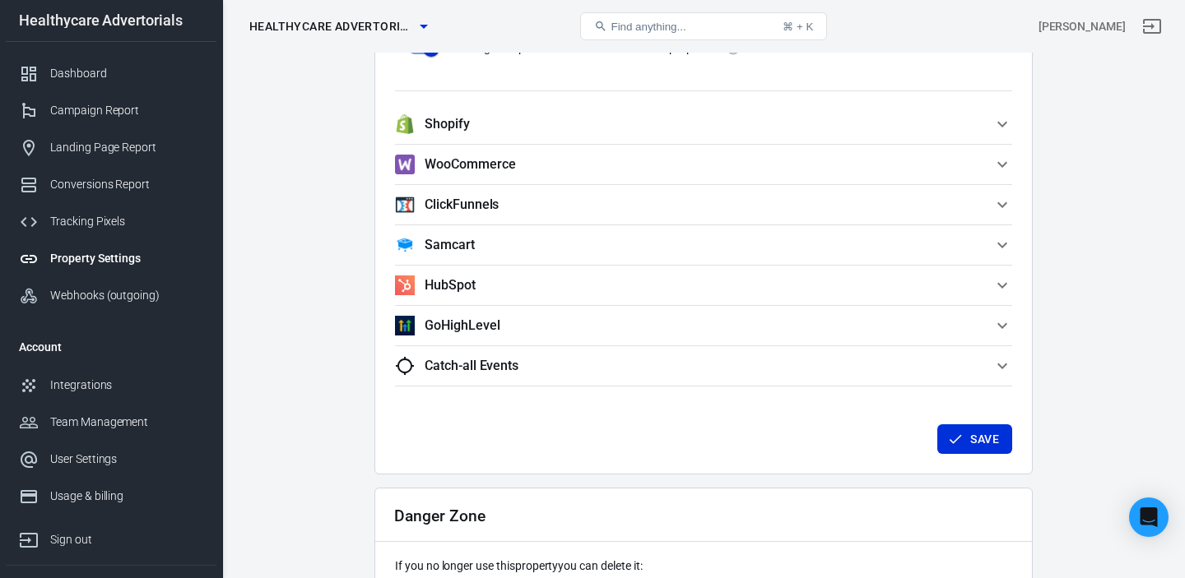
scroll to position [1837, 0]
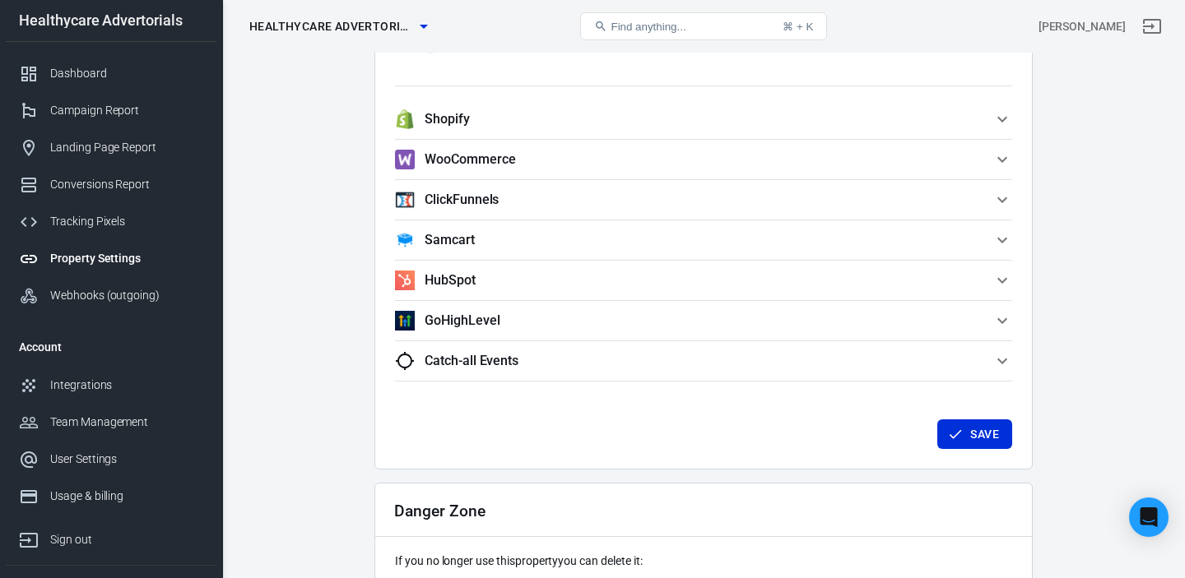
drag, startPoint x: 963, startPoint y: 432, endPoint x: 964, endPoint y: 404, distance: 28.0
click at [963, 432] on button "Save" at bounding box center [974, 435] width 75 height 30
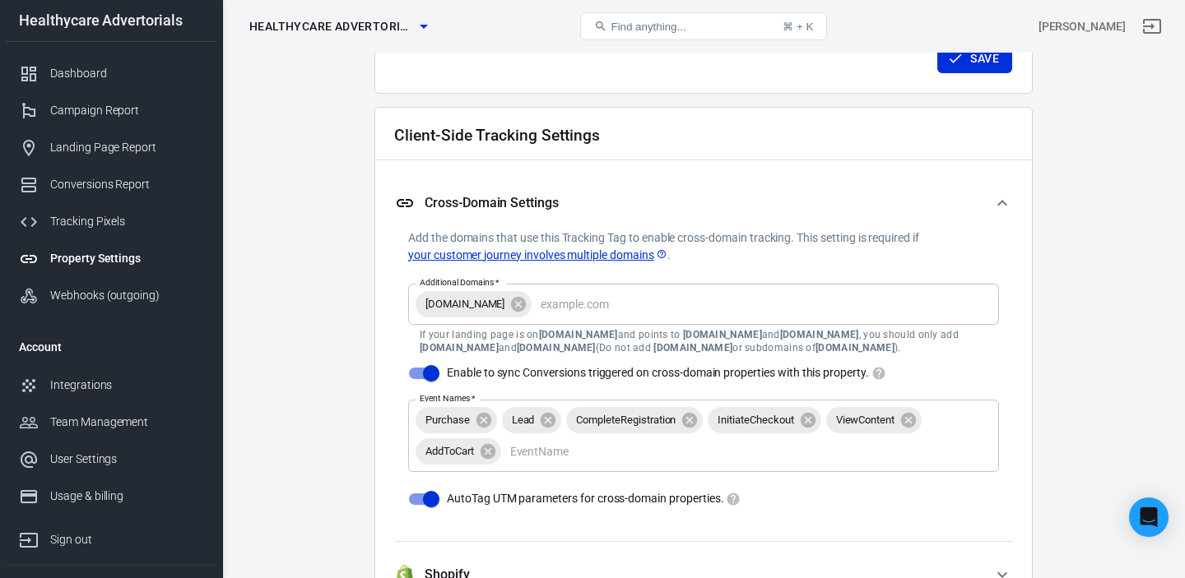
scroll to position [1395, 0]
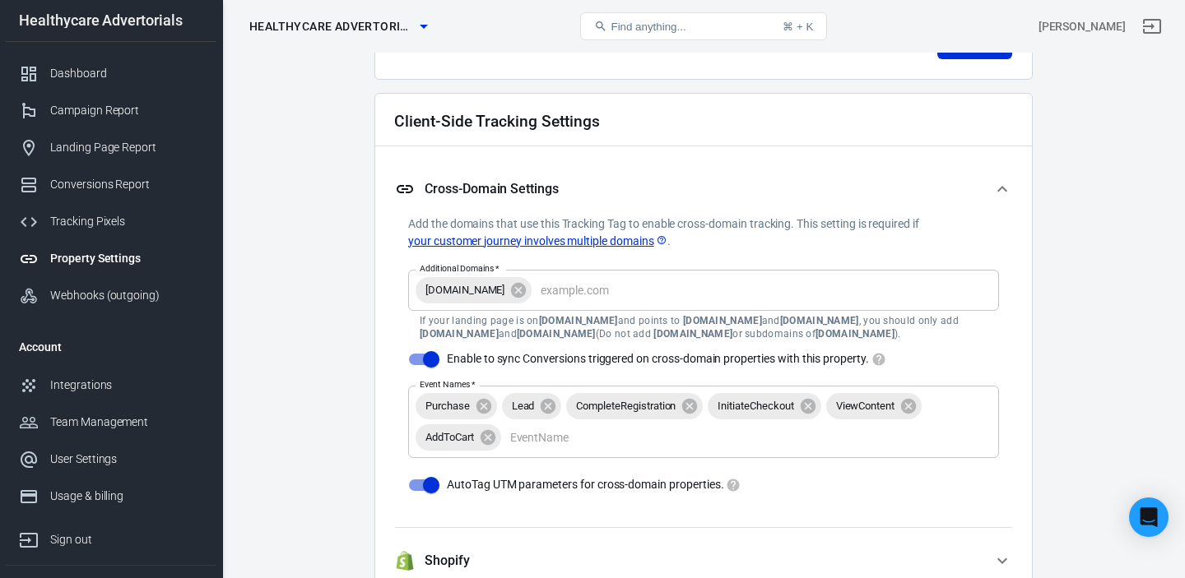
click at [403, 30] on span "Healthycare Advertorials" at bounding box center [331, 26] width 165 height 21
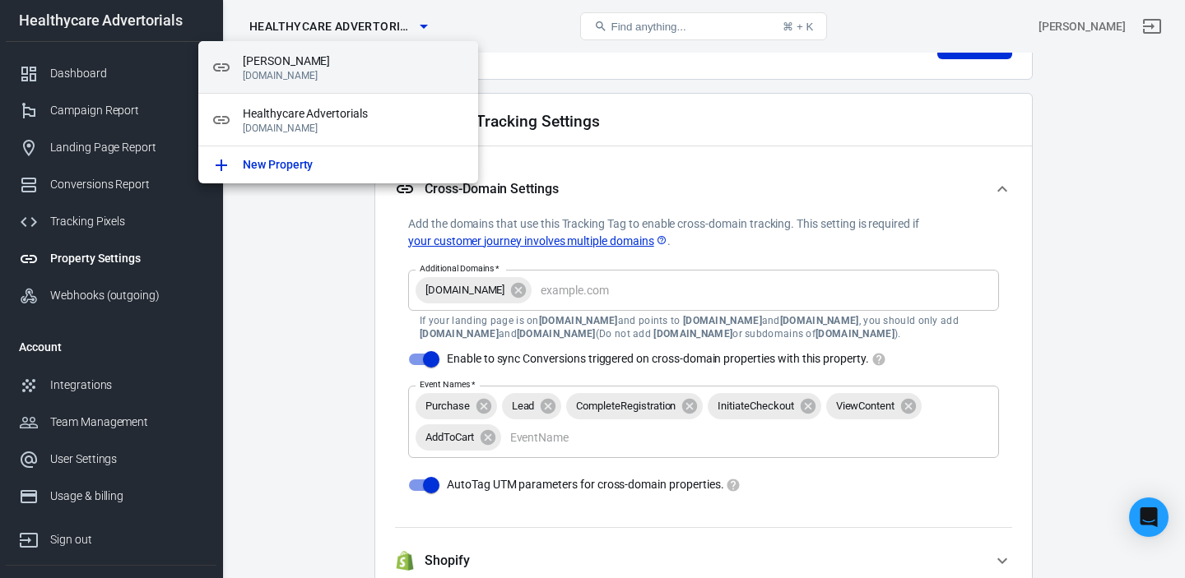
click at [307, 62] on span "[PERSON_NAME]" at bounding box center [354, 61] width 222 height 17
type input "[PERSON_NAME]"
type input "[DOMAIN_NAME]"
checkbox input "false"
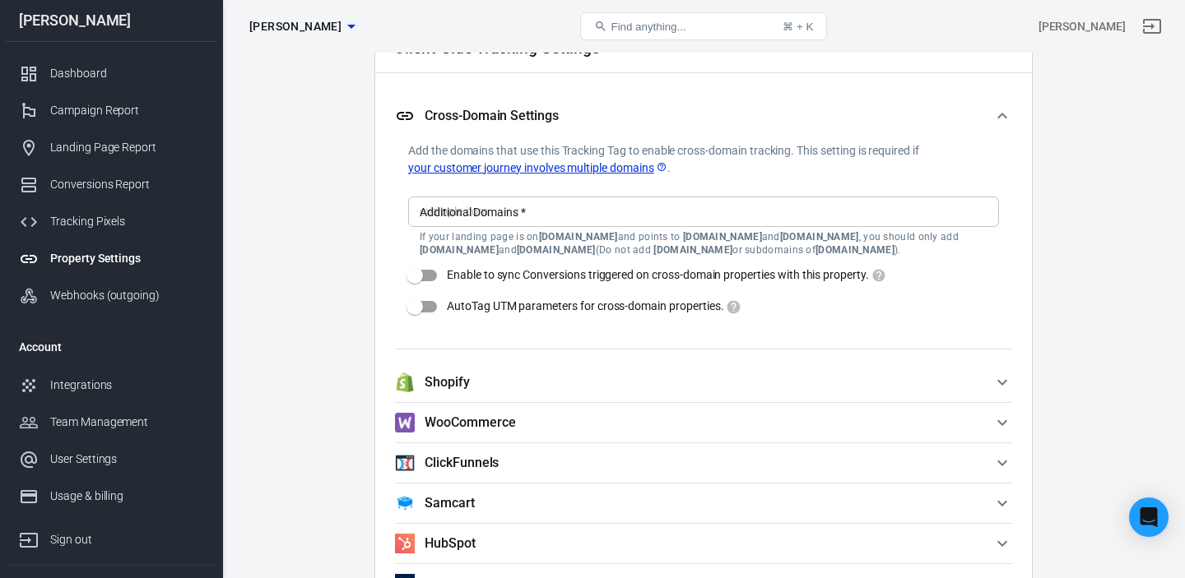
scroll to position [1462, 0]
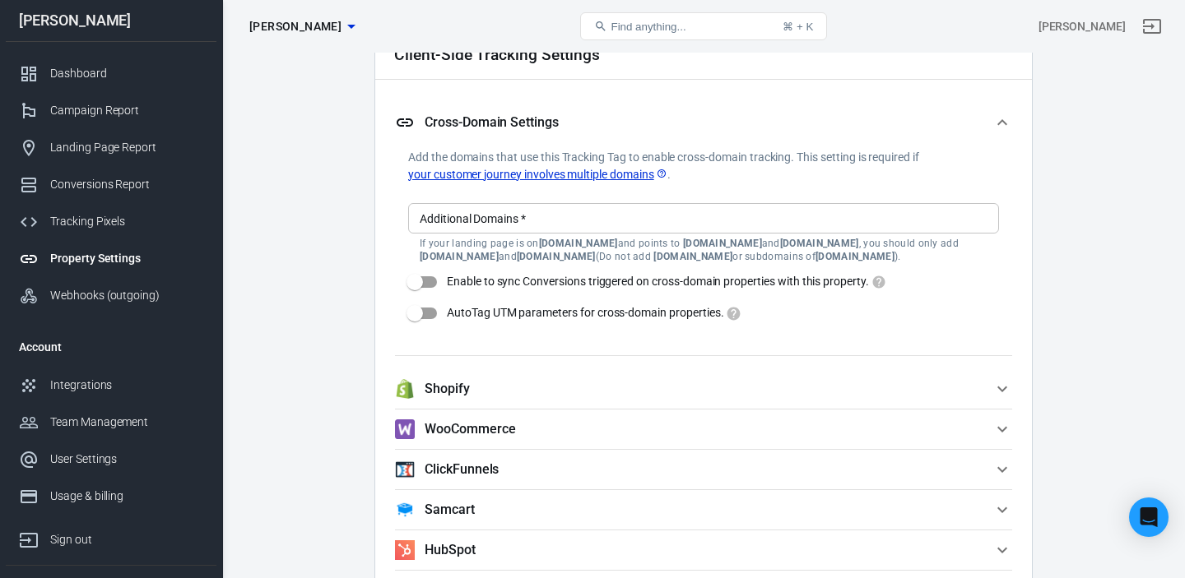
click at [521, 222] on input "Additional Domains   *" at bounding box center [702, 218] width 578 height 21
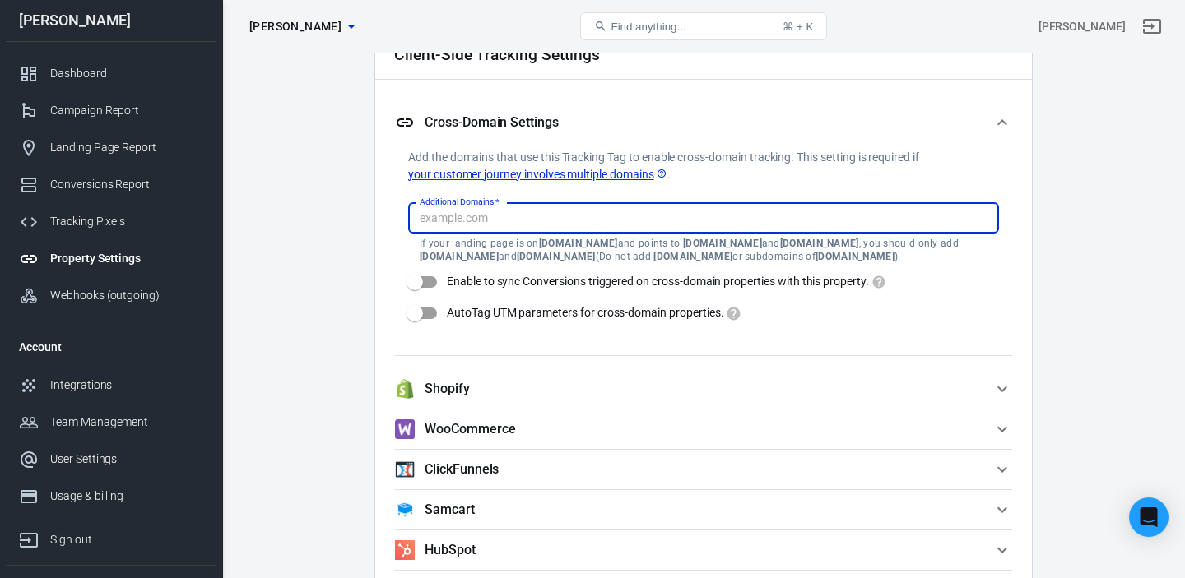
paste input "[DOMAIN_NAME]"
type input "[DOMAIN_NAME]"
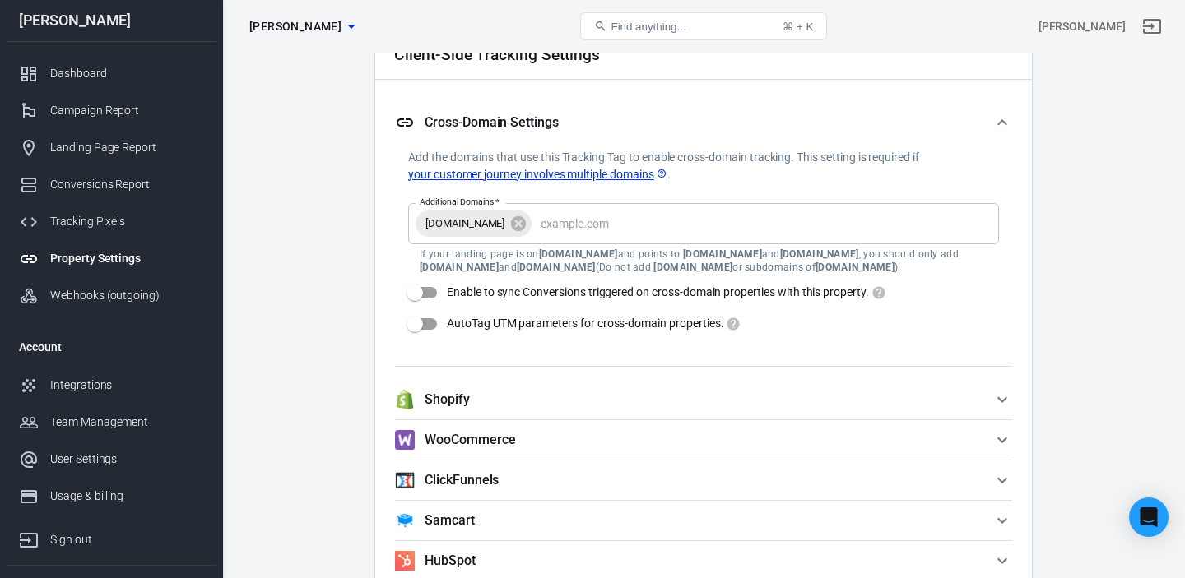
click at [388, 244] on div "Client-Side Tracking Settings Cross-Domain Settings Add the domains that use th…" at bounding box center [703, 388] width 658 height 724
click at [417, 289] on input "Enable to sync Conversions triggered on cross-domain properties with this prope…" at bounding box center [415, 292] width 94 height 31
checkbox input "true"
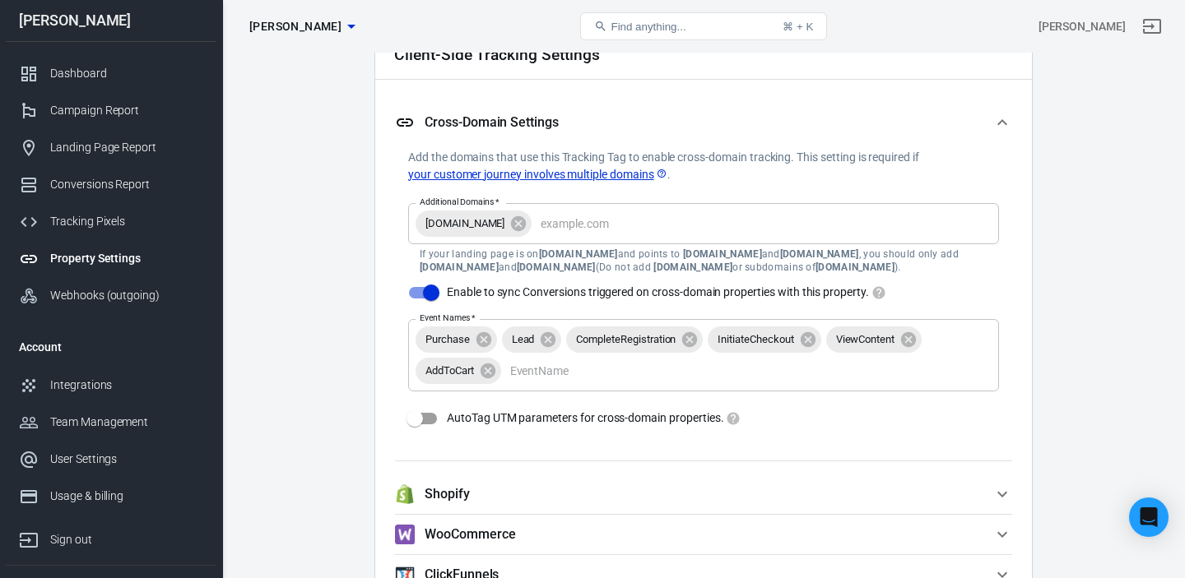
click at [418, 415] on input "AutoTag UTM parameters for cross-domain properties." at bounding box center [415, 418] width 94 height 31
checkbox input "true"
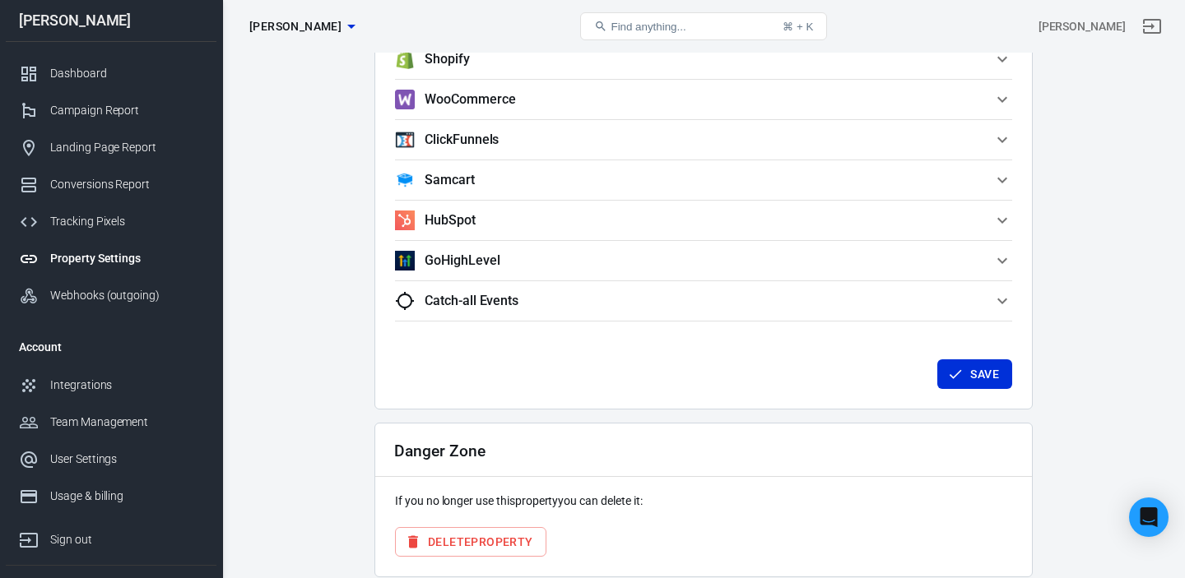
scroll to position [1968, 0]
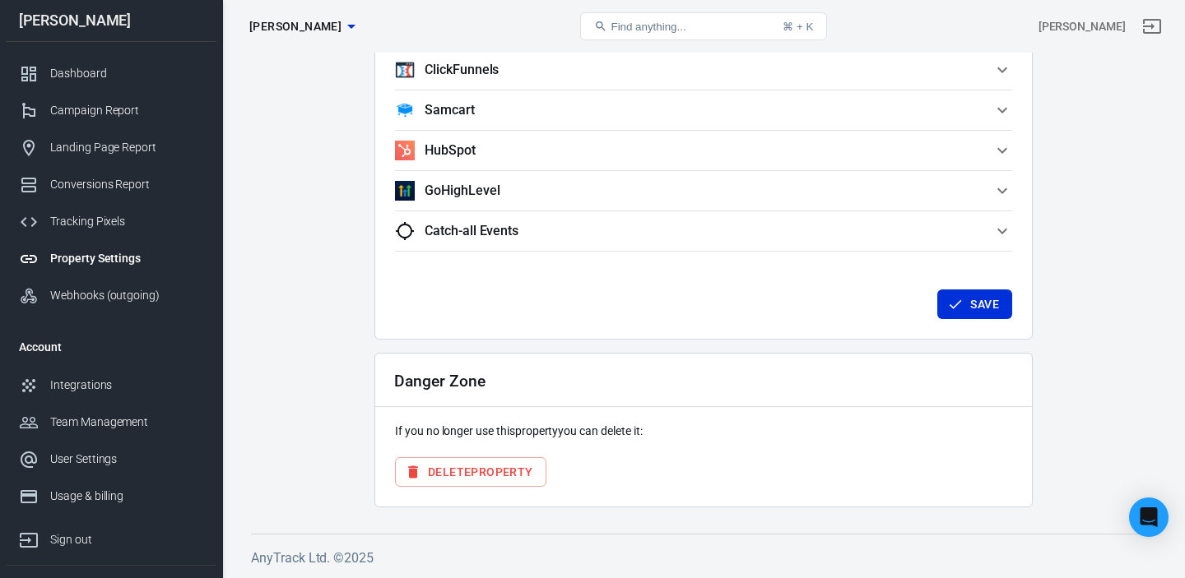
drag, startPoint x: 966, startPoint y: 303, endPoint x: 943, endPoint y: 303, distance: 23.0
click at [965, 303] on button "Save" at bounding box center [974, 305] width 75 height 30
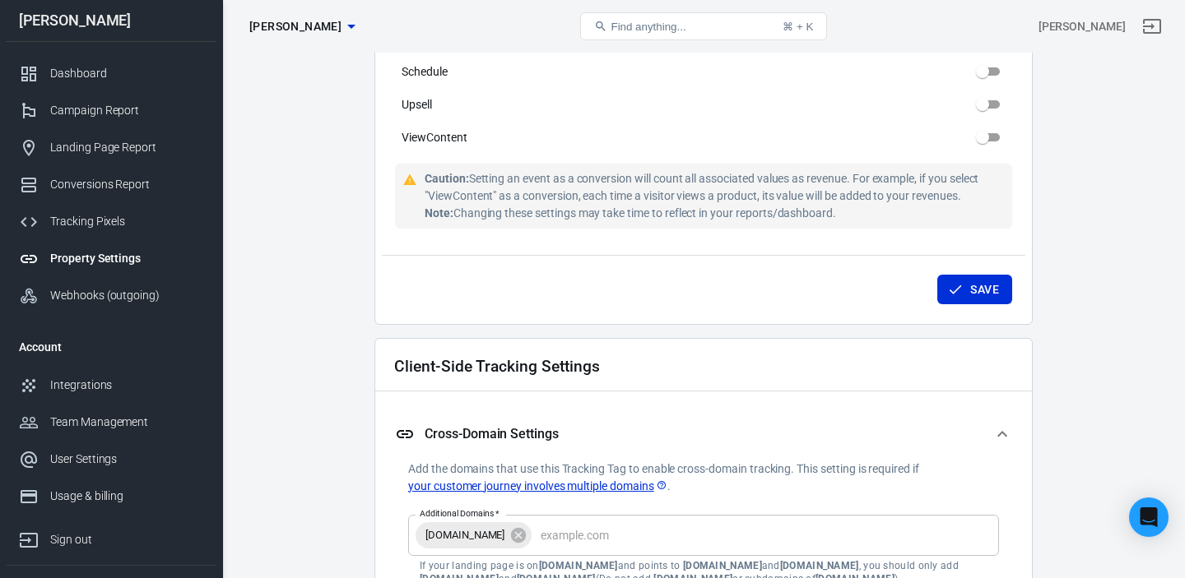
scroll to position [1149, 0]
click at [105, 291] on div "Webhooks (outgoing)" at bounding box center [126, 295] width 153 height 17
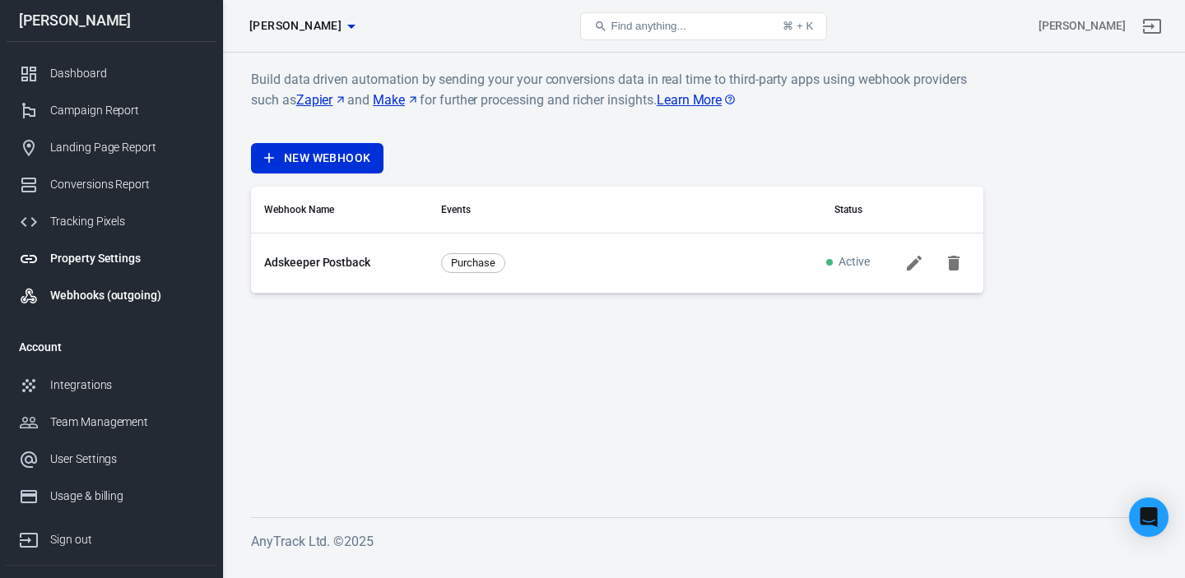
click at [103, 254] on div "Property Settings" at bounding box center [126, 258] width 153 height 17
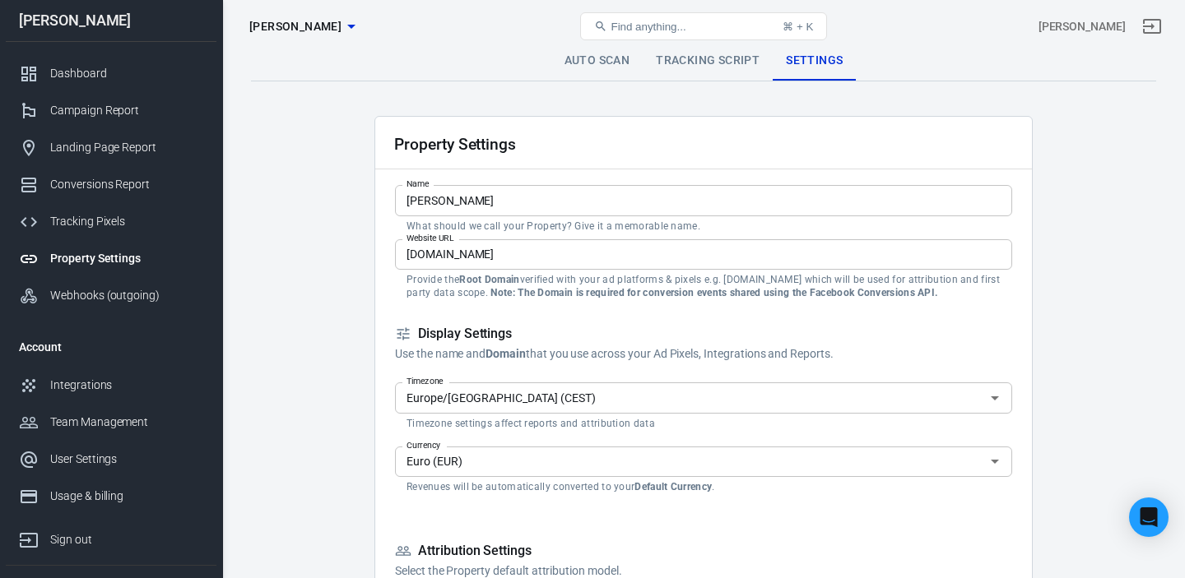
click at [341, 29] on icon "button" at bounding box center [351, 26] width 20 height 20
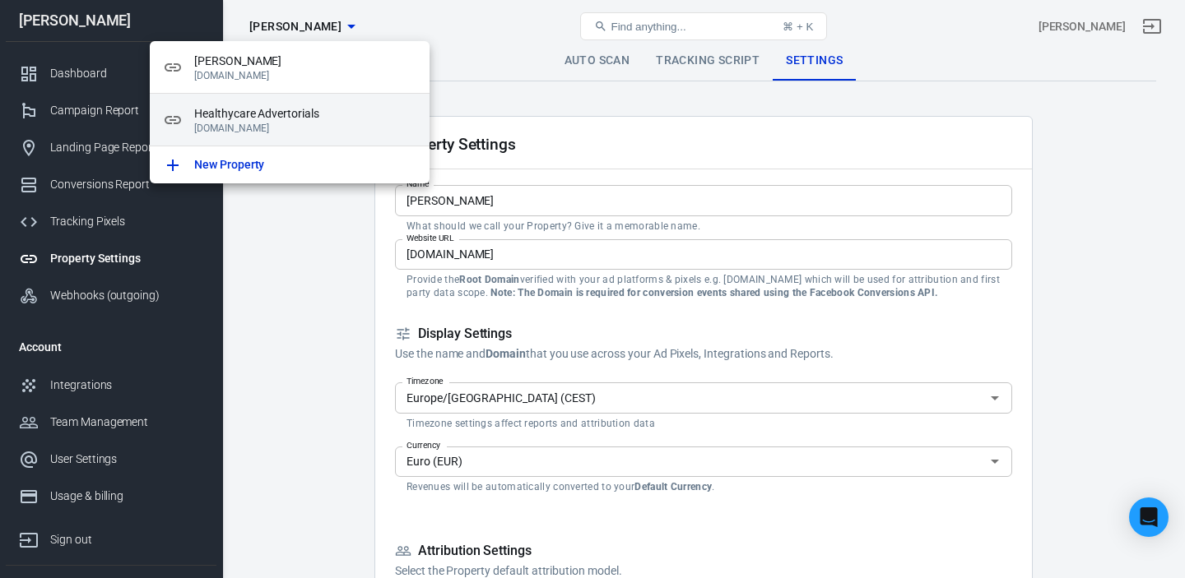
click at [267, 116] on span "Healthycare Advertorials" at bounding box center [305, 113] width 222 height 17
type input "Healthycare Advertorials"
type input "[DOMAIN_NAME]"
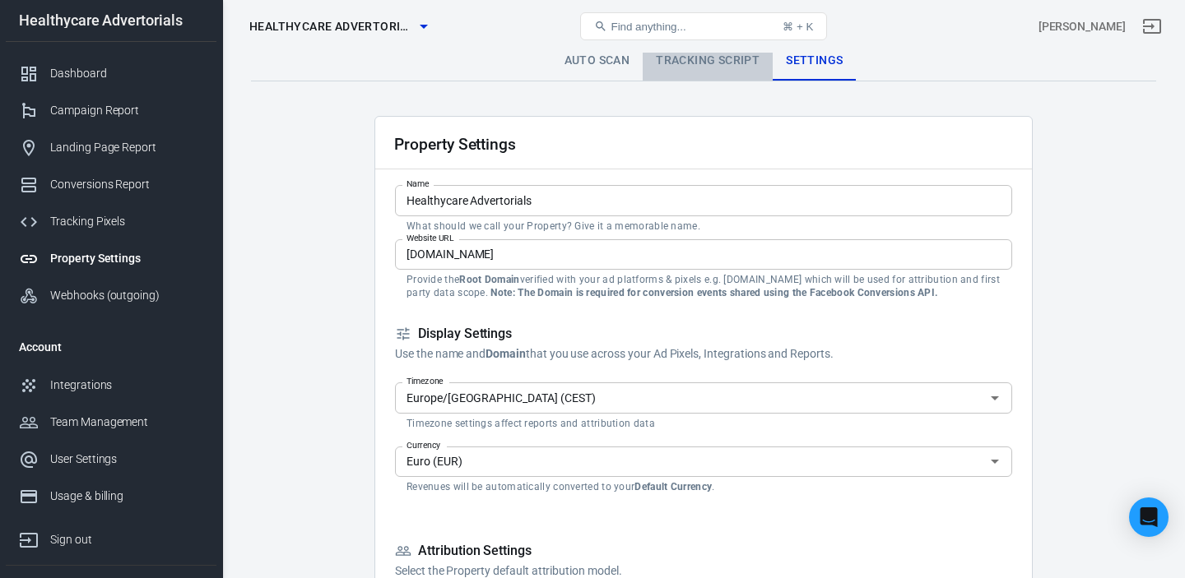
click at [694, 66] on link "Tracking Script" at bounding box center [708, 60] width 130 height 39
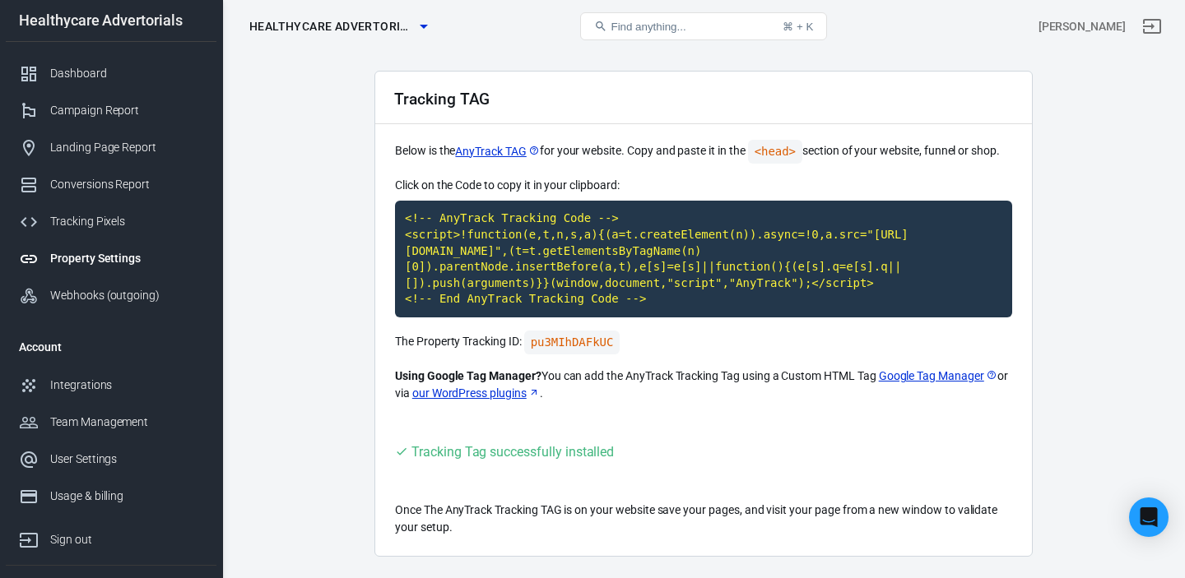
scroll to position [95, 0]
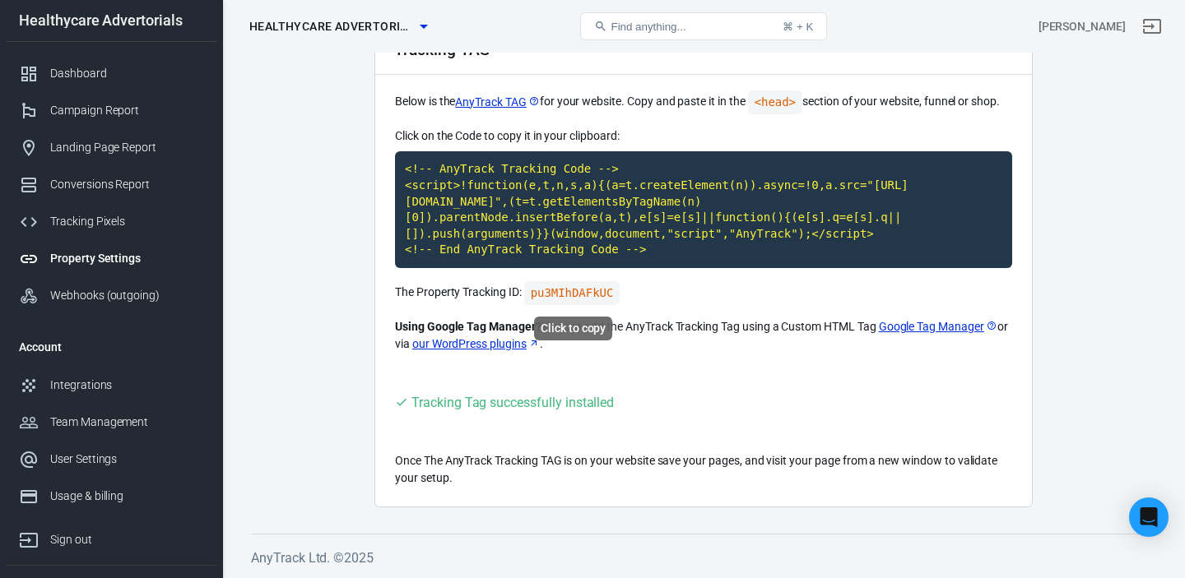
click at [582, 293] on code "pu3MIhDAFkUC" at bounding box center [572, 293] width 96 height 24
click at [86, 298] on div "Webhooks (outgoing)" at bounding box center [126, 295] width 153 height 17
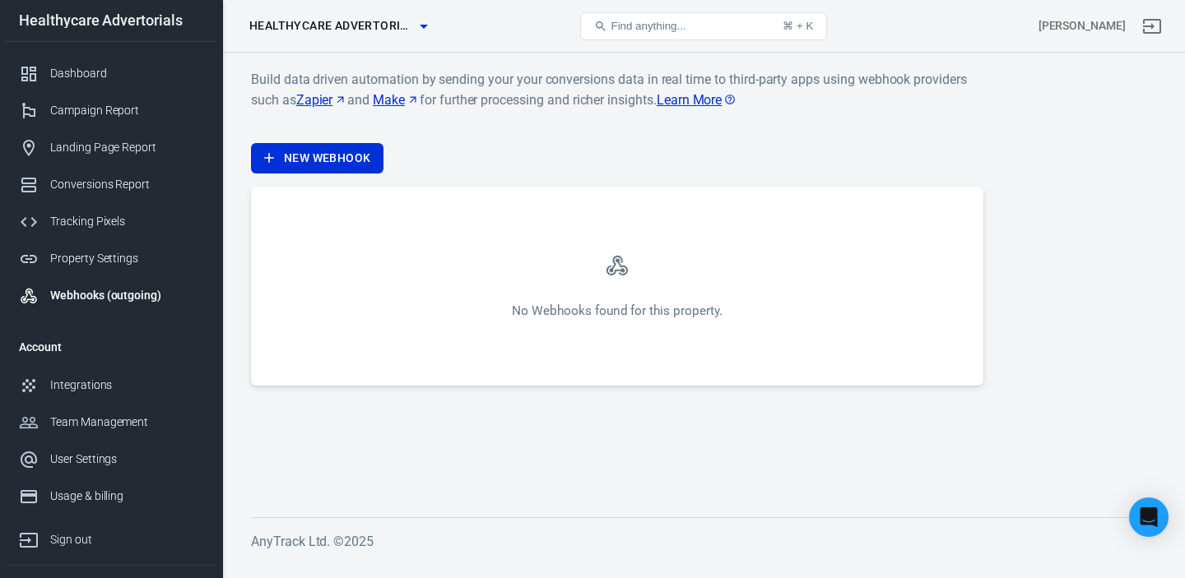
click at [364, 21] on span "Healthycare Advertorials" at bounding box center [331, 26] width 165 height 21
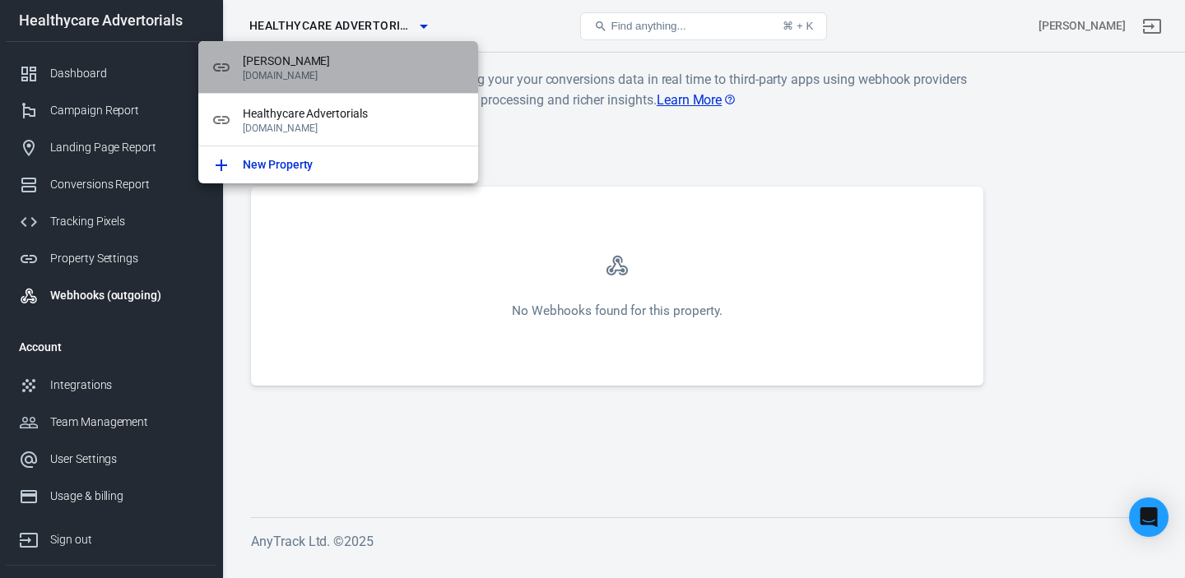
click at [280, 62] on span "[PERSON_NAME]" at bounding box center [354, 61] width 222 height 17
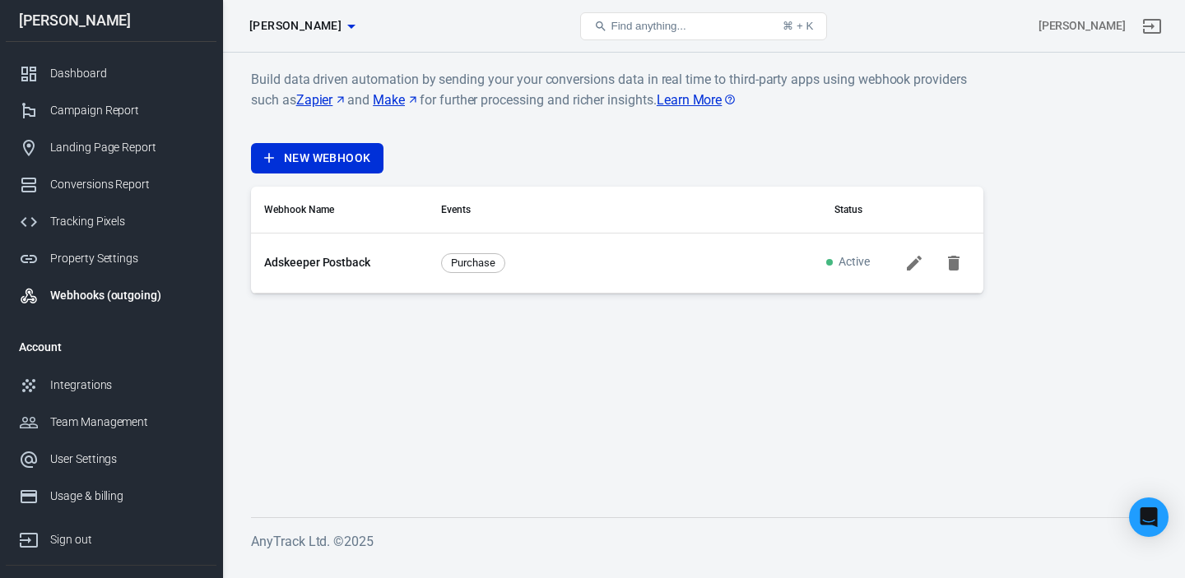
click at [906, 265] on icon at bounding box center [914, 263] width 20 height 20
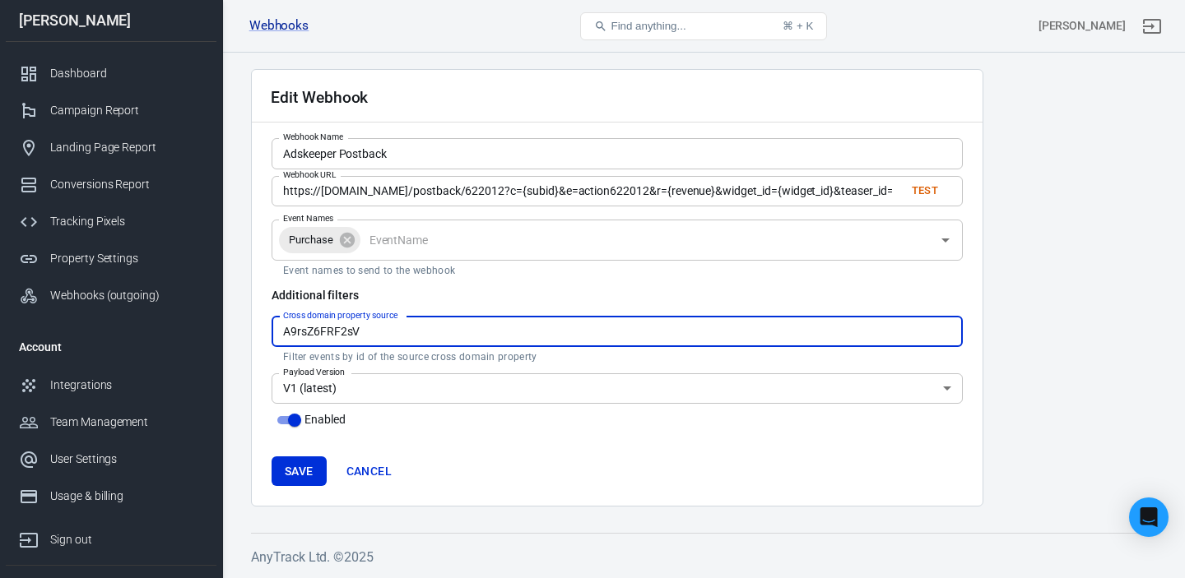
drag, startPoint x: 369, startPoint y: 334, endPoint x: 292, endPoint y: 289, distance: 89.6
click at [290, 304] on div "Additional filters Cross domain property source A9rsZ6FRF2sV Cross domain prope…" at bounding box center [617, 327] width 691 height 80
paste input "pu3MIhDAFkUC"
type input "pu3MIhDAFkUC"
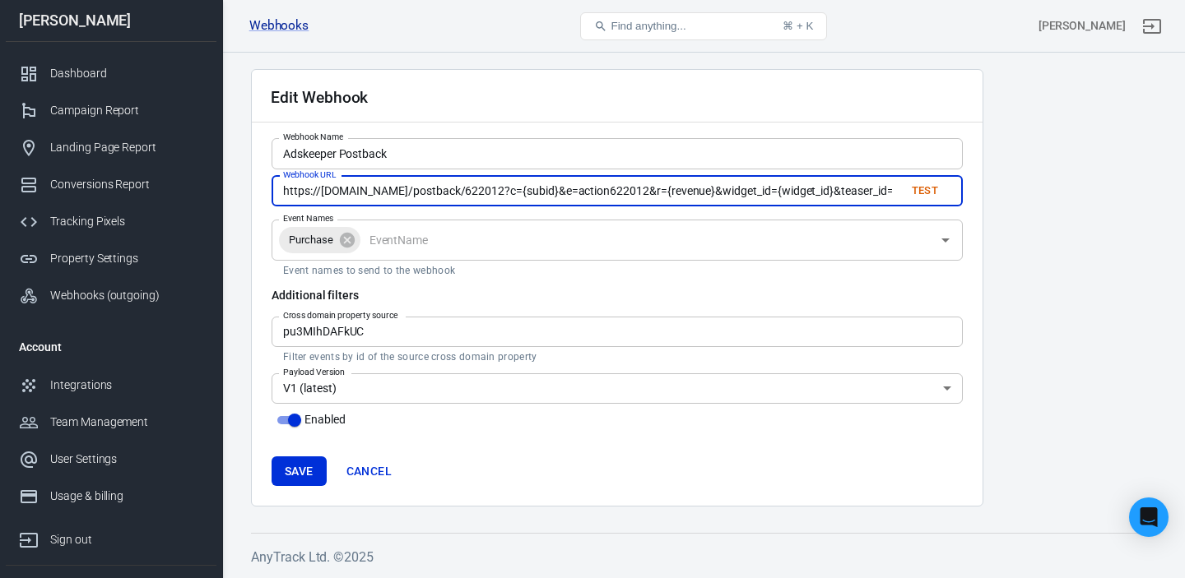
click at [455, 187] on input "https://a.adskeeper.com/postback/622012?c={subid}&e=action622012&r={revenue}&wi…" at bounding box center [582, 191] width 620 height 30
click at [454, 187] on input "https://a.adskeeper.com/postback/622012?c={subid}&e=action622012&r={revenue}&wi…" at bounding box center [582, 191] width 620 height 30
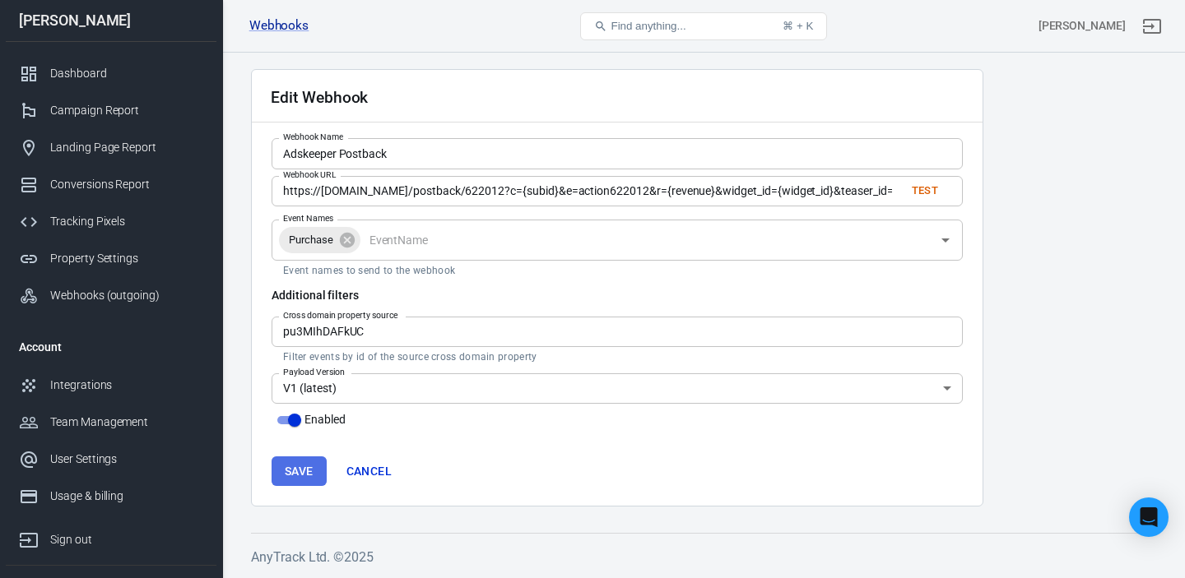
click at [295, 467] on button "Save" at bounding box center [299, 472] width 55 height 30
